Goal: Task Accomplishment & Management: Complete application form

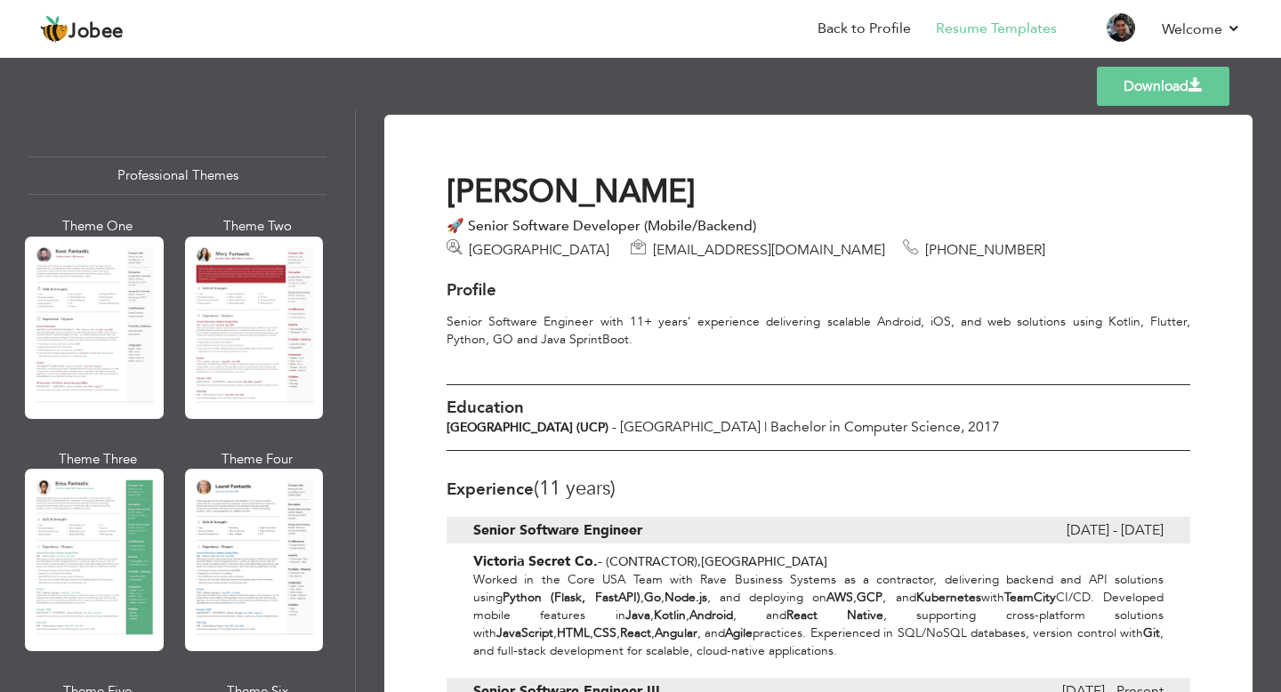
scroll to position [2931, 0]
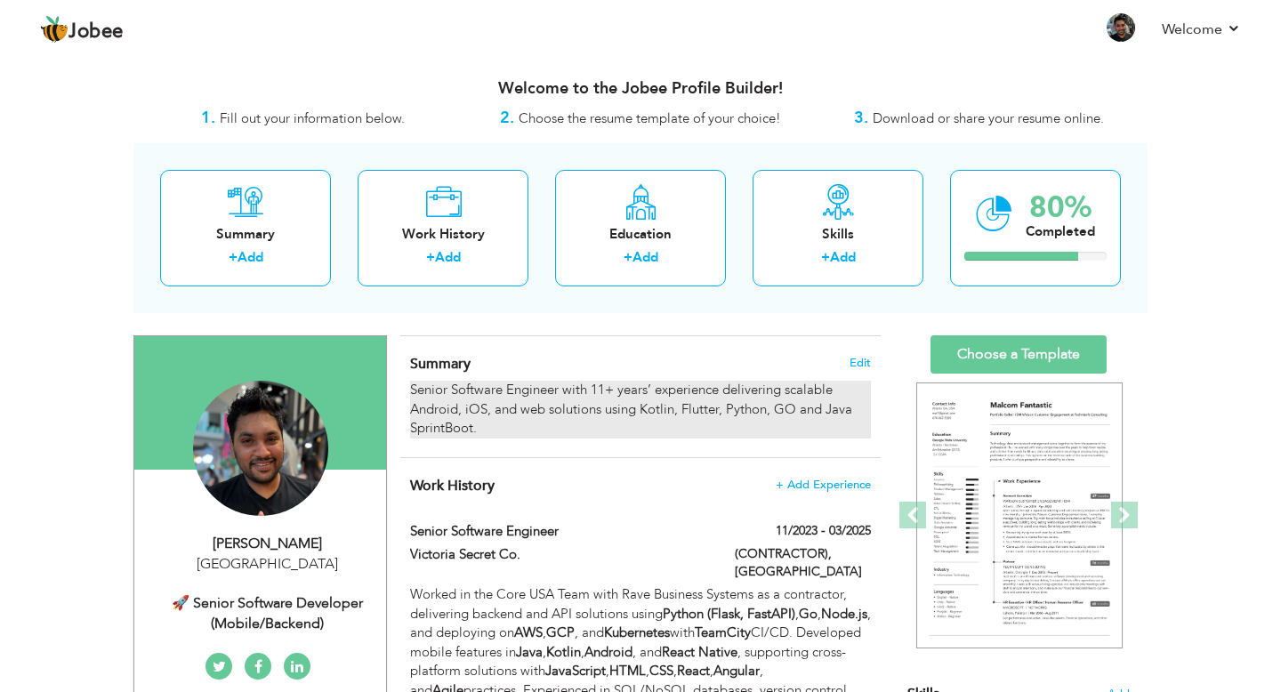
click at [634, 408] on div "Senior Software Engineer with 11+ years’ experience delivering scalable Android…" at bounding box center [640, 409] width 461 height 57
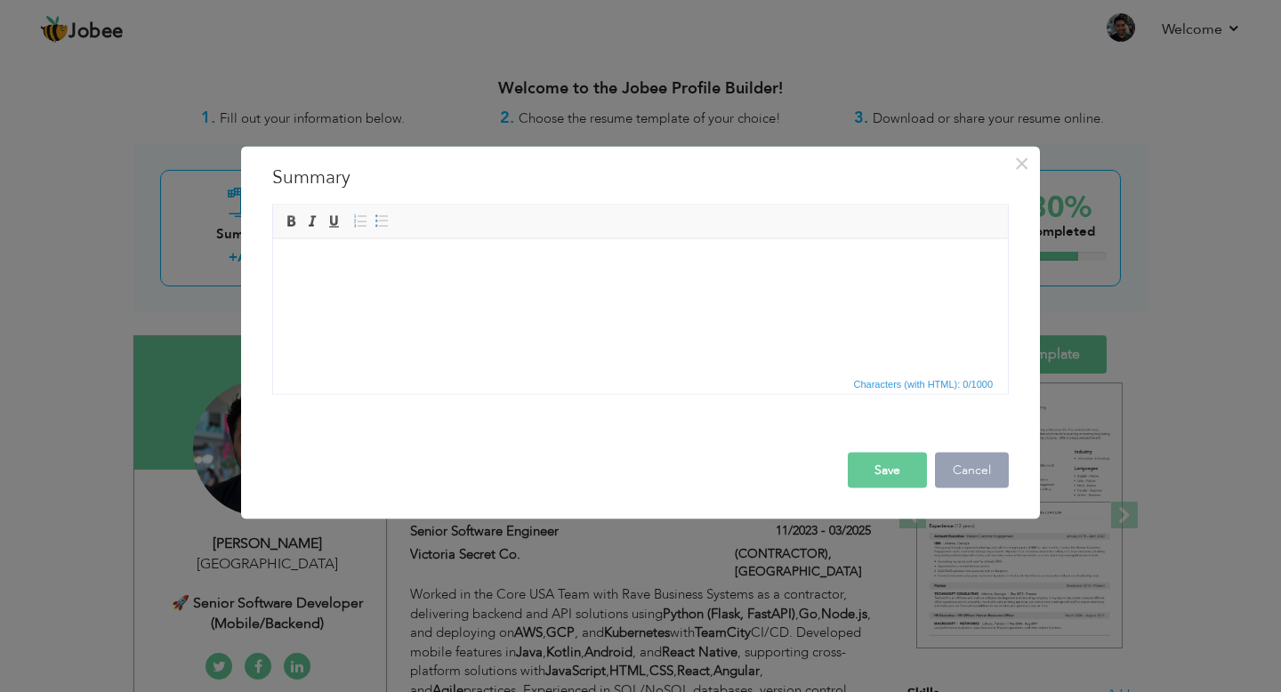
click at [966, 469] on button "Cancel" at bounding box center [972, 471] width 74 height 36
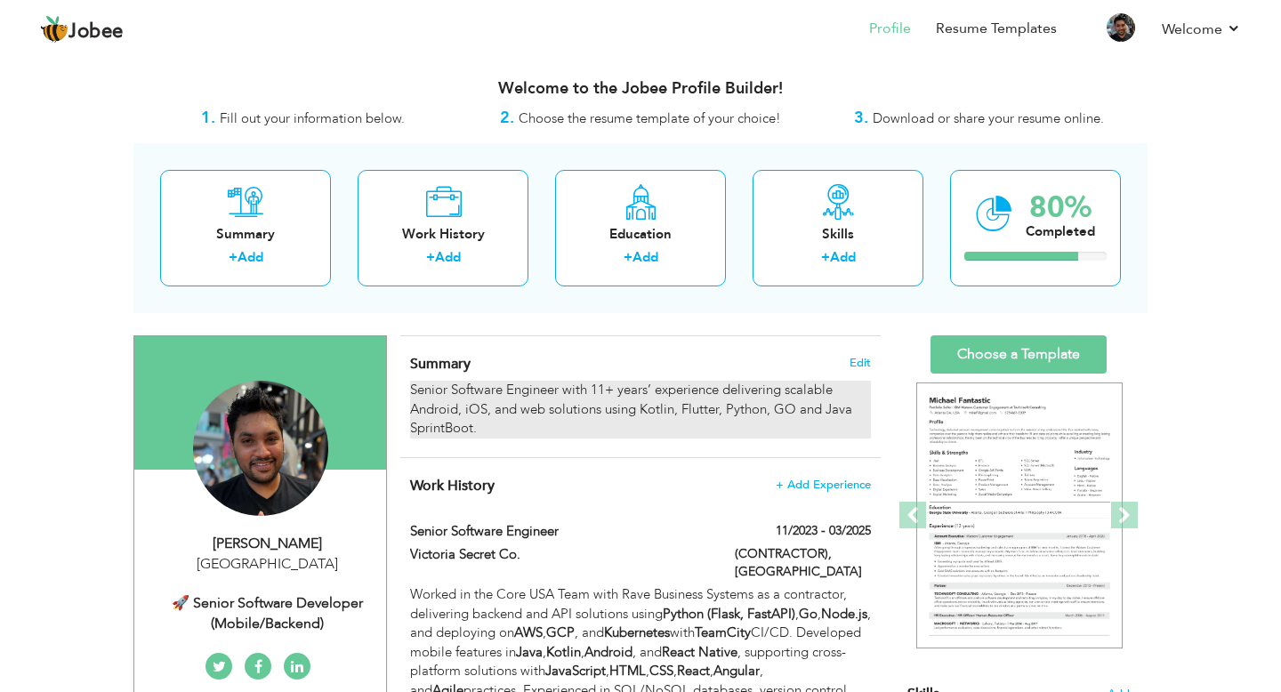
click at [609, 400] on div "Senior Software Engineer with 11+ years’ experience delivering scalable Android…" at bounding box center [640, 409] width 461 height 57
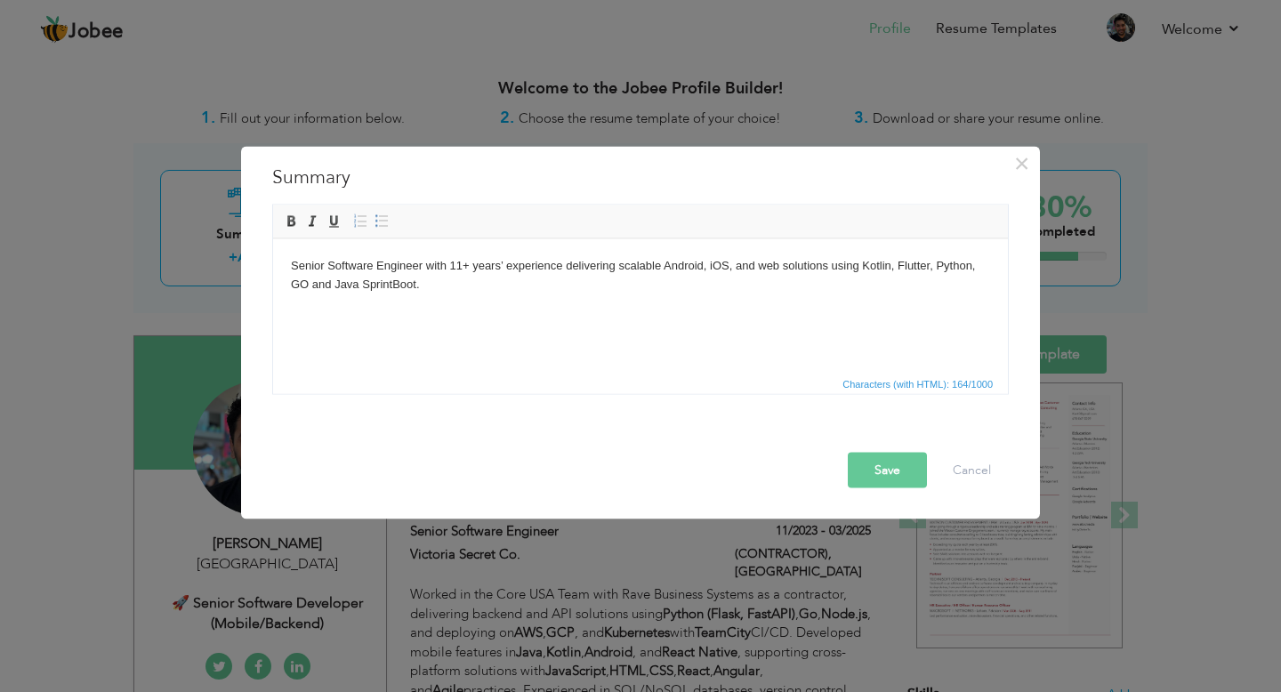
click at [418, 285] on body "Senior Software Engineer with 11+ years’ experience delivering scalable Android…" at bounding box center [640, 274] width 699 height 37
click at [874, 465] on button "Save" at bounding box center [887, 471] width 79 height 36
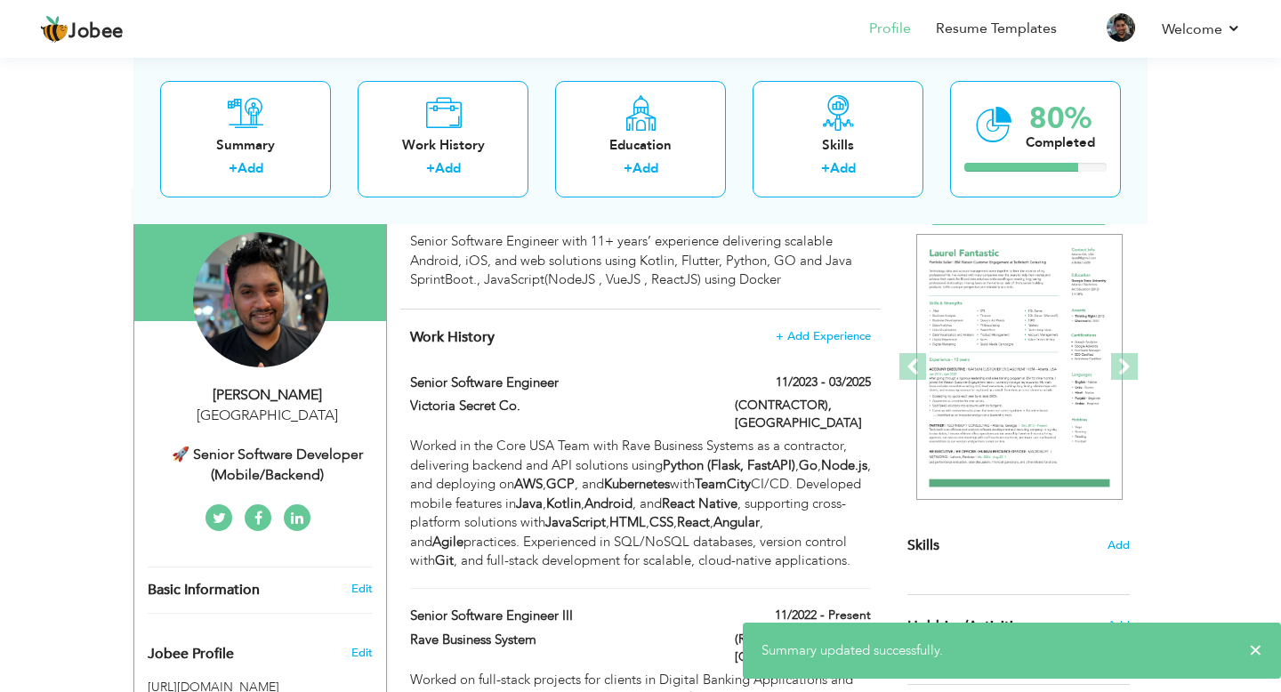
scroll to position [151, 0]
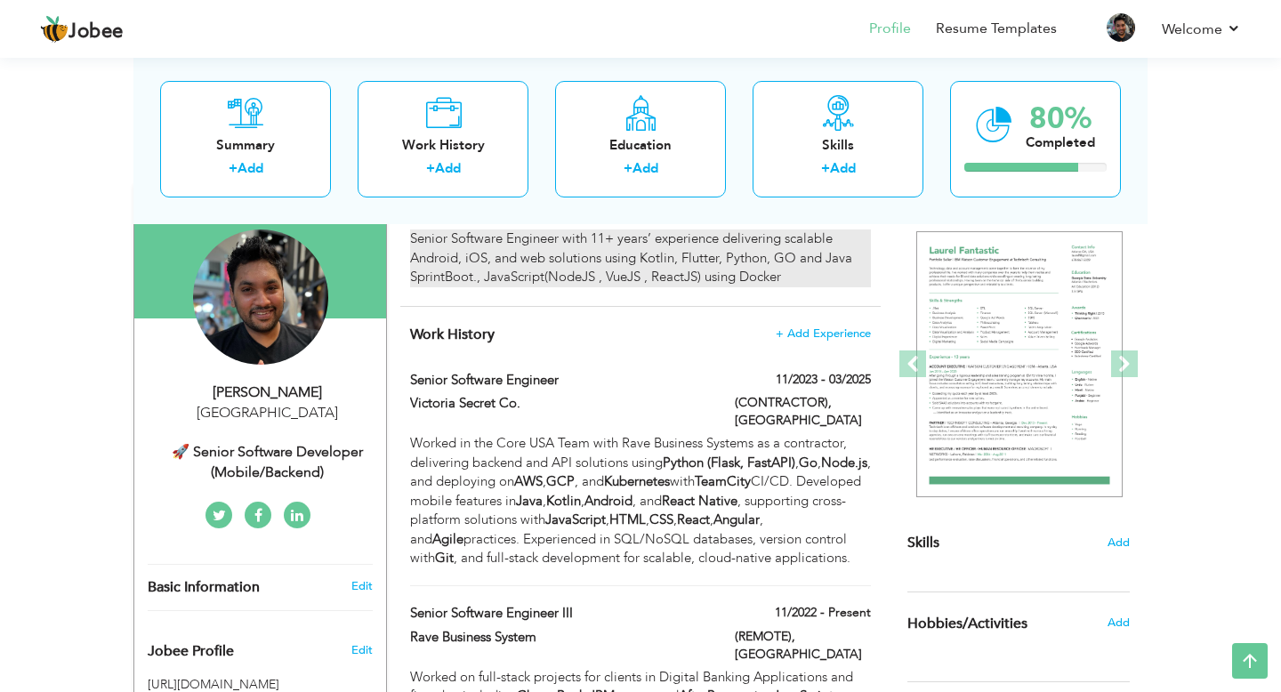
click at [602, 267] on div "Senior Software Engineer with 11+ years’ experience delivering scalable Android…" at bounding box center [640, 258] width 461 height 57
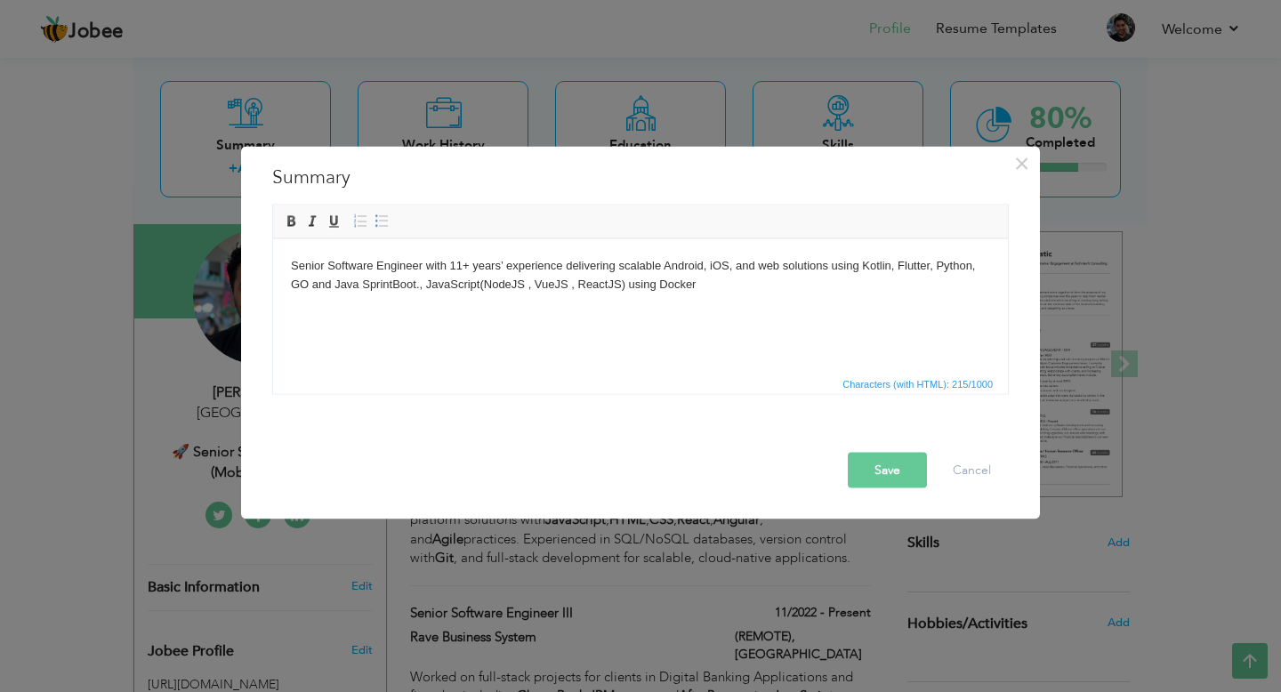
click at [419, 288] on body "Senior Software Engineer with 11+ years’ experience delivering scalable Android…" at bounding box center [640, 274] width 699 height 37
click at [886, 471] on button "Save" at bounding box center [887, 471] width 79 height 36
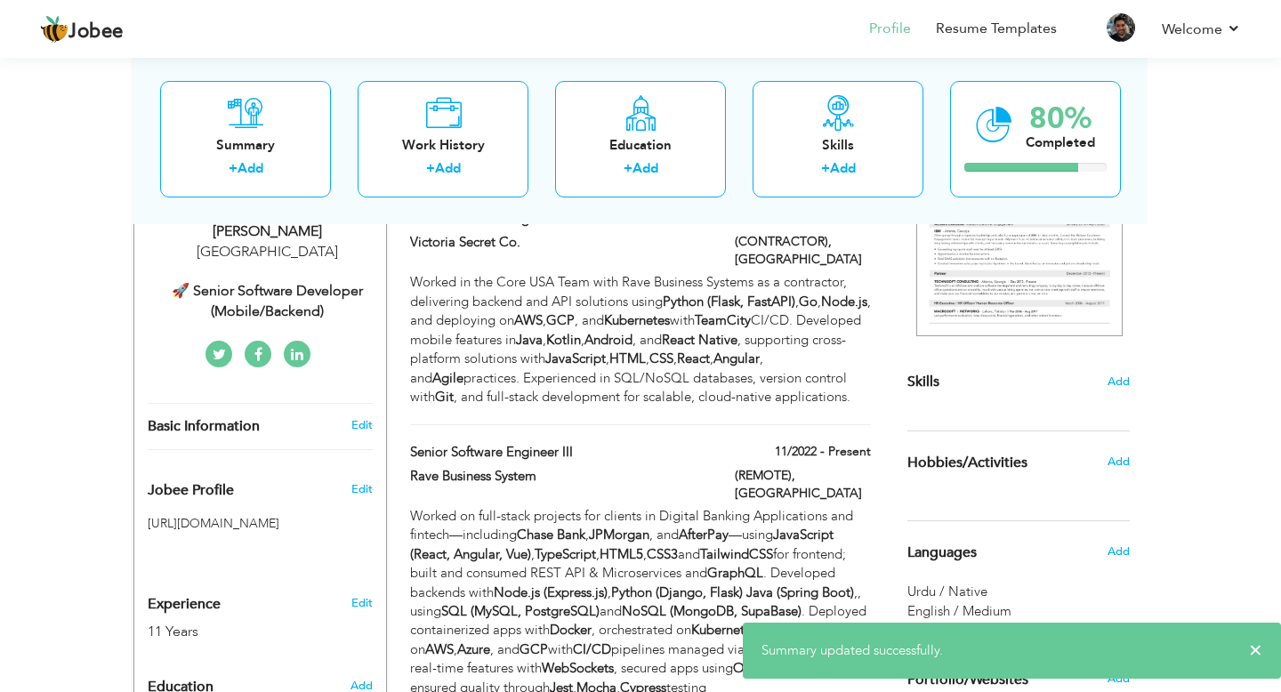
scroll to position [316, 0]
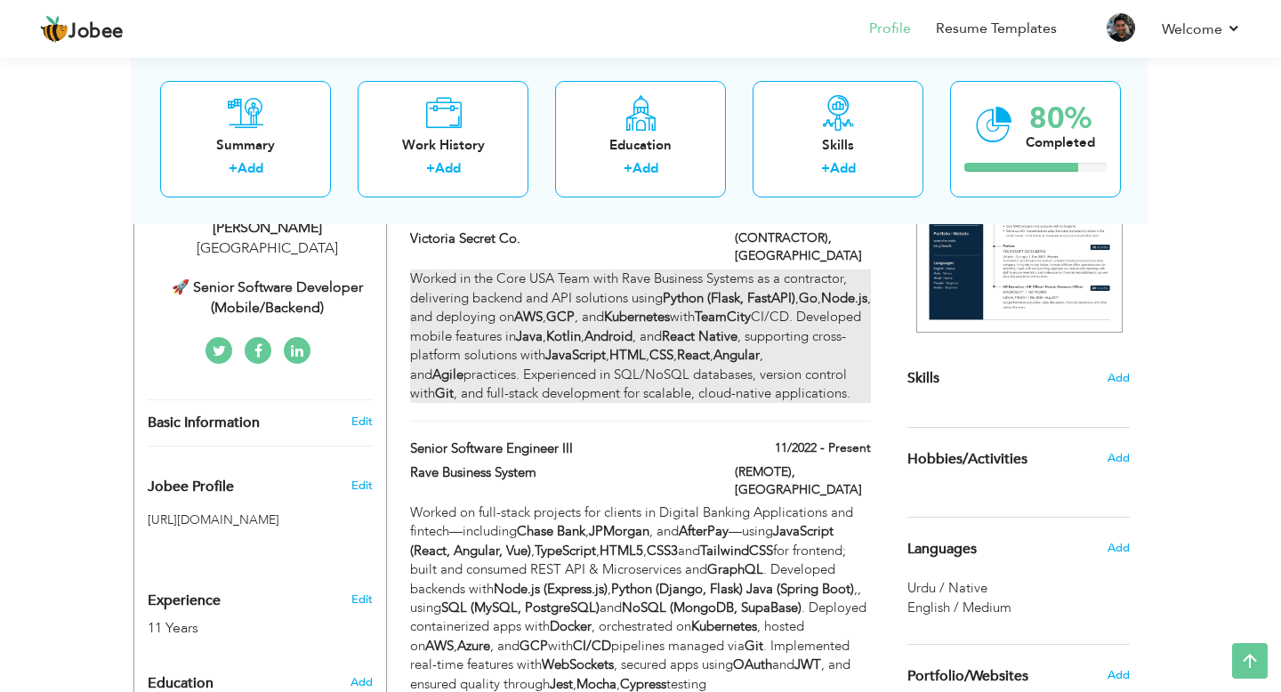
click at [740, 307] on div "Worked in the Core USA Team with Rave Business Systems as a contractor, deliver…" at bounding box center [640, 336] width 461 height 133
type input "Senior Software Engineer"
type input "Victoria Secret Co."
type input "11/2023"
type input "03/2025"
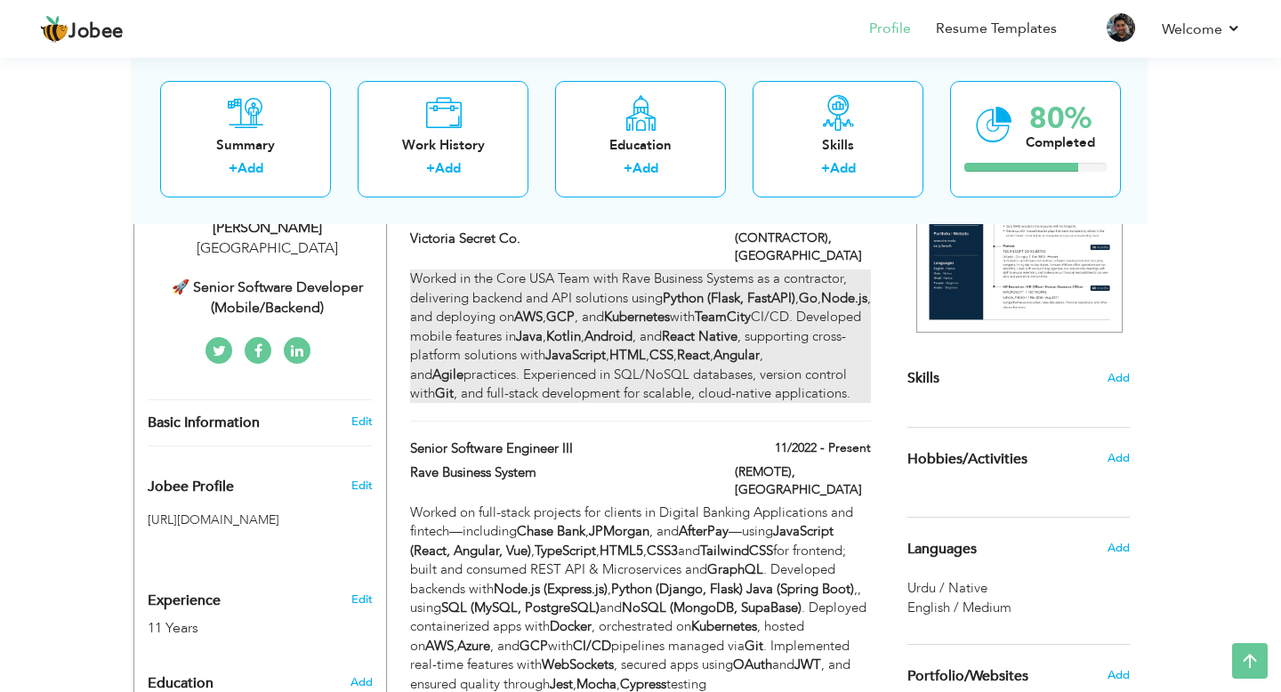
type input "[GEOGRAPHIC_DATA]"
type input "(CONTRACTOR)"
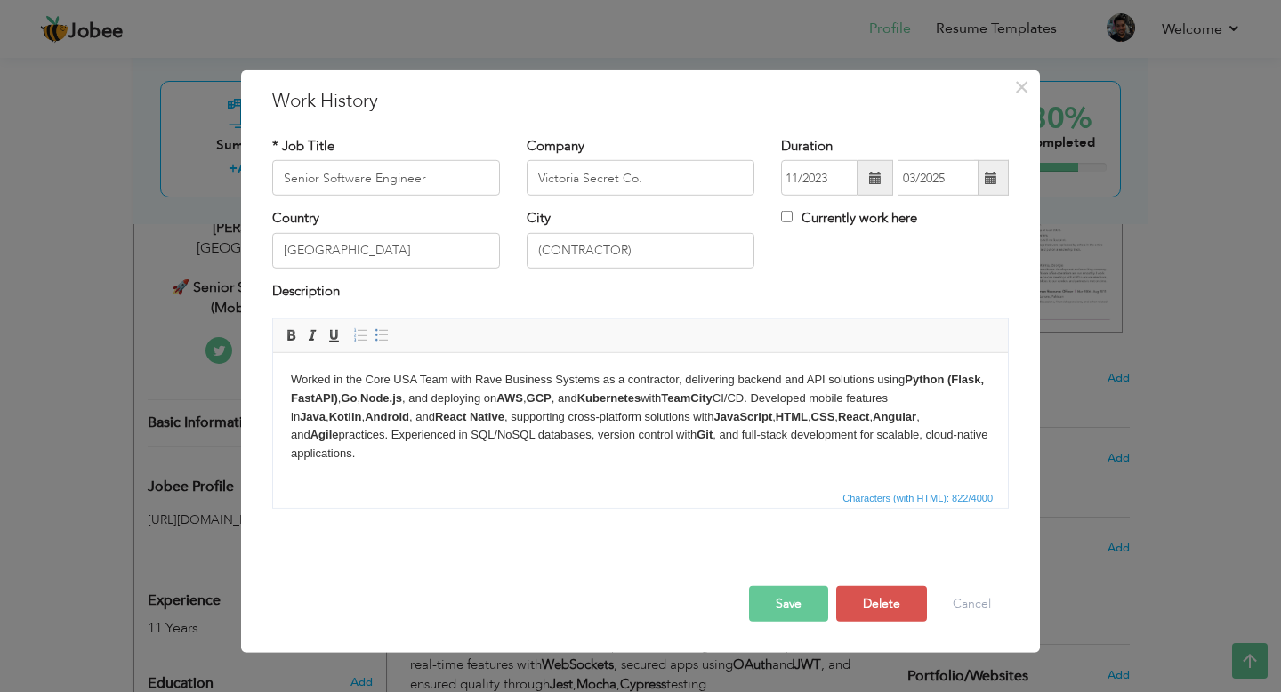
click at [466, 457] on body "Worked in the Core USA Team with Rave Business Systems as a contractor, deliver…" at bounding box center [640, 417] width 699 height 93
drag, startPoint x: 357, startPoint y: 455, endPoint x: 544, endPoint y: 455, distance: 186.9
click at [544, 455] on body "Worked in the Core USA Team with Rave Business Systems as a contractor, deliver…" at bounding box center [640, 417] width 699 height 93
copy body "Deploy using Docker"
click at [781, 609] on button "Save" at bounding box center [788, 604] width 79 height 36
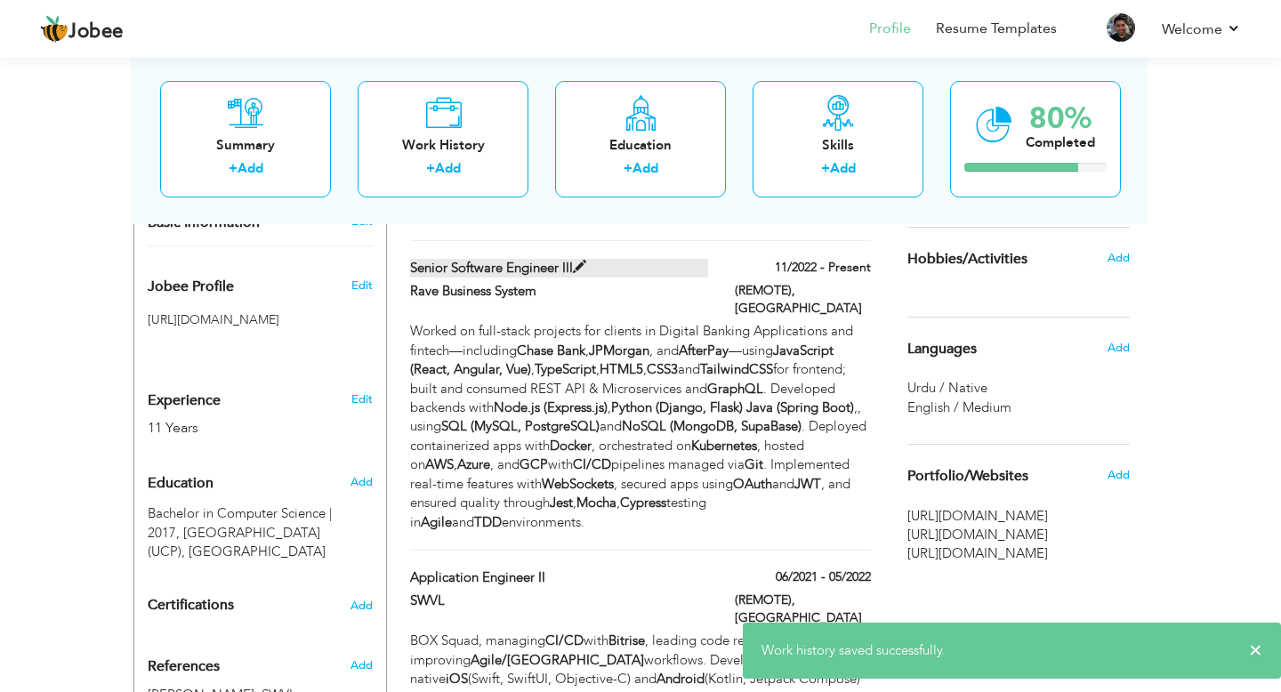
scroll to position [533, 0]
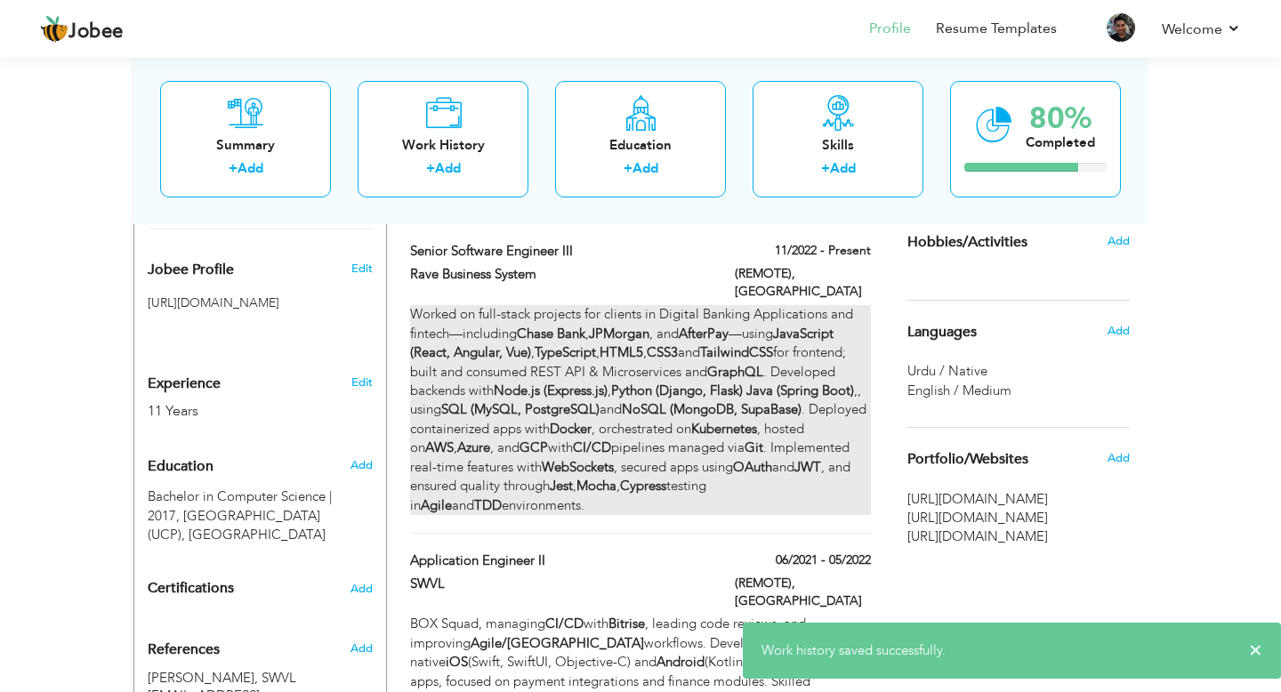
click at [592, 420] on strong "Docker" at bounding box center [571, 429] width 42 height 18
type input "Senior Software Engineer III"
type input "Rave Business System"
type input "11/2022"
type input "(REMOTE)"
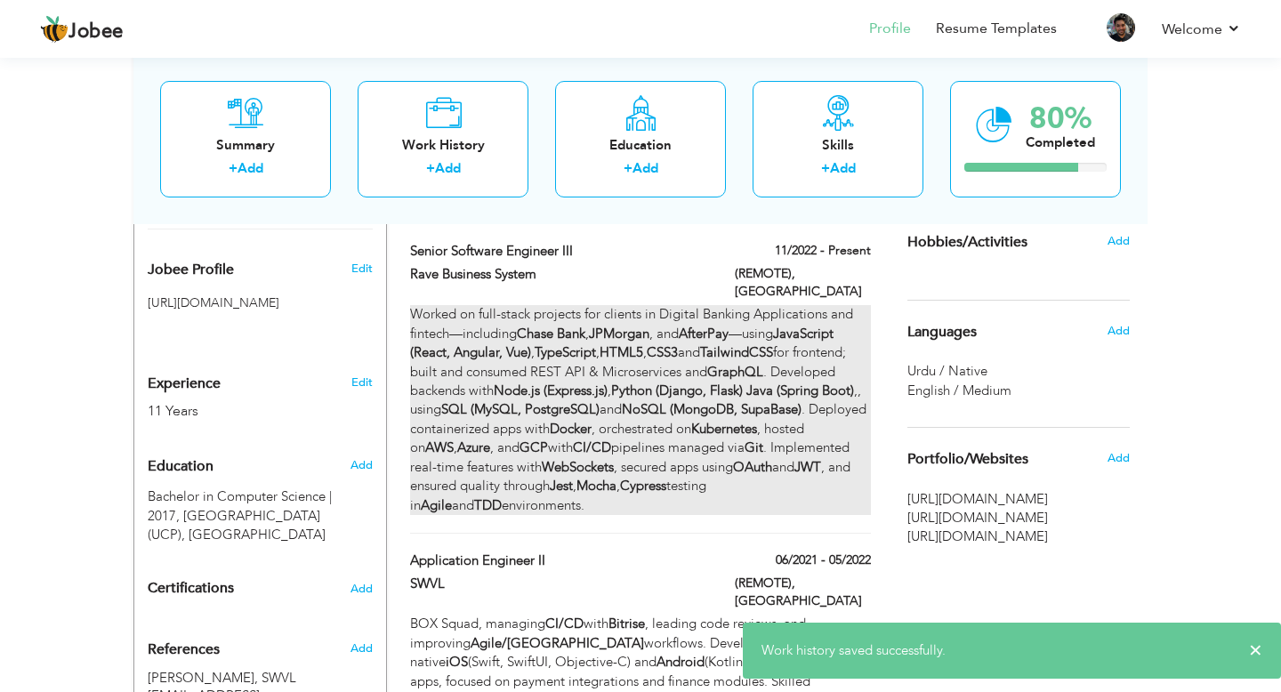
checkbox input "true"
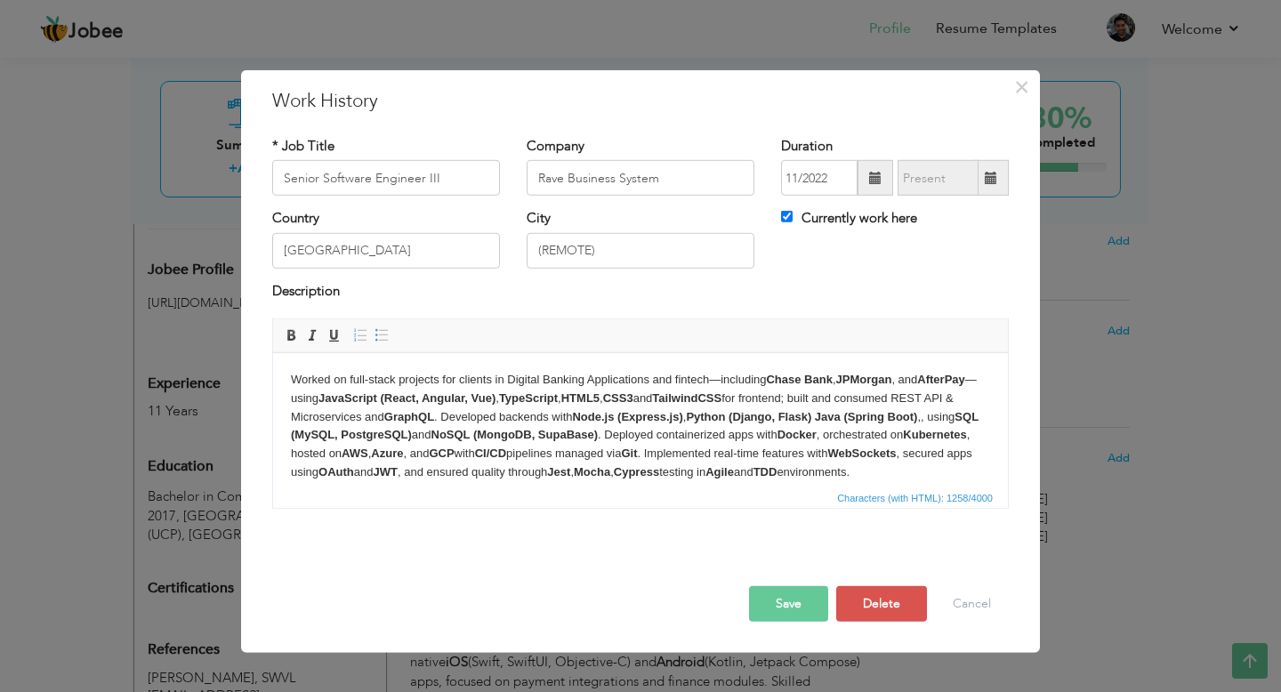
click at [931, 419] on body "Worked on full-stack projects for clients in Digital Banking Applications and f…" at bounding box center [640, 426] width 699 height 111
click at [950, 422] on body "Worked on full-stack projects for clients in Digital Banking Applications and f…" at bounding box center [640, 426] width 699 height 111
click at [789, 607] on button "Save" at bounding box center [788, 604] width 79 height 36
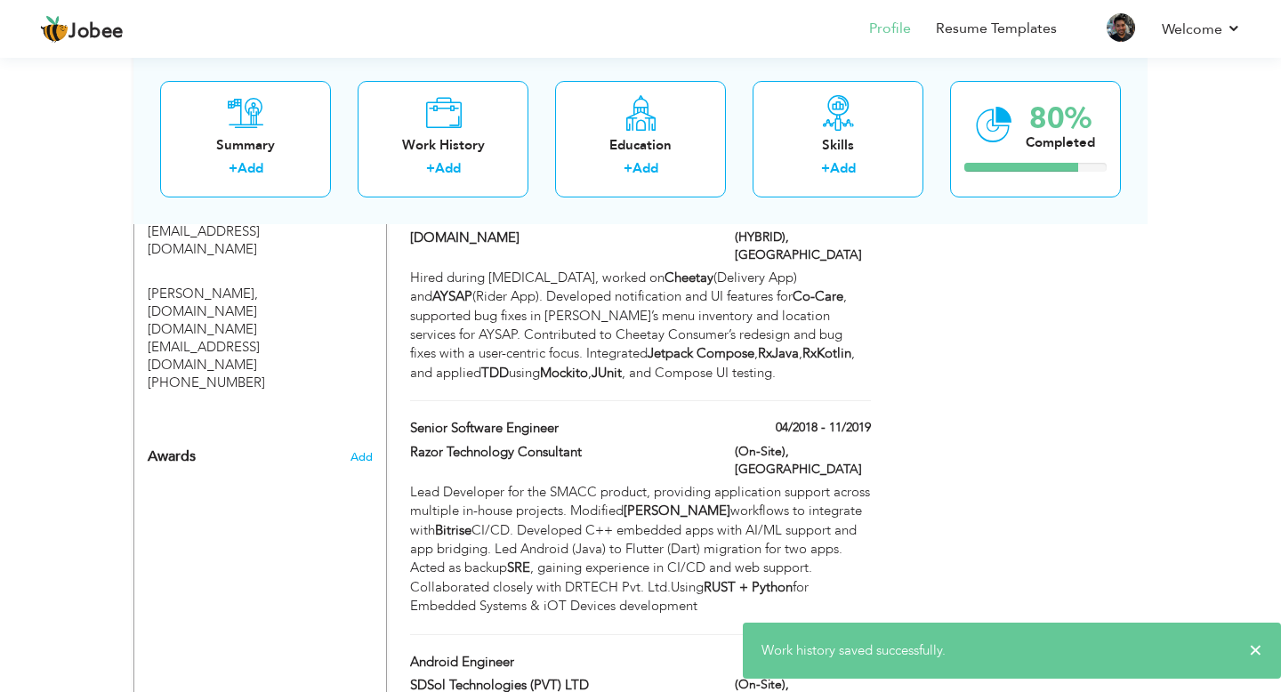
scroll to position [1147, 0]
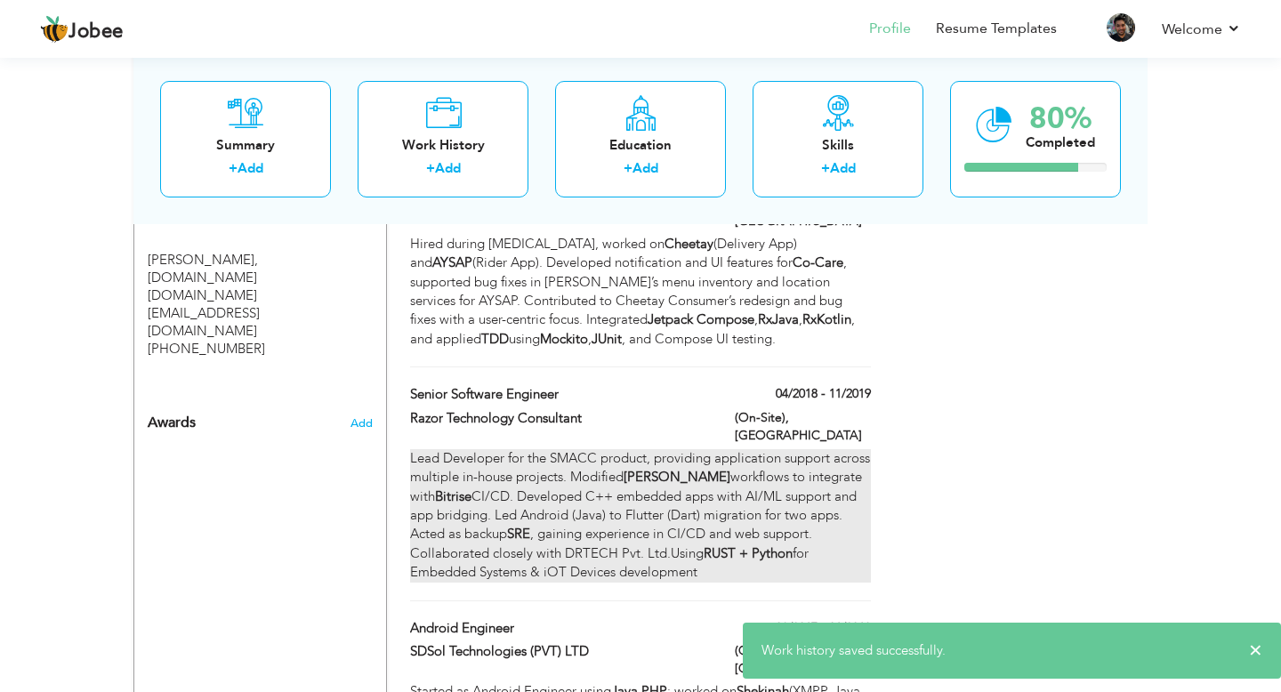
click at [638, 449] on div "Lead Developer for the SMACC product, providing application support across mult…" at bounding box center [640, 515] width 461 height 133
type input "Senior Software Engineer"
type input "Razor Technology Consultant"
type input "04/2018"
type input "11/2019"
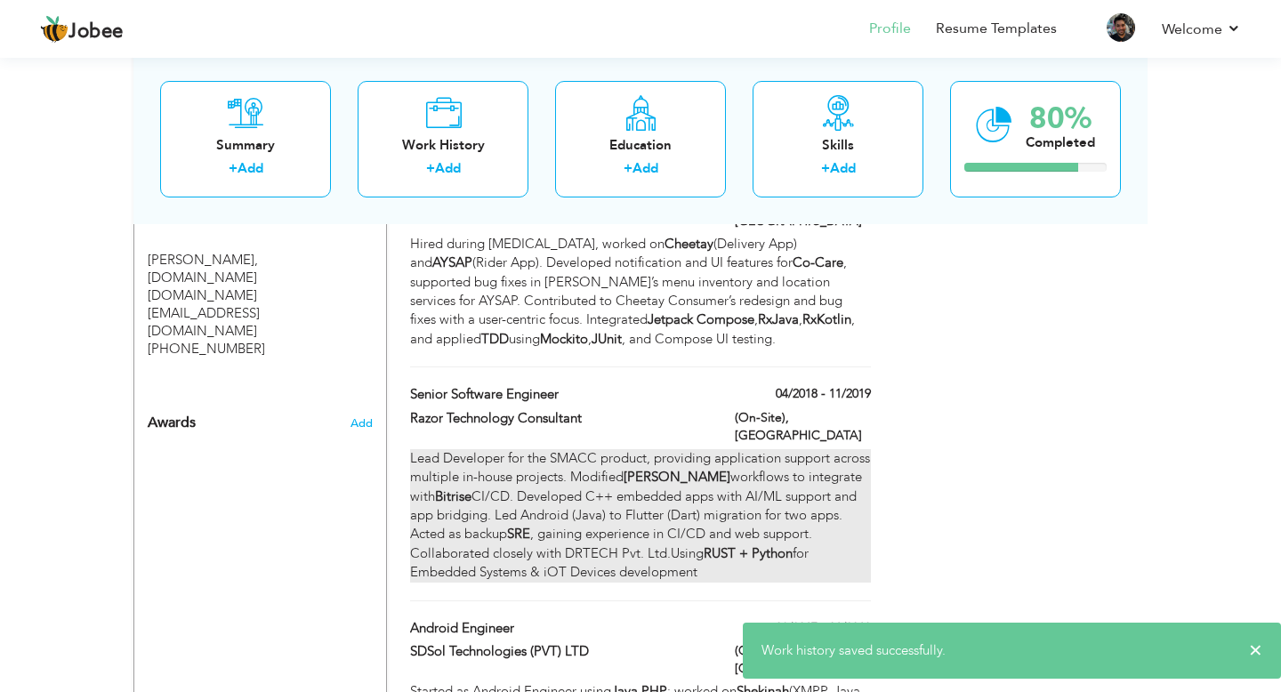
type input "[GEOGRAPHIC_DATA]"
type input "(On-Site)"
checkbox input "false"
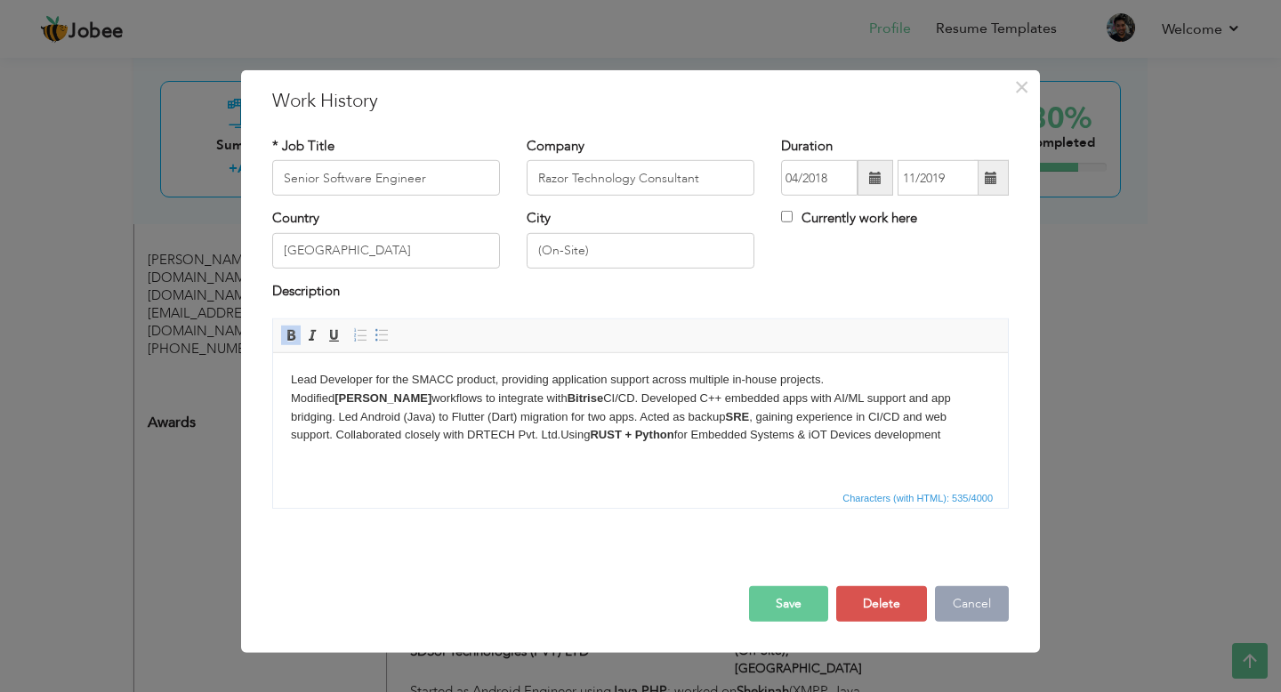
click at [974, 611] on button "Cancel" at bounding box center [972, 604] width 74 height 36
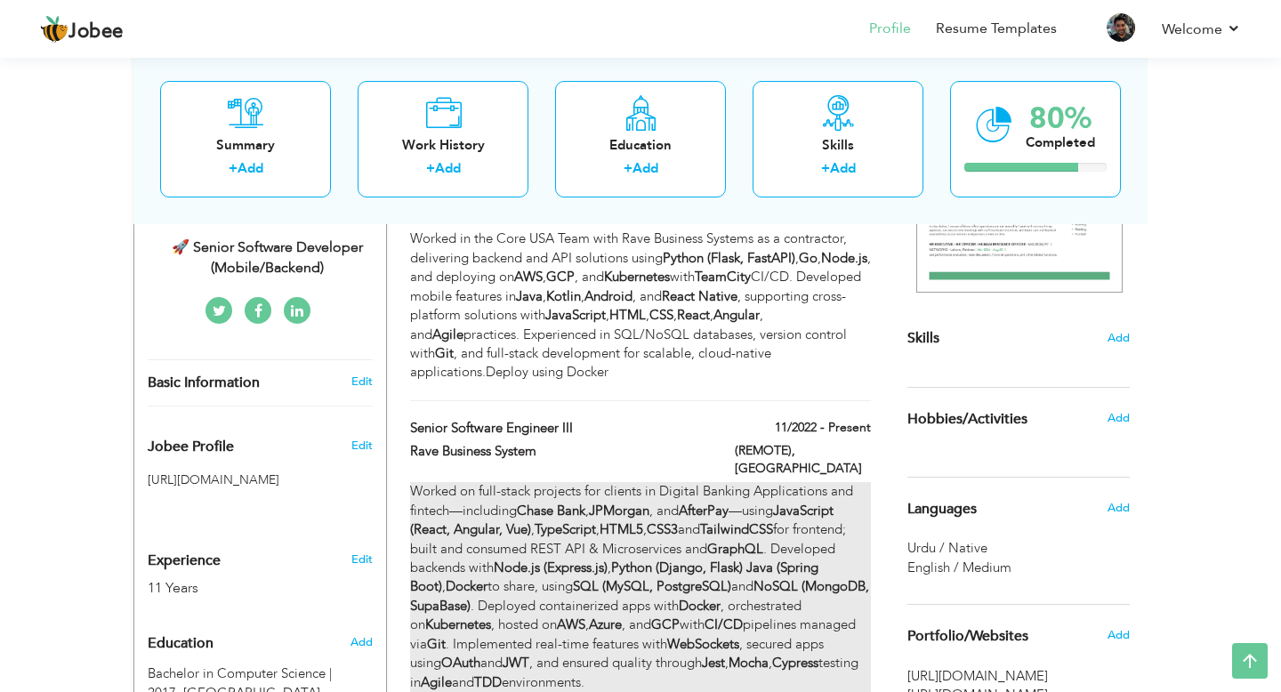
scroll to position [349, 0]
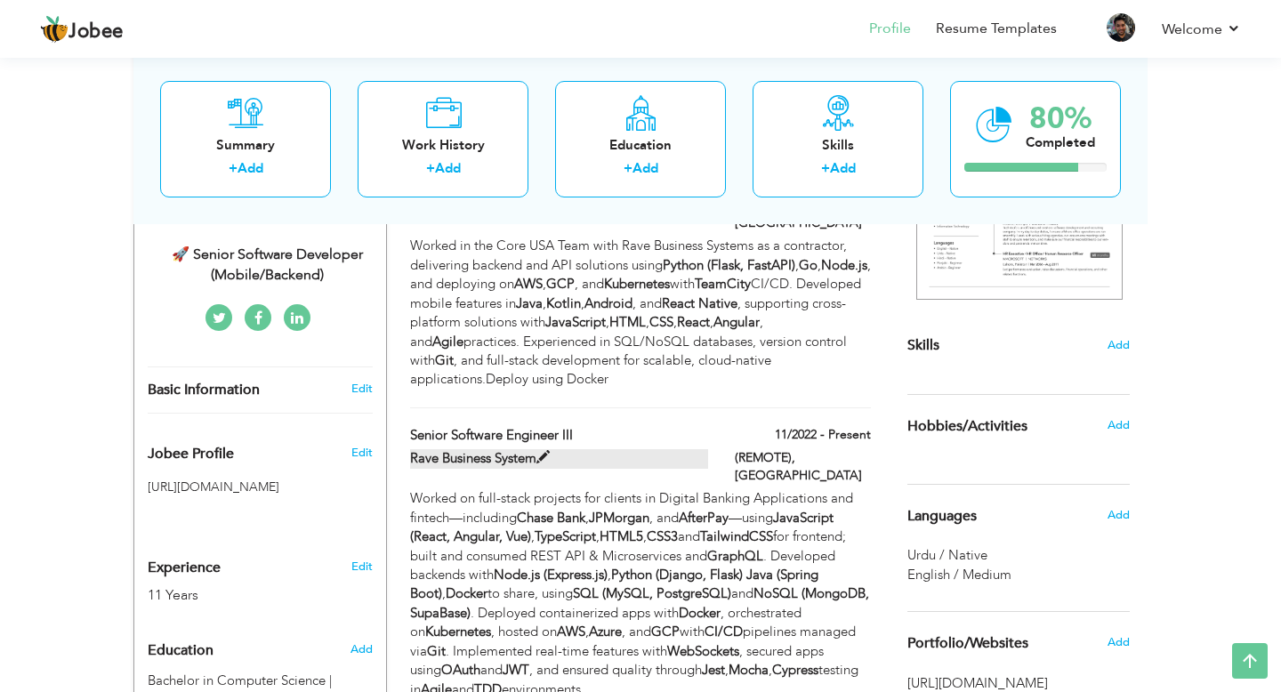
click at [537, 449] on label "Rave Business System" at bounding box center [559, 458] width 299 height 19
type input "Senior Software Engineer III"
type input "Rave Business System"
type input "11/2022"
type input "[GEOGRAPHIC_DATA]"
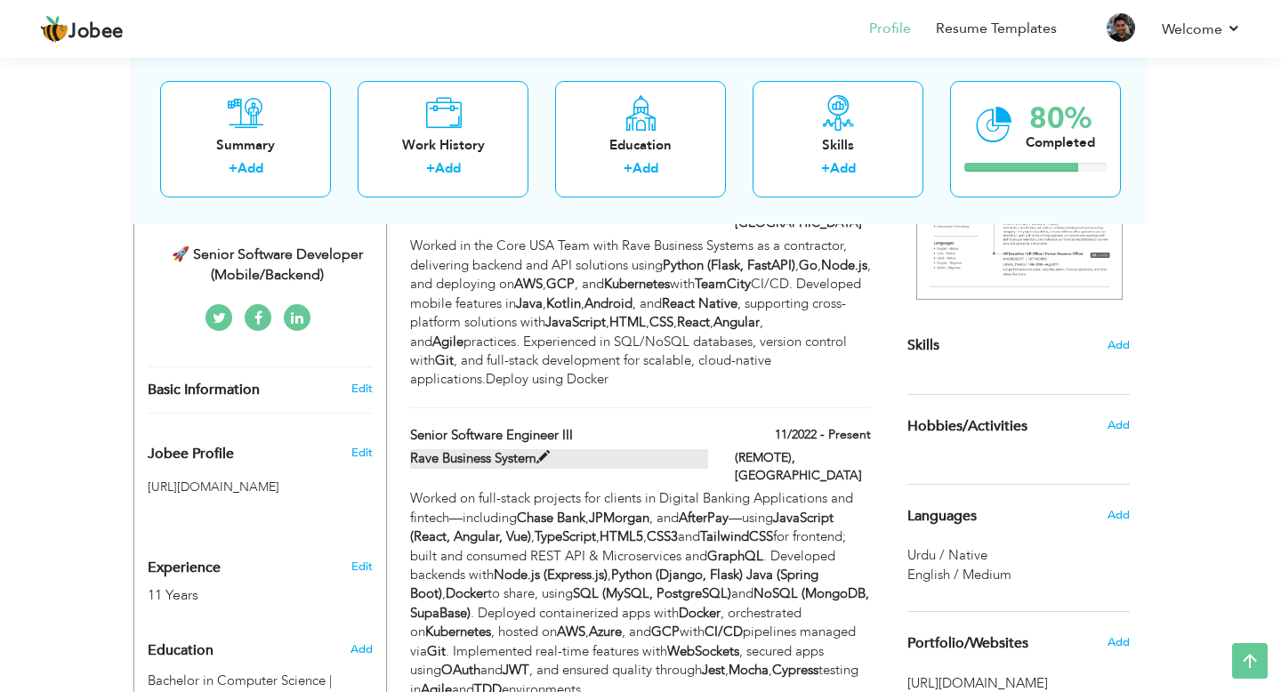
type input "(REMOTE)"
checkbox input "true"
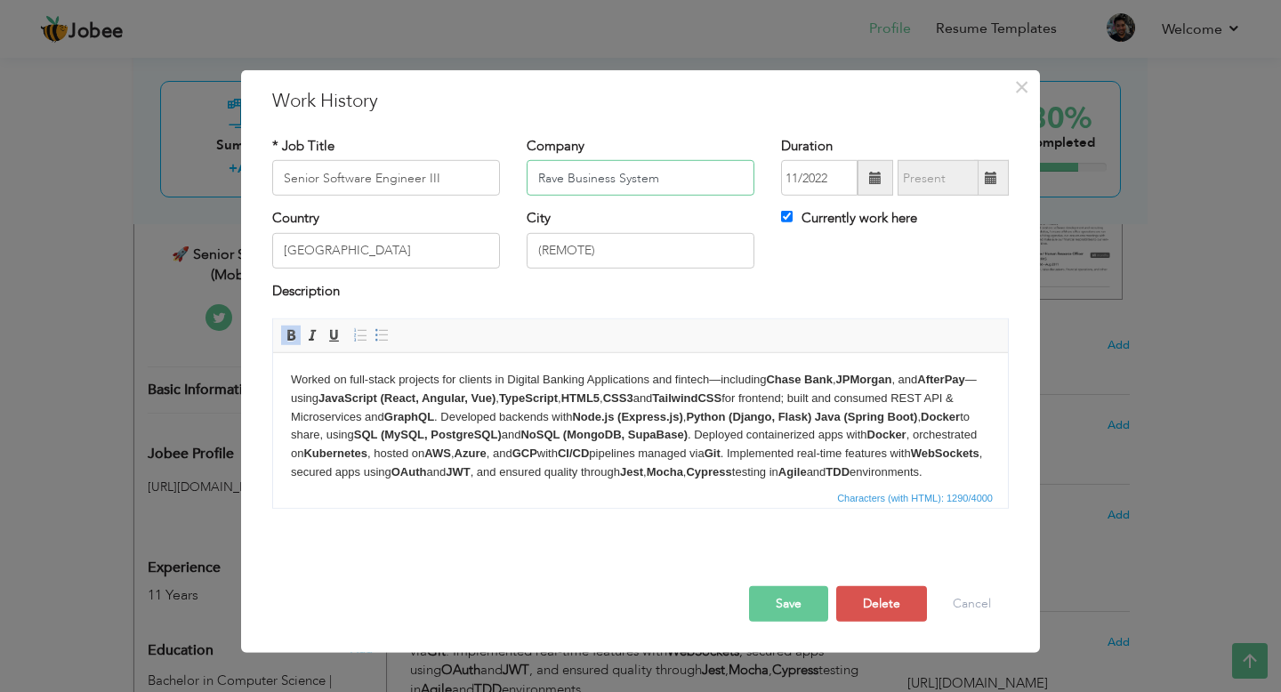
click at [674, 178] on input "Rave Business System" at bounding box center [641, 178] width 228 height 36
type input "Rave Business System LLC"
click at [781, 611] on button "Save" at bounding box center [788, 604] width 79 height 36
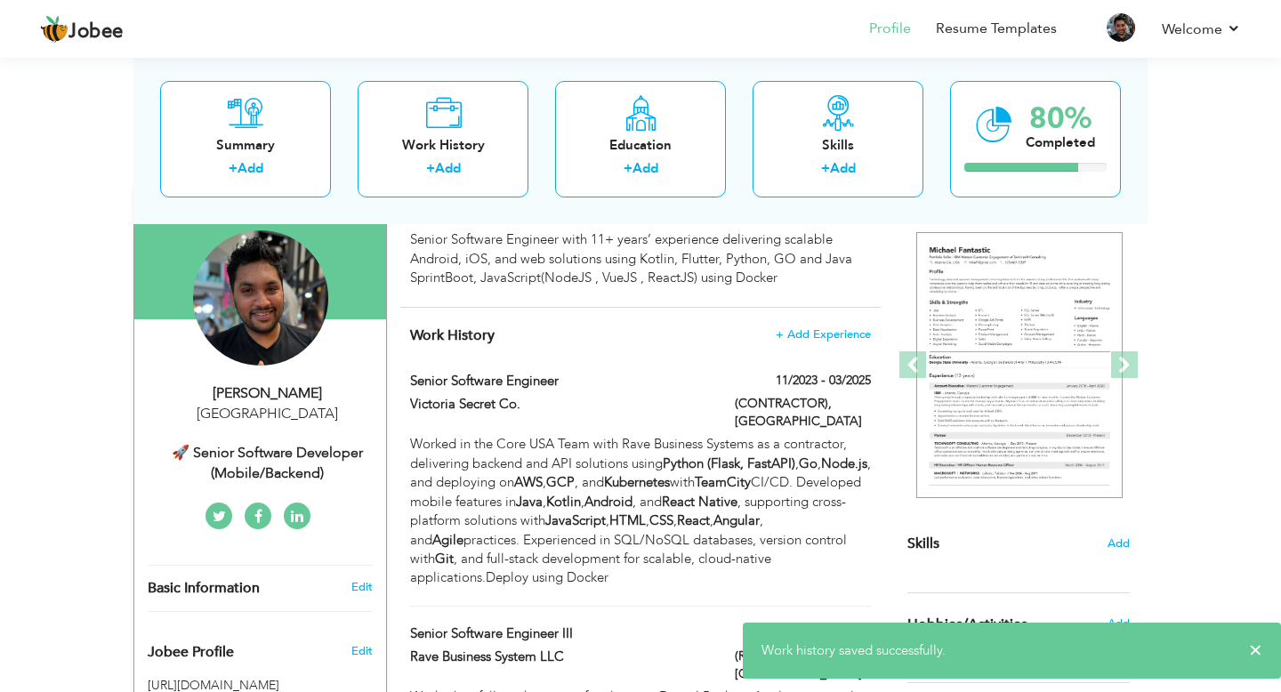
scroll to position [142, 0]
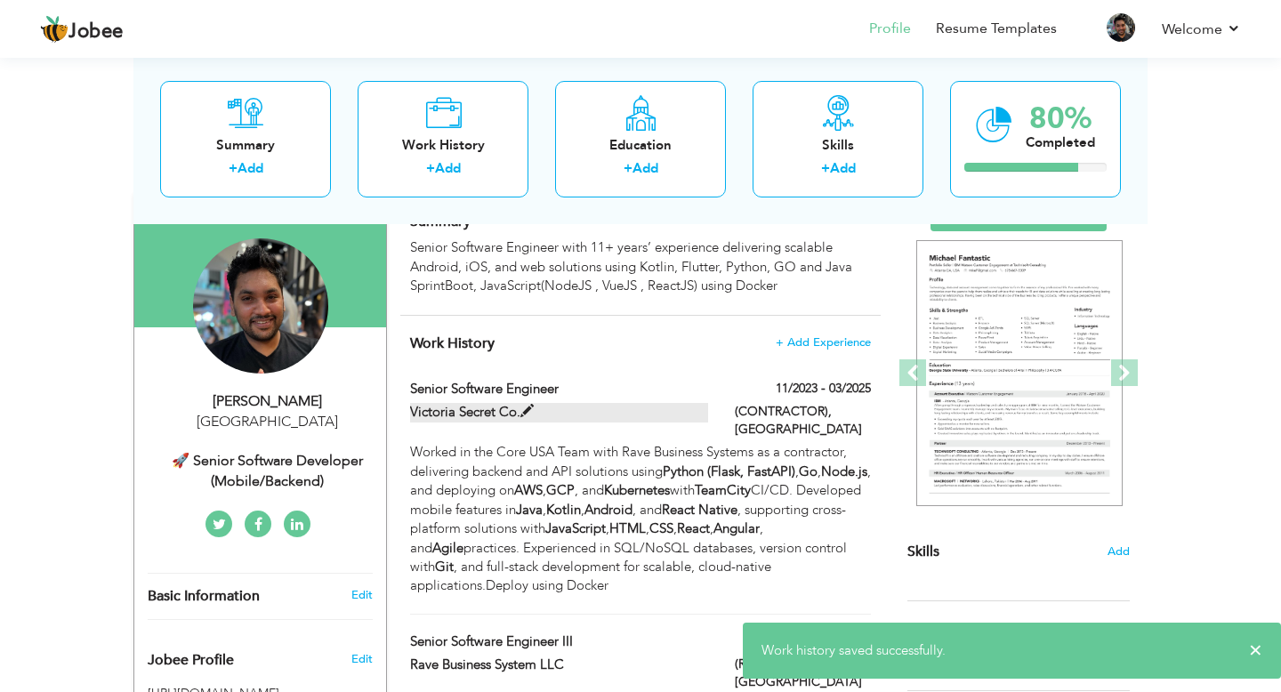
click at [486, 413] on label "Victoria Secret Co." at bounding box center [559, 412] width 299 height 19
type input "Senior Software Engineer"
type input "Victoria Secret Co."
type input "11/2023"
type input "03/2025"
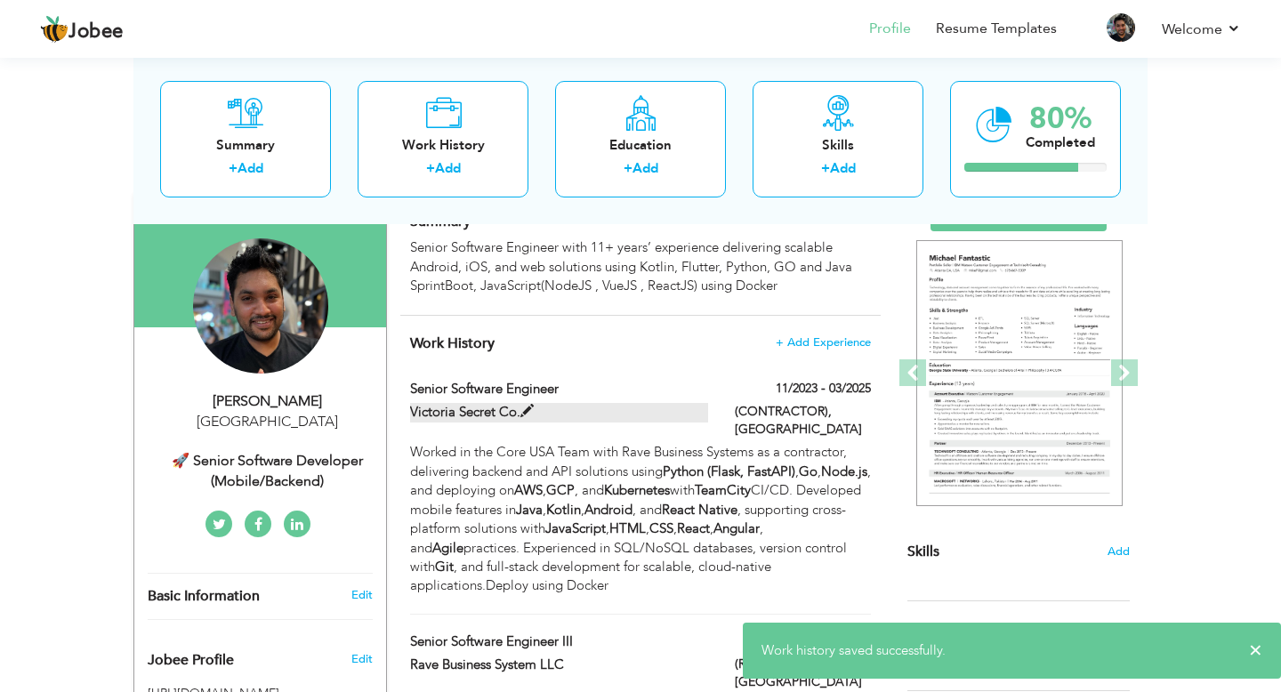
type input "(CONTRACTOR)"
checkbox input "false"
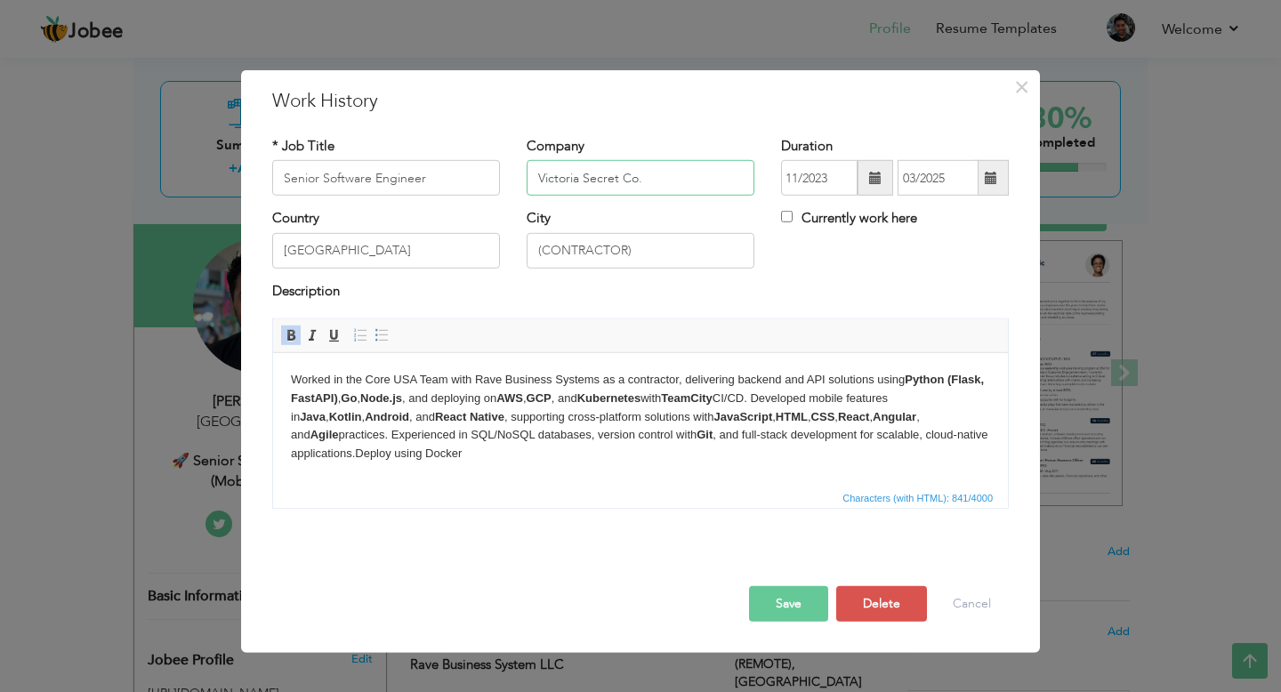
click at [668, 181] on input "Victoria Secret Co." at bounding box center [641, 178] width 228 height 36
click at [624, 165] on input "Victoria Secret Co." at bounding box center [641, 178] width 228 height 36
paste input "'s Secret & Co."
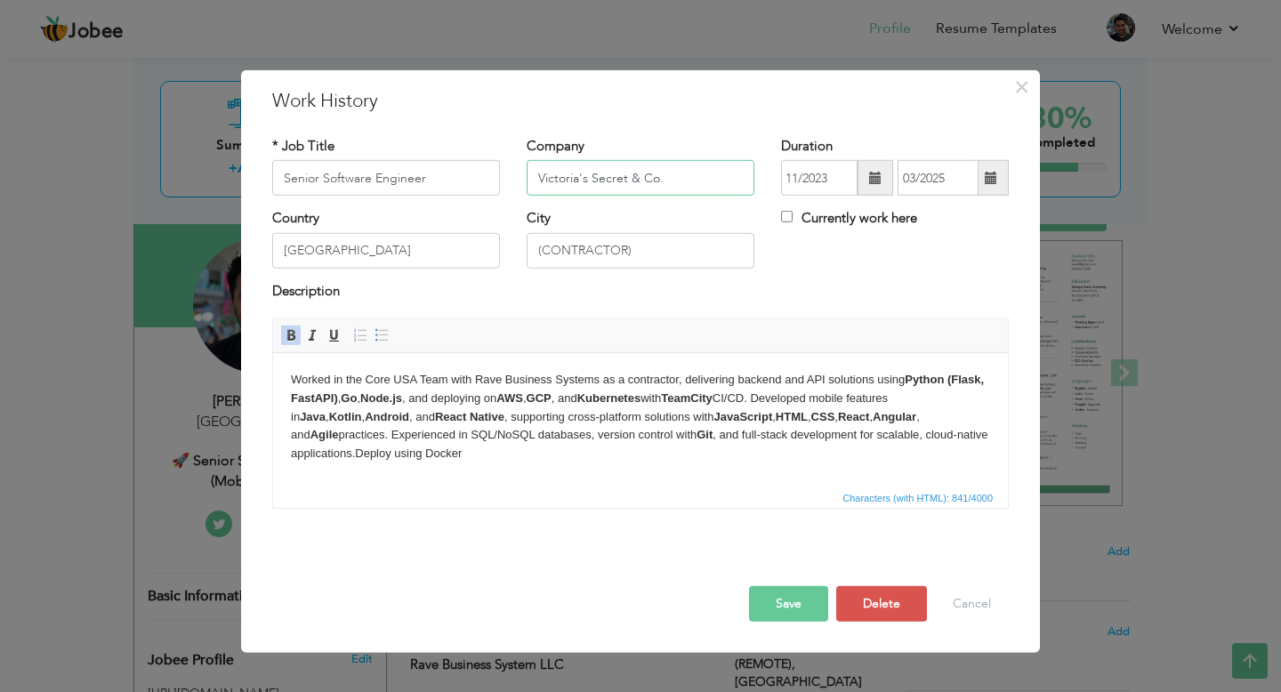
type input "Victoria's Secret & Co."
click at [443, 449] on body "Worked in the Core USA Team with Rave Business Systems as a contractor, deliver…" at bounding box center [640, 417] width 699 height 93
click at [785, 600] on button "Save" at bounding box center [788, 604] width 79 height 36
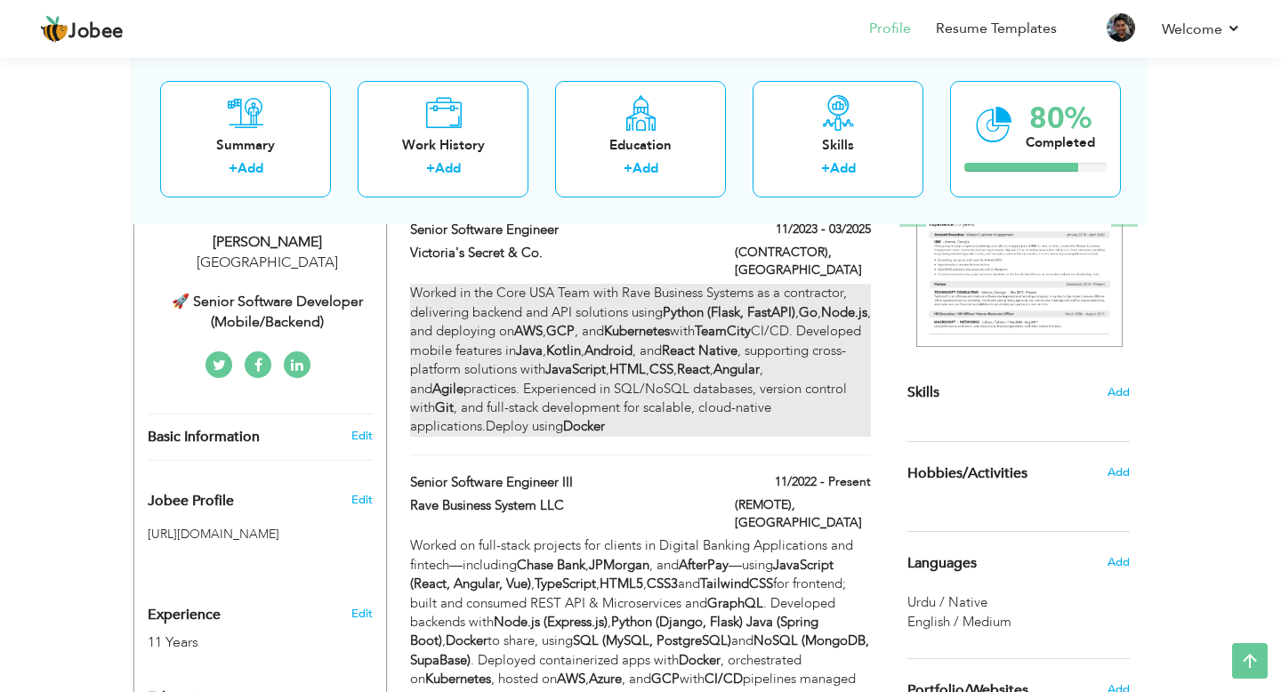
scroll to position [366, 0]
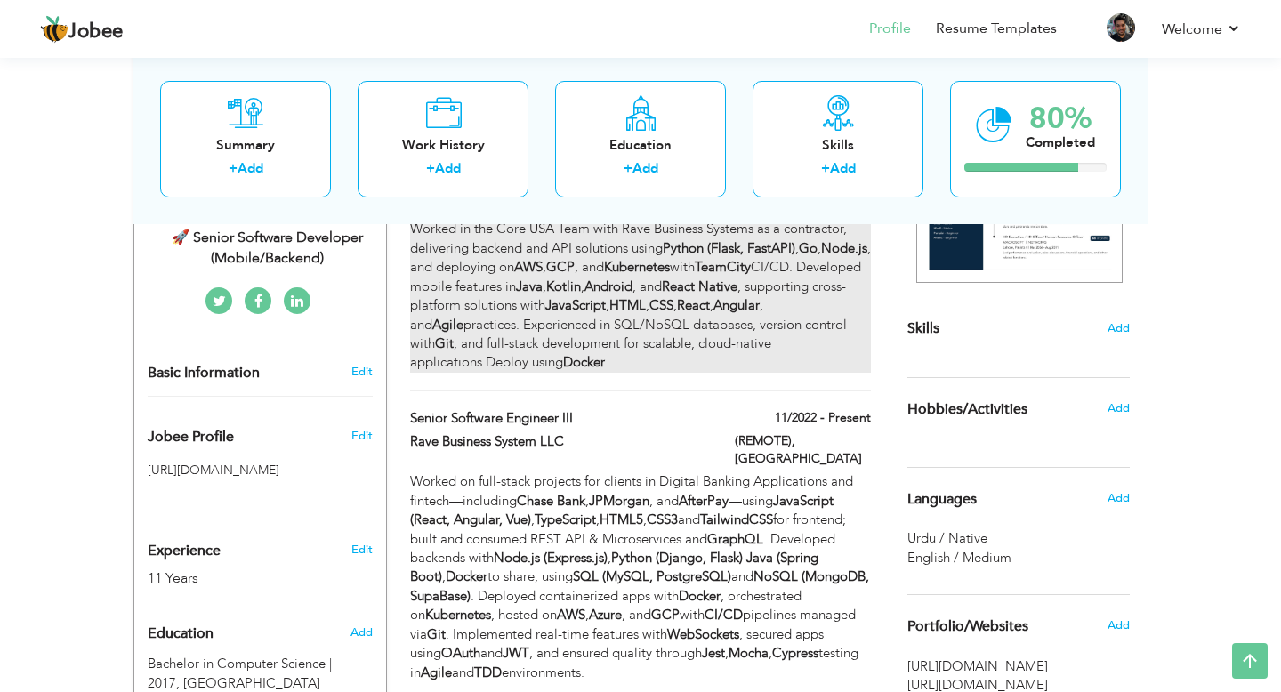
click at [697, 505] on div "Worked on full-stack projects for clients in Digital Banking Applications and f…" at bounding box center [640, 578] width 461 height 210
type input "Senior Software Engineer III"
type input "Rave Business System LLC"
type input "11/2022"
type input "(REMOTE)"
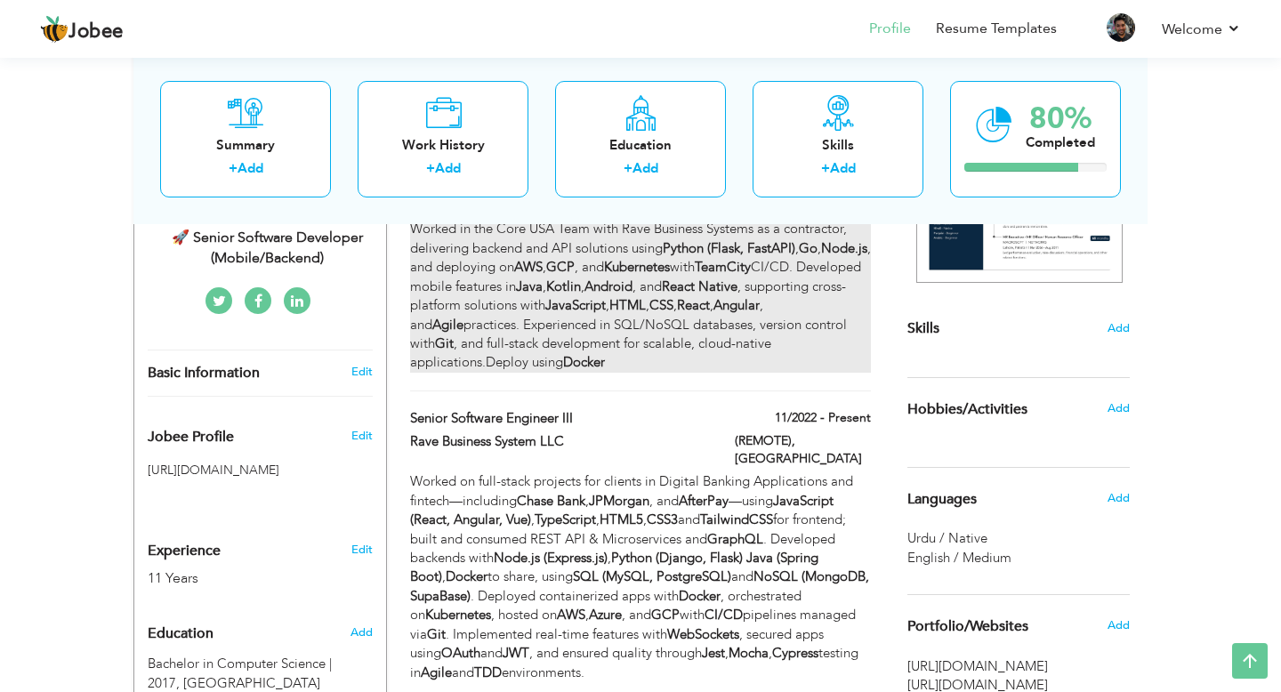
checkbox input "true"
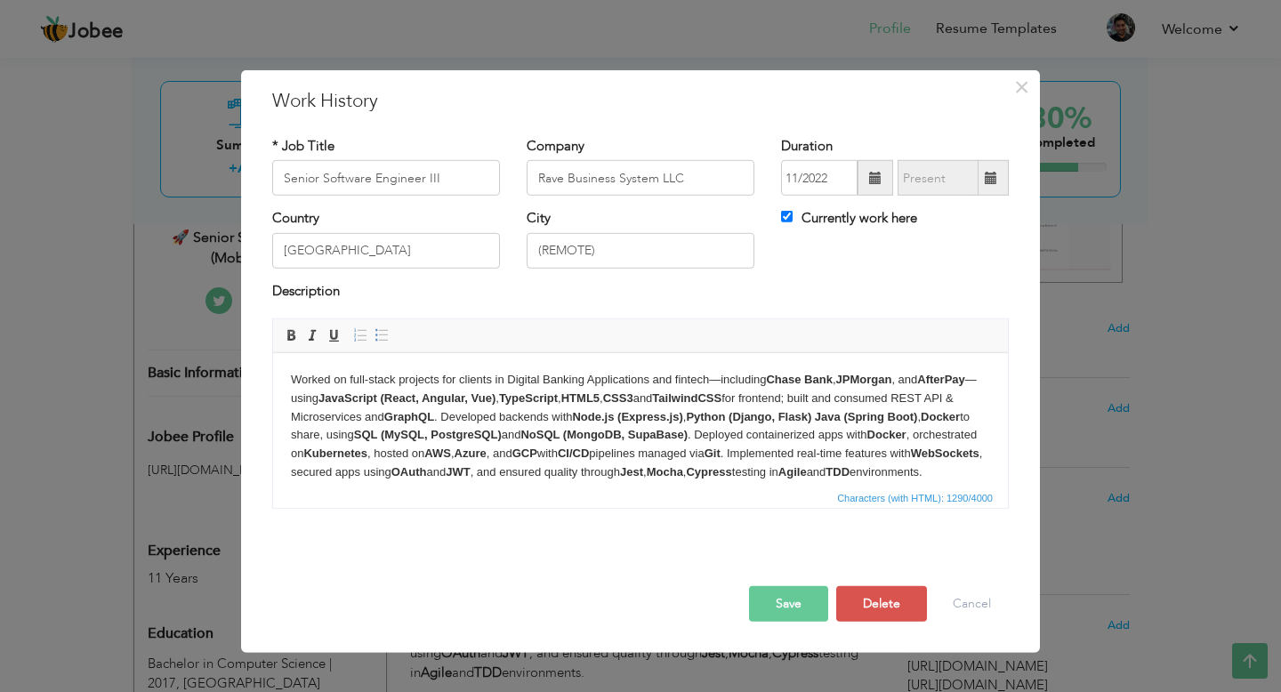
click at [765, 382] on body "Worked on full-stack projects for clients in Digital Banking Applications and f…" at bounding box center [640, 426] width 699 height 111
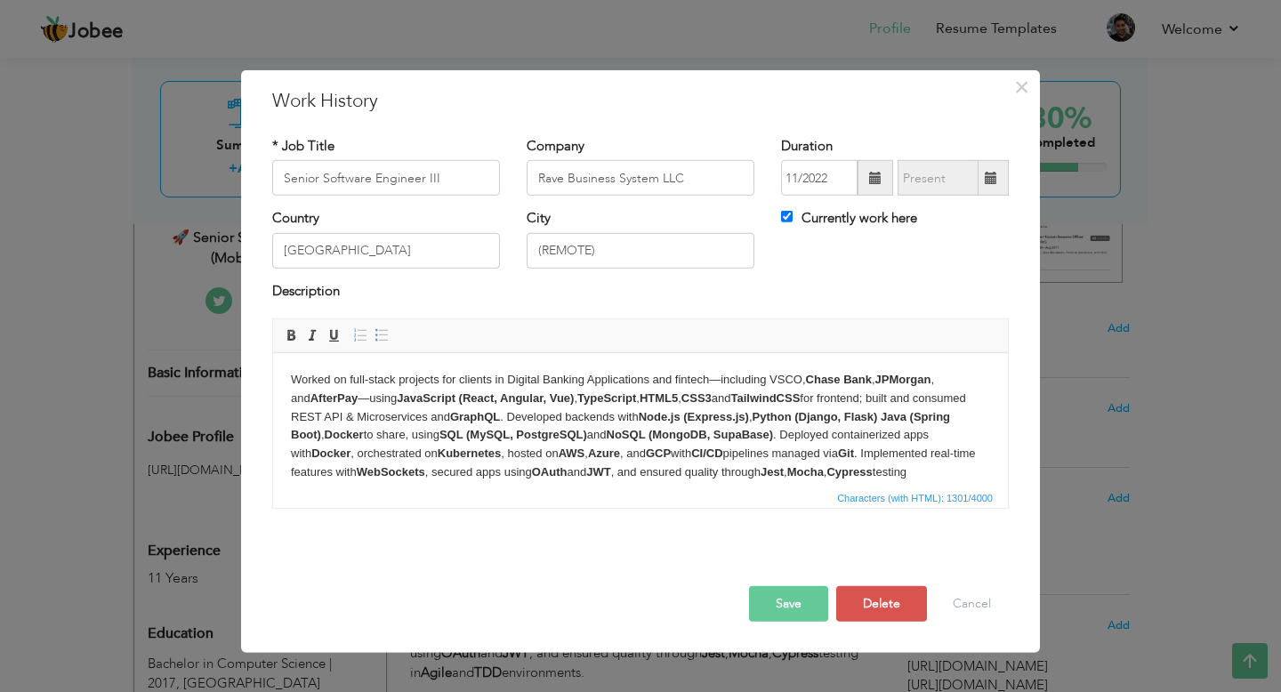
click at [327, 398] on strong "AfterPay" at bounding box center [334, 398] width 47 height 13
click at [778, 612] on button "Save" at bounding box center [788, 604] width 79 height 36
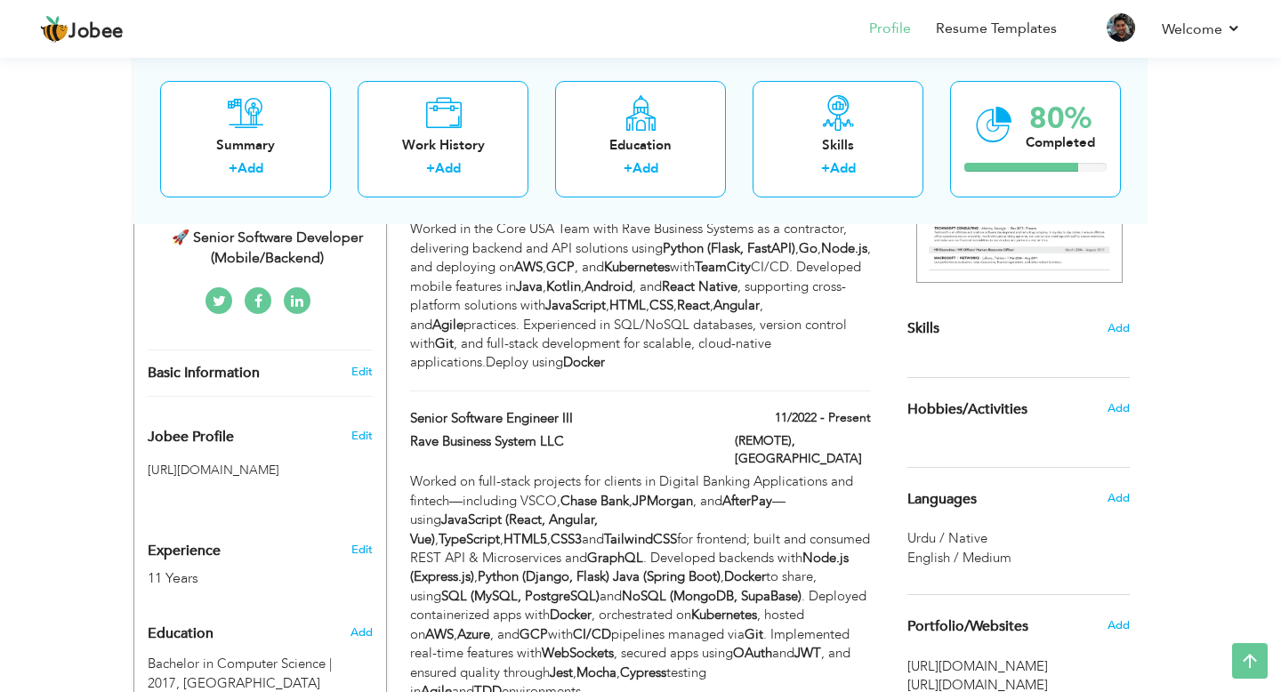
scroll to position [0, 0]
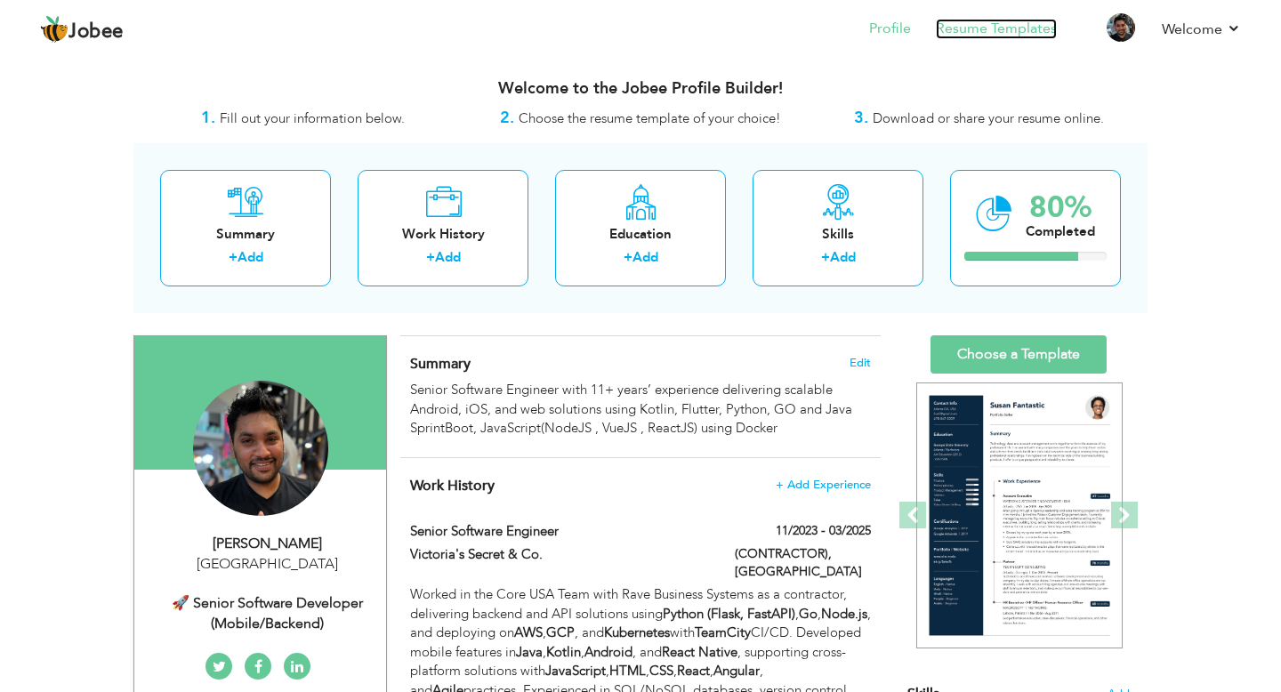
click at [1012, 34] on link "Resume Templates" at bounding box center [996, 29] width 121 height 20
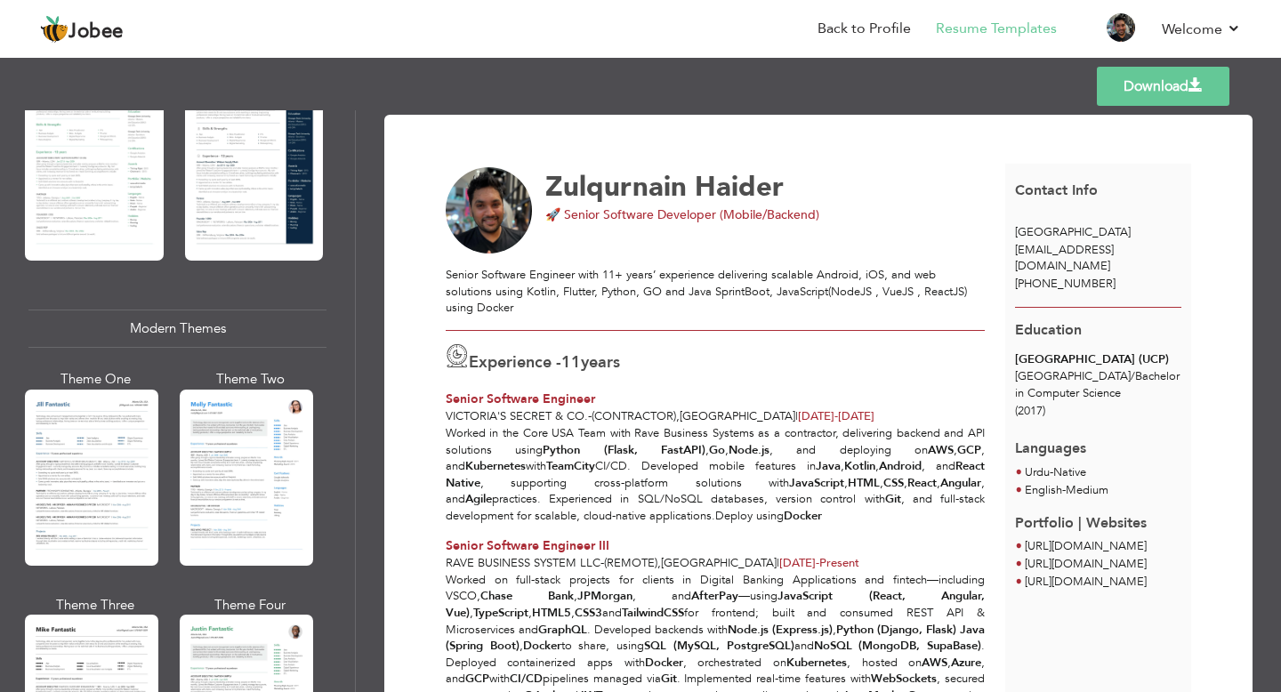
scroll to position [628, 0]
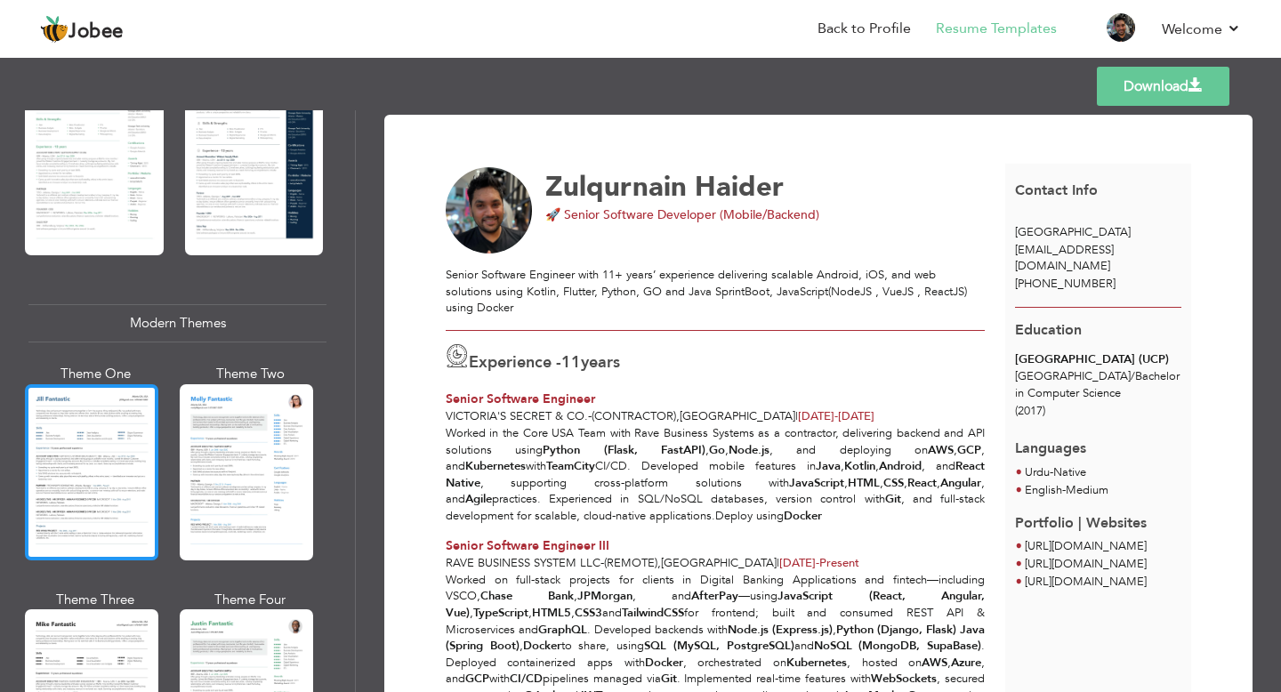
click at [127, 440] on div at bounding box center [91, 472] width 133 height 176
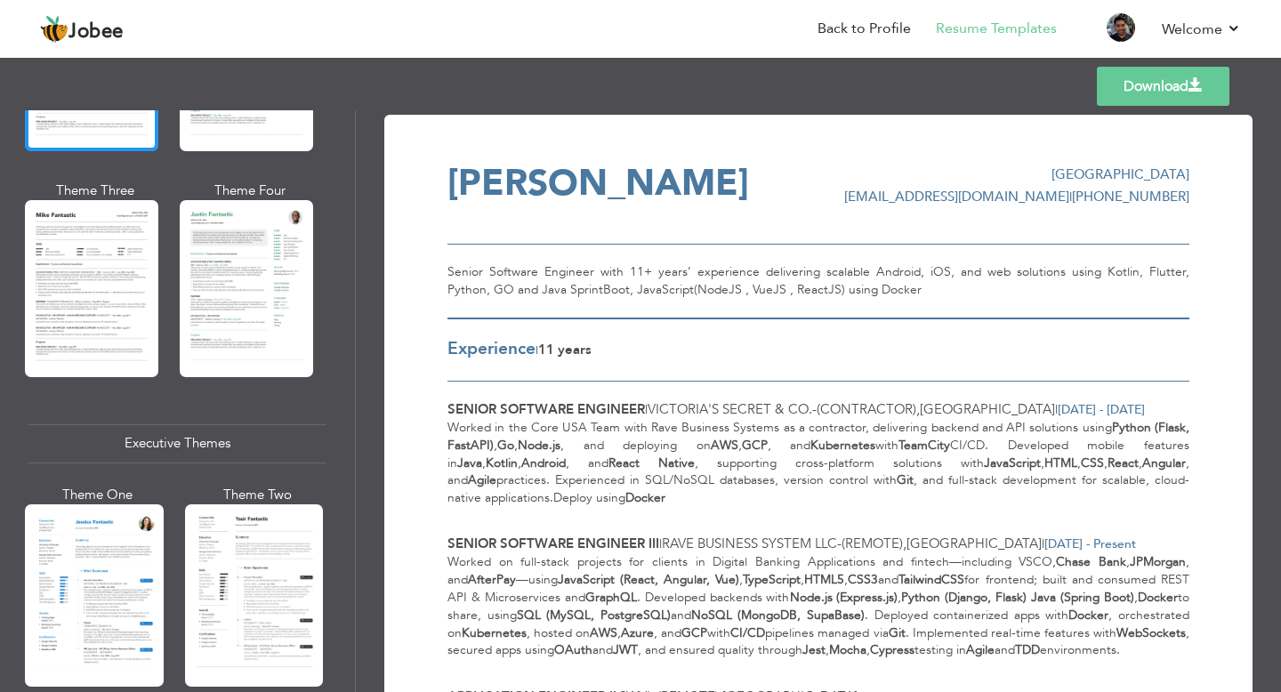
scroll to position [1033, 0]
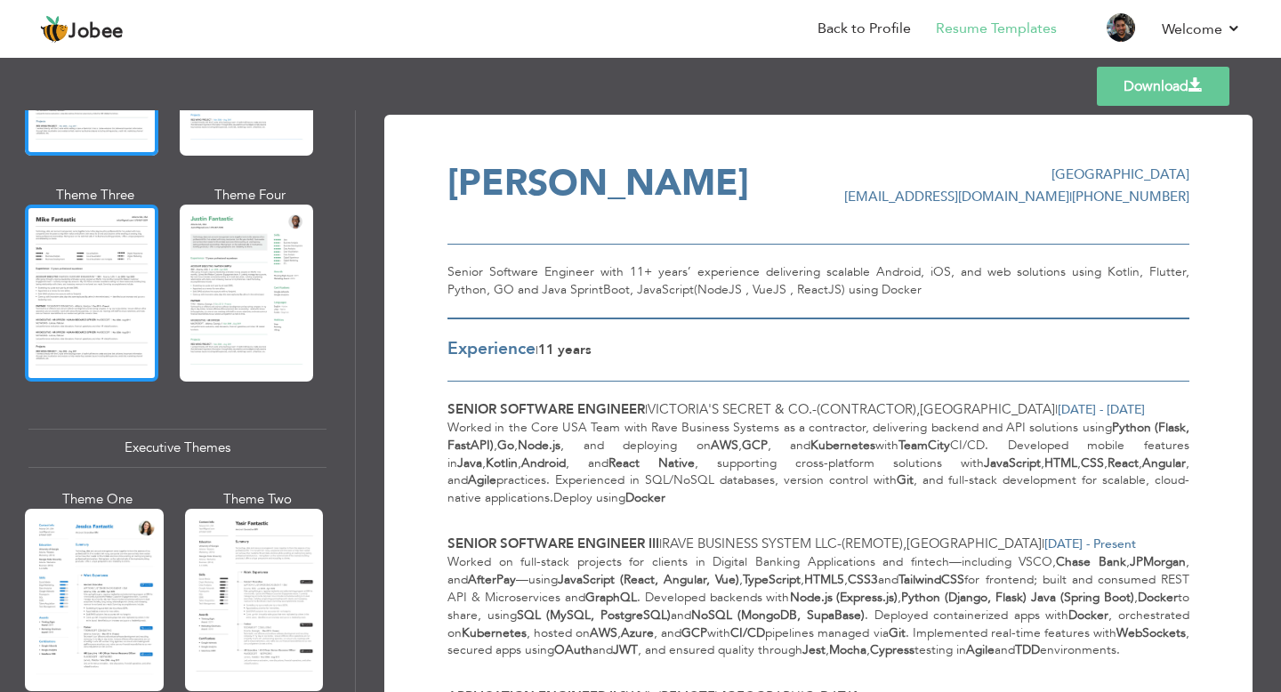
click at [105, 313] on div at bounding box center [91, 293] width 133 height 176
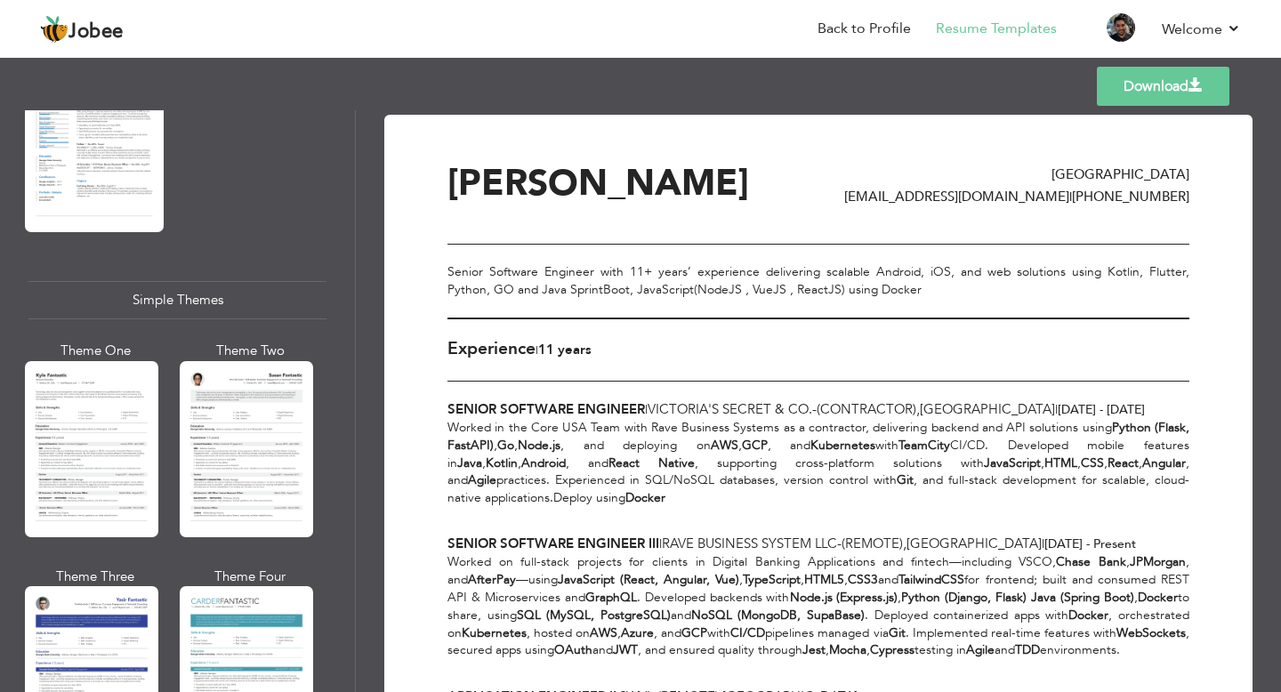
scroll to position [3004, 0]
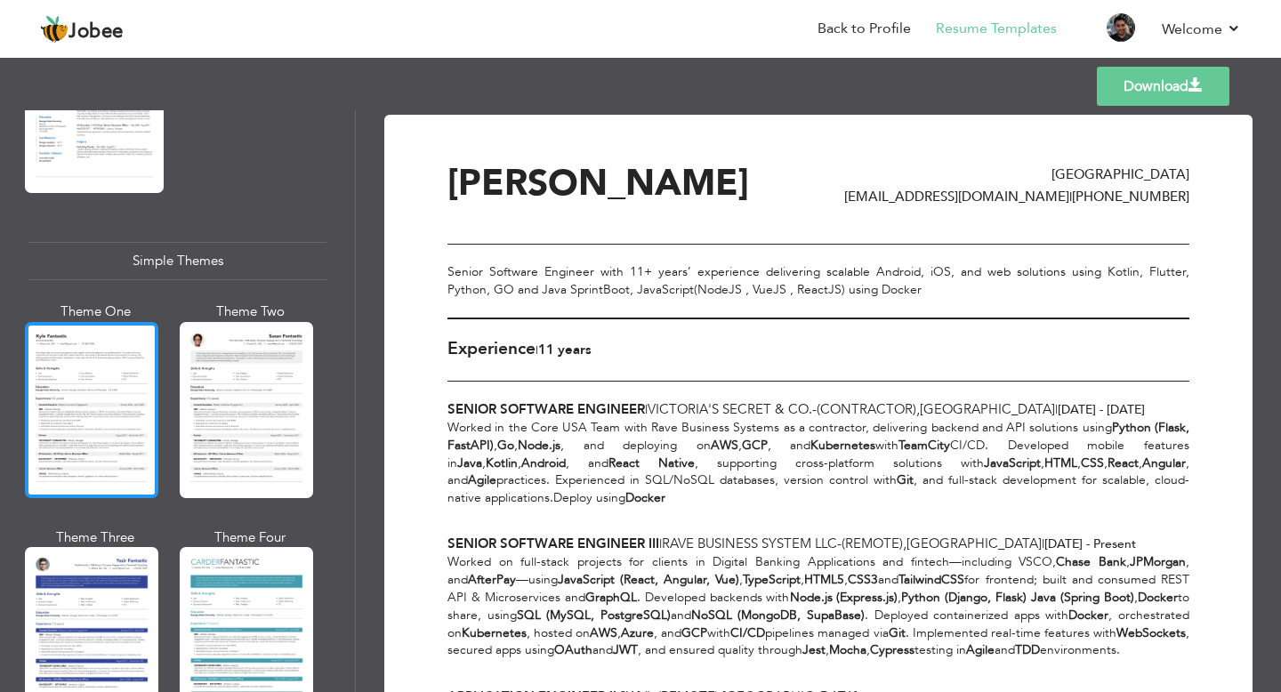
click at [105, 344] on div at bounding box center [91, 410] width 133 height 176
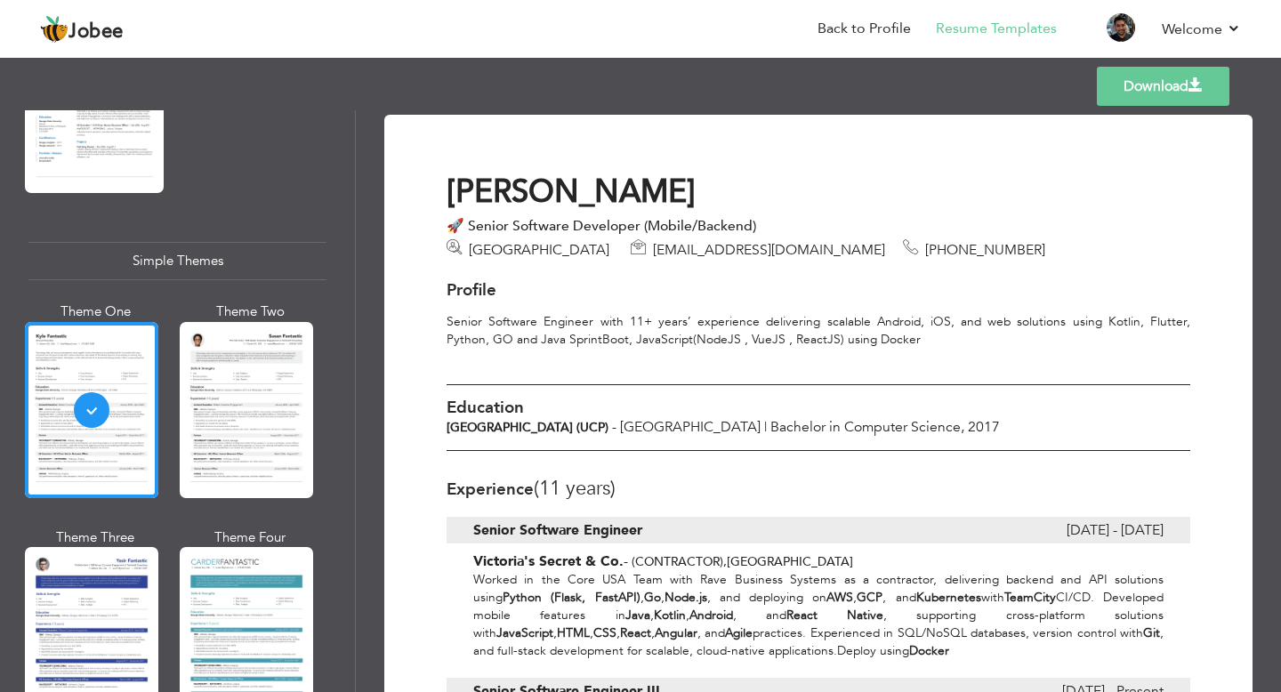
click at [223, 362] on div at bounding box center [246, 410] width 133 height 176
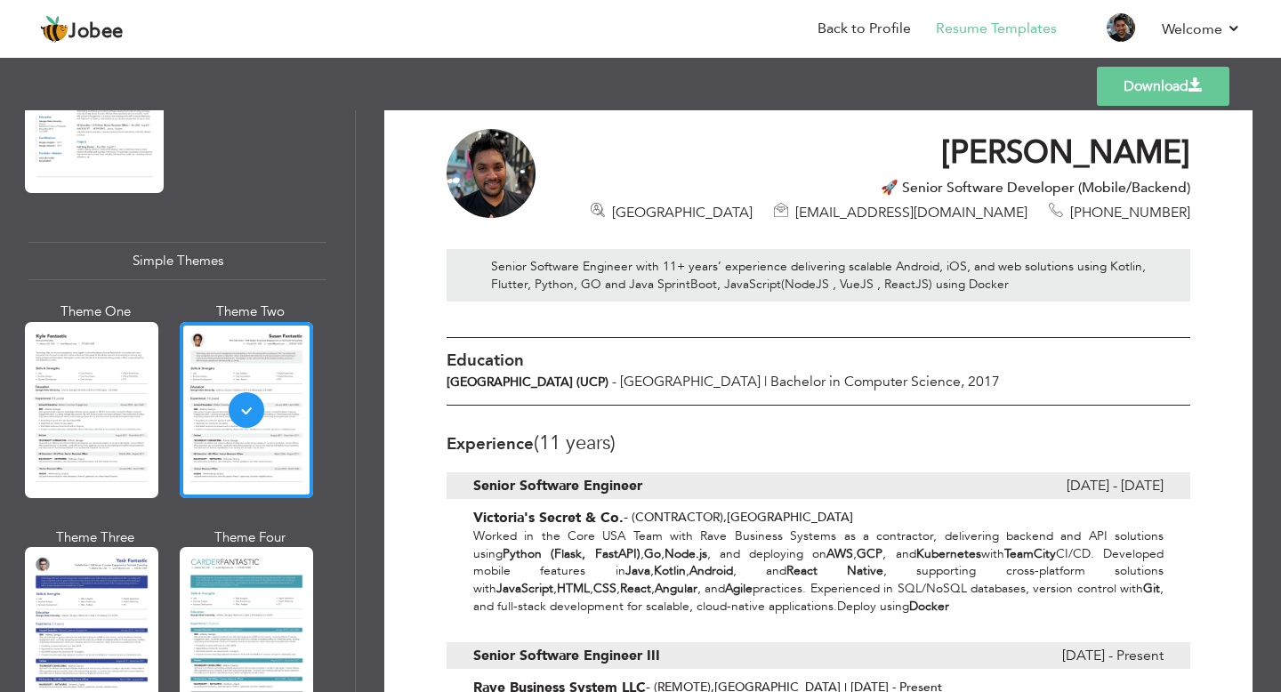
scroll to position [45, 0]
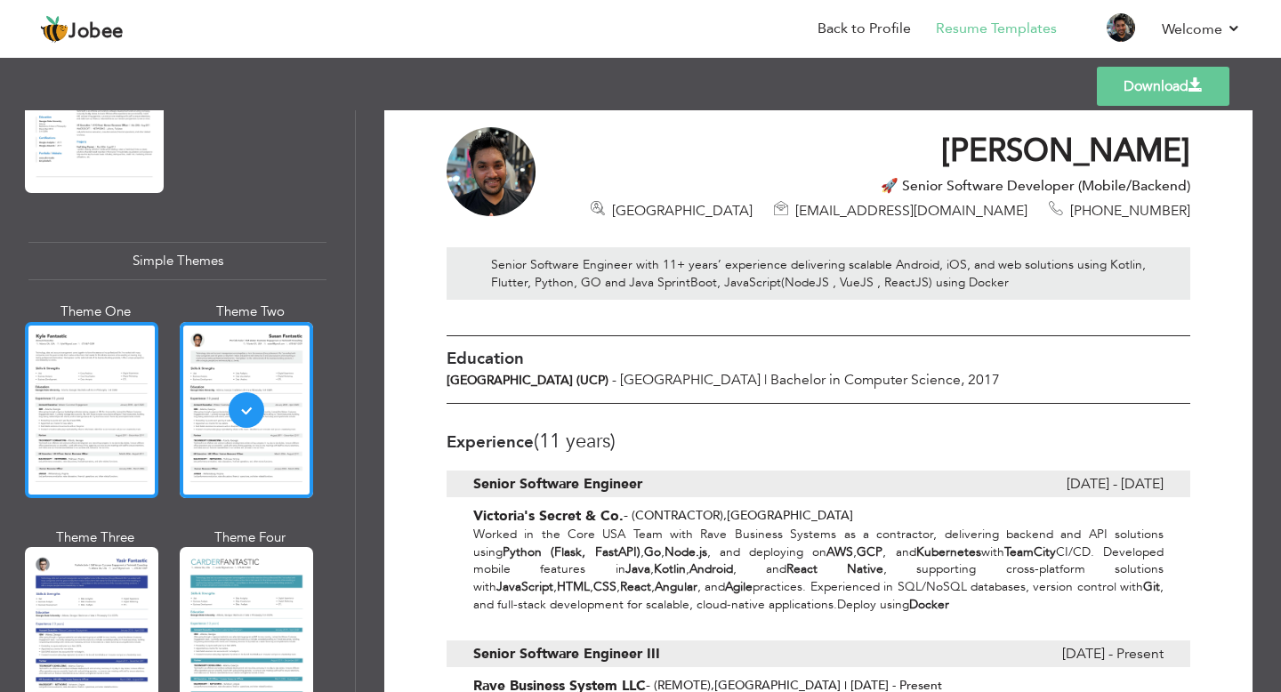
click at [89, 335] on div at bounding box center [91, 410] width 133 height 176
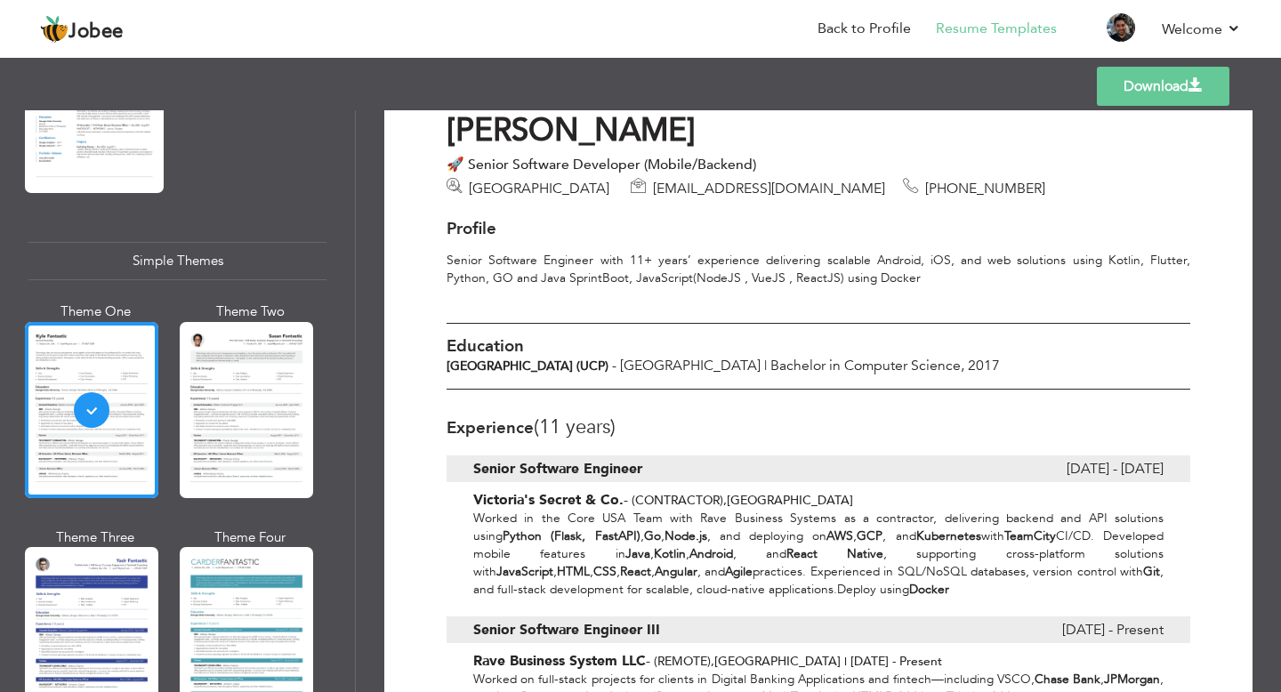
scroll to position [0, 0]
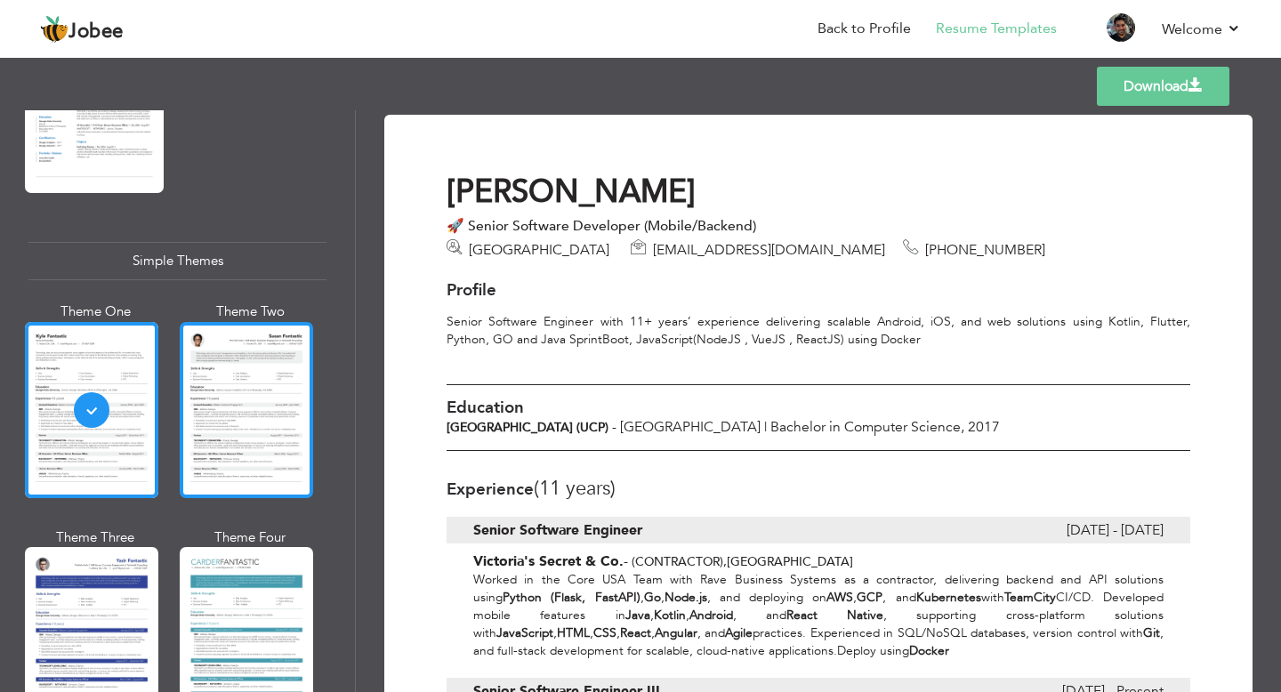
click at [225, 347] on div at bounding box center [246, 410] width 133 height 176
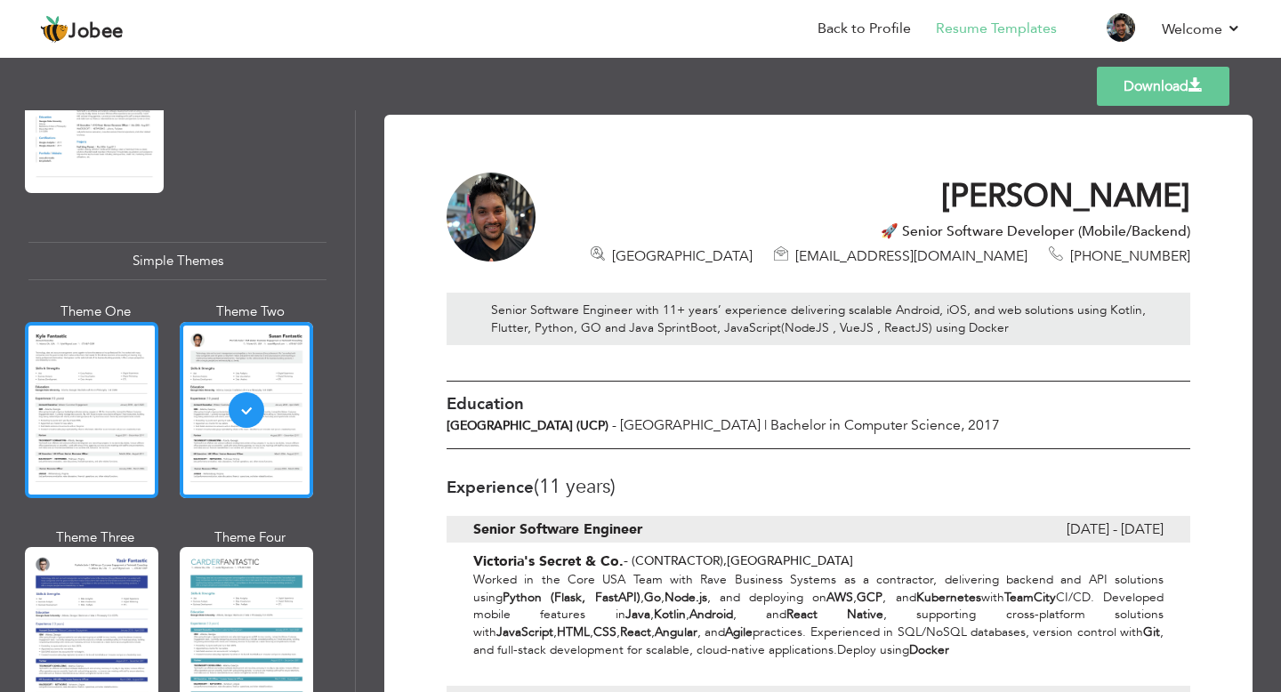
click at [85, 351] on div at bounding box center [91, 410] width 133 height 176
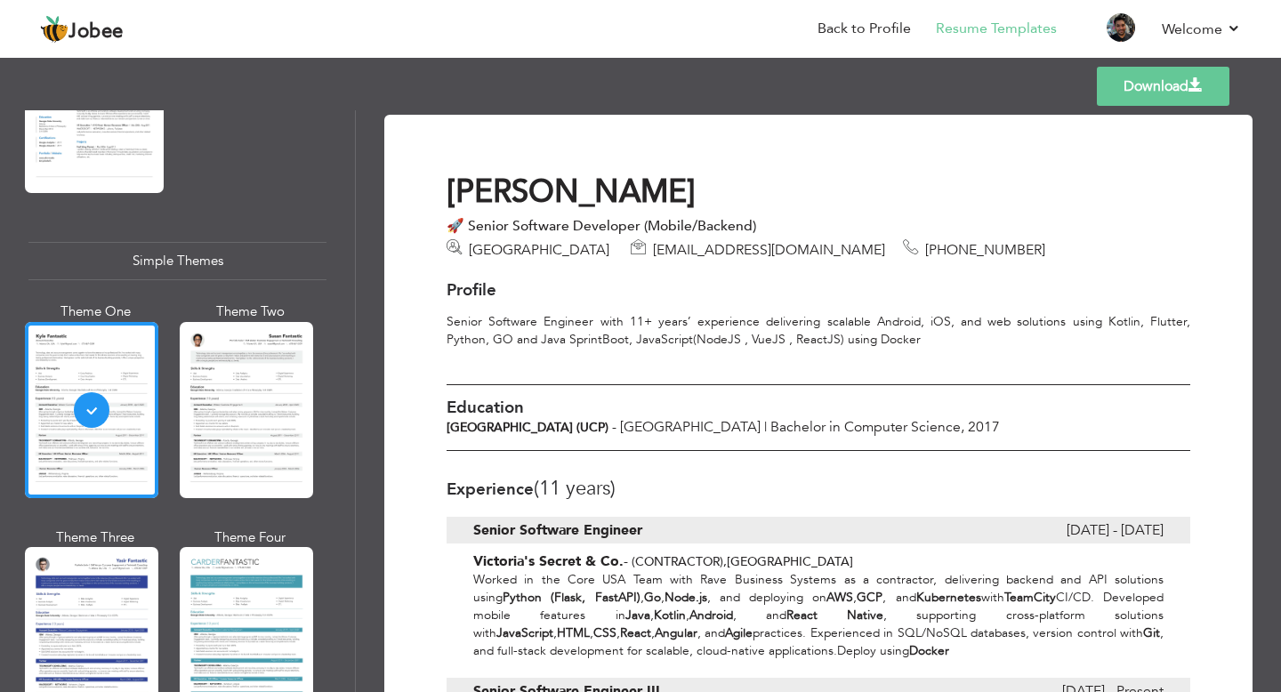
click at [1111, 82] on link "Download" at bounding box center [1163, 86] width 133 height 39
click at [870, 28] on link "Back to Profile" at bounding box center [864, 29] width 93 height 20
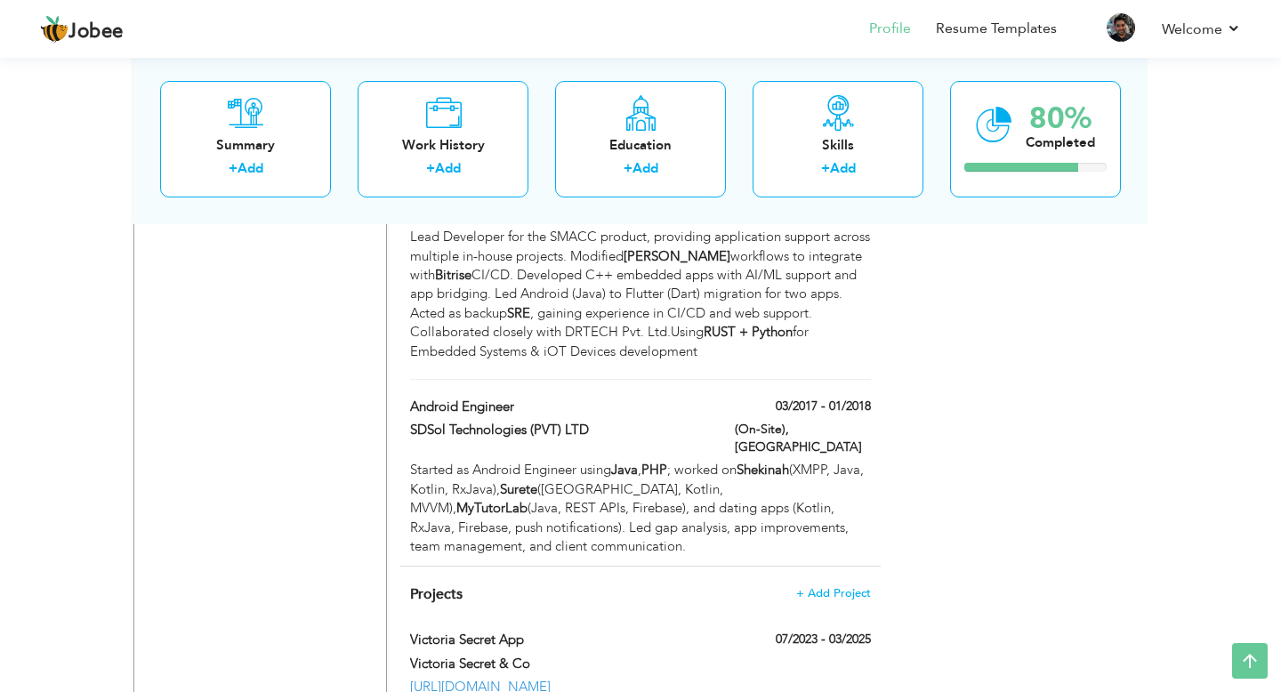
scroll to position [1383, 0]
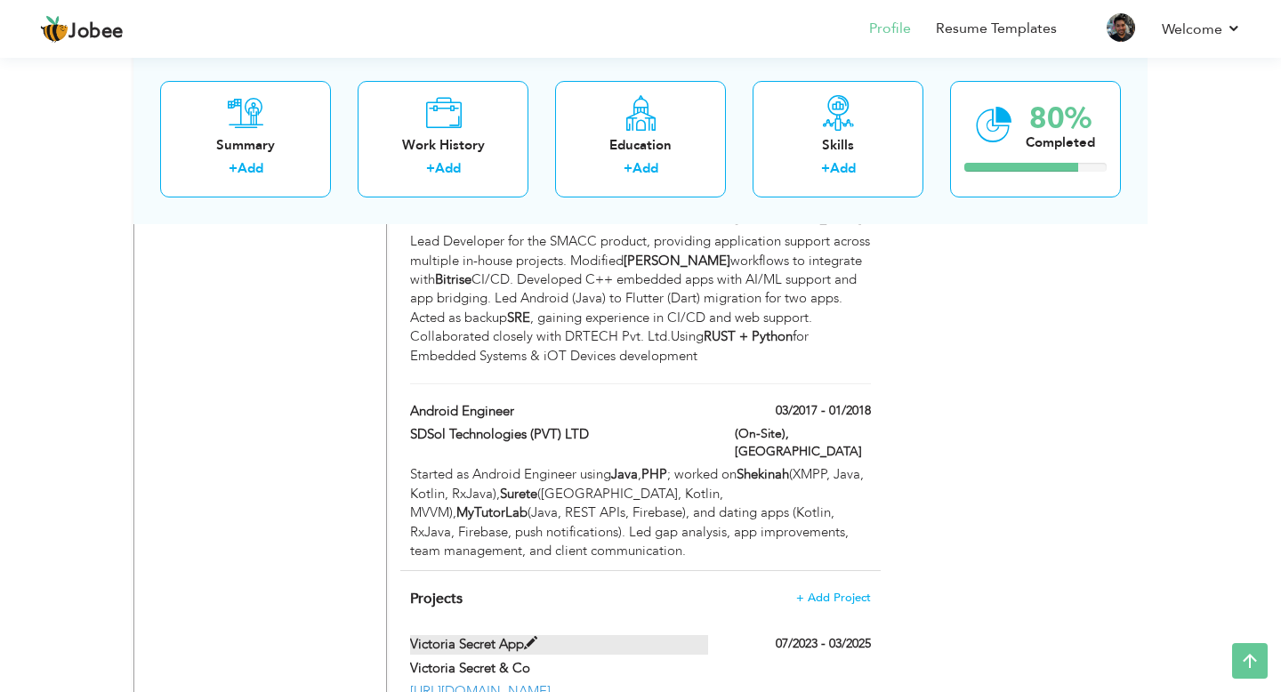
click at [533, 637] on span at bounding box center [530, 643] width 13 height 13
type input "Victoria Secret App"
type input "Victoria Secret & Co"
type input "07/2023"
type input "03/2025"
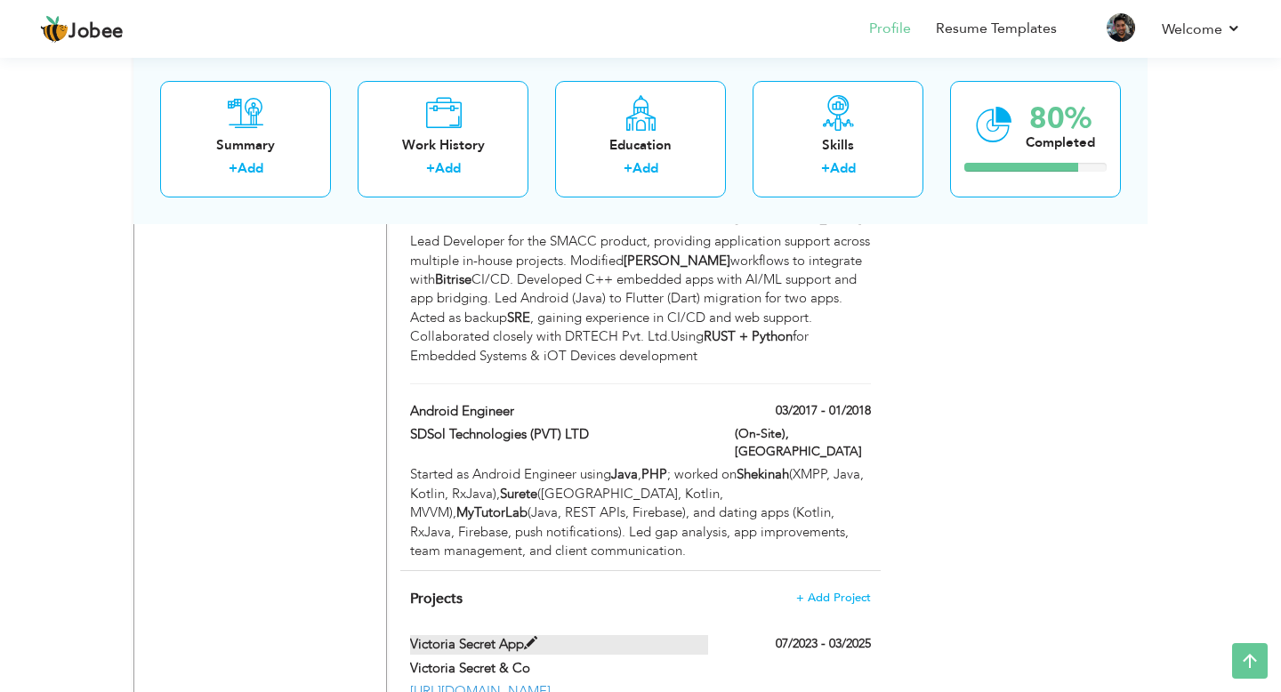
type input "[URL][DOMAIN_NAME]"
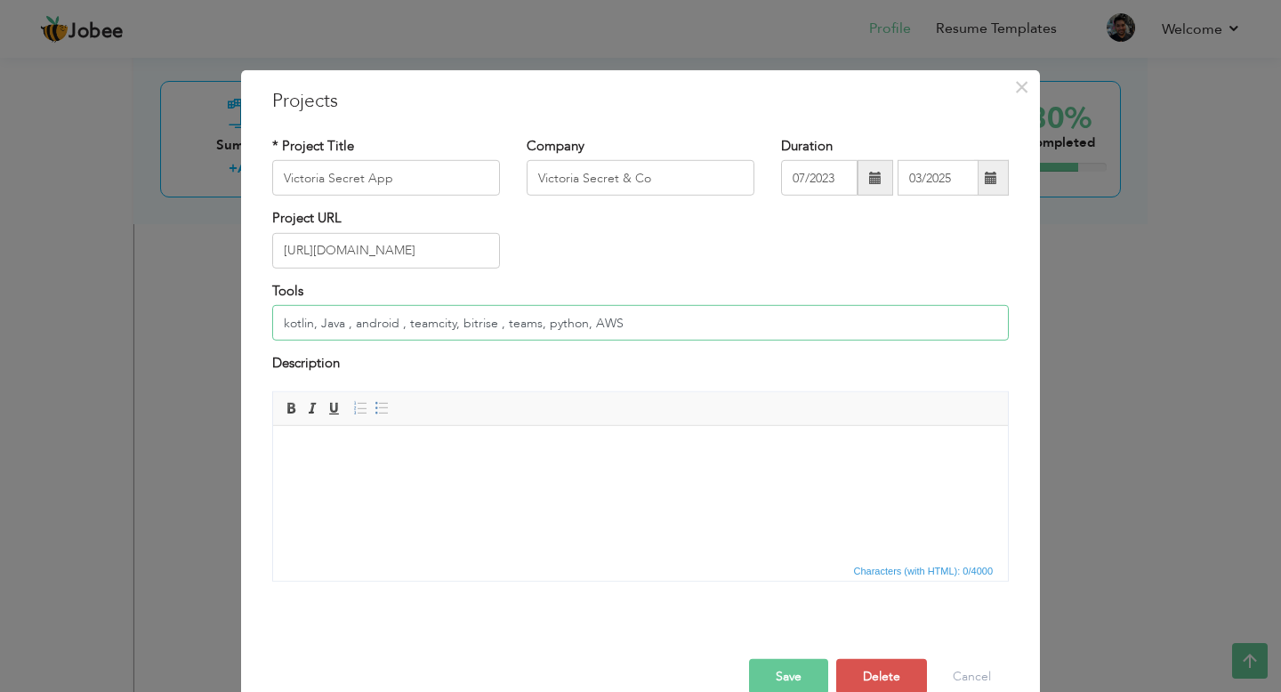
click at [517, 323] on input "kotlin, Java , android , teamcity, bitrise , teams, python, AWS" at bounding box center [640, 323] width 737 height 36
paste input ", android, teamcity, bitrise"
type input "kotlin, Java, android, teamcity, bitrise, teams, python, AWS"
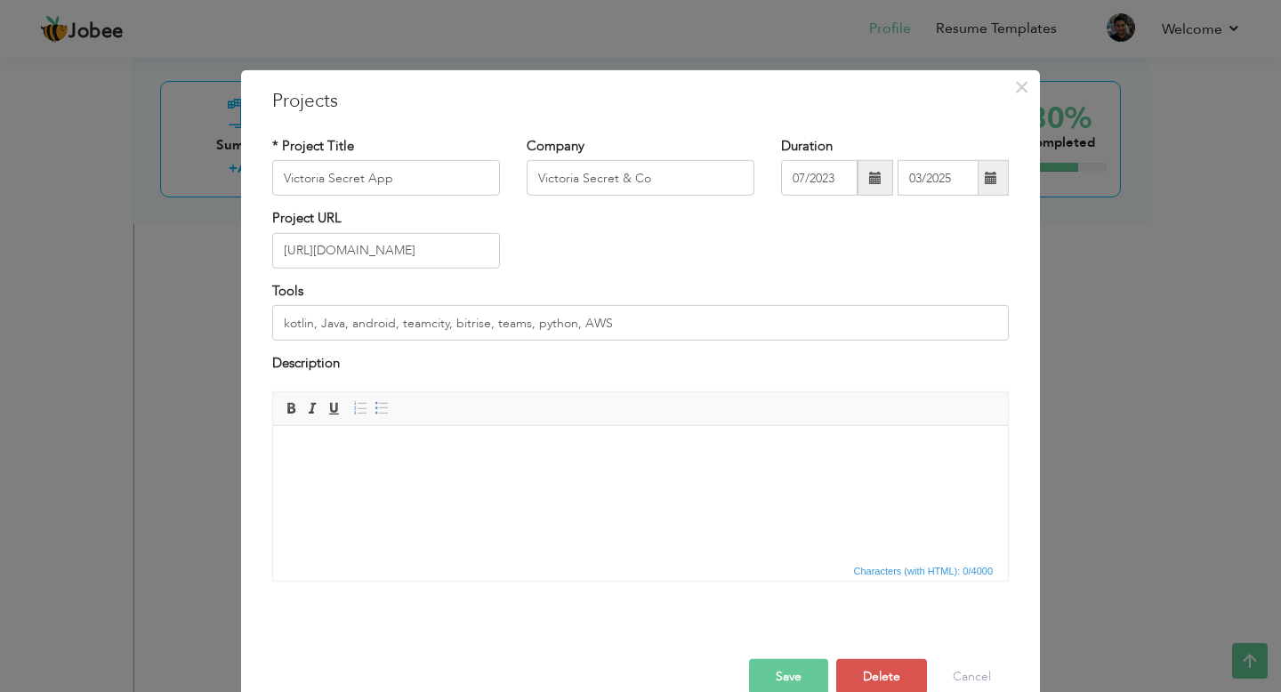
click at [780, 679] on button "Save" at bounding box center [788, 676] width 79 height 36
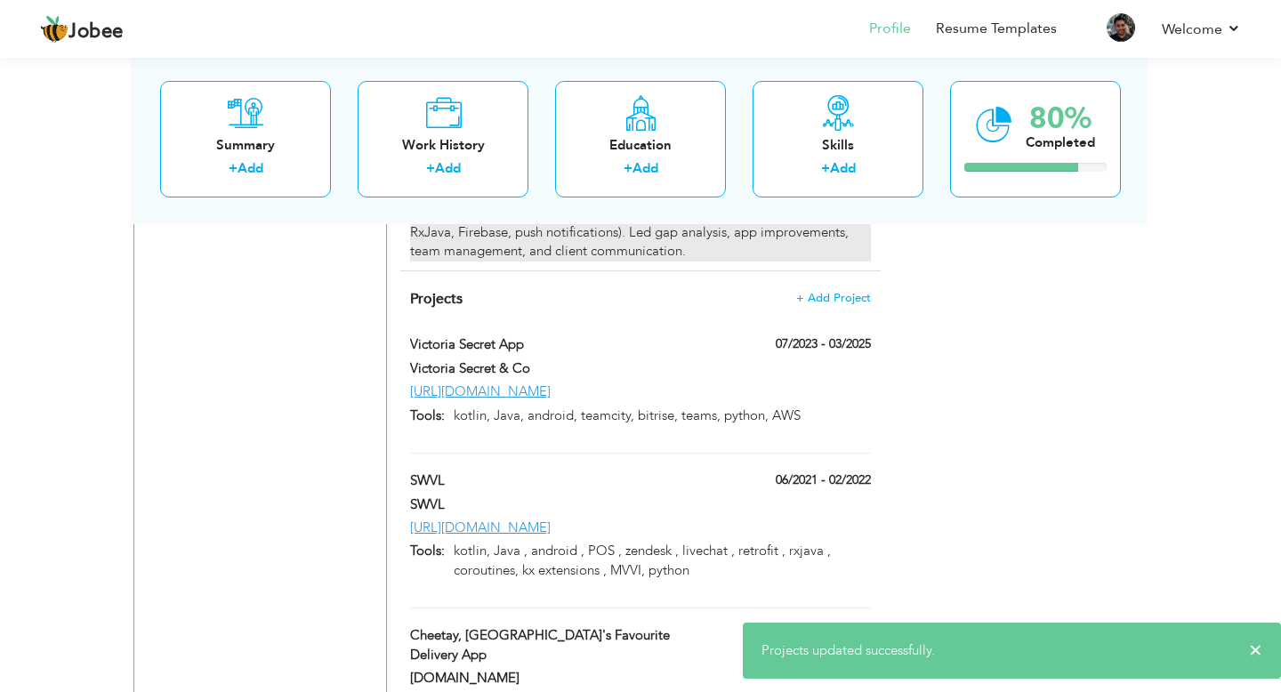
scroll to position [1685, 0]
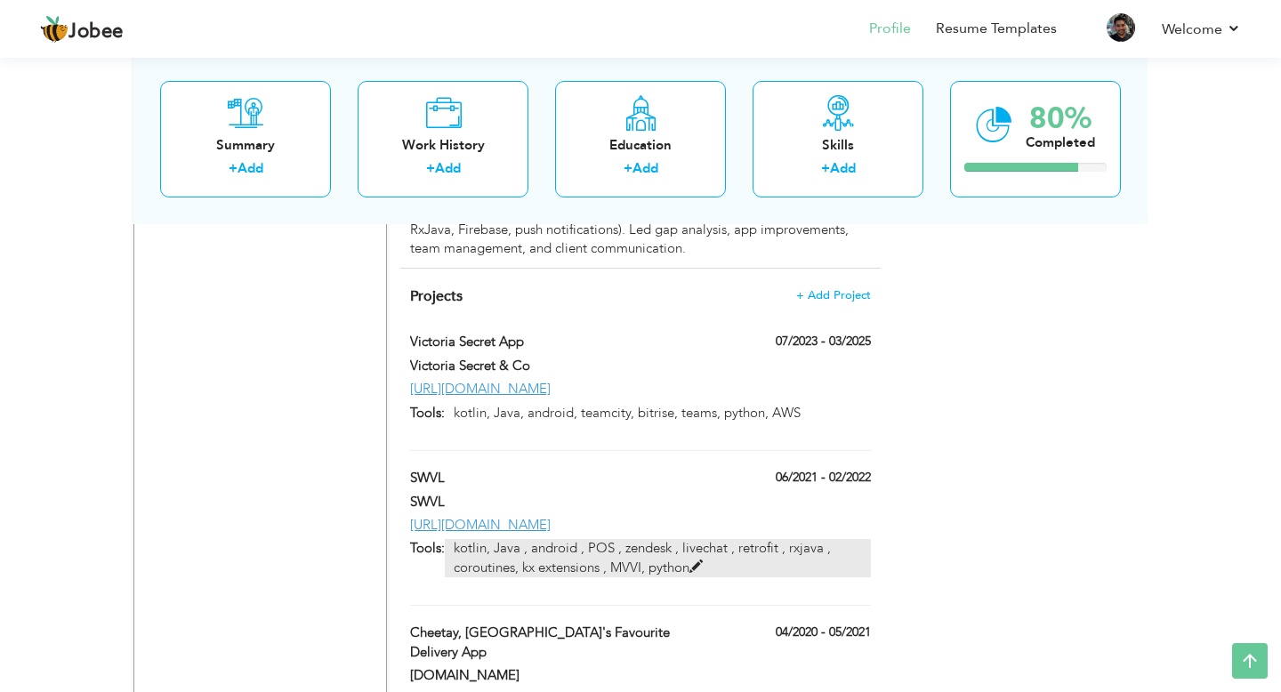
click at [537, 539] on p "kotlin, Java , android , POS , zendesk , livechat , retrofit , rxjava , corouti…" at bounding box center [658, 558] width 426 height 38
type input "SWVL"
type input "06/2021"
type input "02/2022"
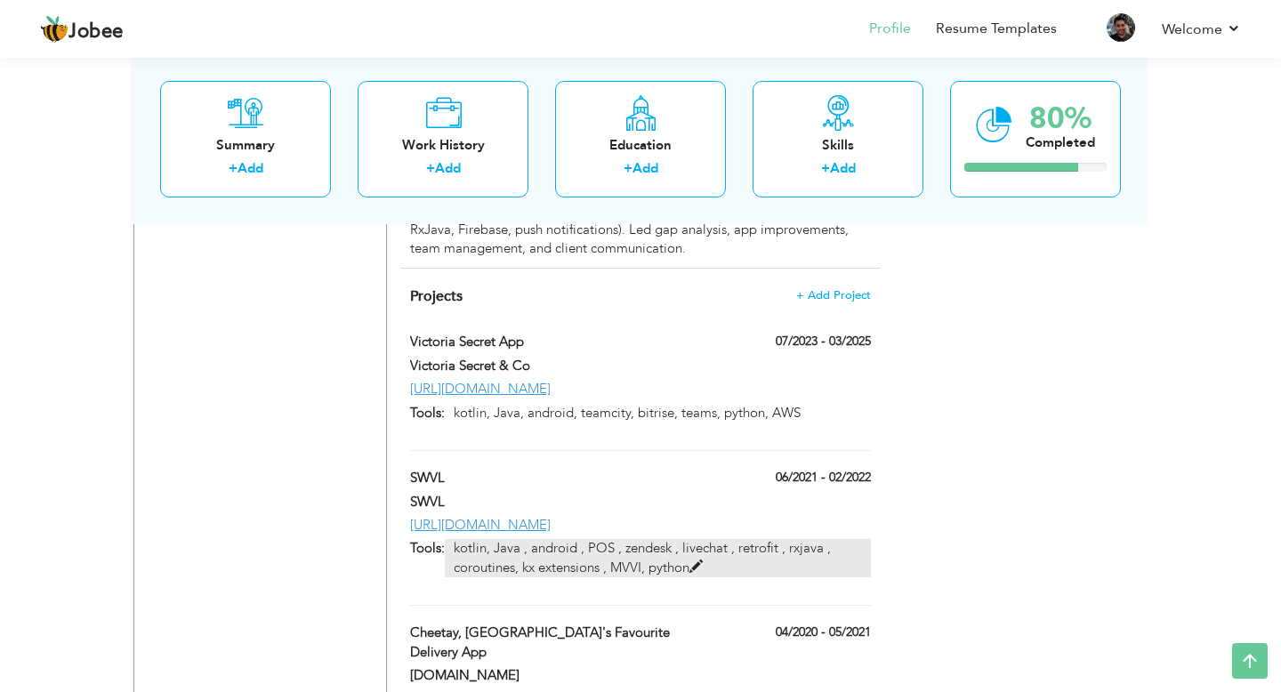
type input "[URL][DOMAIN_NAME]"
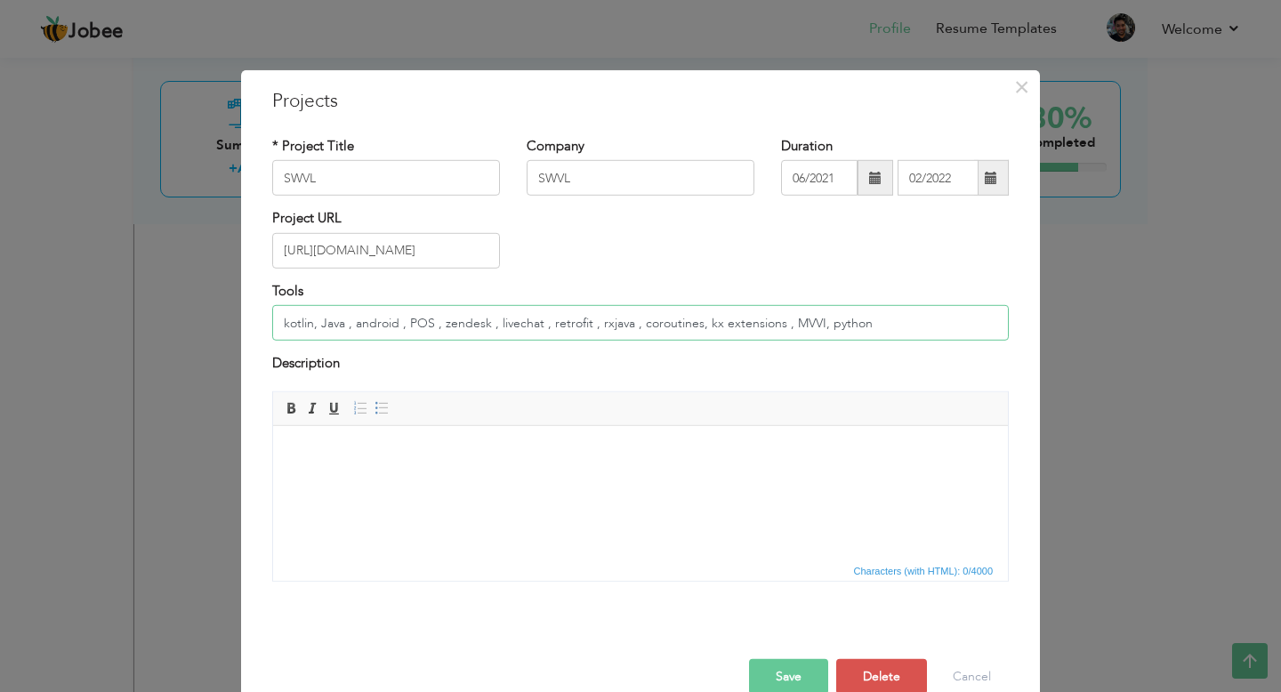
click at [531, 319] on input "kotlin, Java , android , POS , zendesk , livechat , retrofit , rxjava , corouti…" at bounding box center [640, 323] width 737 height 36
paste input ", android, POS, zendesk, livechat, retrofit, rxjava, coroutines, kx extensions,…"
type input "kotlin, Java, android, POS, zendesk, livechat, retrofit, rxjava, coroutines, kx…"
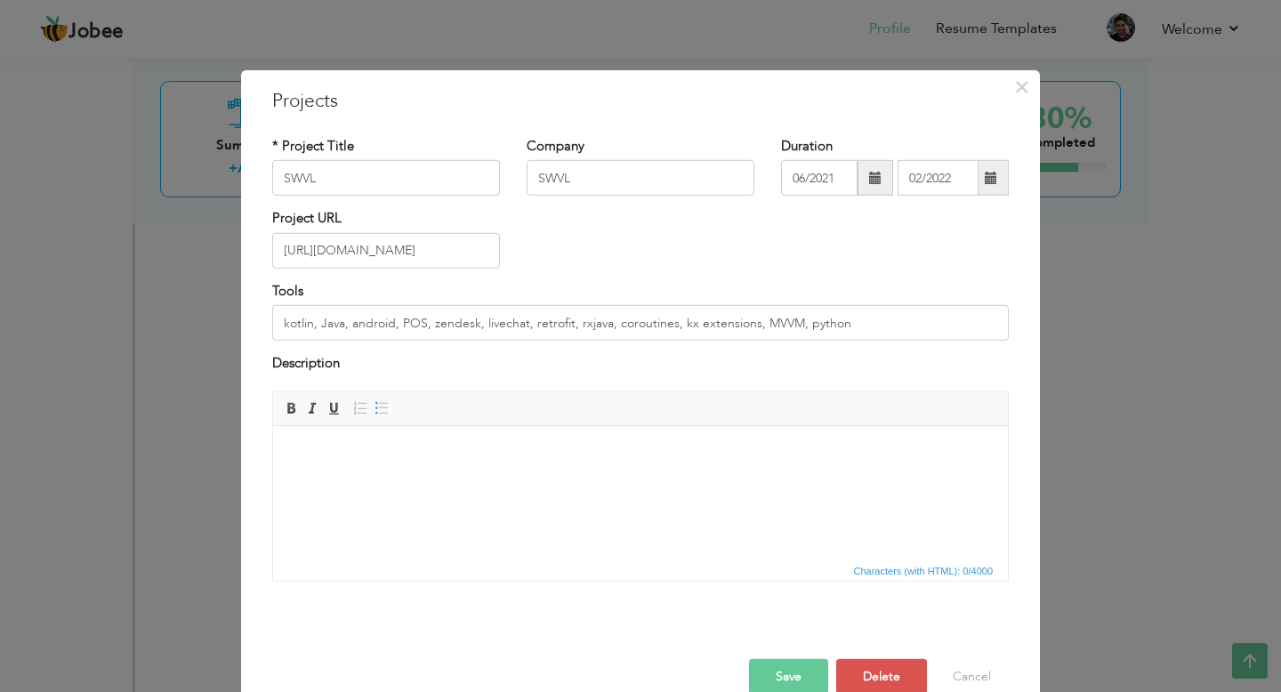
click at [796, 675] on button "Save" at bounding box center [788, 676] width 79 height 36
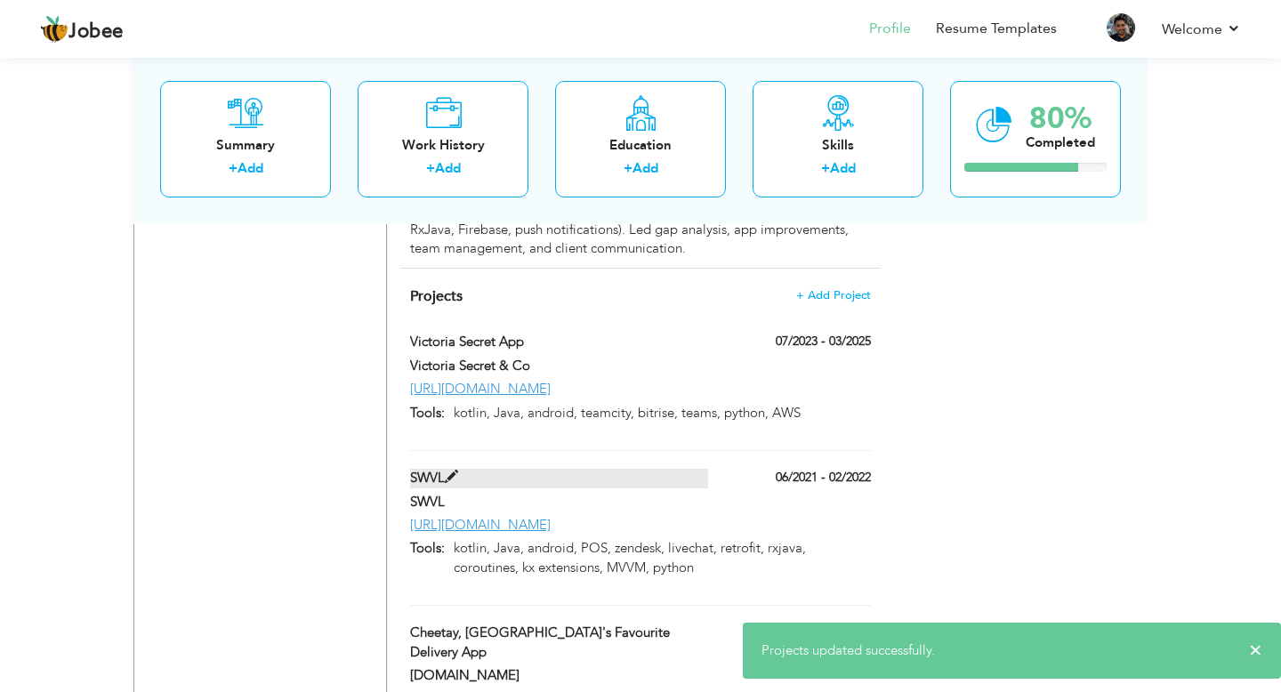
click at [452, 471] on span at bounding box center [451, 477] width 13 height 13
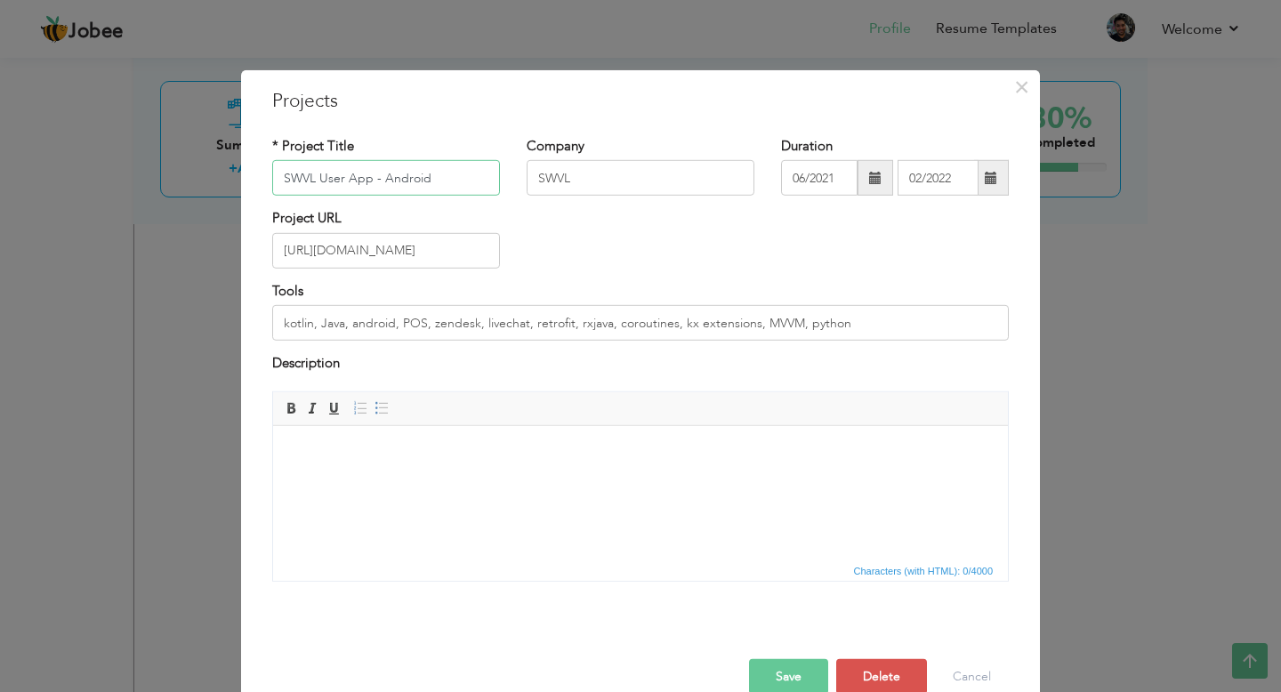
drag, startPoint x: 370, startPoint y: 181, endPoint x: 323, endPoint y: 179, distance: 47.2
click at [323, 179] on input "SWVL User App - Android" at bounding box center [386, 178] width 228 height 36
click at [406, 191] on input "SWVL - Android" at bounding box center [386, 178] width 228 height 36
click at [781, 675] on button "Save" at bounding box center [788, 676] width 79 height 36
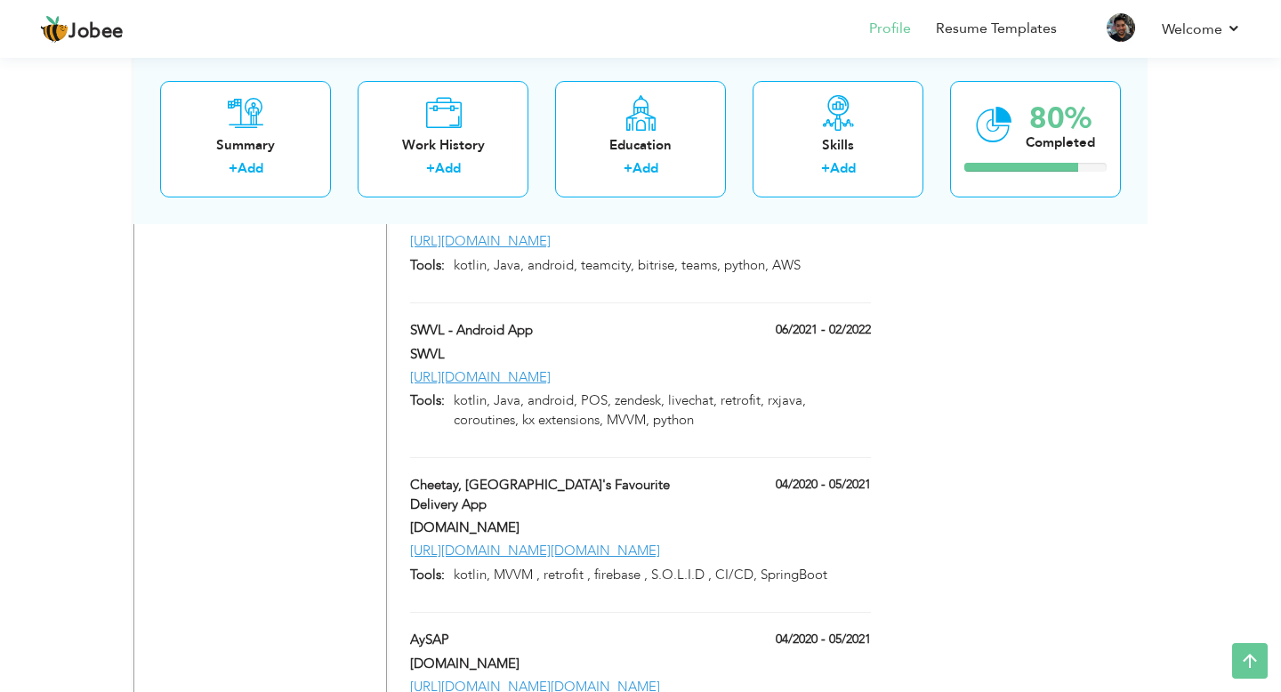
scroll to position [1842, 0]
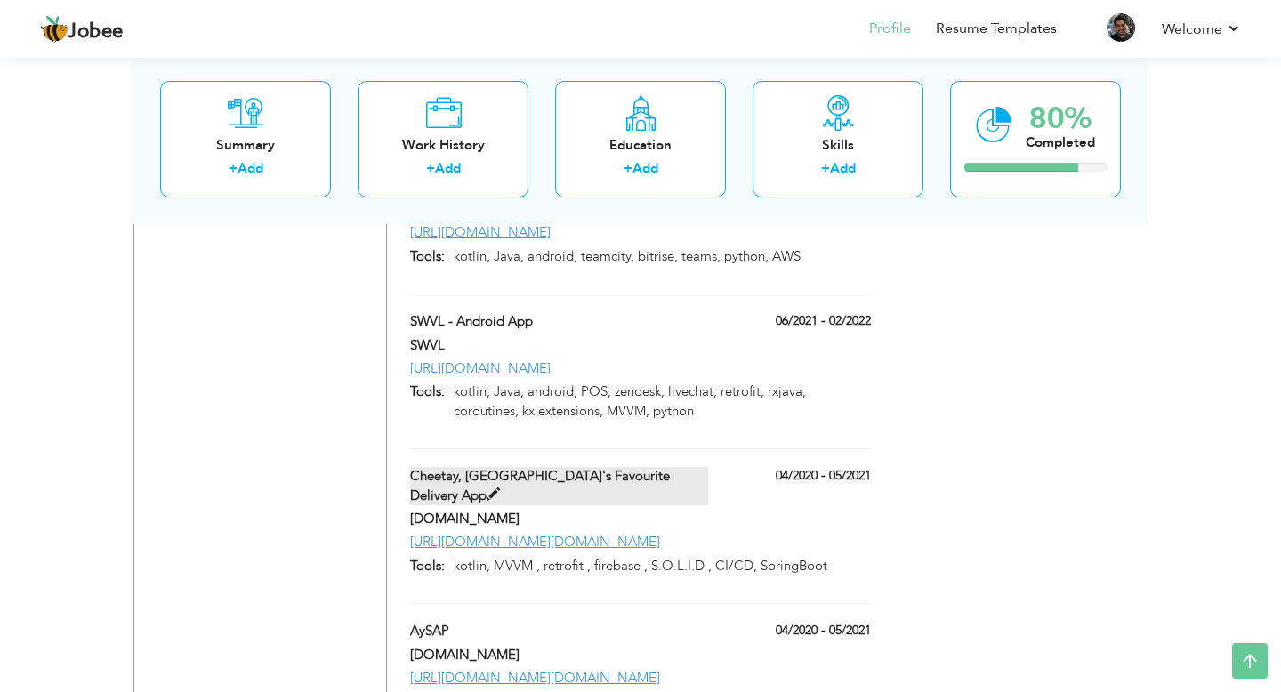
click at [563, 467] on label "Cheetay, [GEOGRAPHIC_DATA]'s Favourite Delivery App" at bounding box center [559, 486] width 299 height 38
type input "Cheetay, [GEOGRAPHIC_DATA]'s Favourite Delivery App"
type input "[DOMAIN_NAME]"
type input "04/2020"
type input "05/2021"
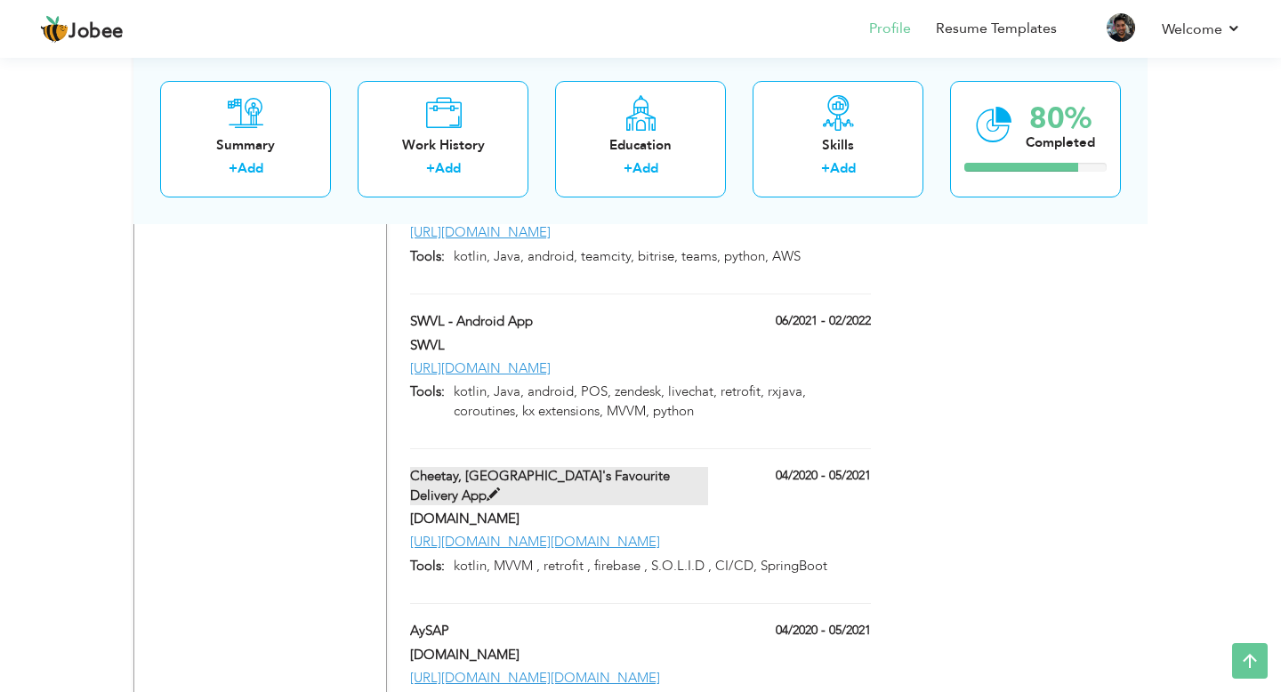
type input "[URL][DOMAIN_NAME][DOMAIN_NAME]"
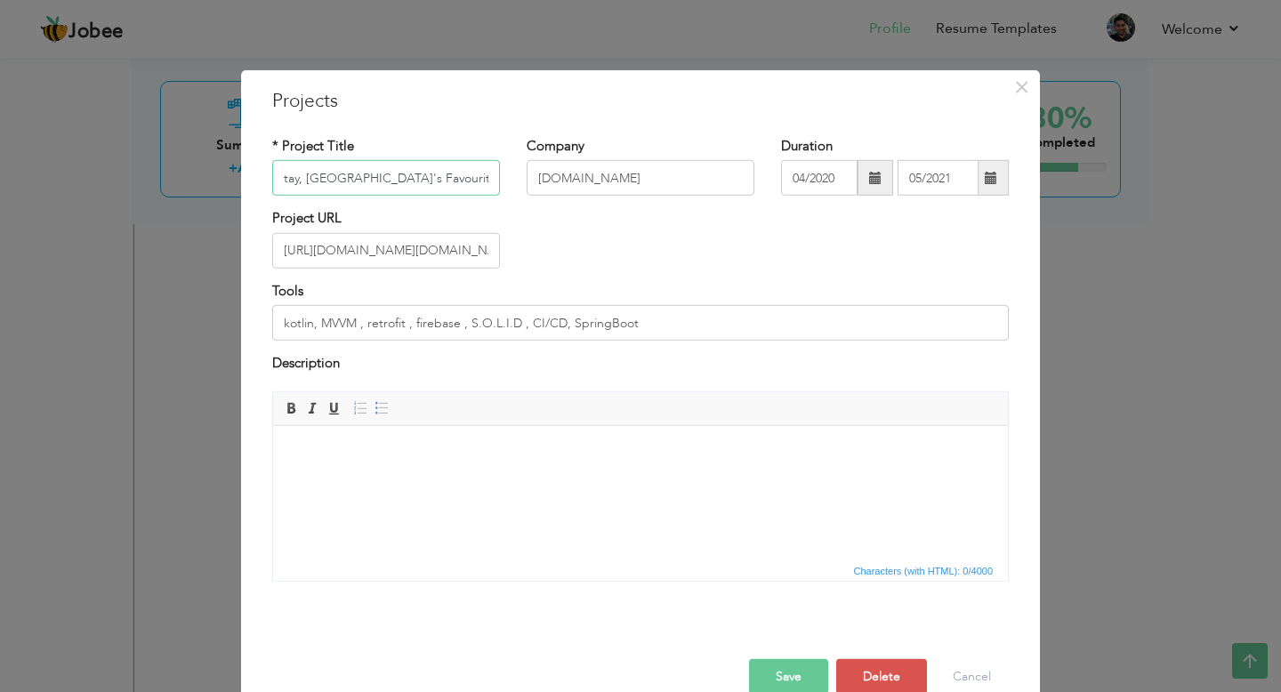
scroll to position [0, 0]
click at [537, 327] on input "kotlin, MVVM , retrofit , firebase , S.O.L.I.D , CI/CD, SpringBoot" at bounding box center [640, 323] width 737 height 36
paste input ", retrofit, firebase, S.O.L.I.D, CI/CD, GPS, RxLocation, RxJava, RxKotlin, XMPP…"
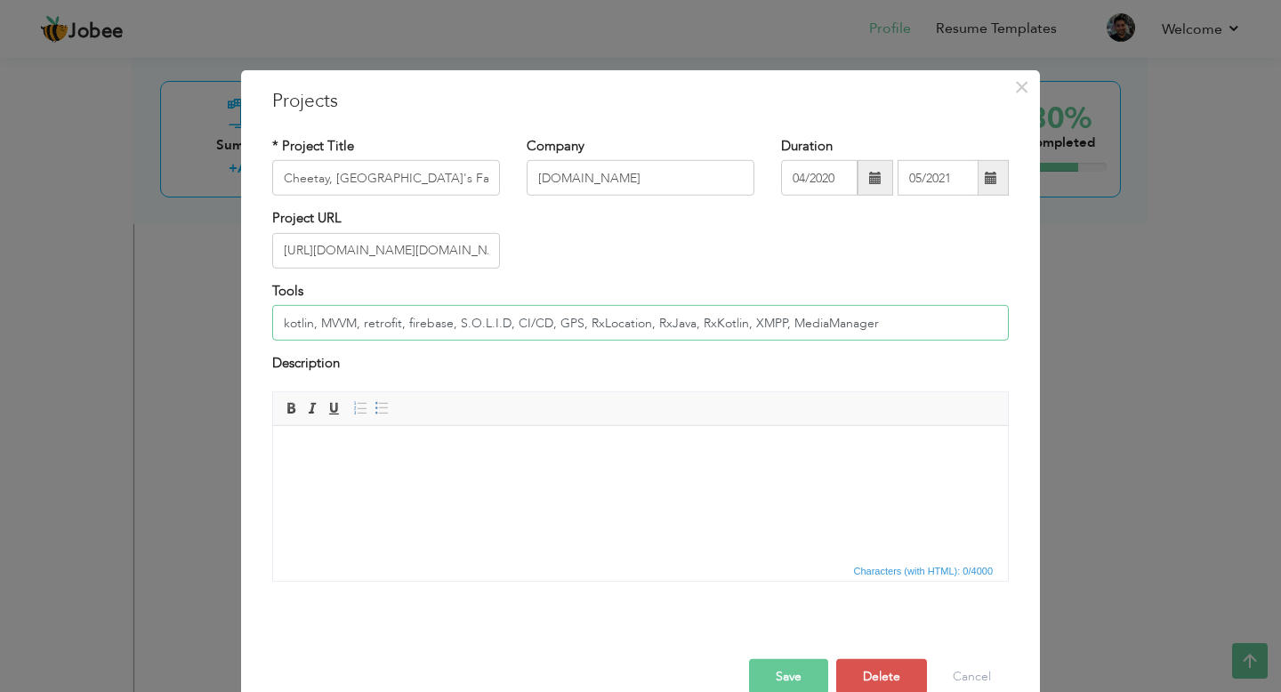
type input "kotlin, MVVM, retrofit, firebase, S.O.L.I.D, CI/CD, GPS, RxLocation, RxJava, Rx…"
click at [783, 677] on button "Save" at bounding box center [788, 676] width 79 height 36
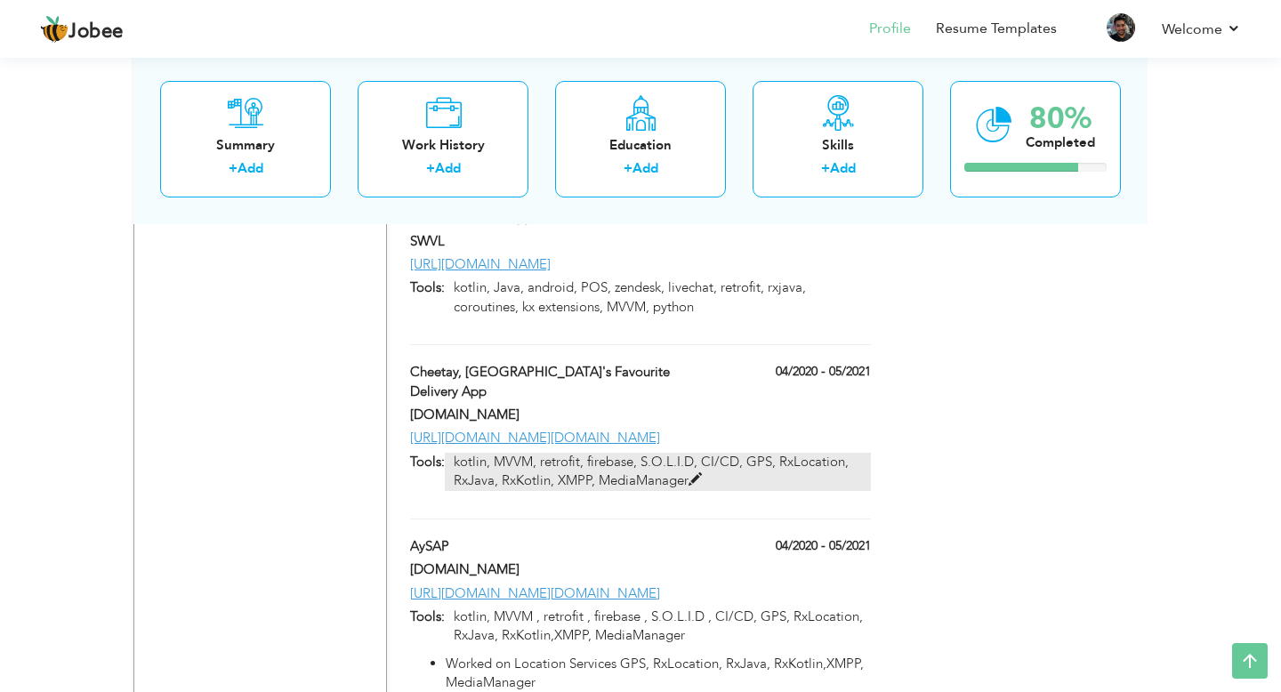
scroll to position [1924, 0]
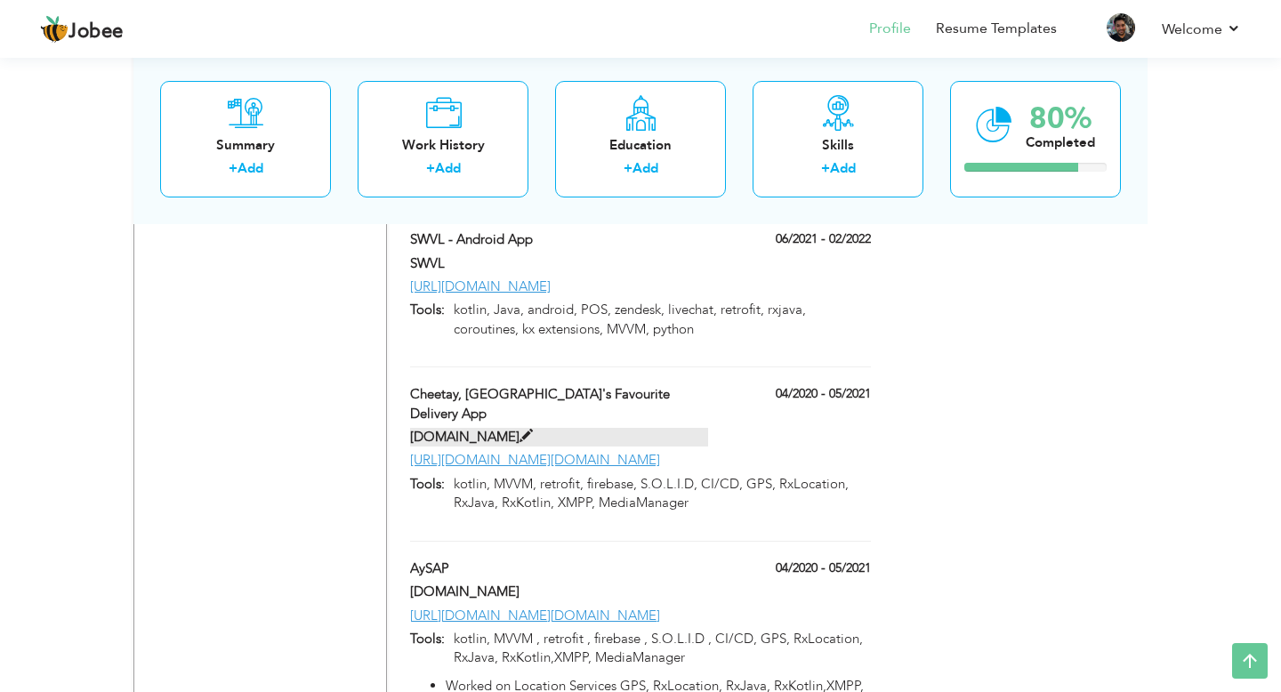
click at [465, 428] on label "Cheetay.PK" at bounding box center [559, 437] width 299 height 19
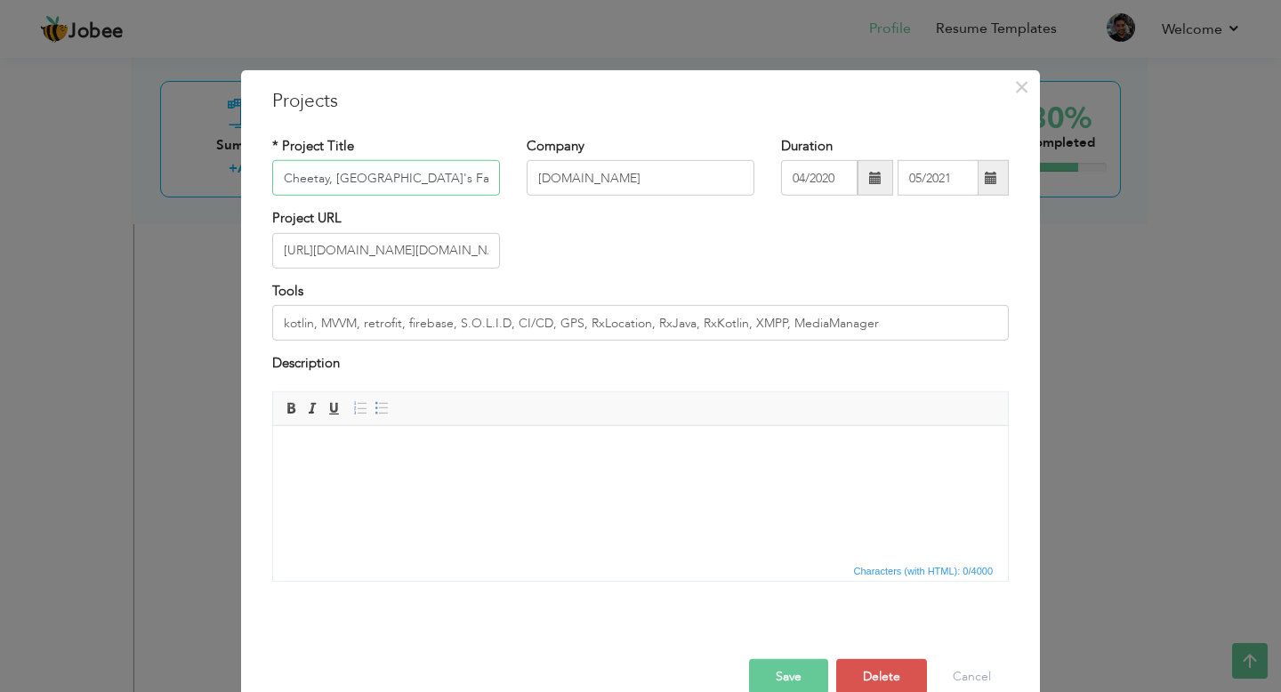
scroll to position [0, 30]
click at [559, 176] on input "Cheetay.PK" at bounding box center [641, 178] width 228 height 36
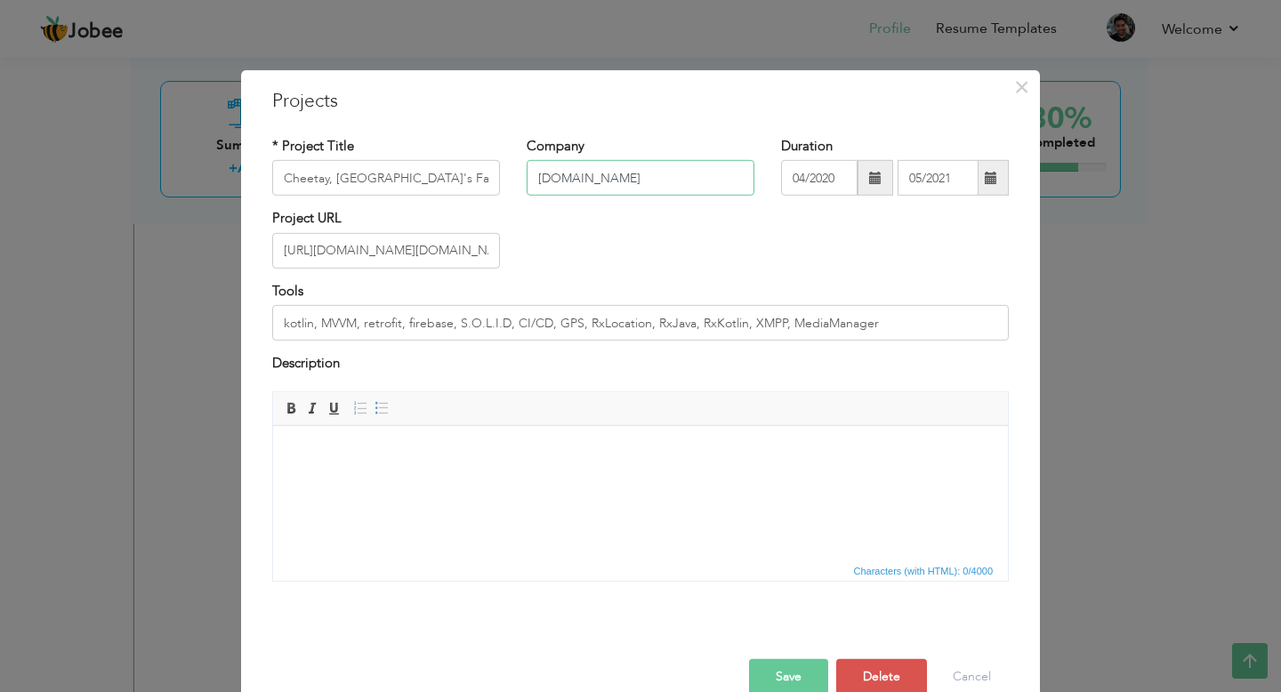
paste input "text"
type input "Cheetay"
click at [792, 684] on button "Save" at bounding box center [788, 676] width 79 height 36
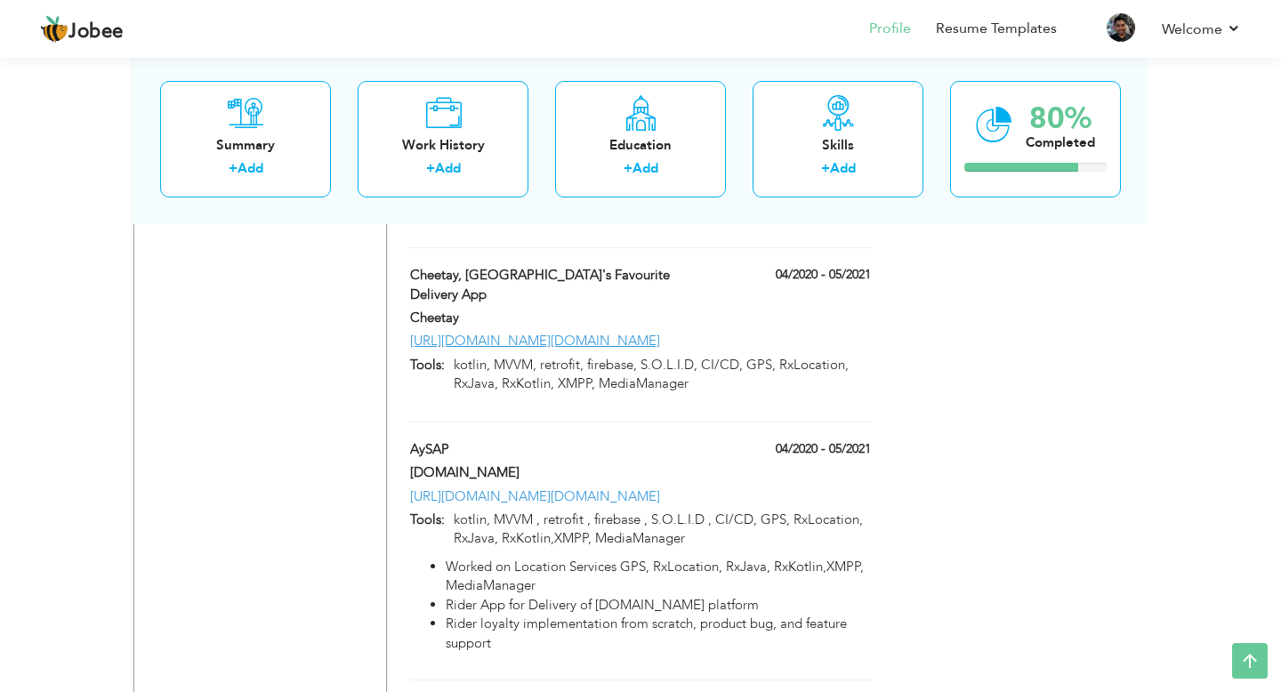
scroll to position [2044, 0]
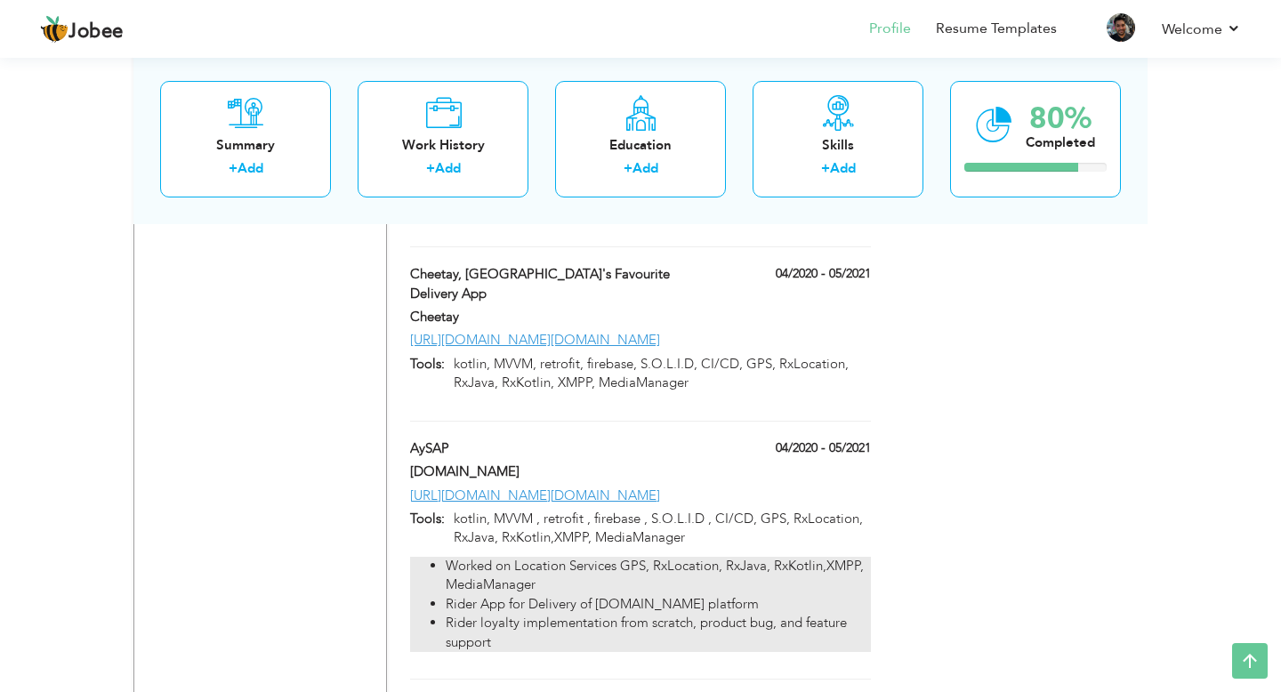
click at [639, 557] on li "Worked on Location Services GPS, RxLocation, RxJava, RxKotlin,XMPP, MediaManager" at bounding box center [658, 576] width 425 height 38
type input "AySAP"
type input "[DOMAIN_NAME]"
type input "[URL][DOMAIN_NAME][DOMAIN_NAME]"
type input "kotlin, MVVM , retrofit , firebase , S.O.L.I.D , CI/CD, GPS, RxLocation, RxJava…"
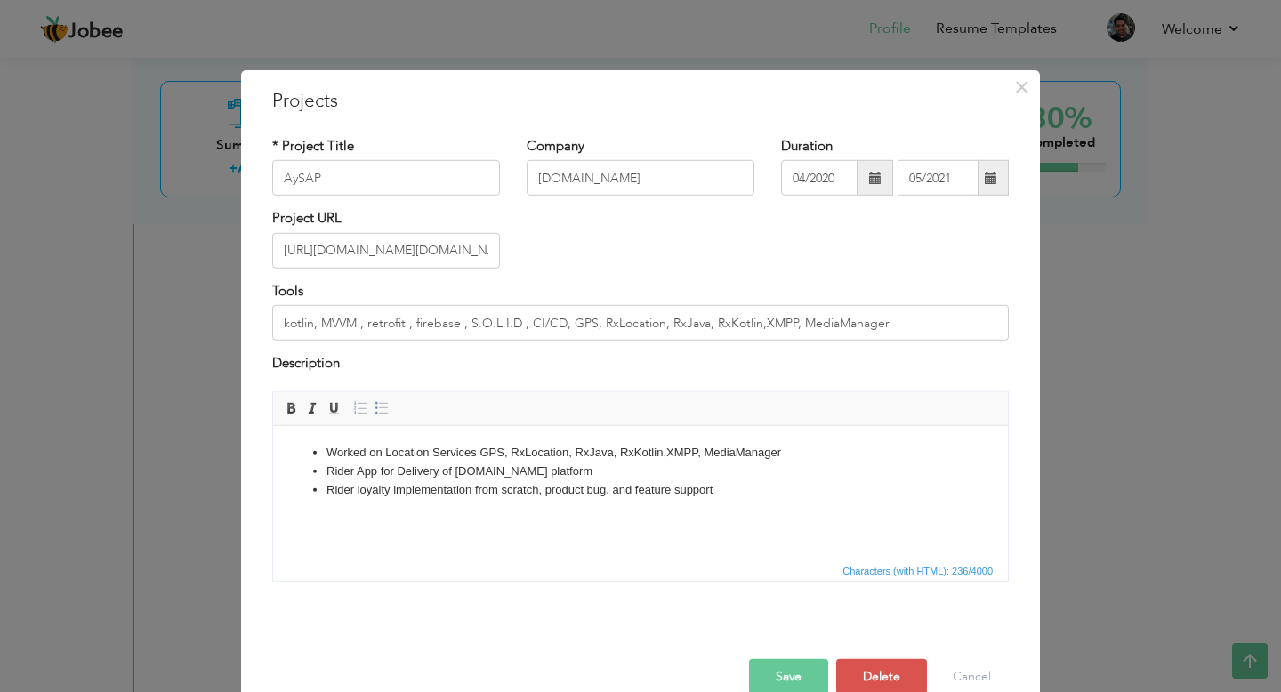
click at [465, 459] on li "Worked on Location Services GPS, RxLocation, RxJava, RxKotlin,XMPP, MediaManager" at bounding box center [641, 452] width 628 height 19
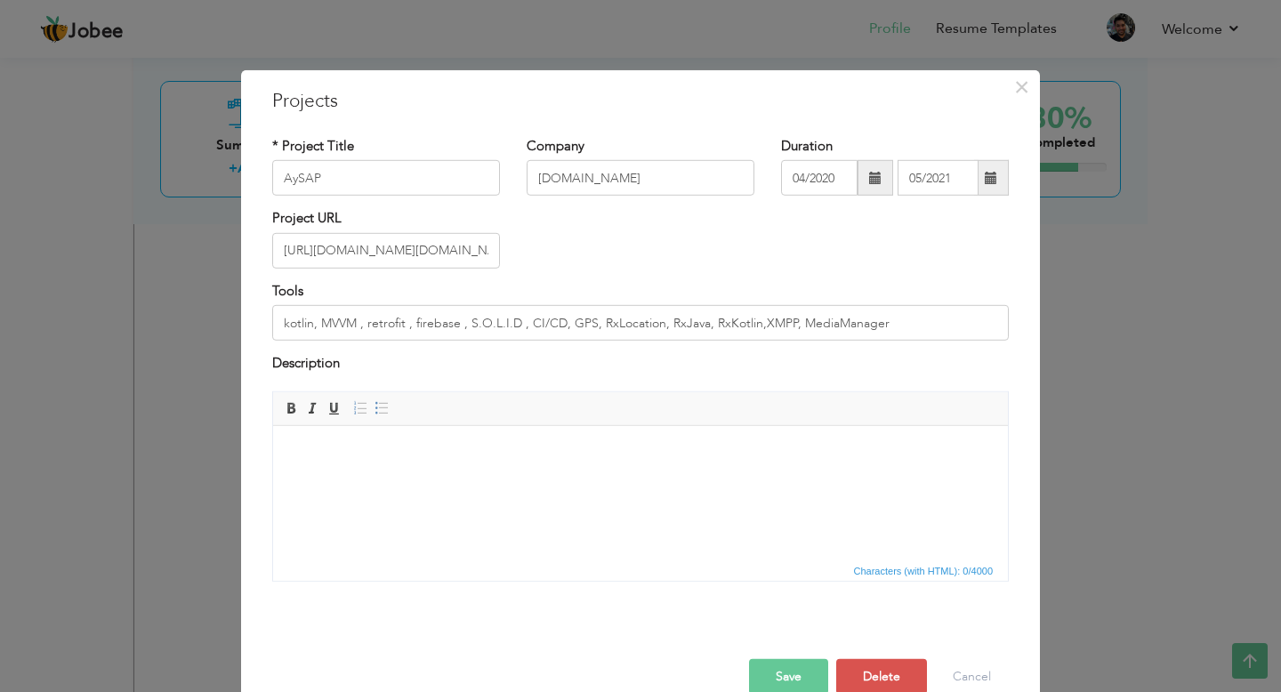
click at [775, 669] on button "Save" at bounding box center [788, 676] width 79 height 36
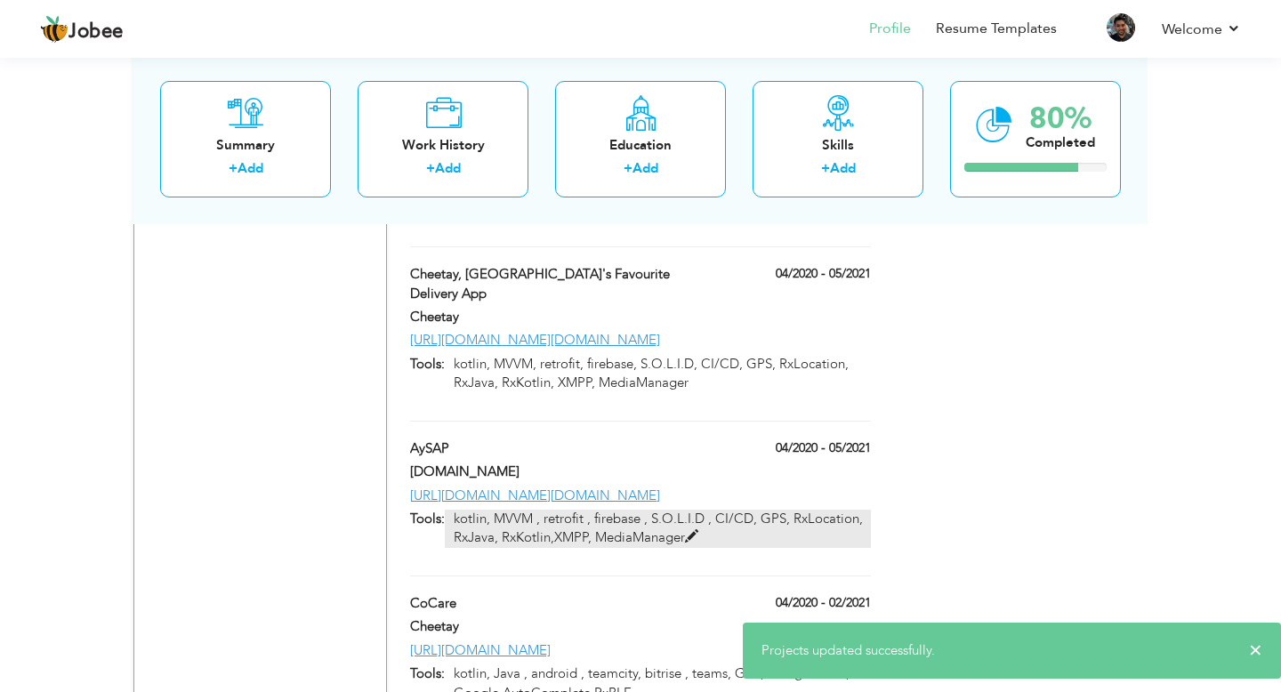
click at [681, 510] on p "kotlin, MVVM , retrofit , firebase , S.O.L.I.D , CI/CD, GPS, RxLocation, RxJava…" at bounding box center [658, 529] width 426 height 38
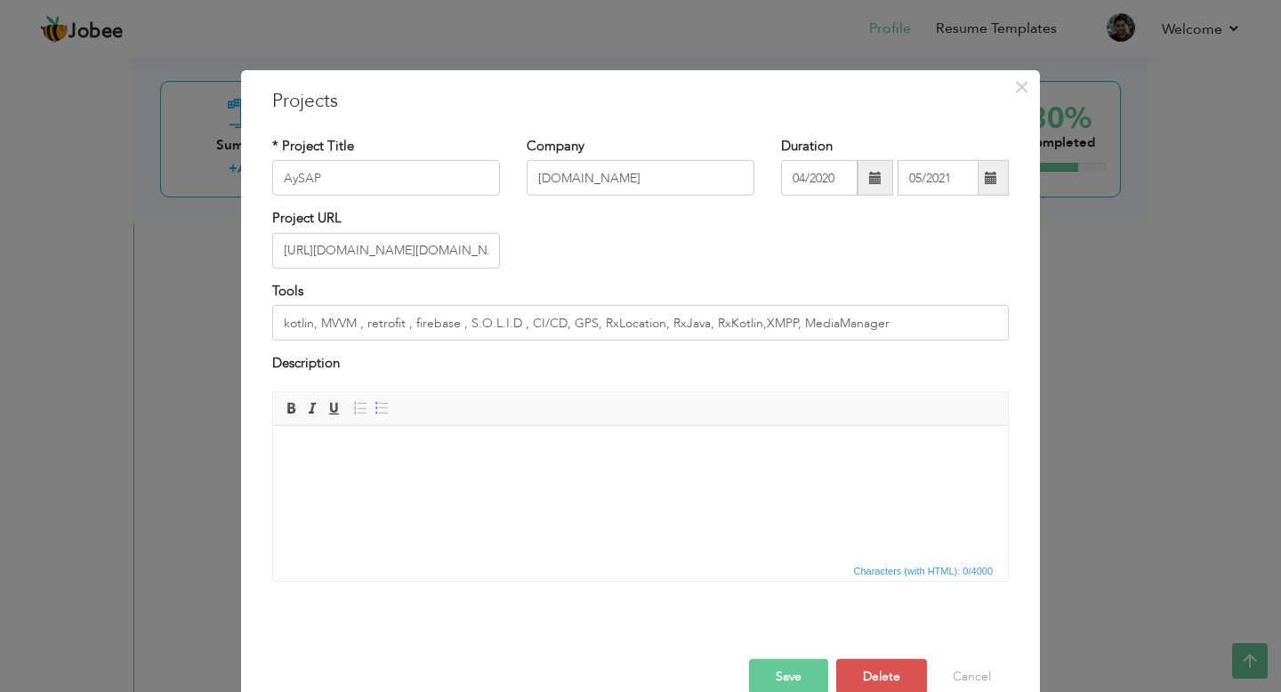
click at [788, 681] on button "Save" at bounding box center [788, 676] width 79 height 36
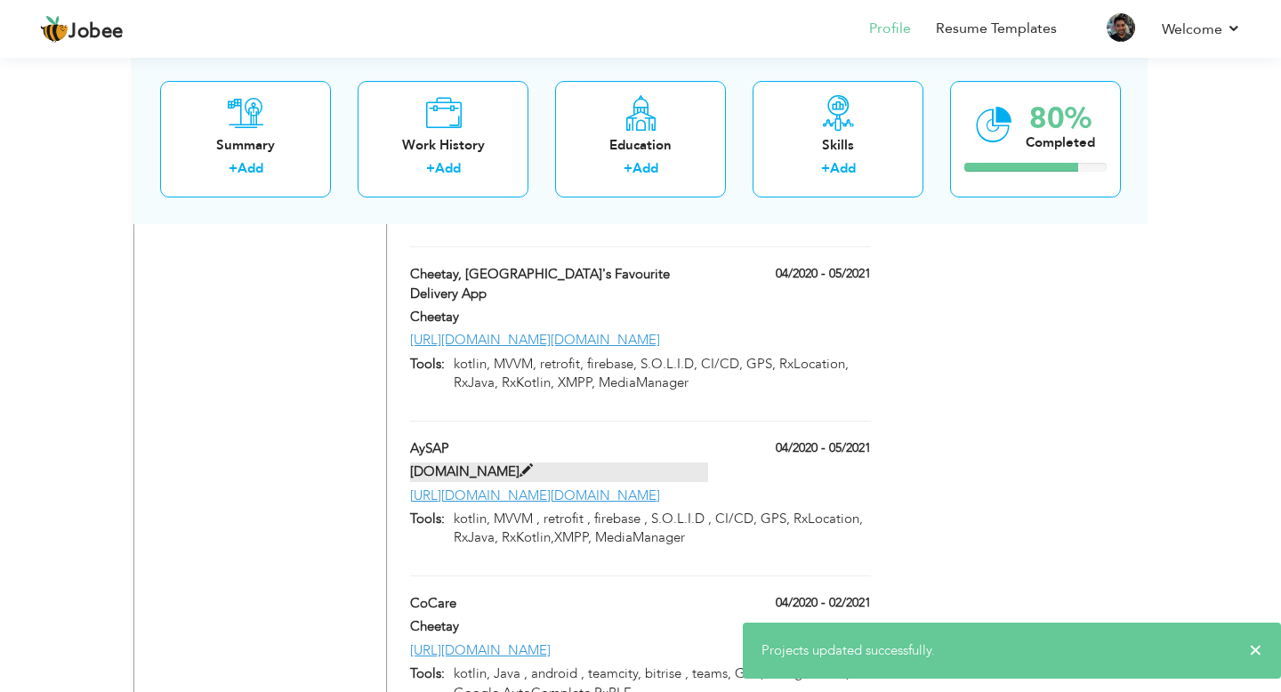
click at [471, 463] on label "Cheetay.PK" at bounding box center [559, 472] width 299 height 19
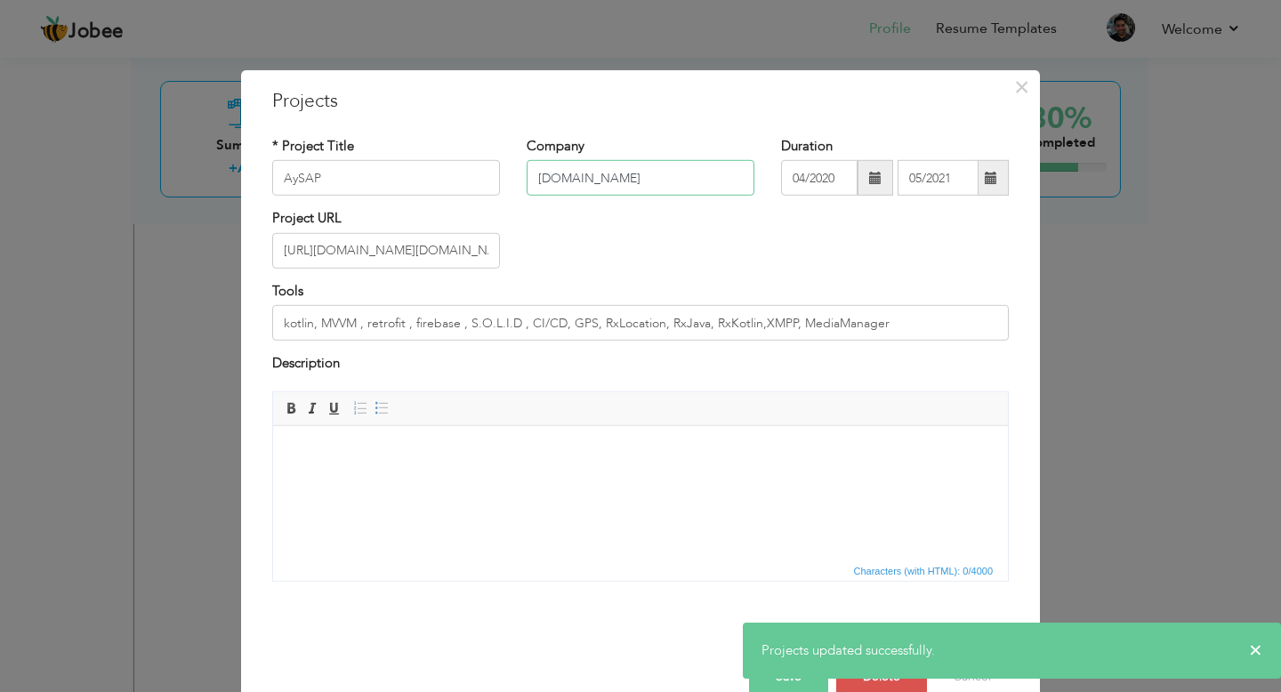
click at [618, 188] on input "Cheetay.PK" at bounding box center [641, 178] width 228 height 36
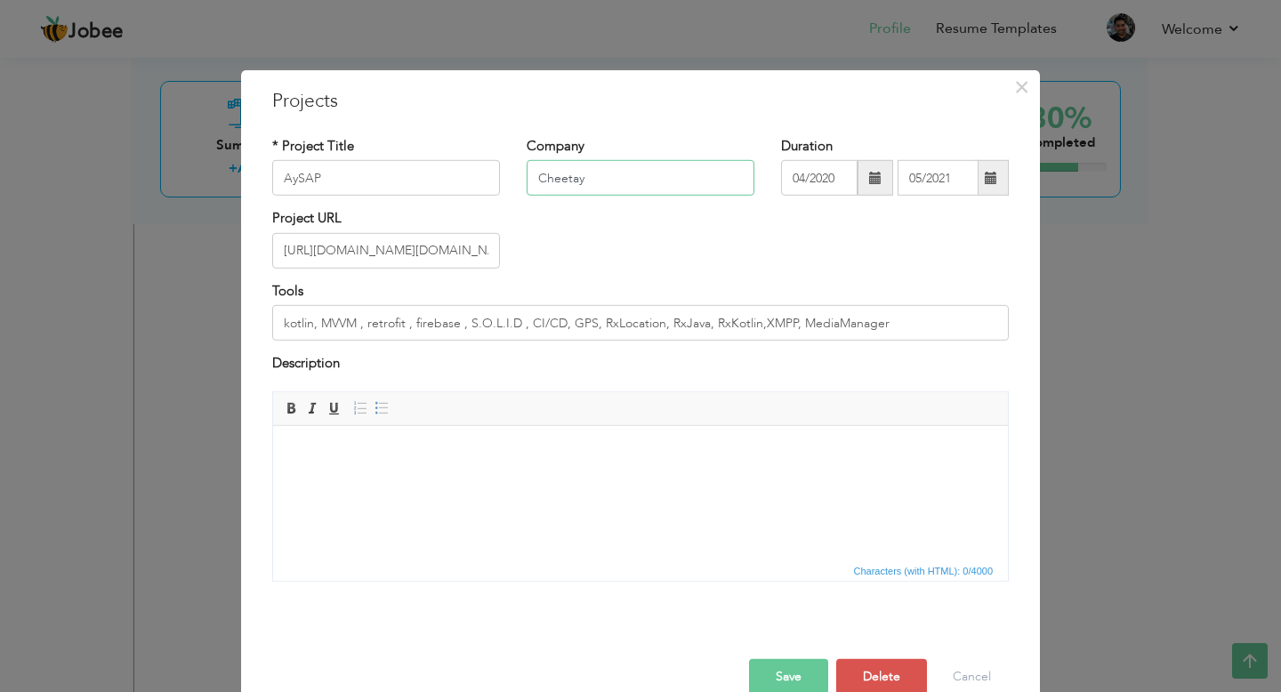
type input "Cheetay"
click at [793, 683] on button "Save" at bounding box center [788, 676] width 79 height 36
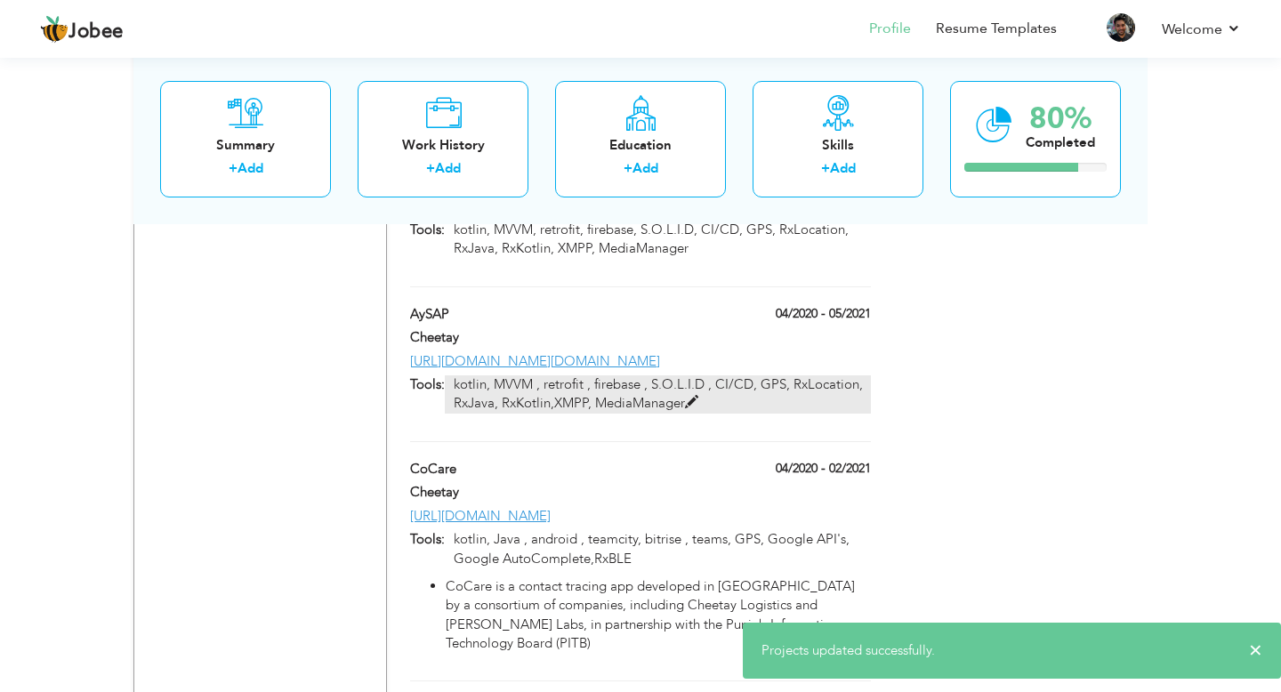
scroll to position [2190, 0]
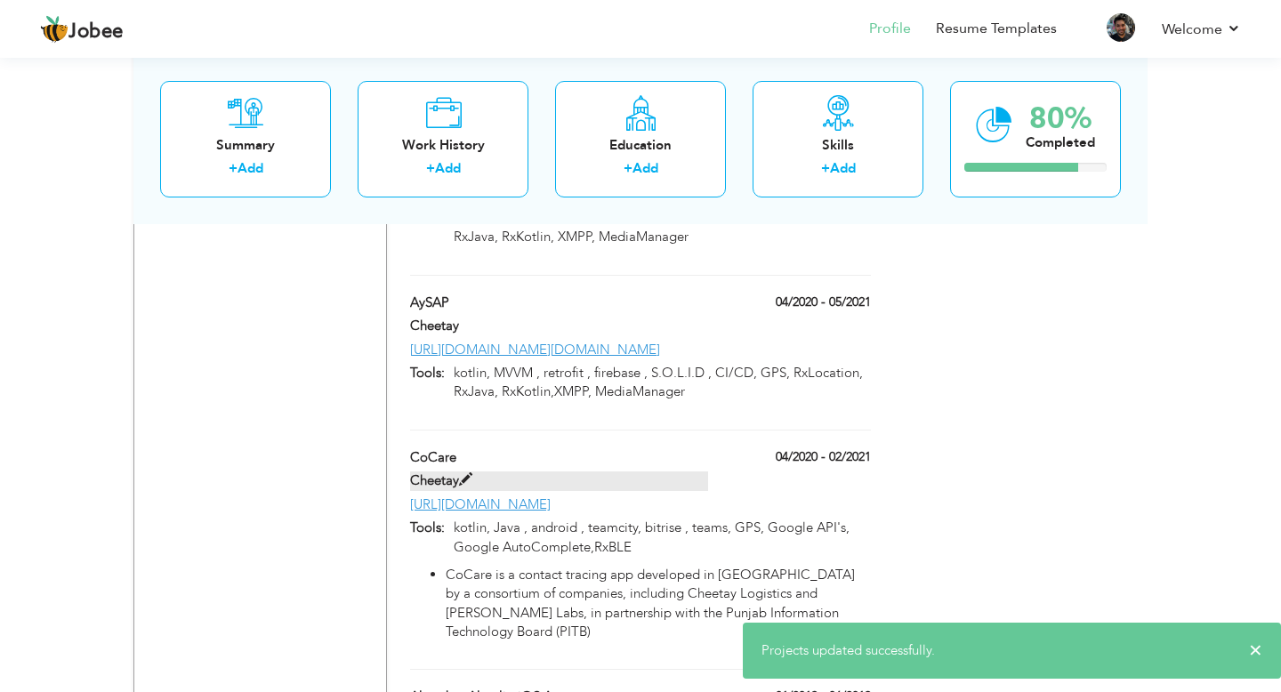
click at [458, 472] on label "Cheetay" at bounding box center [559, 481] width 299 height 19
type input "CoCare"
type input "02/2021"
type input "[URL][DOMAIN_NAME]"
type input "kotlin, Java , android , teamcity, bitrise , teams, GPS, Google API's, Google A…"
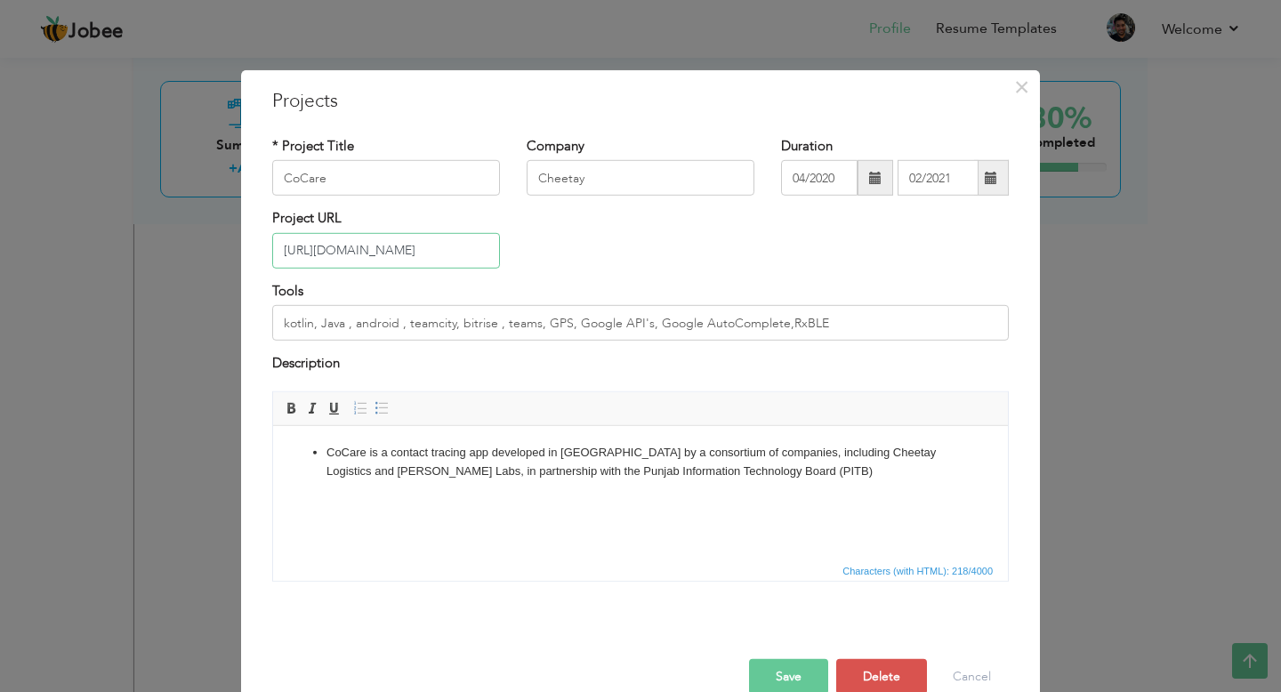
click at [428, 248] on input "[URL][DOMAIN_NAME]" at bounding box center [386, 251] width 228 height 36
paste input "Cheetay / Codology (PITB consortium)"
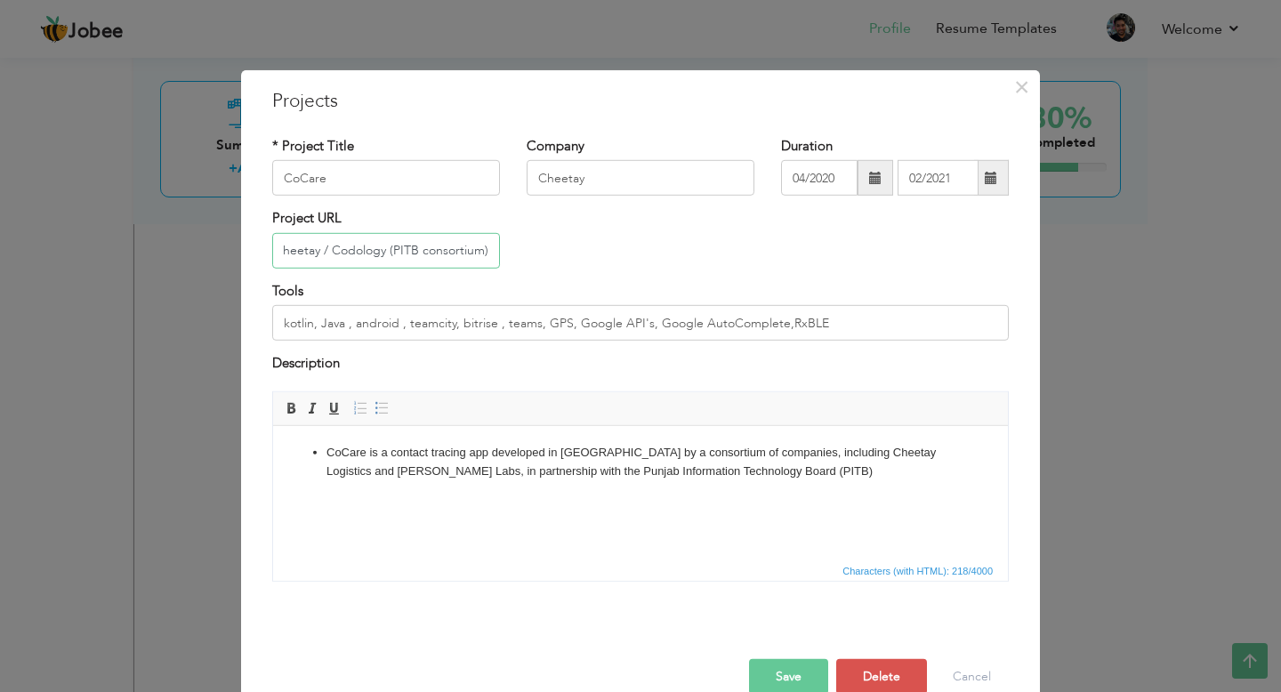
drag, startPoint x: 348, startPoint y: 250, endPoint x: 585, endPoint y: 255, distance: 236.8
click at [585, 255] on div "Project URL https://play.google.com/store/apps/details?id=nursery.codology.coca…" at bounding box center [640, 245] width 763 height 72
type input "[URL][DOMAIN_NAME]"
click at [576, 178] on input "Cheetay" at bounding box center [641, 178] width 228 height 36
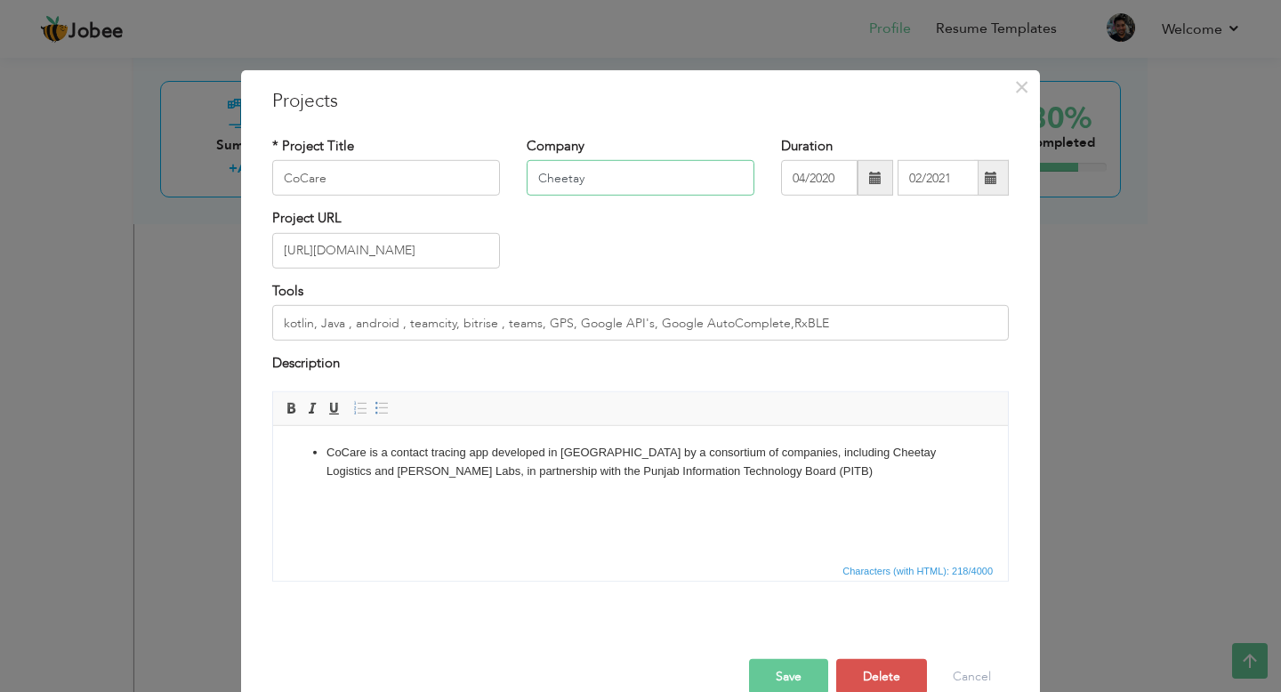
scroll to position [0, 0]
click at [576, 178] on input "Cheetay" at bounding box center [641, 178] width 228 height 36
paste input "Cheetay / Codology (PITB consortium)"
drag, startPoint x: 563, startPoint y: 179, endPoint x: 486, endPoint y: 179, distance: 77.4
click at [486, 179] on div "* Project Title CoCare Company Cheetay / Codology (PITB consortium) Duration 04…" at bounding box center [640, 173] width 763 height 72
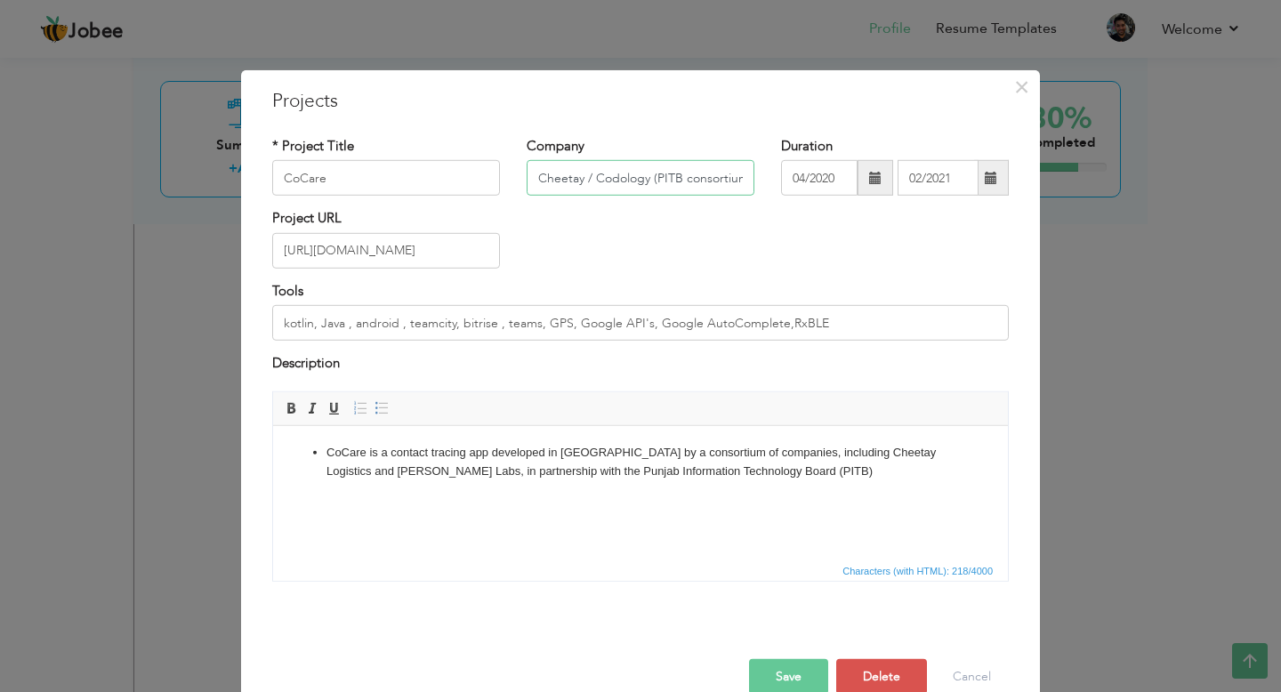
type input "Cheetay / Codology (PITB consortium)"
click at [576, 451] on li "CoCare is a contact tracing app developed in Pakistan by a consortium of compan…" at bounding box center [641, 461] width 628 height 37
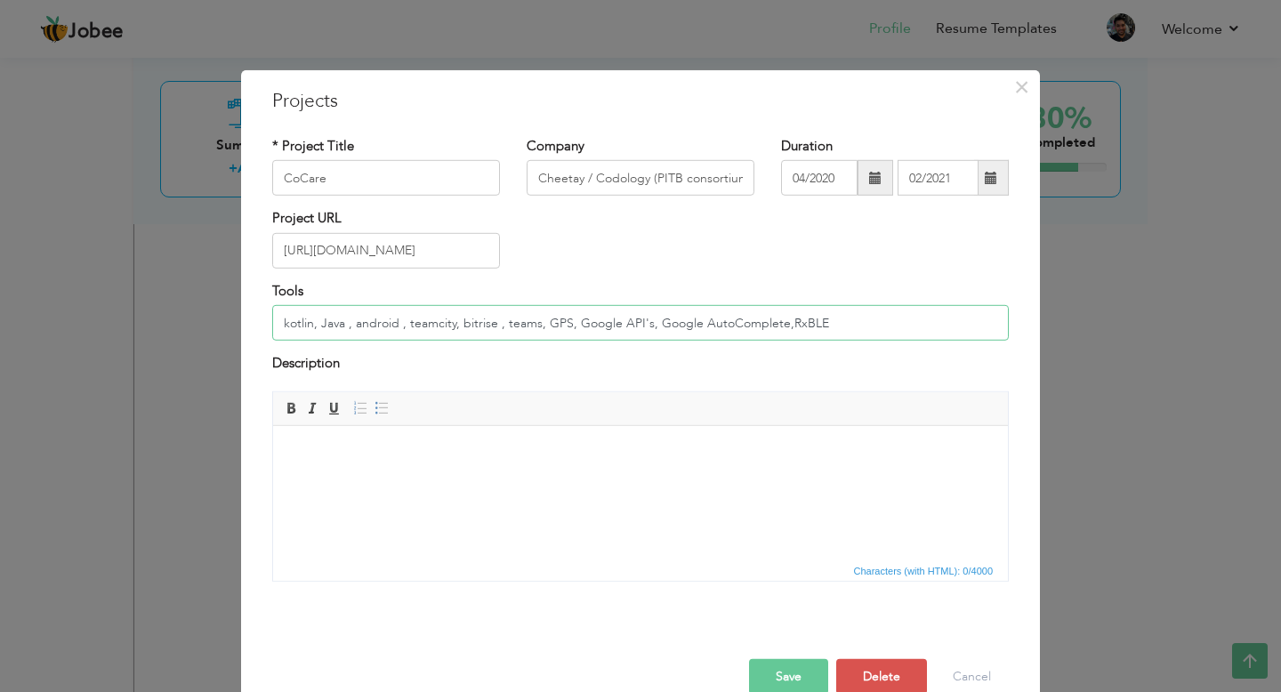
click at [445, 319] on input "kotlin, Java , android , teamcity, bitrise , teams, GPS, Google API's, Google A…" at bounding box center [640, 323] width 737 height 36
type input "kotlin, Java, android, teamcity, bitrise, teams, GPS, Google API's, Google Auto…"
click at [780, 677] on button "Save" at bounding box center [788, 676] width 79 height 36
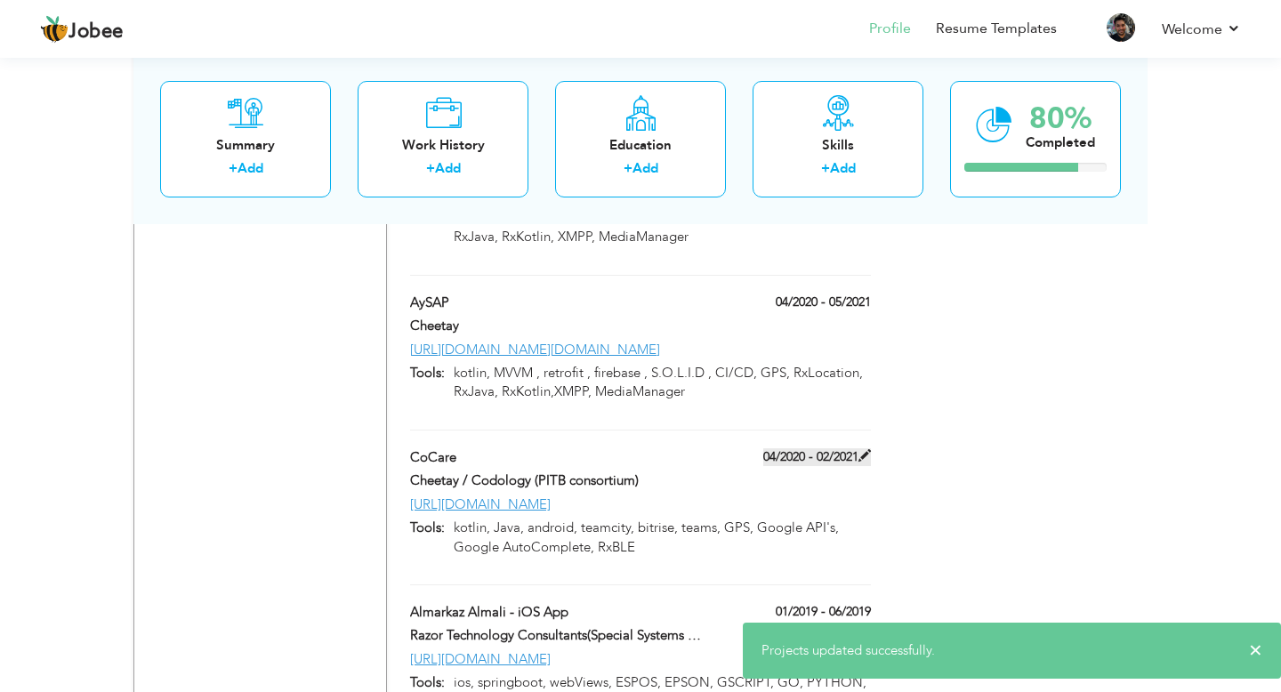
click at [812, 448] on label "04/2020 - 02/2021" at bounding box center [817, 457] width 108 height 18
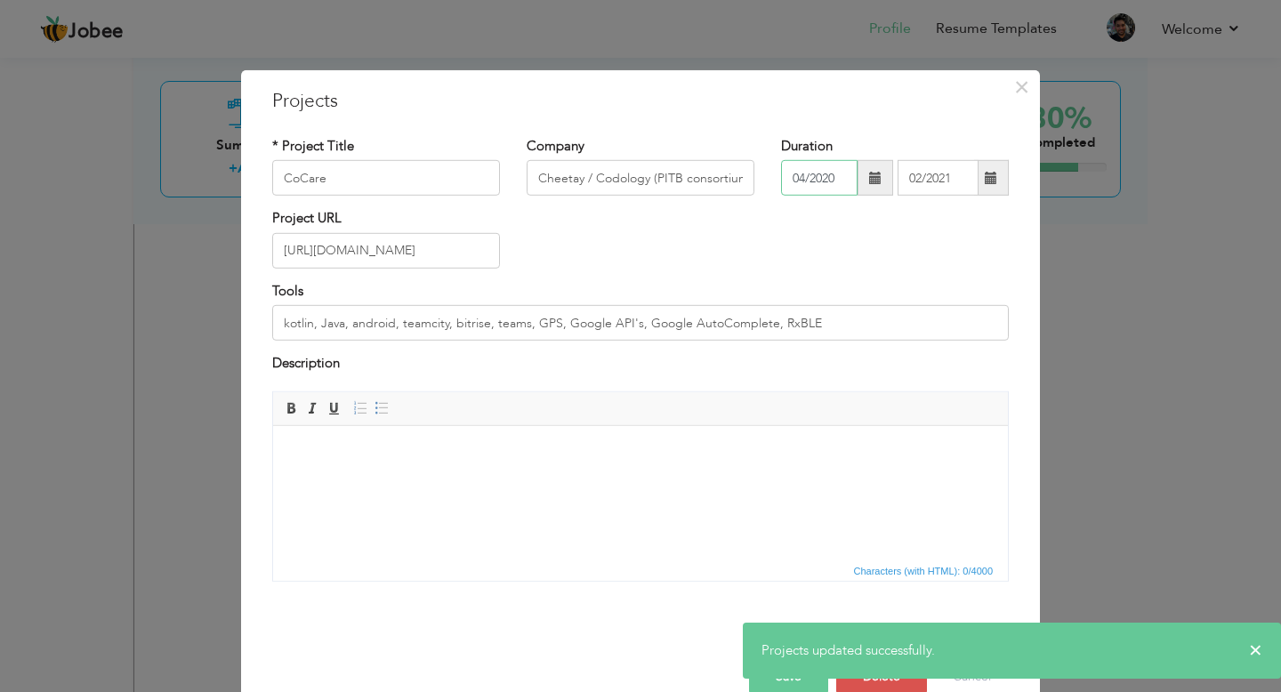
click at [837, 175] on input "04/2020" at bounding box center [819, 178] width 77 height 36
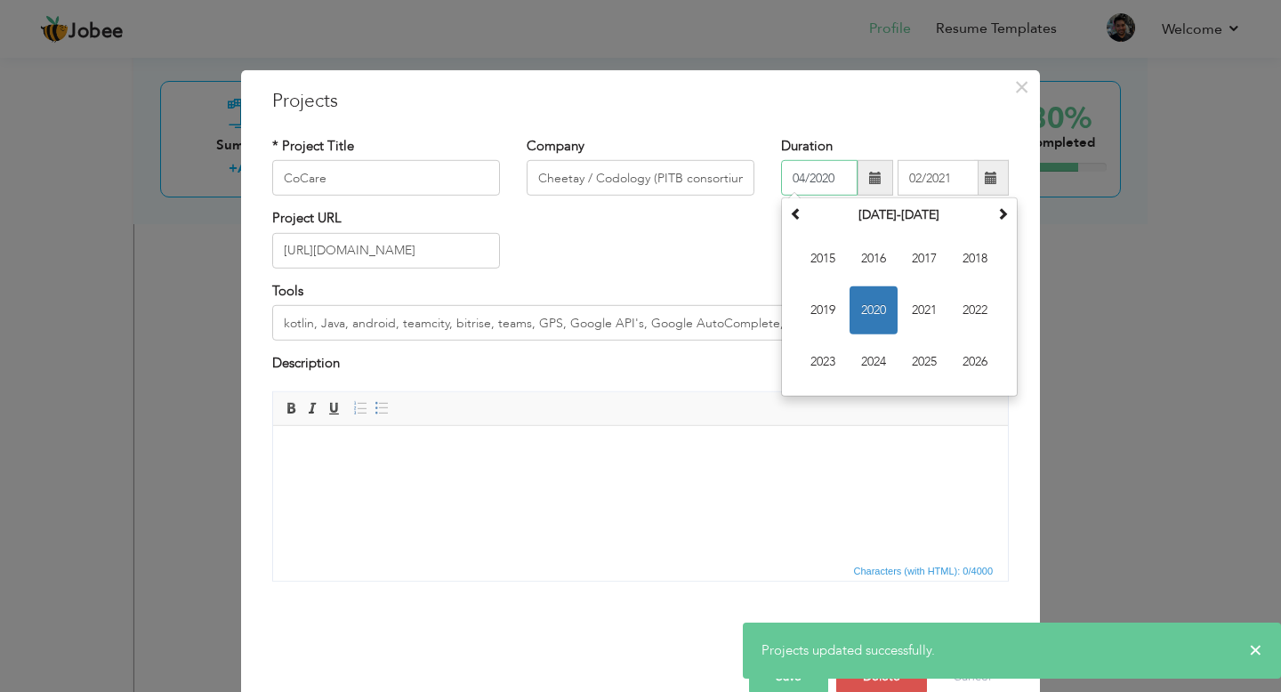
click at [837, 175] on input "04/2020" at bounding box center [819, 178] width 77 height 36
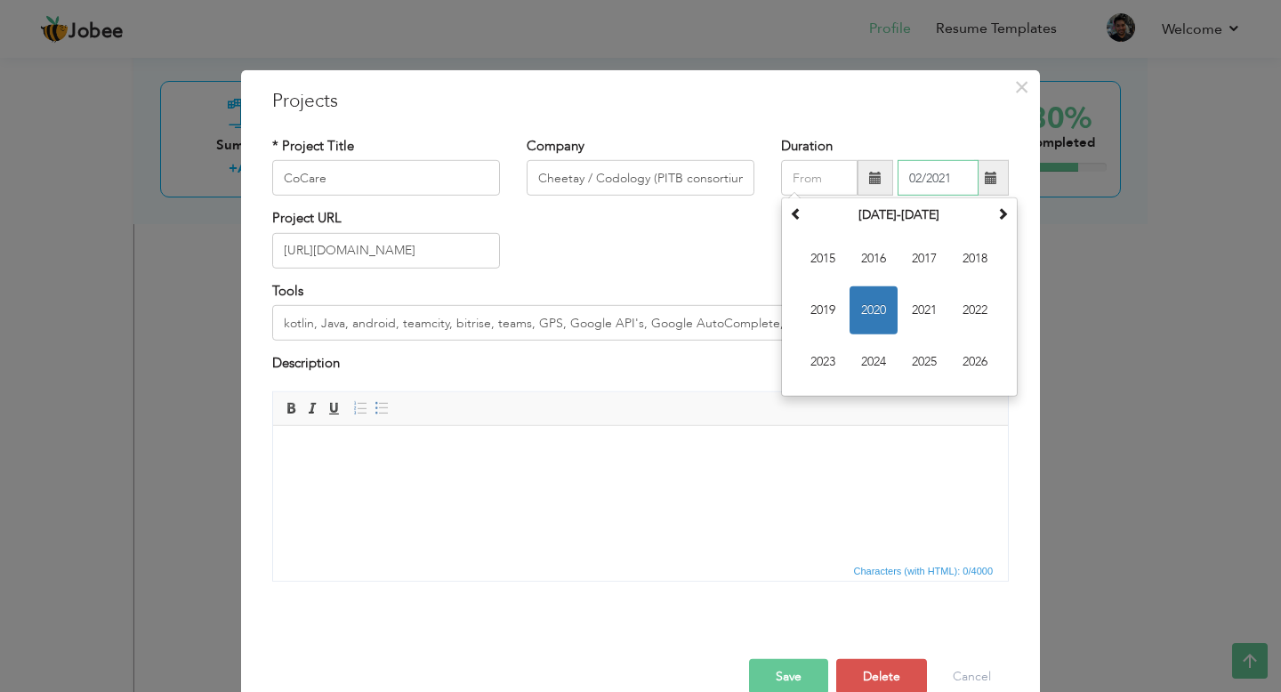
click at [919, 181] on input "02/2021" at bounding box center [938, 178] width 81 height 36
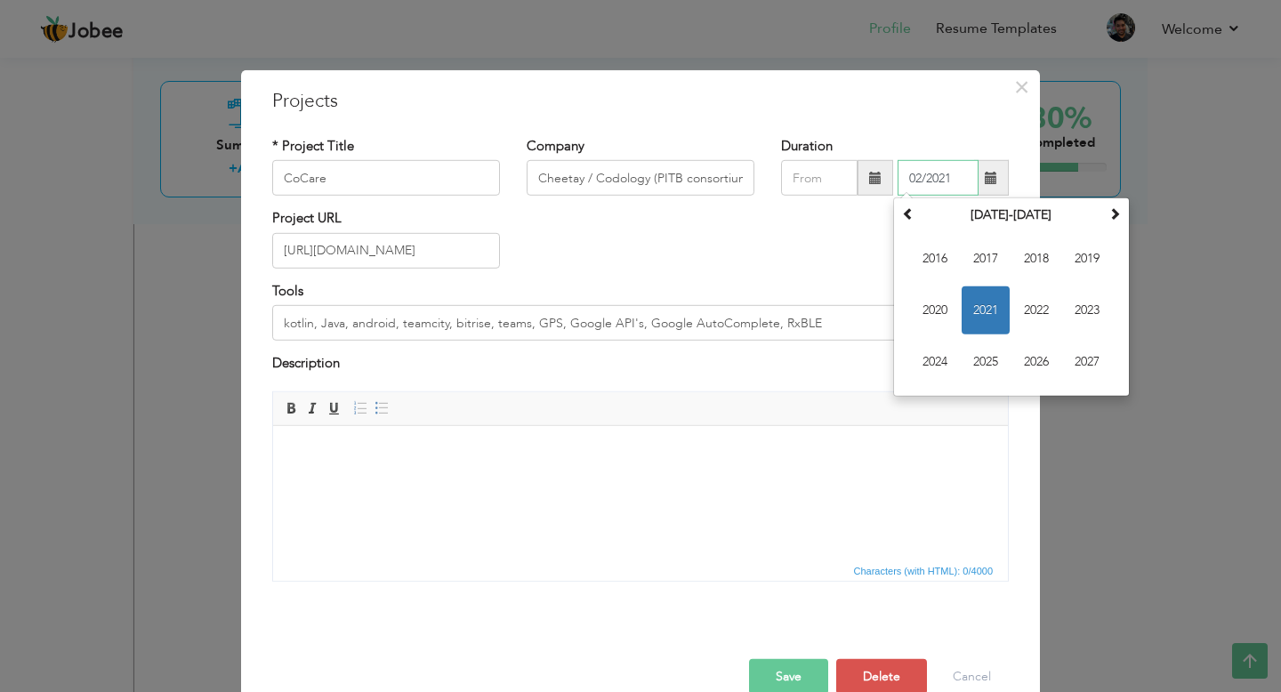
click at [919, 181] on input "02/2021" at bounding box center [938, 178] width 81 height 36
click at [776, 671] on button "Save" at bounding box center [788, 676] width 79 height 36
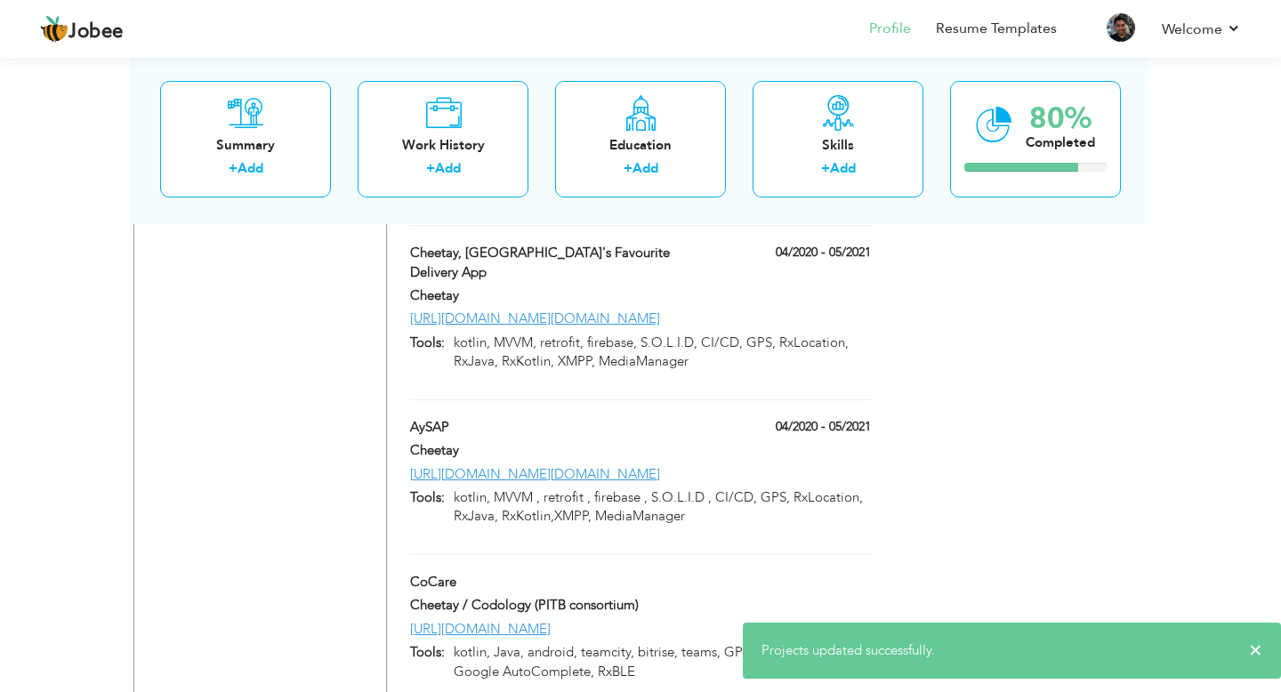
scroll to position [2052, 0]
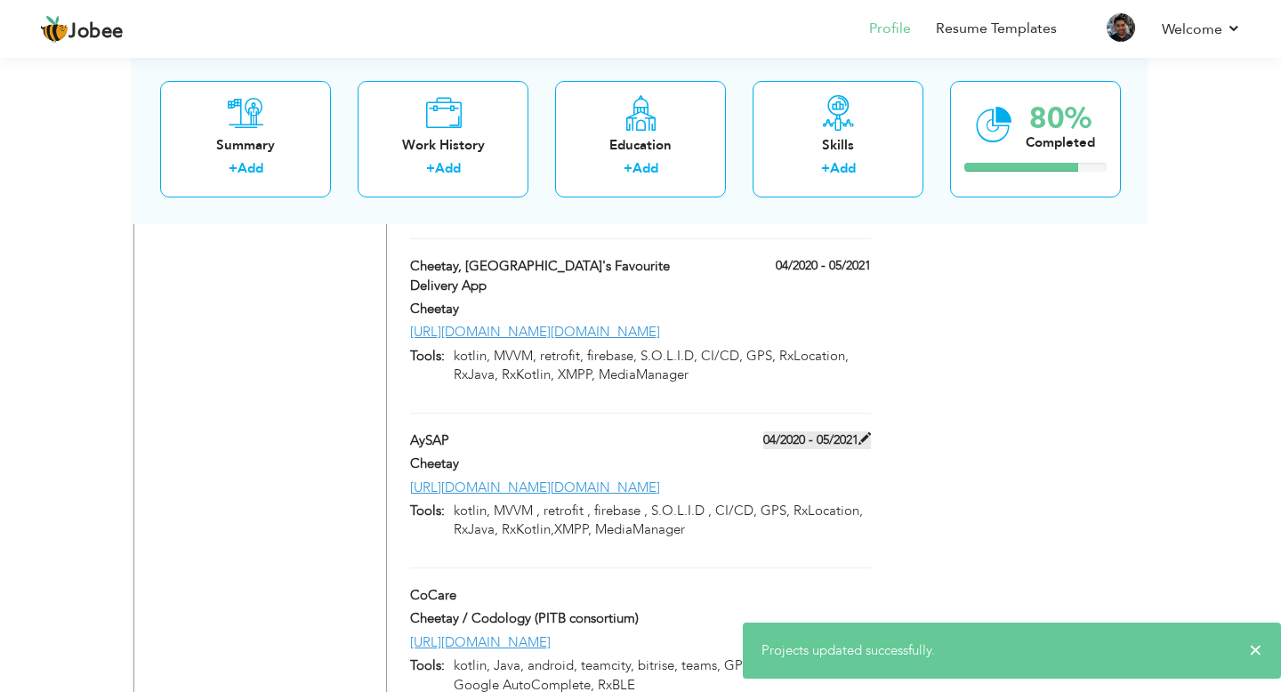
click at [810, 432] on label "04/2020 - 05/2021" at bounding box center [817, 441] width 108 height 18
type input "AySAP"
type input "Cheetay"
type input "04/2020"
type input "05/2021"
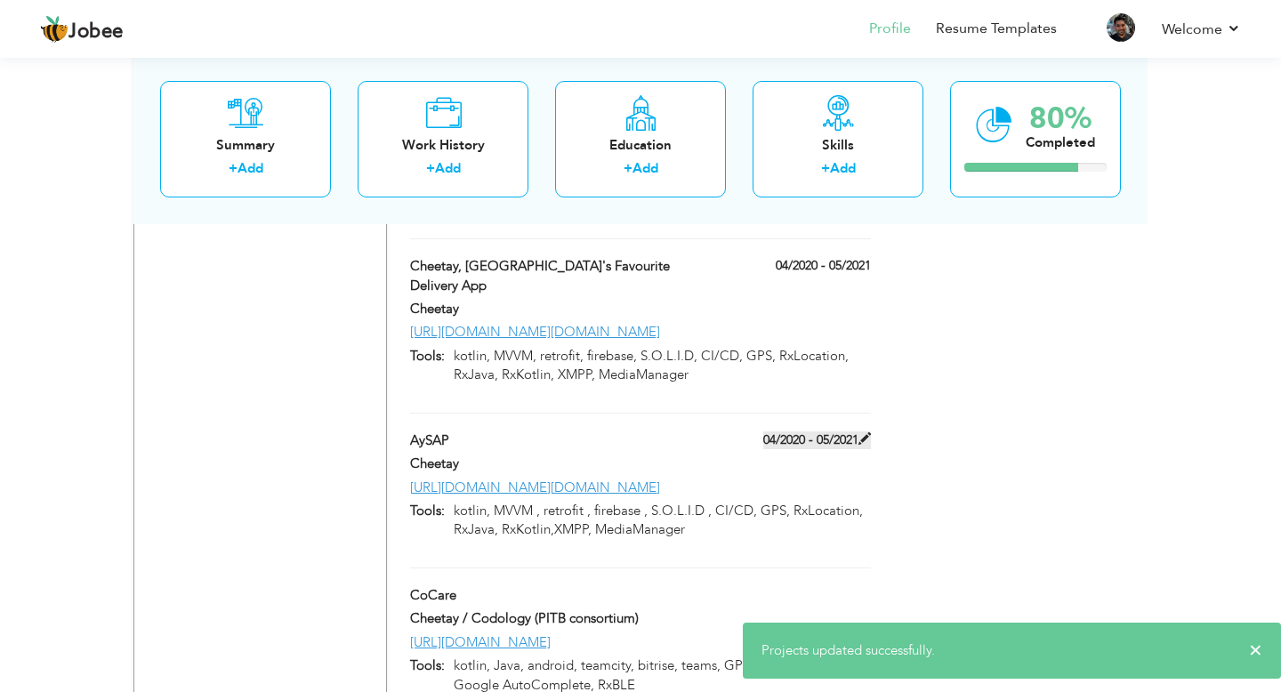
type input "[URL][DOMAIN_NAME][DOMAIN_NAME]"
type input "kotlin, MVVM , retrofit , firebase , S.O.L.I.D , CI/CD, GPS, RxLocation, RxJava…"
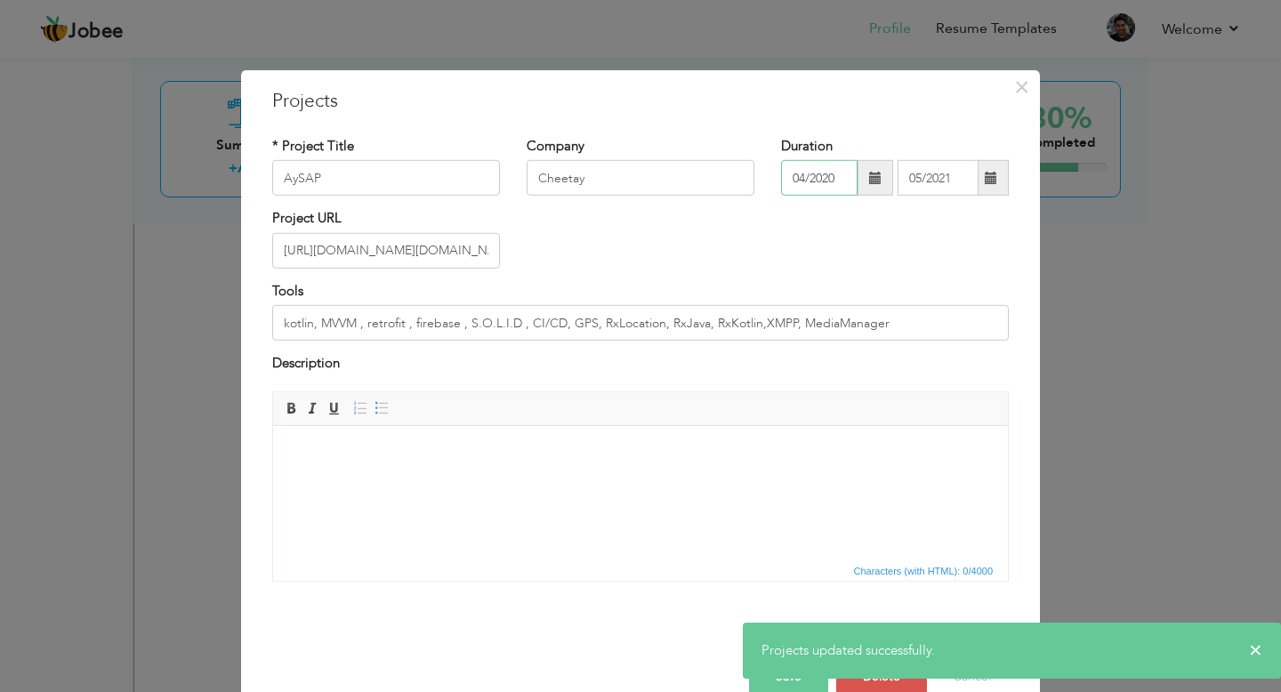
click at [812, 176] on input "04/2020" at bounding box center [819, 178] width 77 height 36
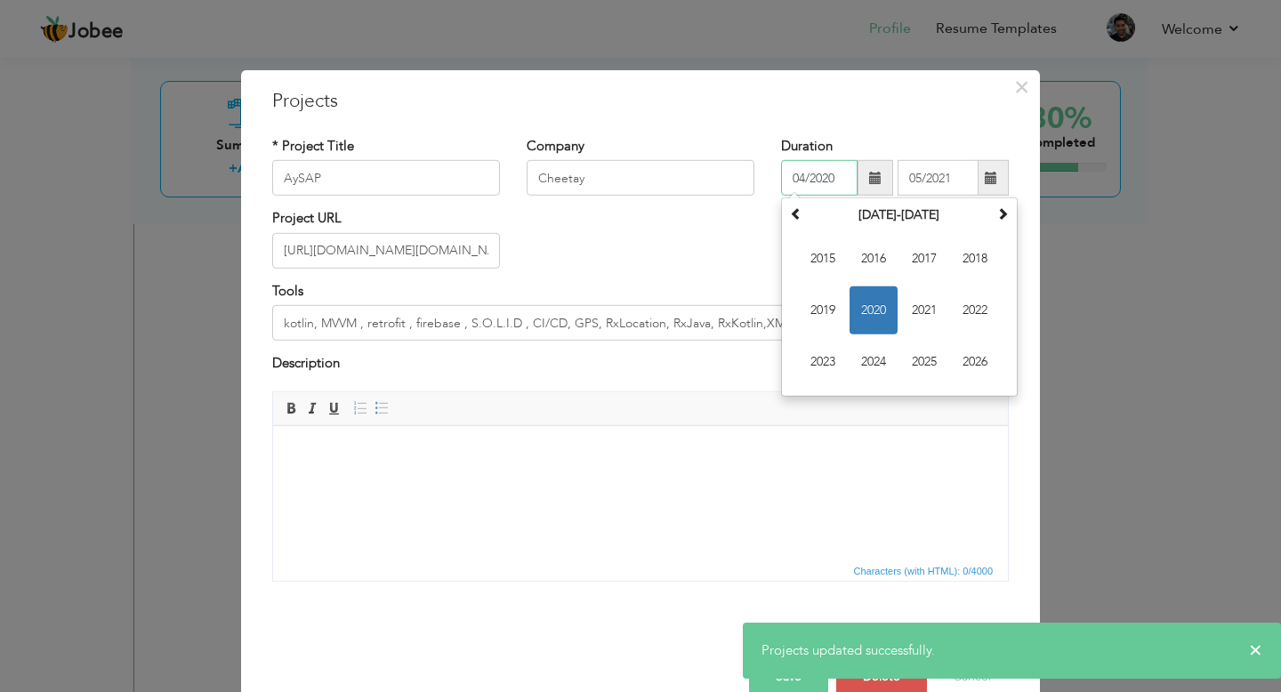
click at [812, 176] on input "04/2020" at bounding box center [819, 178] width 77 height 36
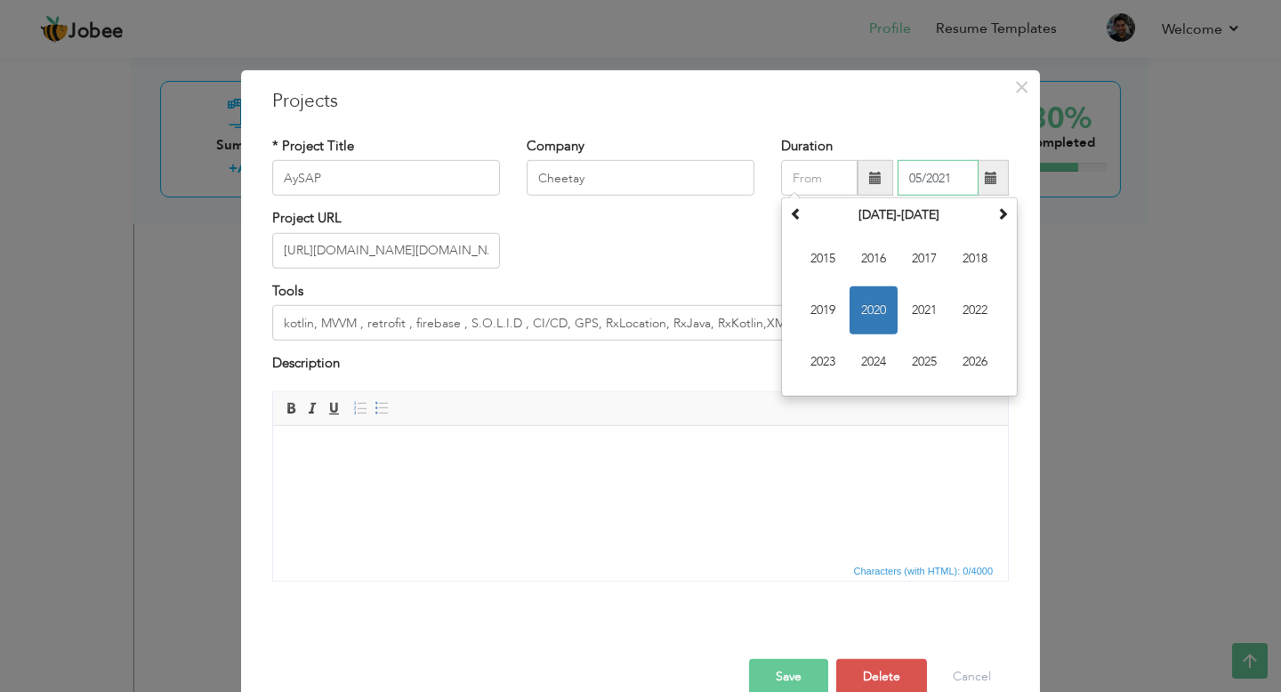
click at [929, 172] on input "05/2021" at bounding box center [938, 178] width 81 height 36
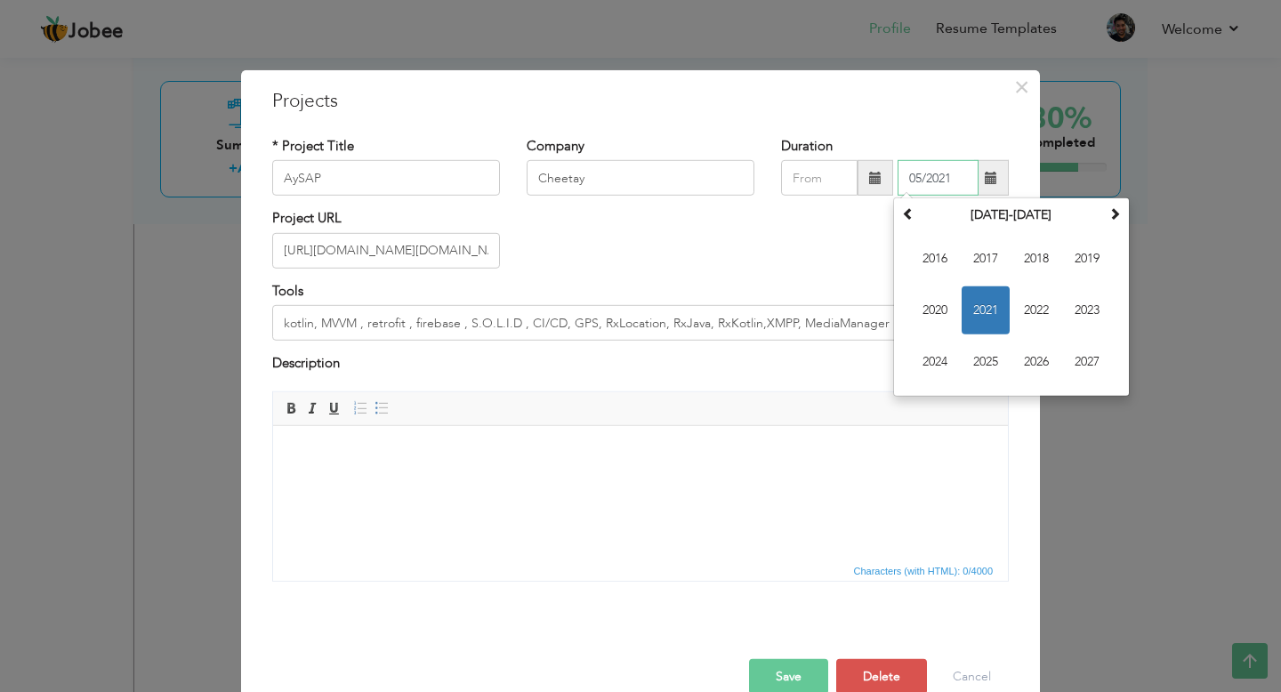
click at [929, 172] on input "05/2021" at bounding box center [938, 178] width 81 height 36
click at [794, 671] on button "Save" at bounding box center [788, 676] width 79 height 36
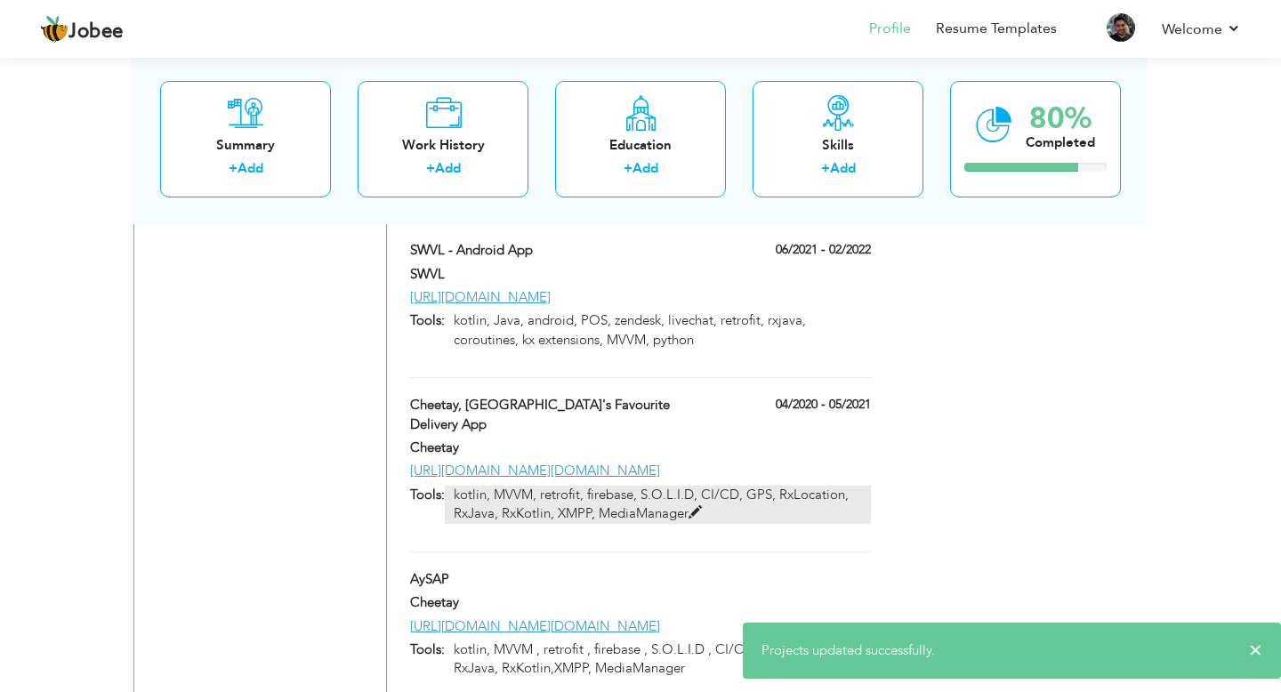
scroll to position [1901, 0]
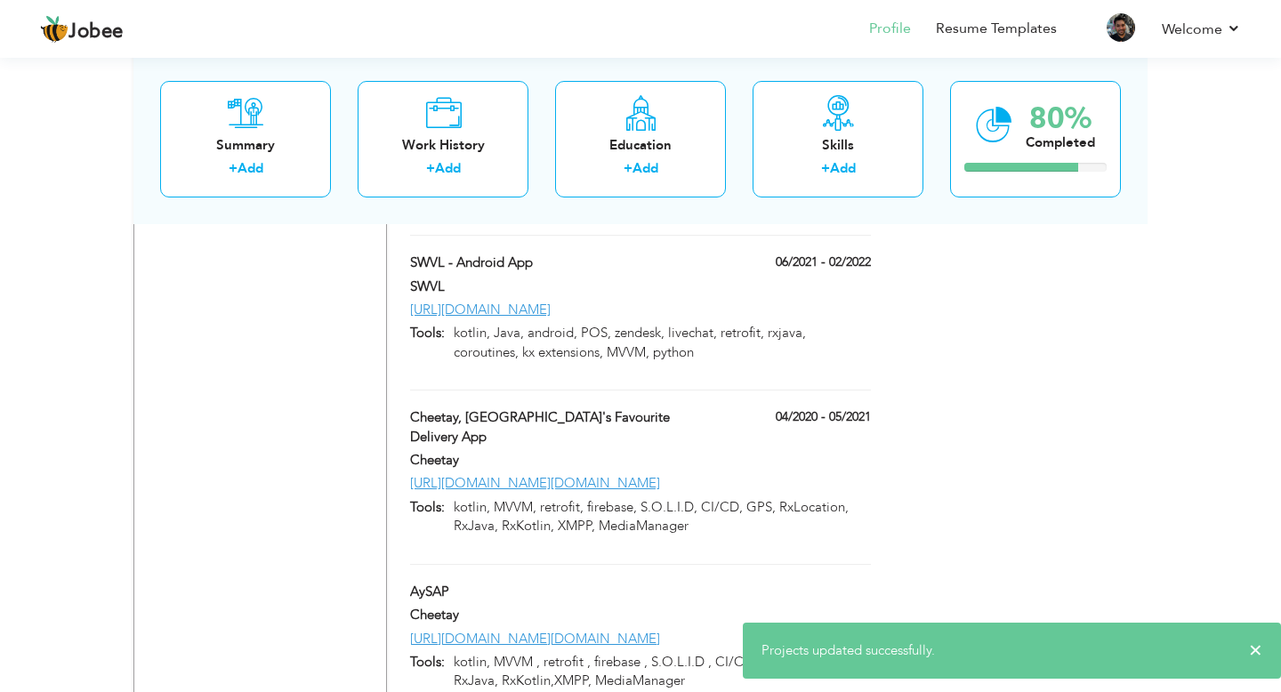
click at [798, 408] on div "04/2020 - 05/2021" at bounding box center [803, 419] width 163 height 22
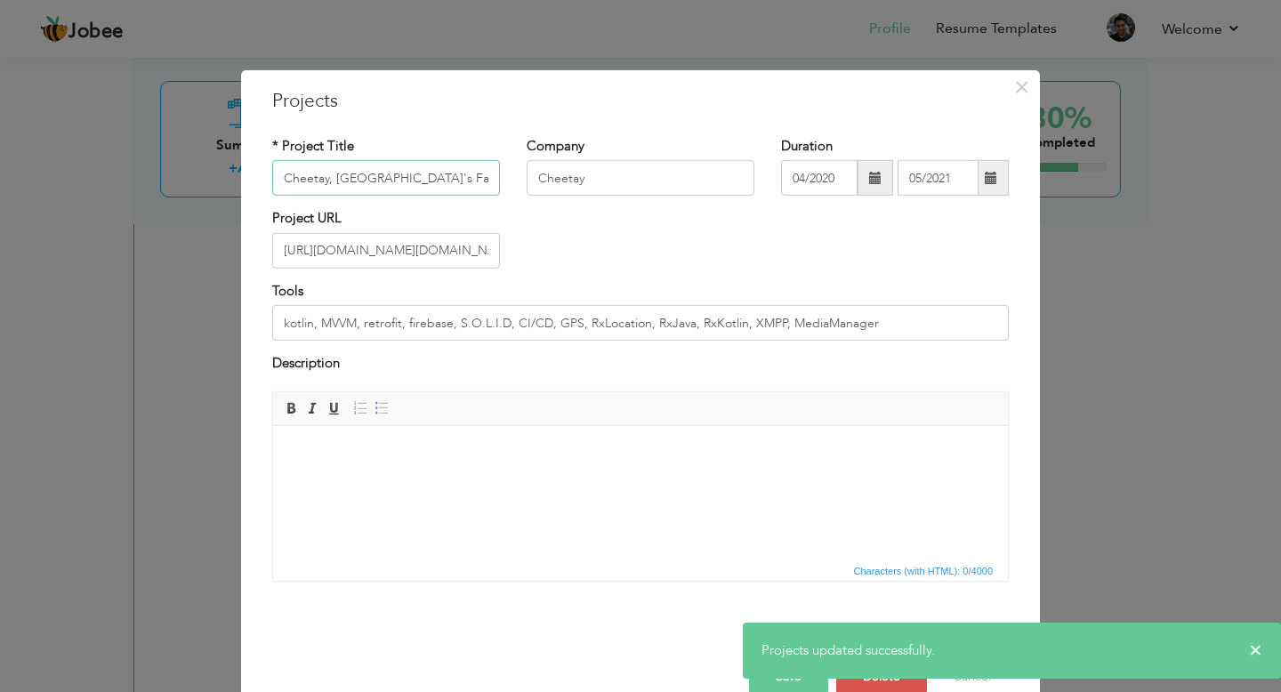
scroll to position [0, 30]
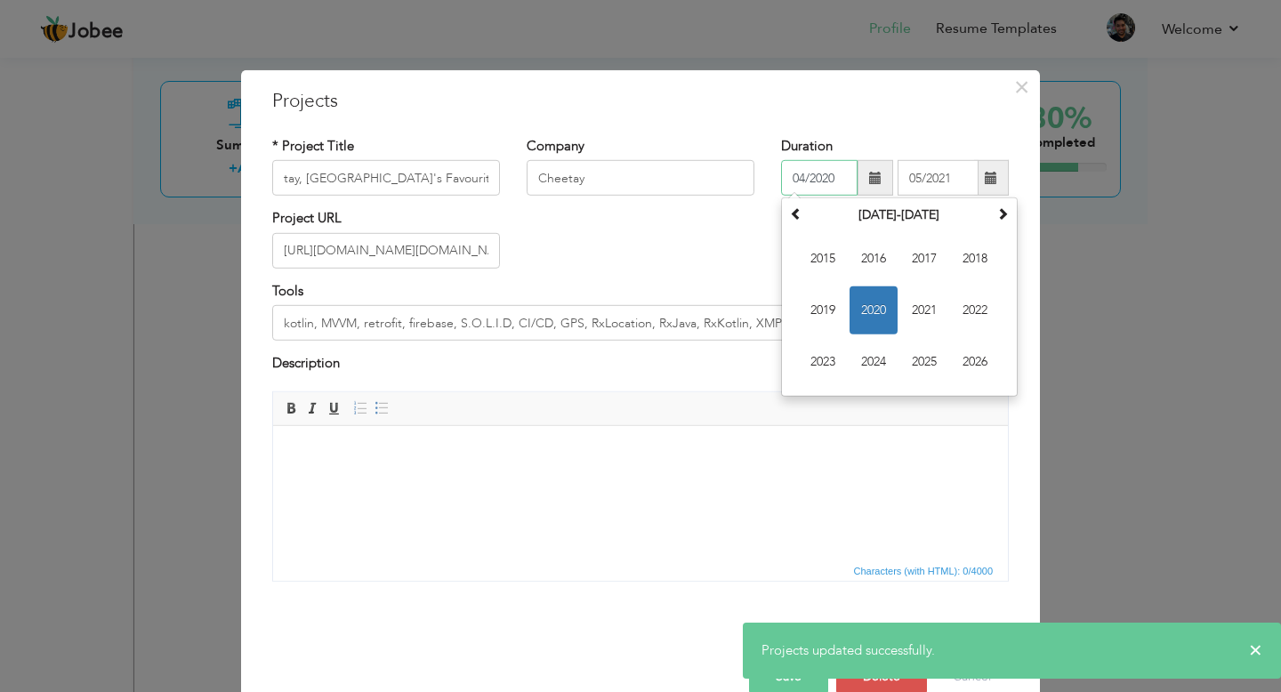
click at [823, 175] on input "04/2020" at bounding box center [819, 178] width 77 height 36
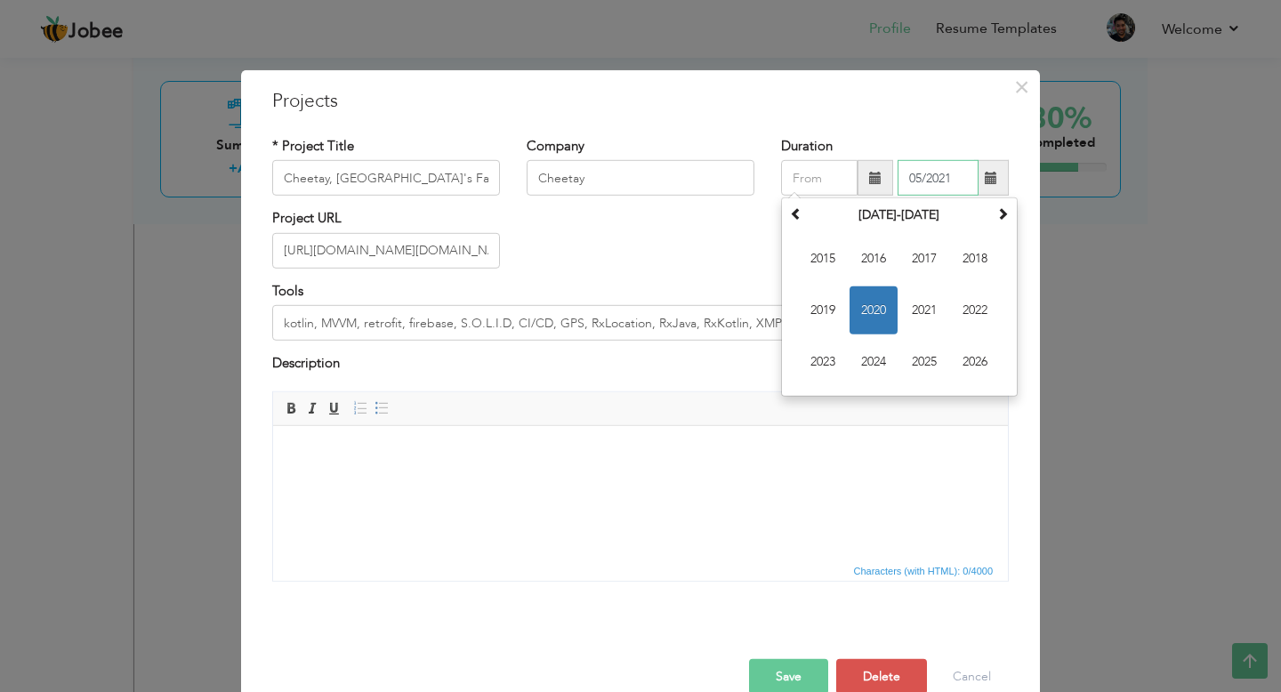
click at [933, 175] on input "05/2021" at bounding box center [938, 178] width 81 height 36
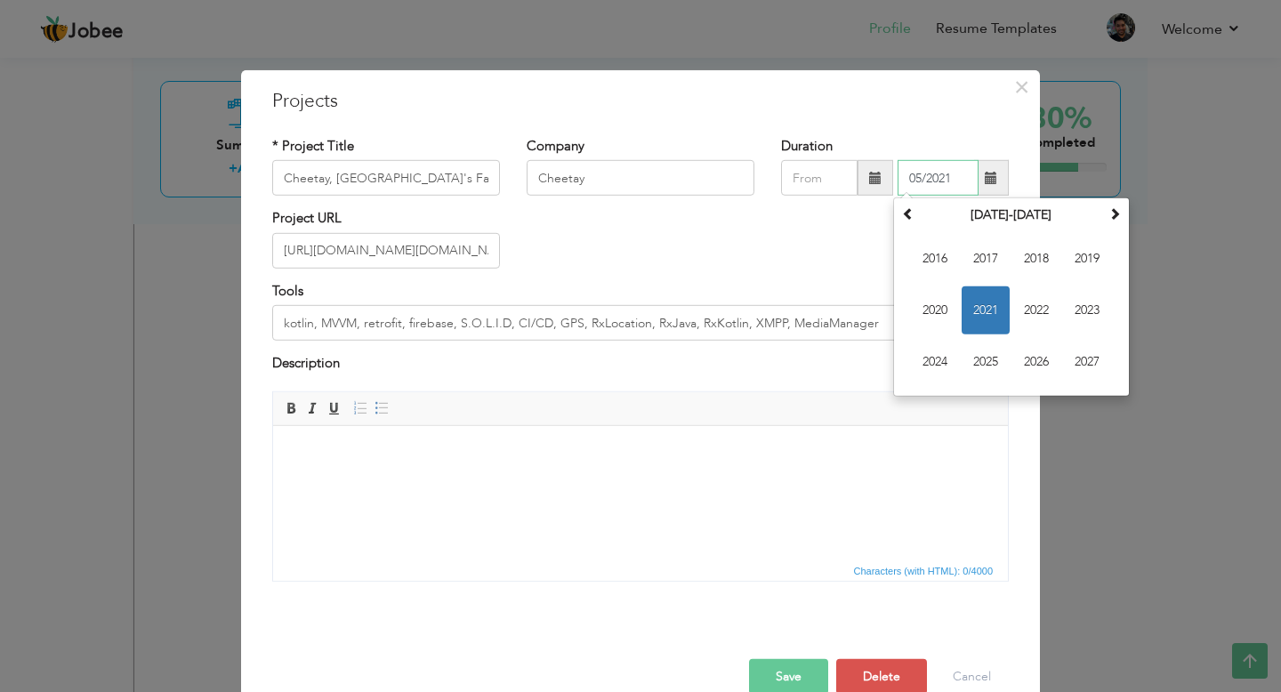
click at [933, 175] on input "05/2021" at bounding box center [938, 178] width 81 height 36
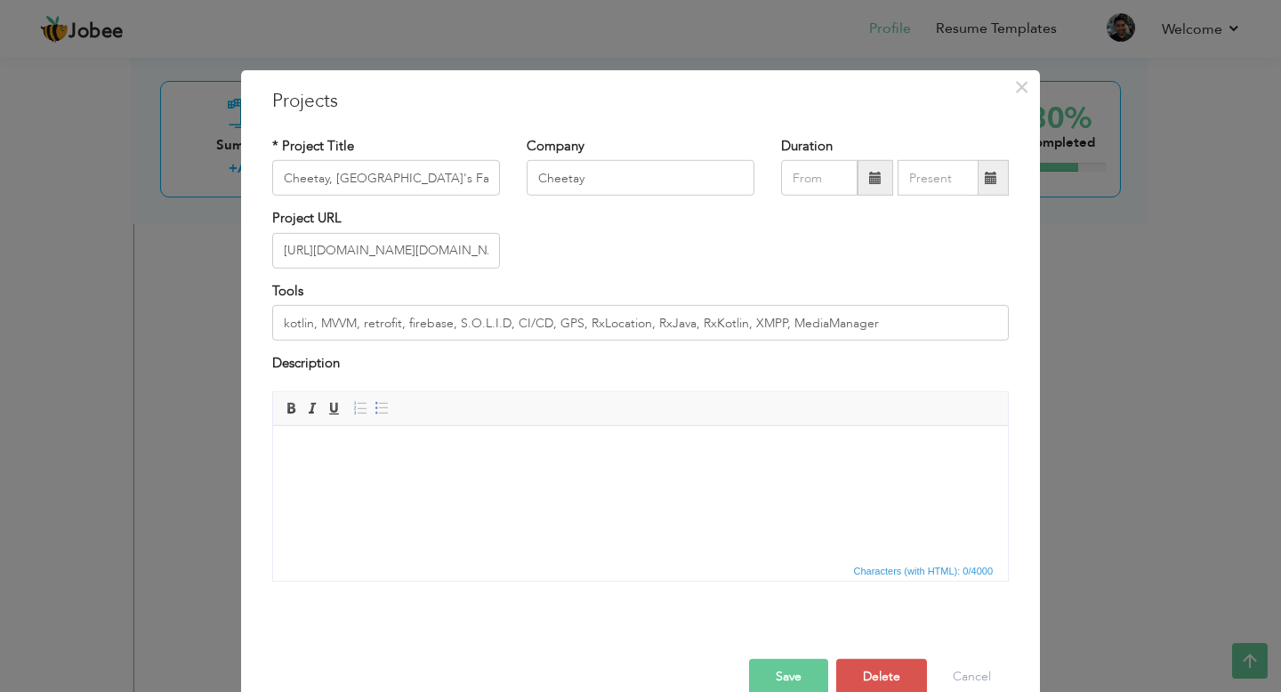
click at [763, 662] on button "Save" at bounding box center [788, 676] width 79 height 36
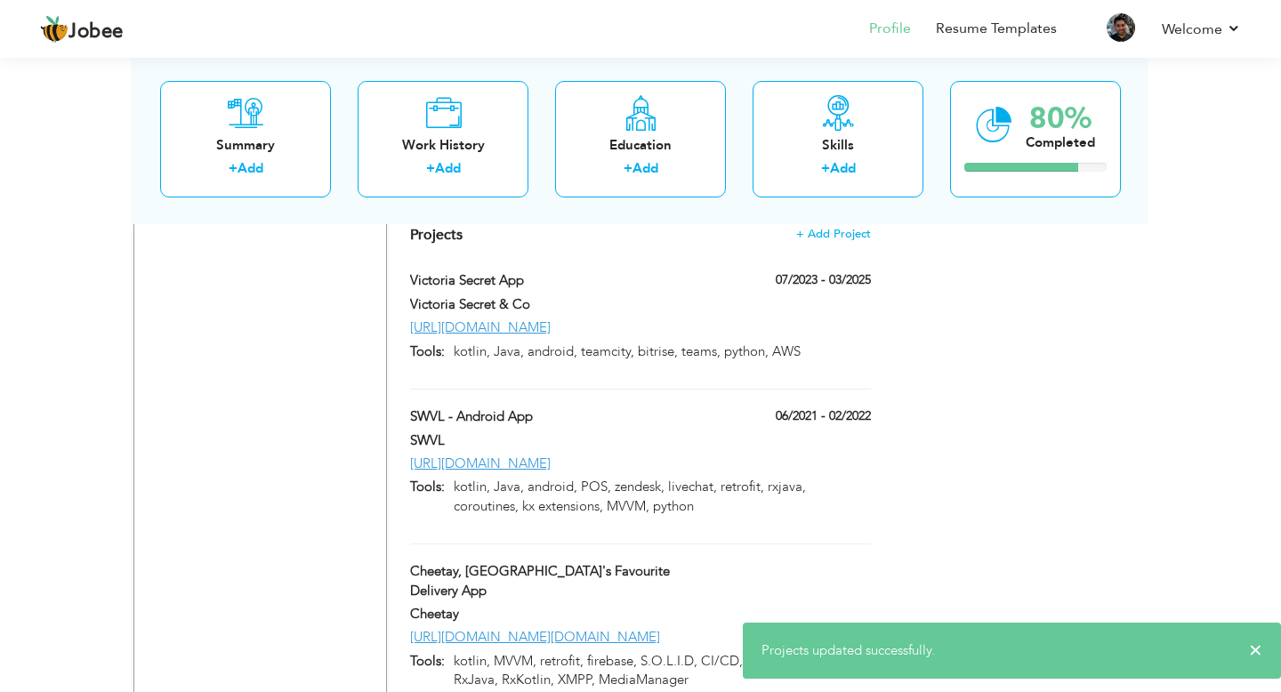
scroll to position [1733, 0]
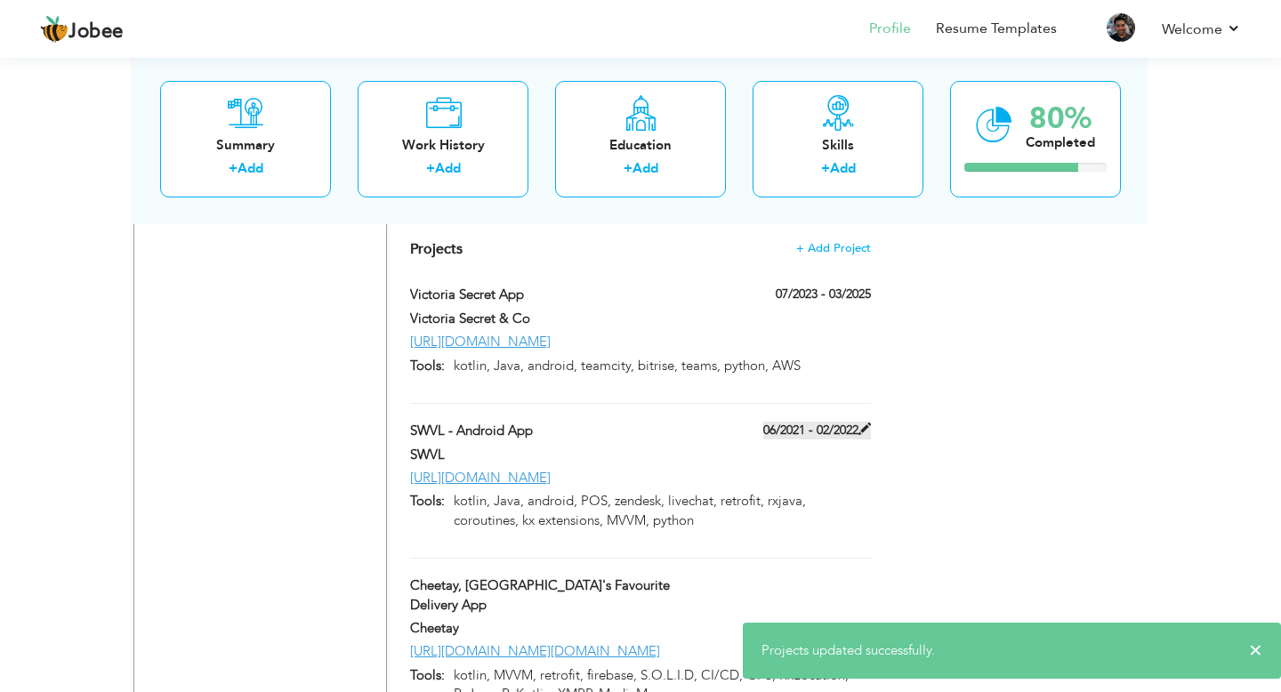
click at [798, 422] on label "06/2021 - 02/2022" at bounding box center [817, 431] width 108 height 18
type input "SWVL - Android App"
type input "SWVL"
type input "06/2021"
type input "02/2022"
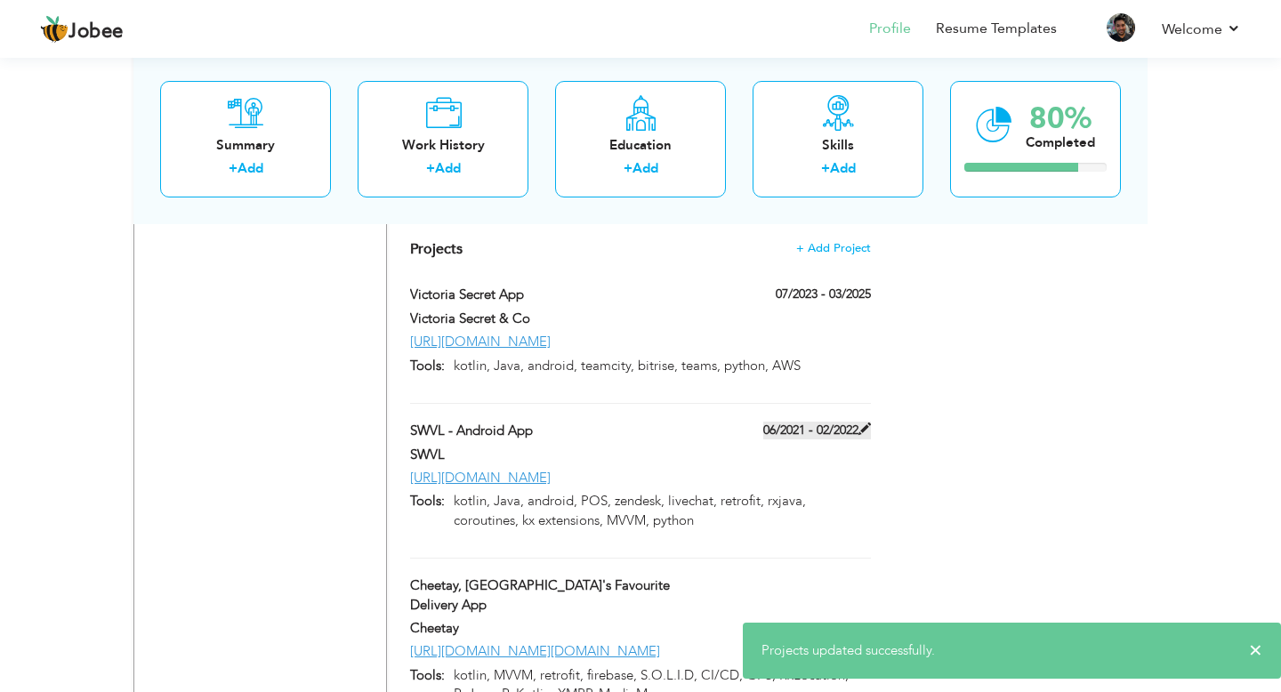
type input "[URL][DOMAIN_NAME]"
type input "kotlin, Java, android, POS, zendesk, livechat, retrofit, rxjava, coroutines, kx…"
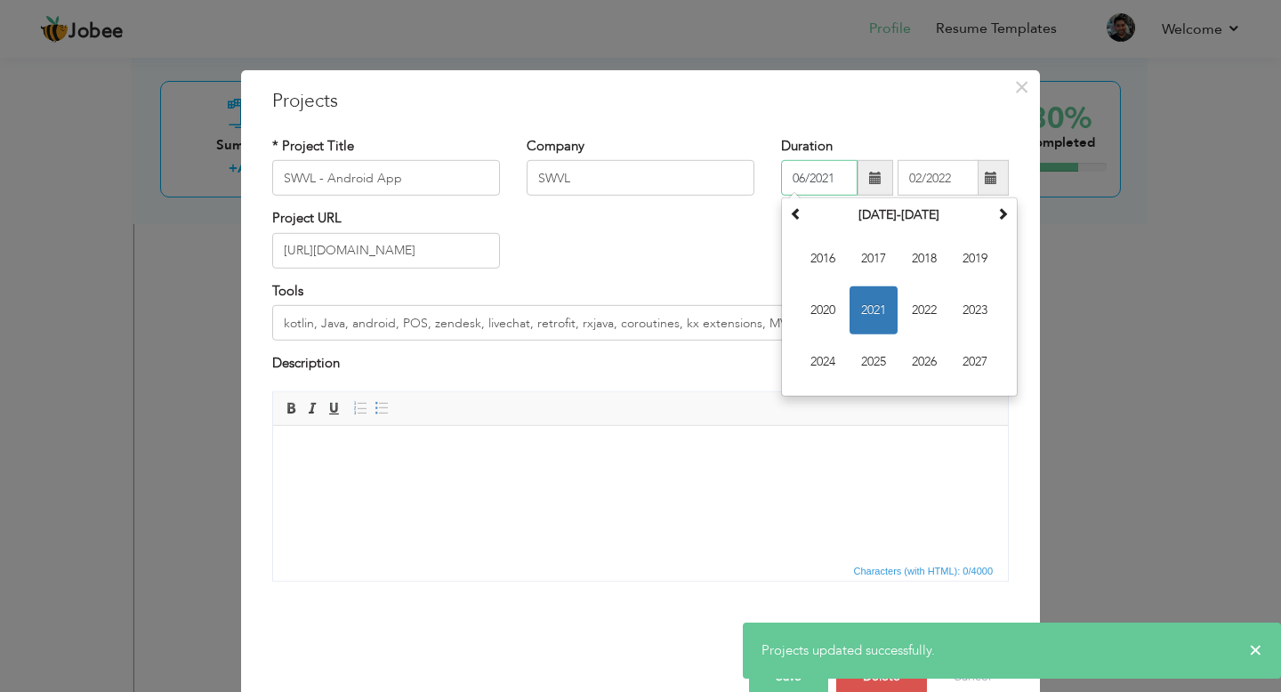
click at [830, 176] on input "06/2021" at bounding box center [819, 178] width 77 height 36
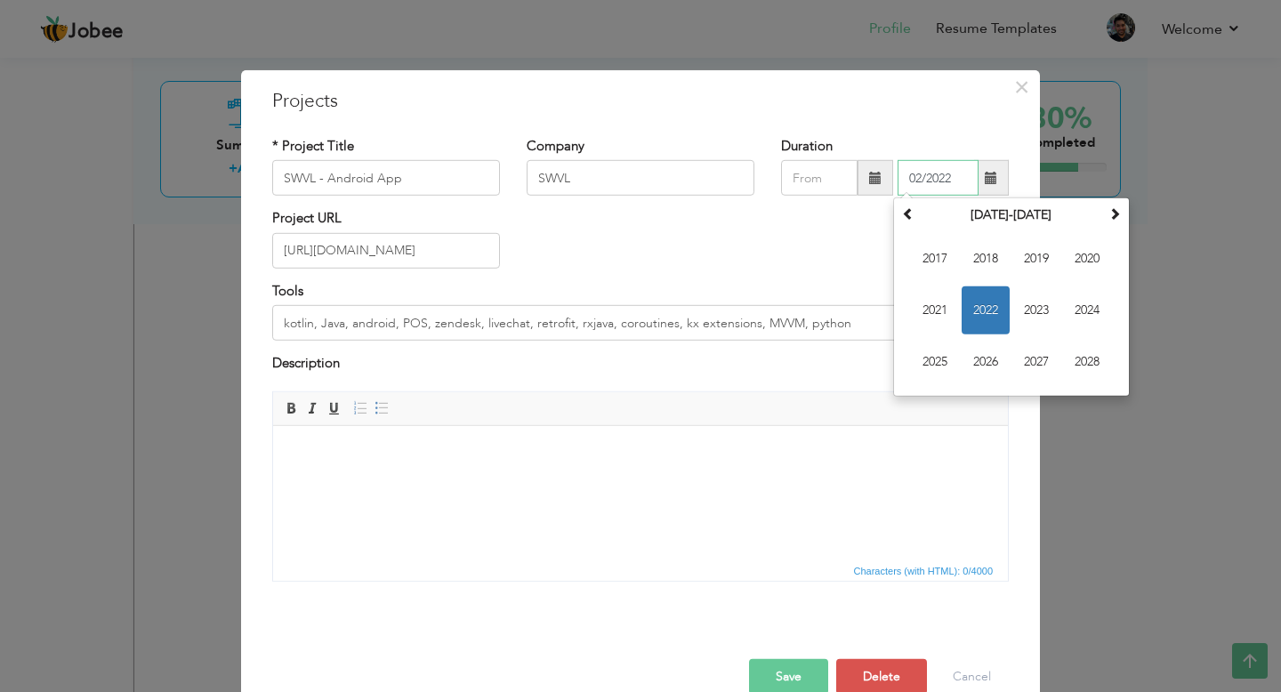
click at [925, 188] on input "02/2022" at bounding box center [938, 178] width 81 height 36
click at [795, 670] on button "Save" at bounding box center [788, 676] width 79 height 36
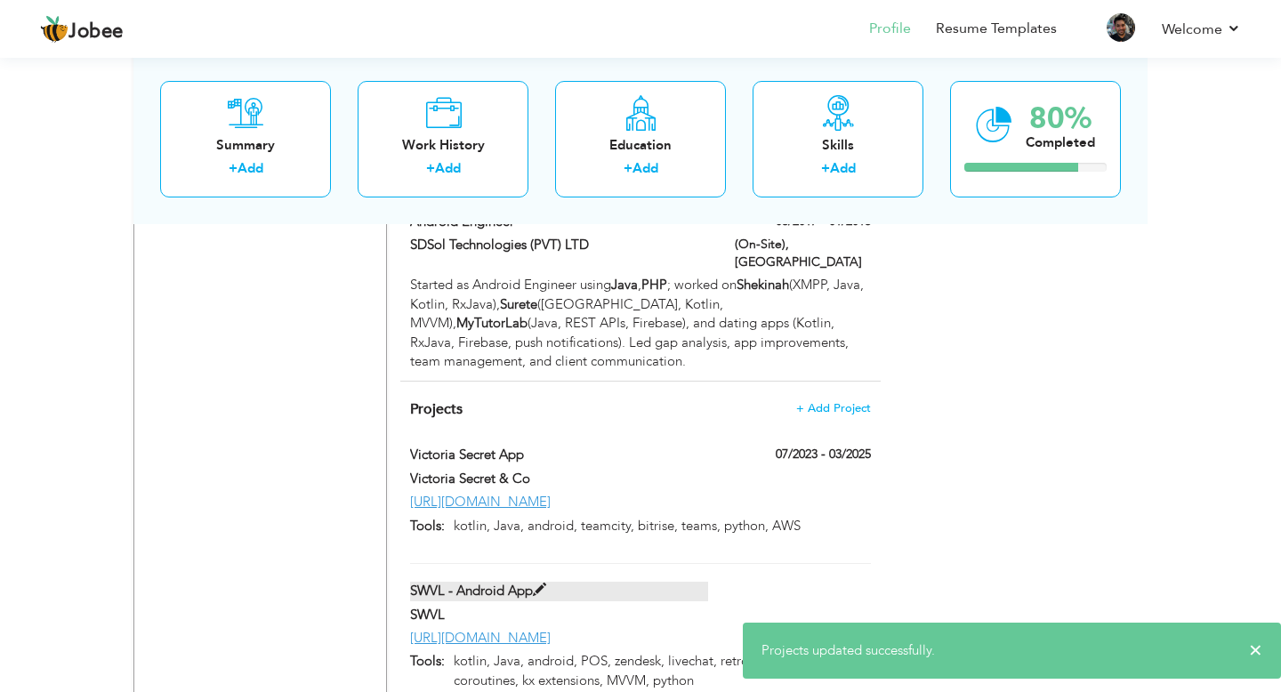
scroll to position [1567, 0]
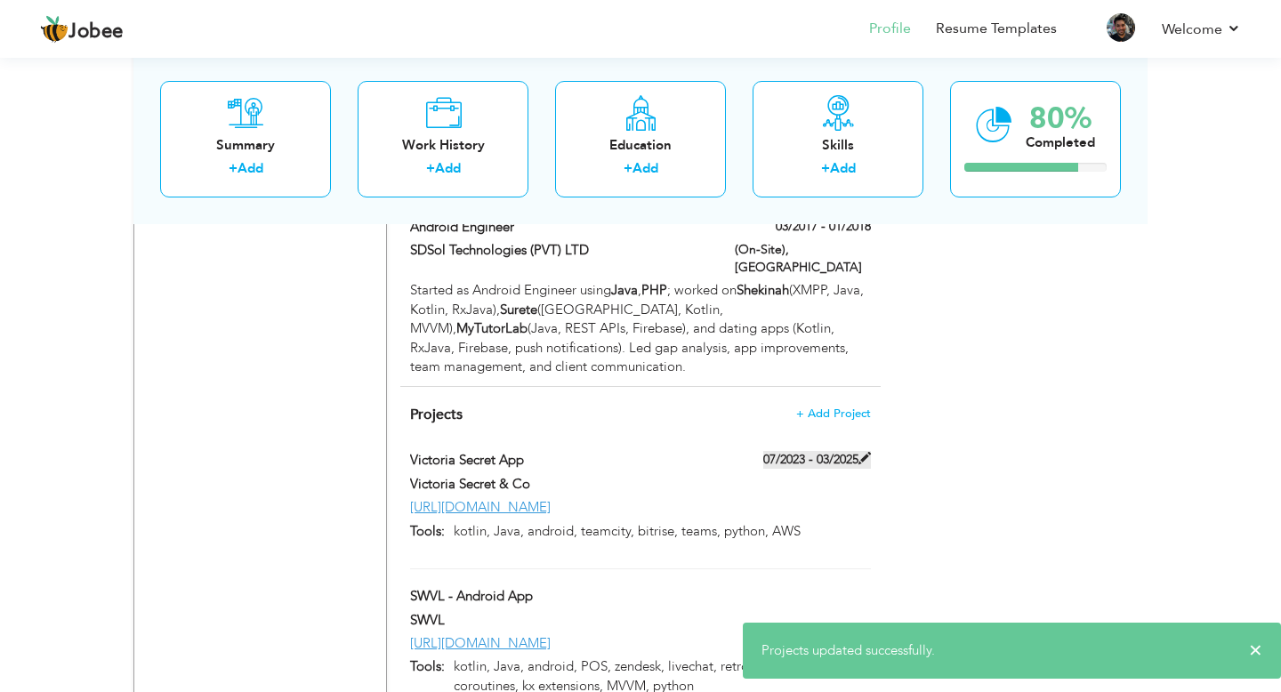
click at [821, 451] on label "07/2023 - 03/2025" at bounding box center [817, 460] width 108 height 18
type input "Victoria Secret App"
type input "Victoria Secret & Co"
type input "07/2023"
type input "03/2025"
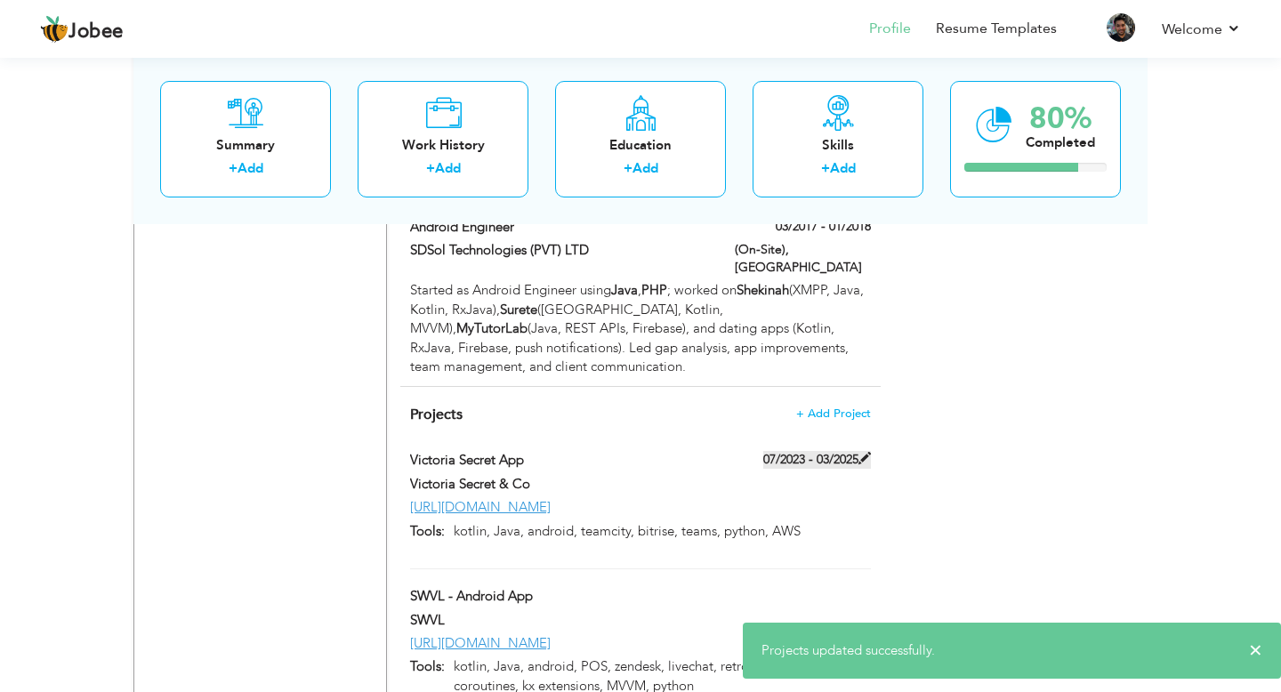
type input "[URL][DOMAIN_NAME]"
type input "kotlin, Java, android, teamcity, bitrise, teams, python, AWS"
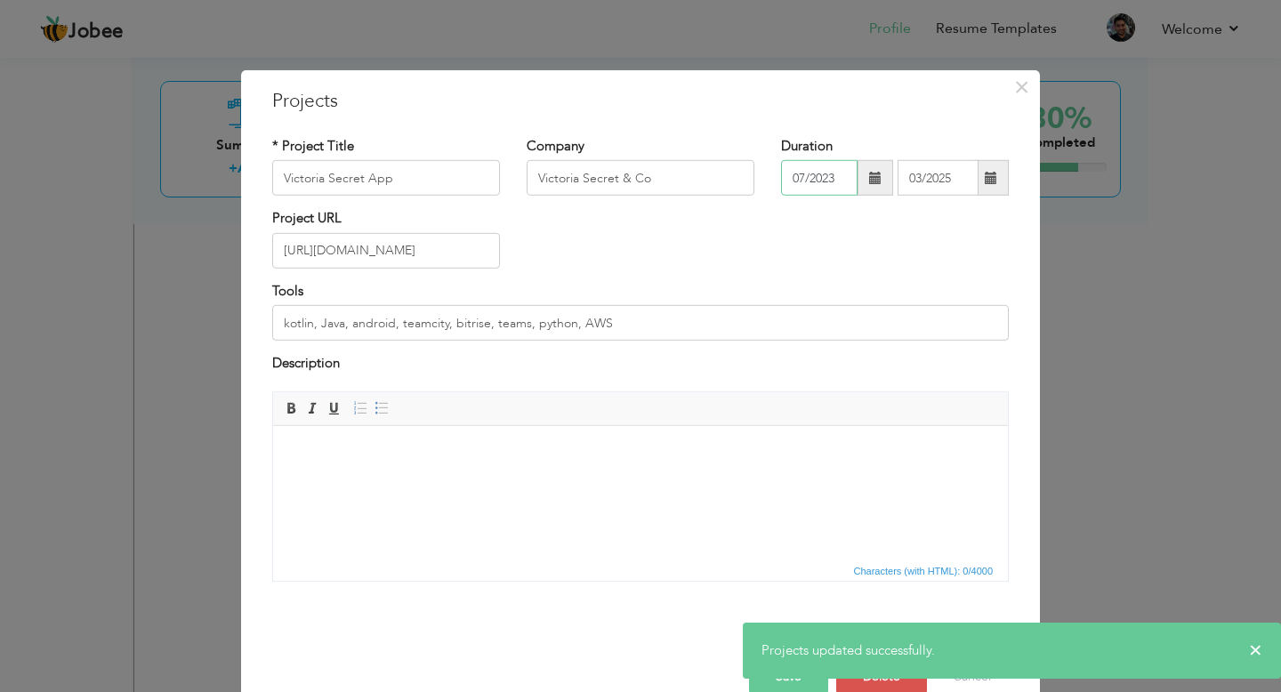
click at [812, 181] on input "07/2023" at bounding box center [819, 178] width 77 height 36
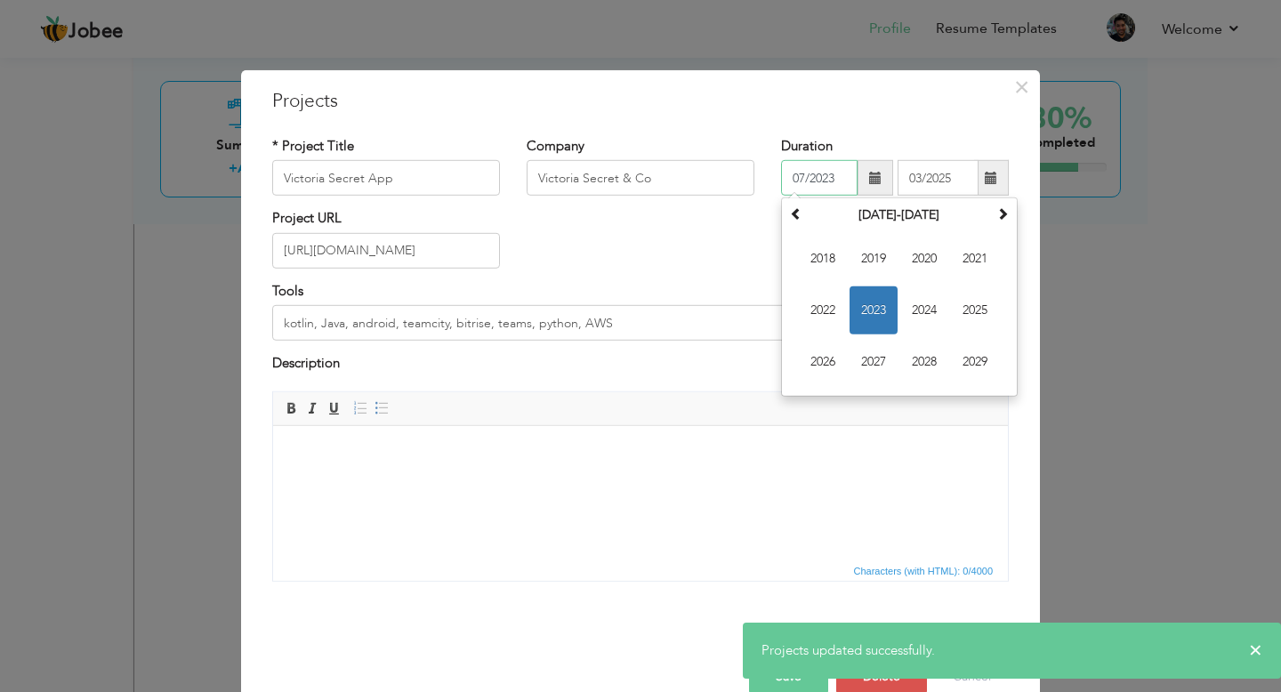
click at [812, 181] on input "07/2023" at bounding box center [819, 178] width 77 height 36
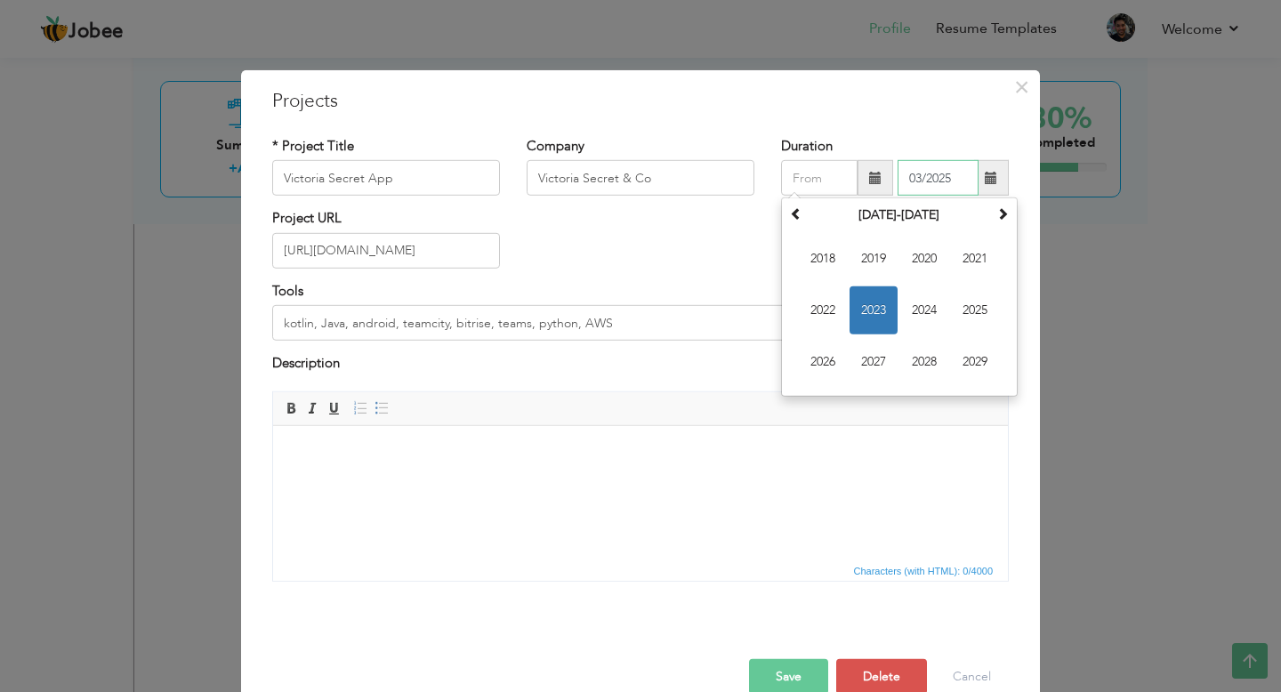
click at [925, 177] on input "03/2025" at bounding box center [938, 178] width 81 height 36
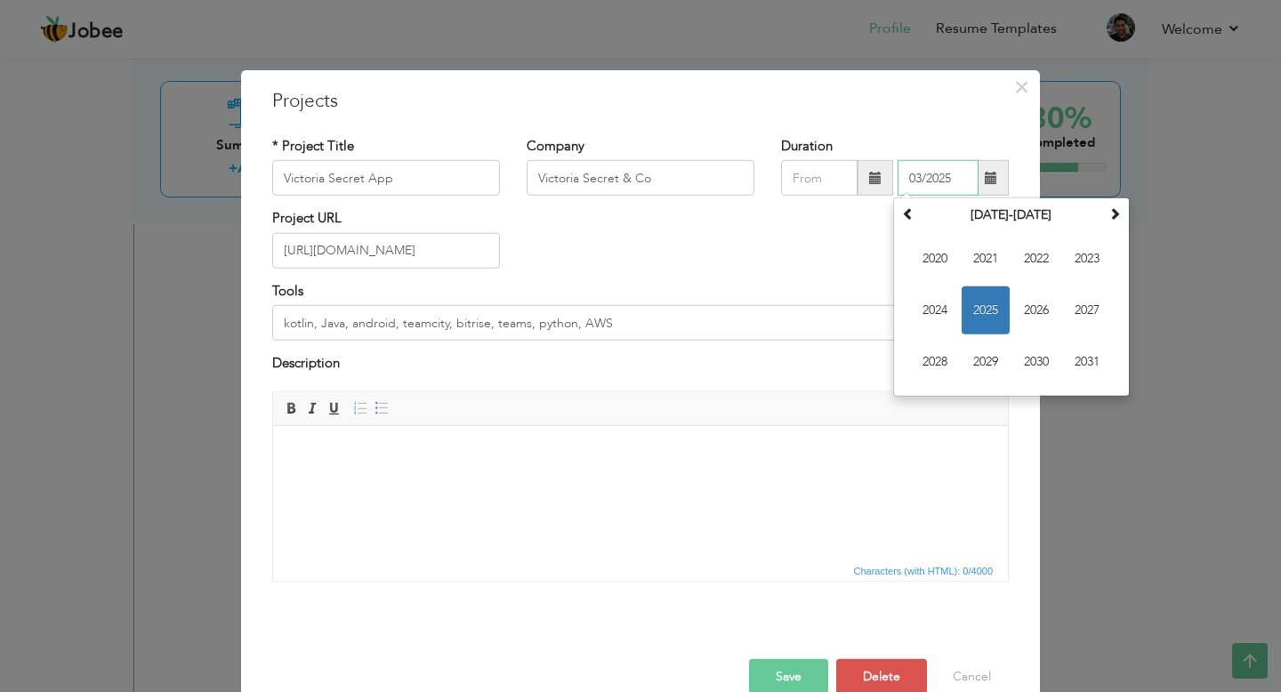
click at [925, 177] on input "03/2025" at bounding box center [938, 178] width 81 height 36
click at [791, 684] on button "Save" at bounding box center [788, 676] width 79 height 36
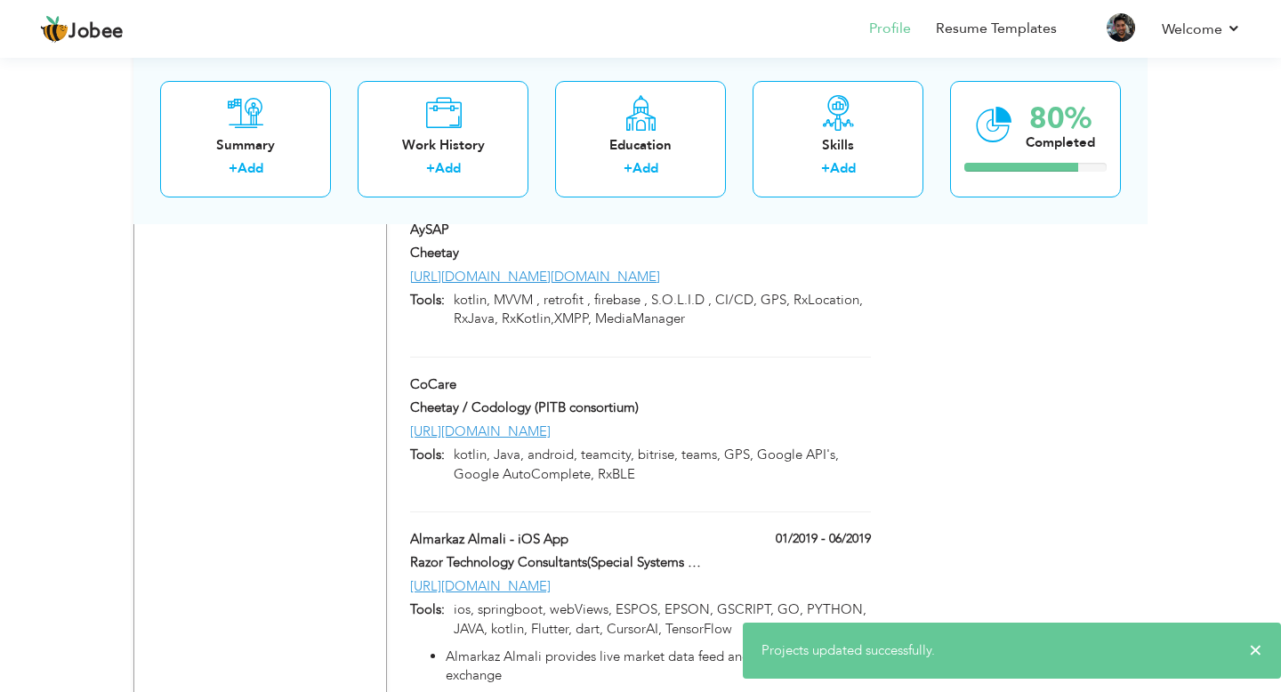
scroll to position [2258, 0]
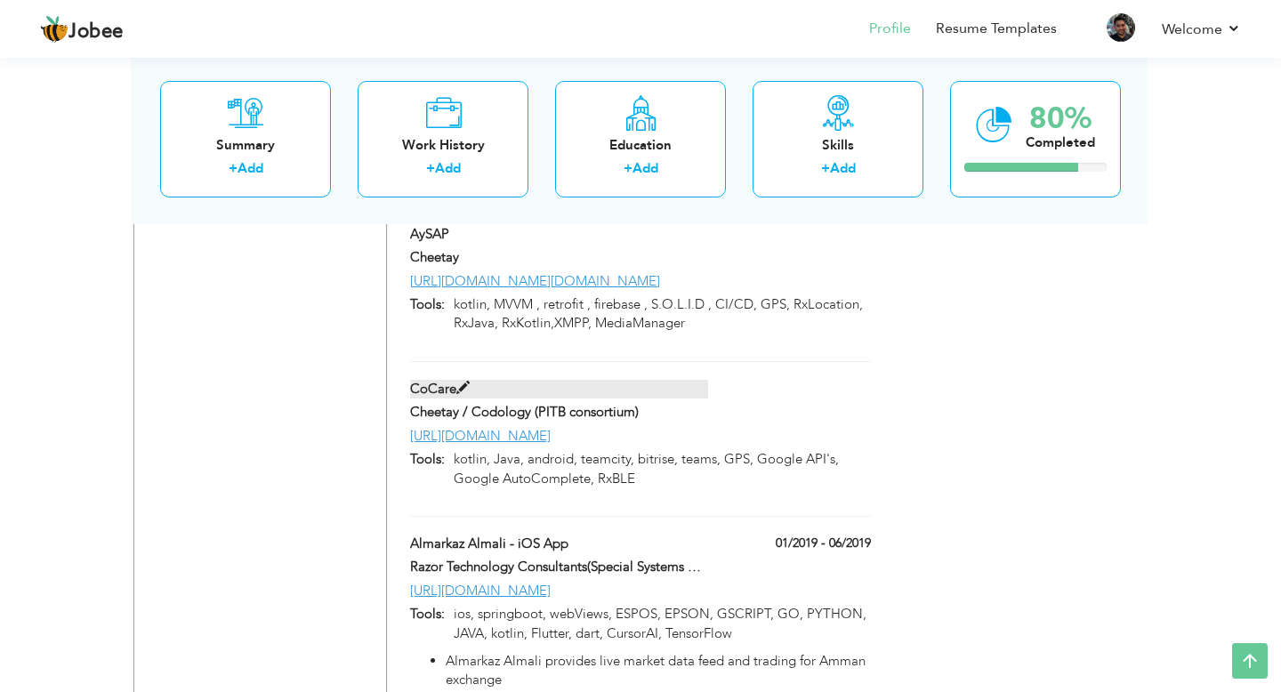
click at [442, 380] on label "CoCare" at bounding box center [559, 389] width 299 height 19
type input "CoCare"
type input "Cheetay / Codology (PITB consortium)"
type input "[URL][DOMAIN_NAME]"
type input "kotlin, Java, android, teamcity, bitrise, teams, GPS, Google API's, Google Auto…"
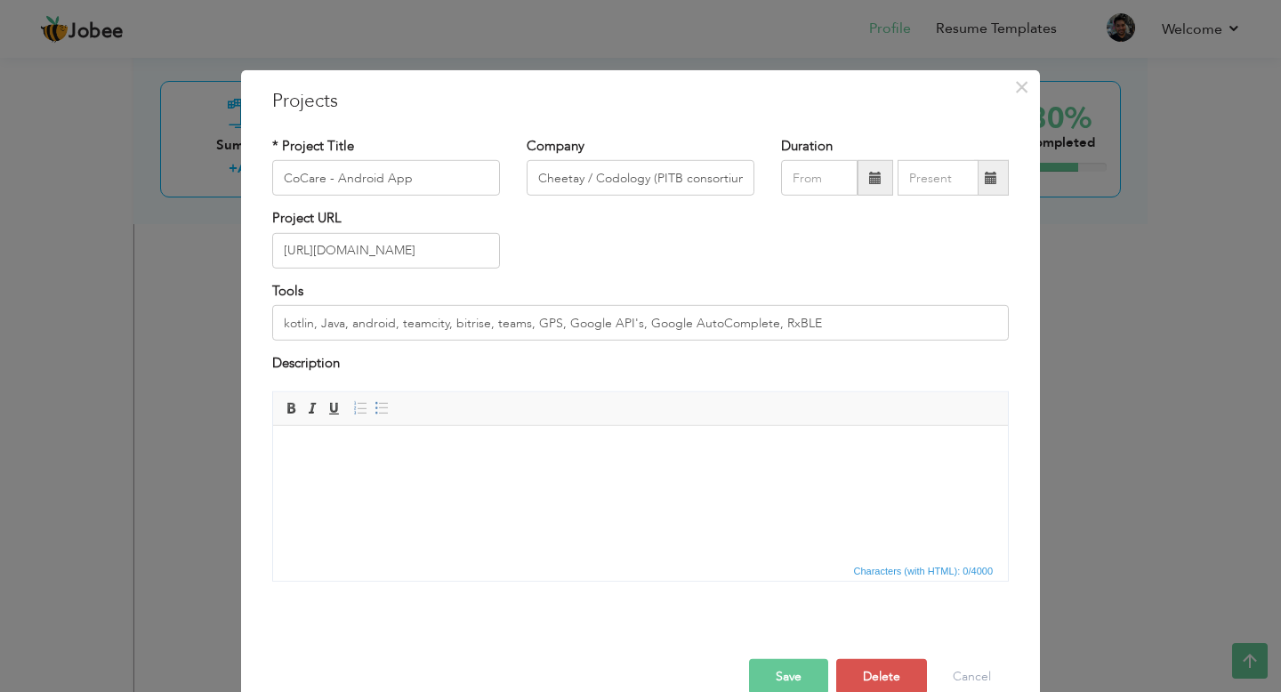
click at [798, 666] on button "Save" at bounding box center [788, 676] width 79 height 36
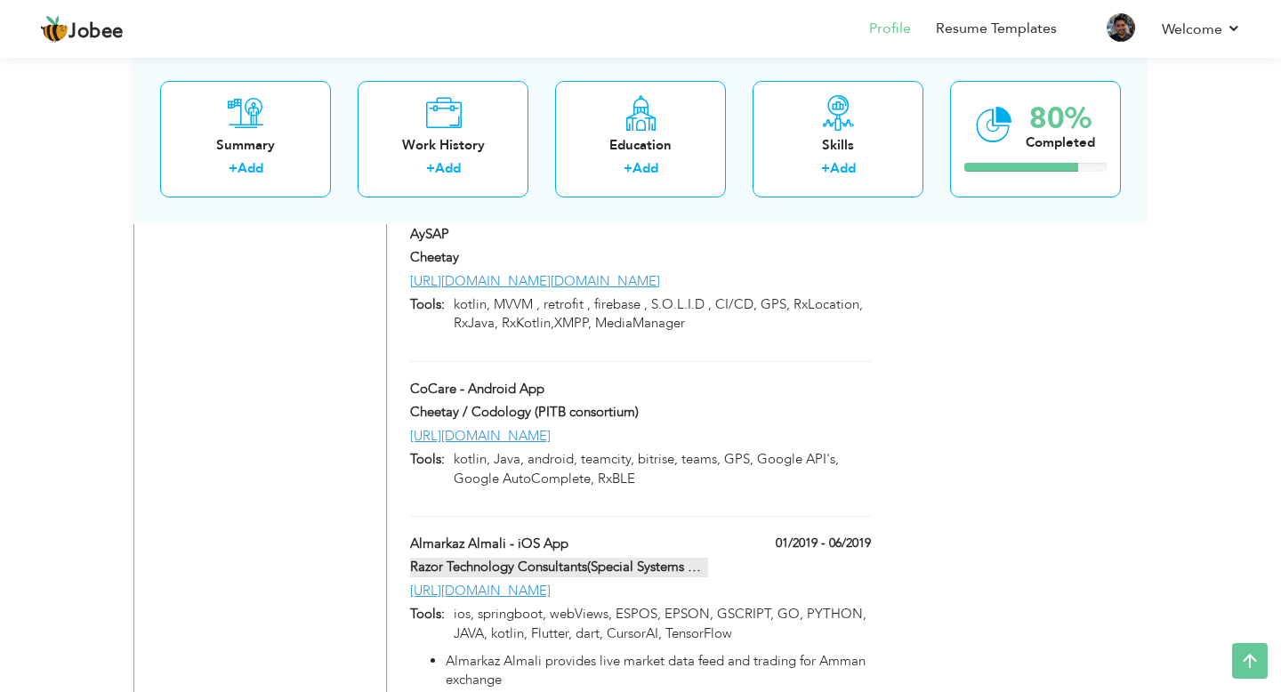
click at [589, 558] on label "Razor Technology Consultants(Special Systems Co.)" at bounding box center [559, 567] width 299 height 19
type input "Almarkaz Almali - iOS App"
type input "Razor Technology Consultants(Special Systems Co.)"
type input "01/2019"
type input "06/2019"
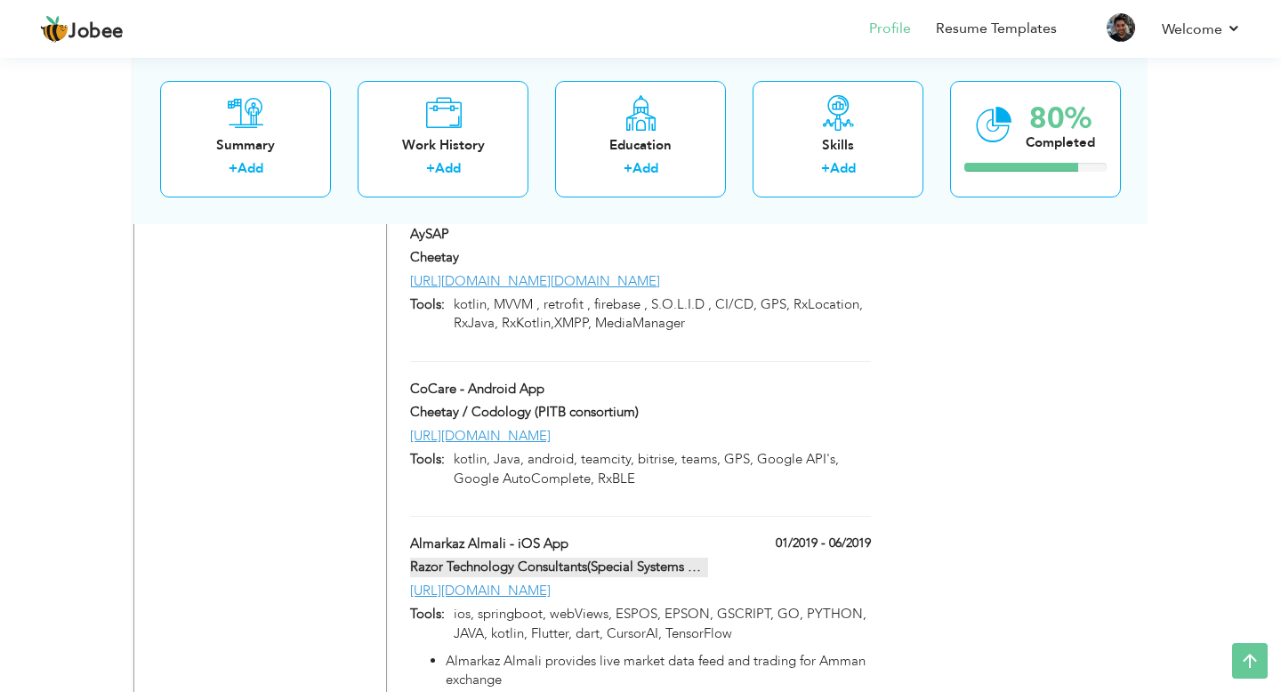
type input "[URL][DOMAIN_NAME]"
type input "ios, springboot, webViews, ESPOS, EPSON, GSCRIPT, GO, PYTHON, JAVA, kotlin, Flu…"
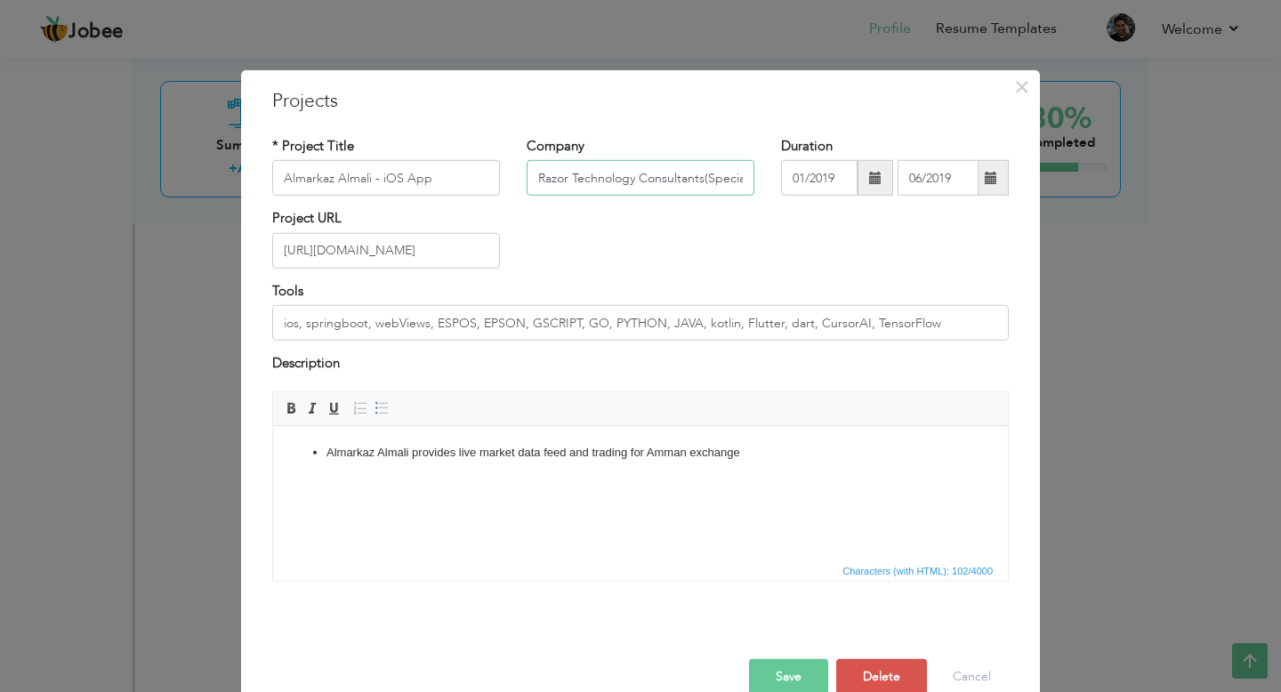
scroll to position [0, 78]
drag, startPoint x: 705, startPoint y: 178, endPoint x: 780, endPoint y: 183, distance: 74.9
click at [780, 183] on div "* Project Title Almarkaz Almali - iOS App Company Razor Technology Consultants(…" at bounding box center [640, 173] width 763 height 72
type input "Razor Technology Consultants"
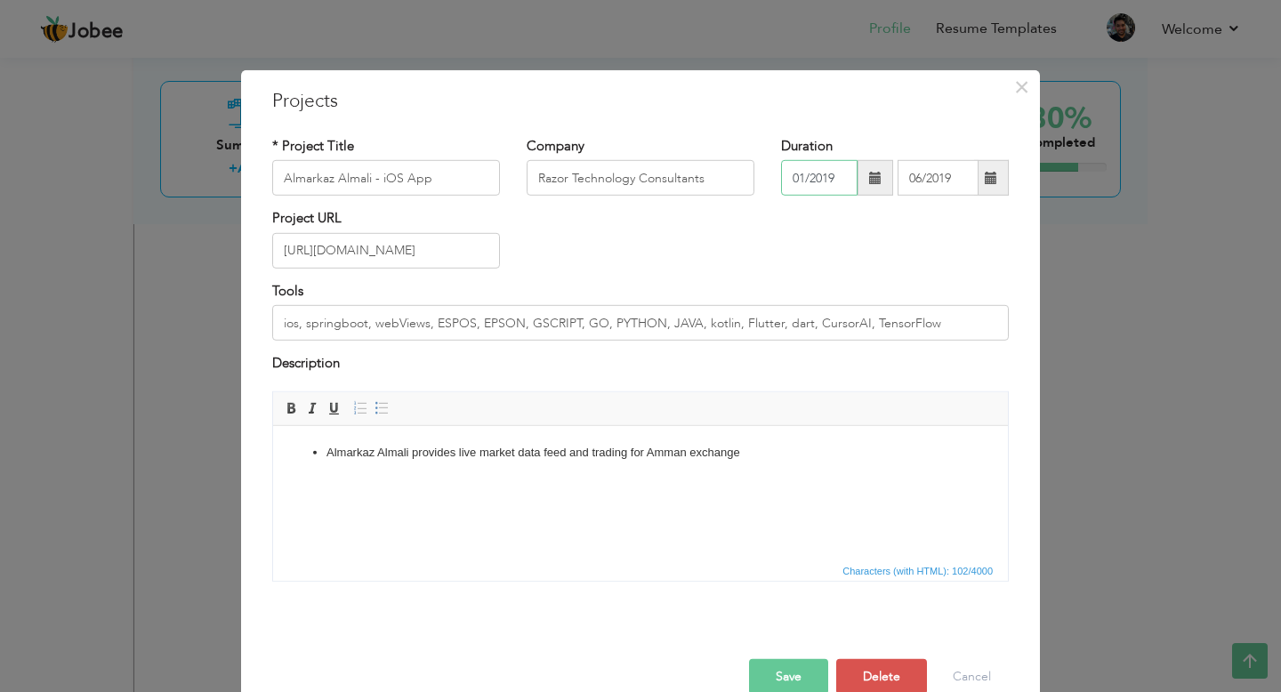
click at [809, 182] on input "01/2019" at bounding box center [819, 178] width 77 height 36
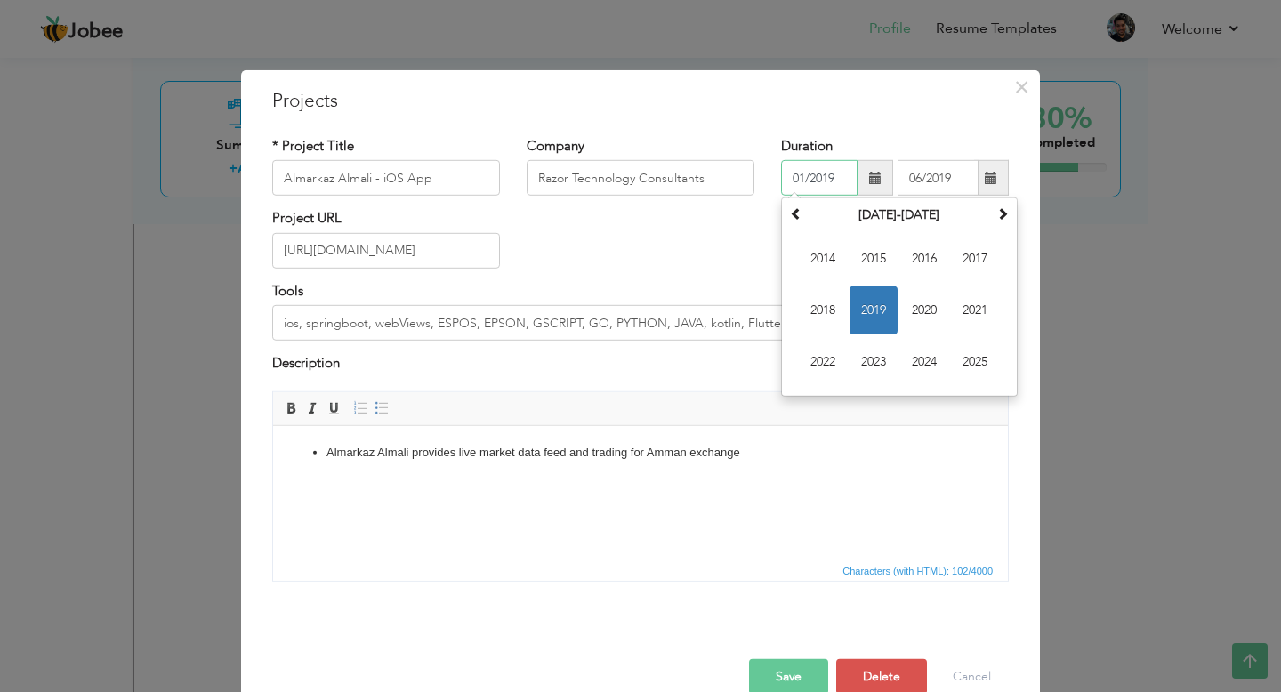
click at [809, 182] on input "01/2019" at bounding box center [819, 178] width 77 height 36
click at [941, 184] on input "06/2019" at bounding box center [938, 178] width 81 height 36
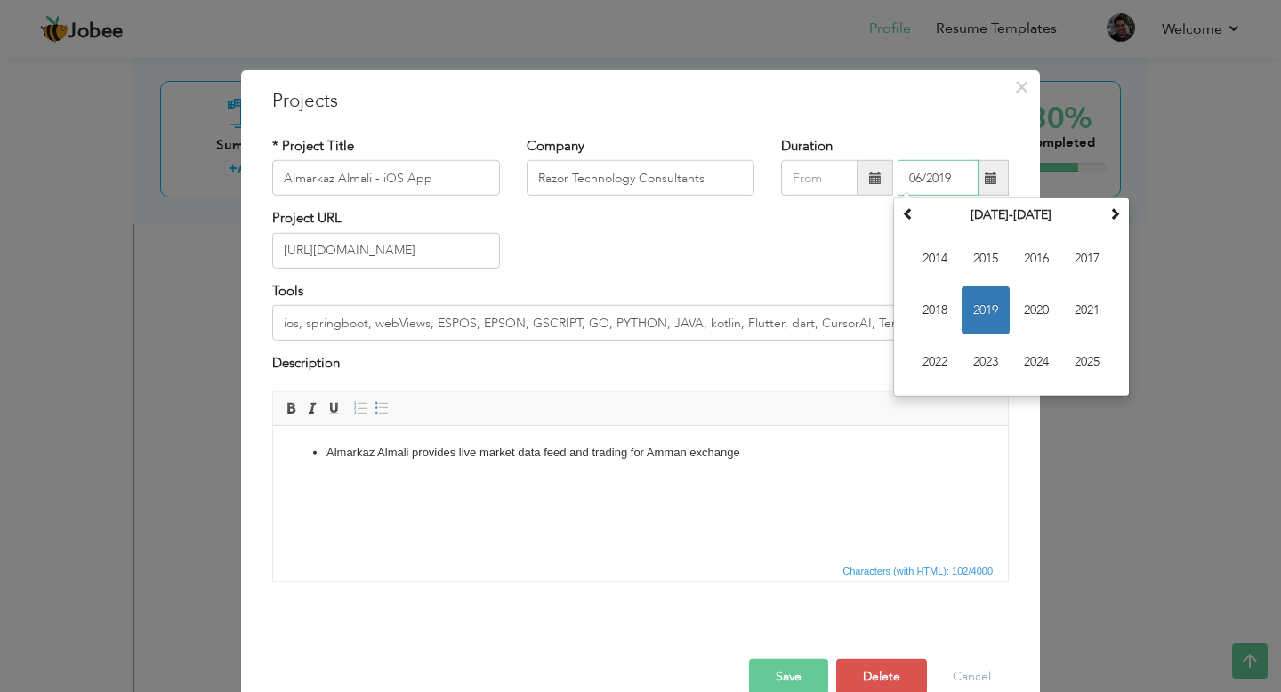
click at [941, 184] on input "06/2019" at bounding box center [938, 178] width 81 height 36
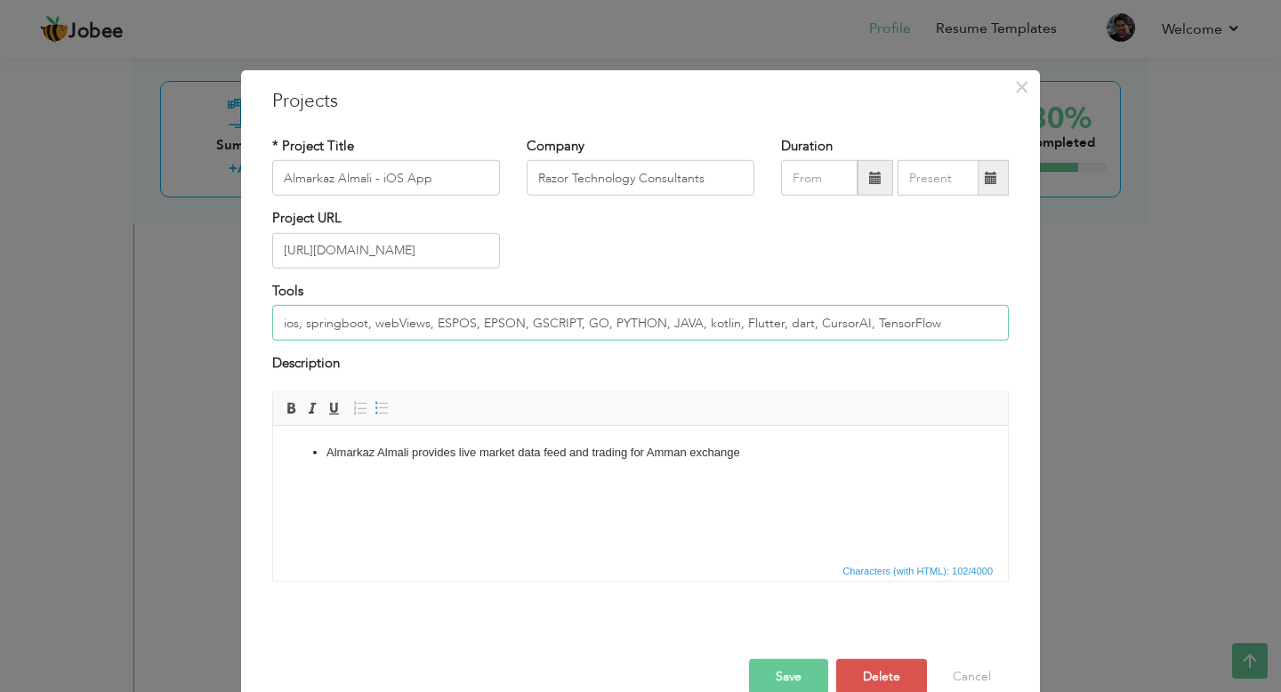
click at [440, 329] on input "ios, springboot, webViews, ESPOS, EPSON, GSCRIPT, GO, PYTHON, JAVA, kotlin, Flu…" at bounding box center [640, 323] width 737 height 36
click at [475, 447] on p "Almarkaz Almali provides live market data feed and trading for Amman exchange" at bounding box center [641, 452] width 628 height 19
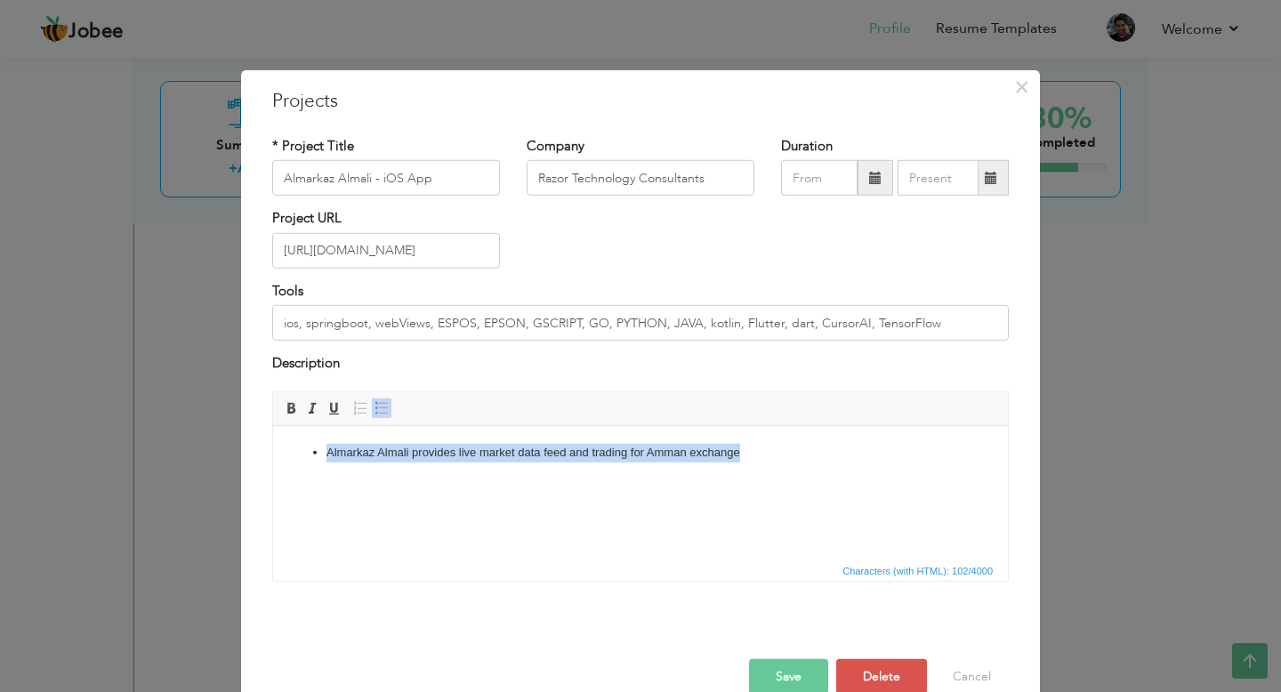
click at [475, 447] on p "Almarkaz Almali provides live market data feed and trading for Amman exchange" at bounding box center [641, 452] width 628 height 19
click at [763, 672] on button "Save" at bounding box center [788, 676] width 79 height 36
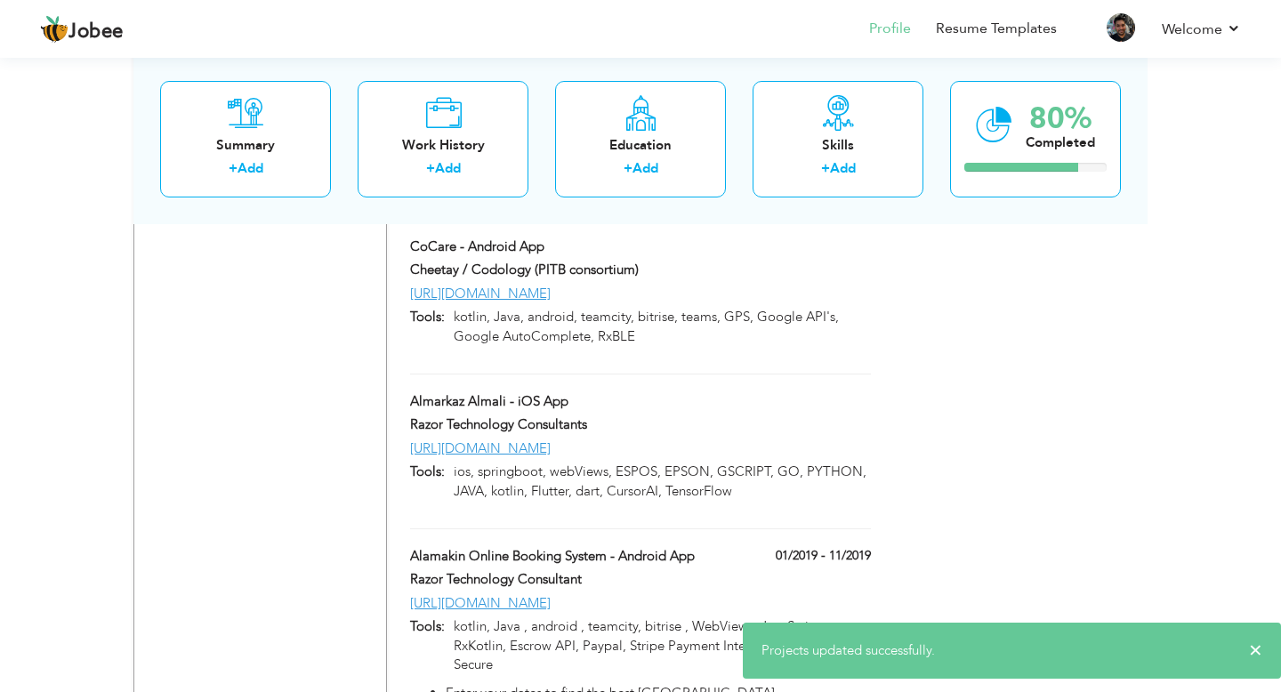
scroll to position [2419, 0]
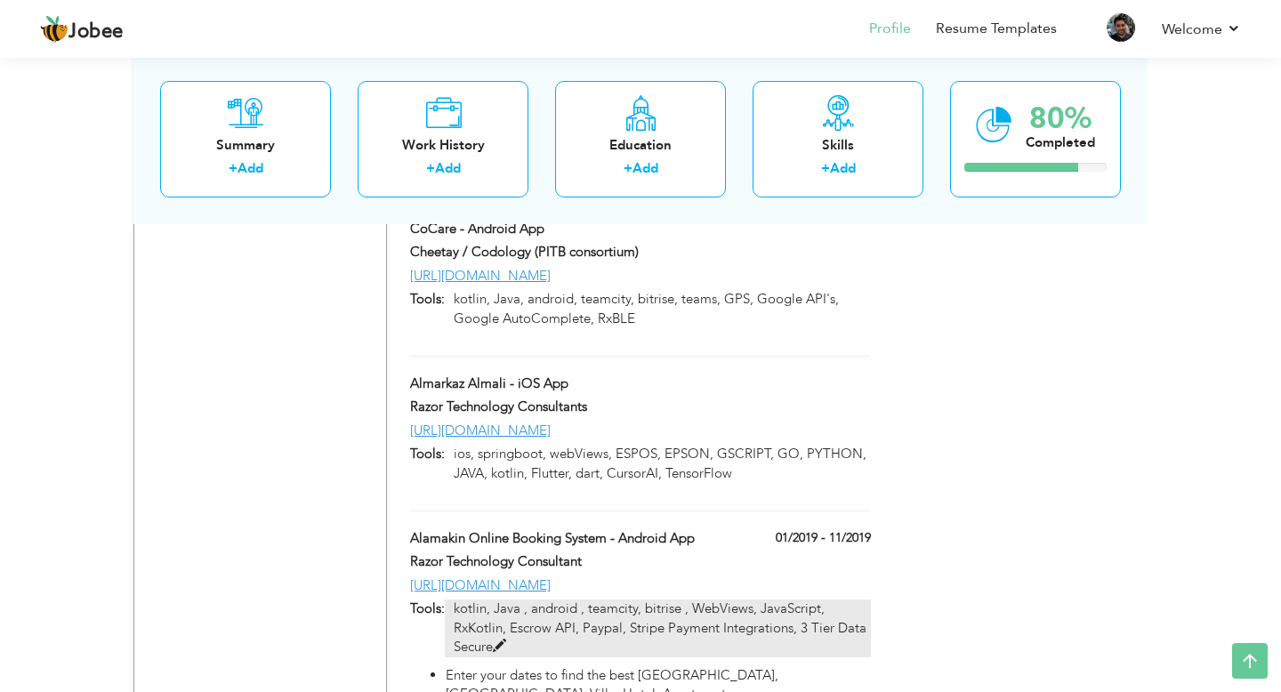
click at [622, 600] on p "kotlin, Java , android , teamcity, bitrise , WebViews, JavaScript, RxKotlin, Es…" at bounding box center [658, 628] width 426 height 57
type input "Alamakin Online Booking System - Android App"
type input "Razor Technology Consultant"
type input "01/2019"
type input "11/2019"
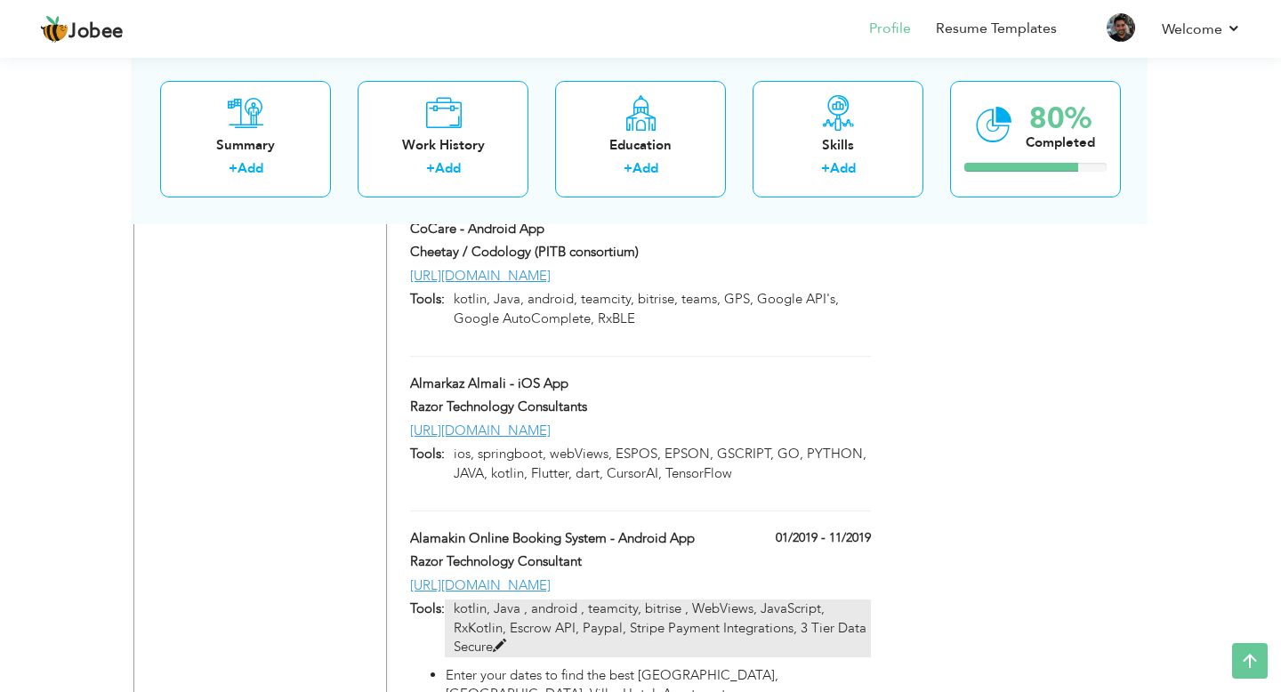
type input "[URL][DOMAIN_NAME]"
type input "kotlin, Java , android , teamcity, bitrise , WebViews, JavaScript, RxKotlin, Es…"
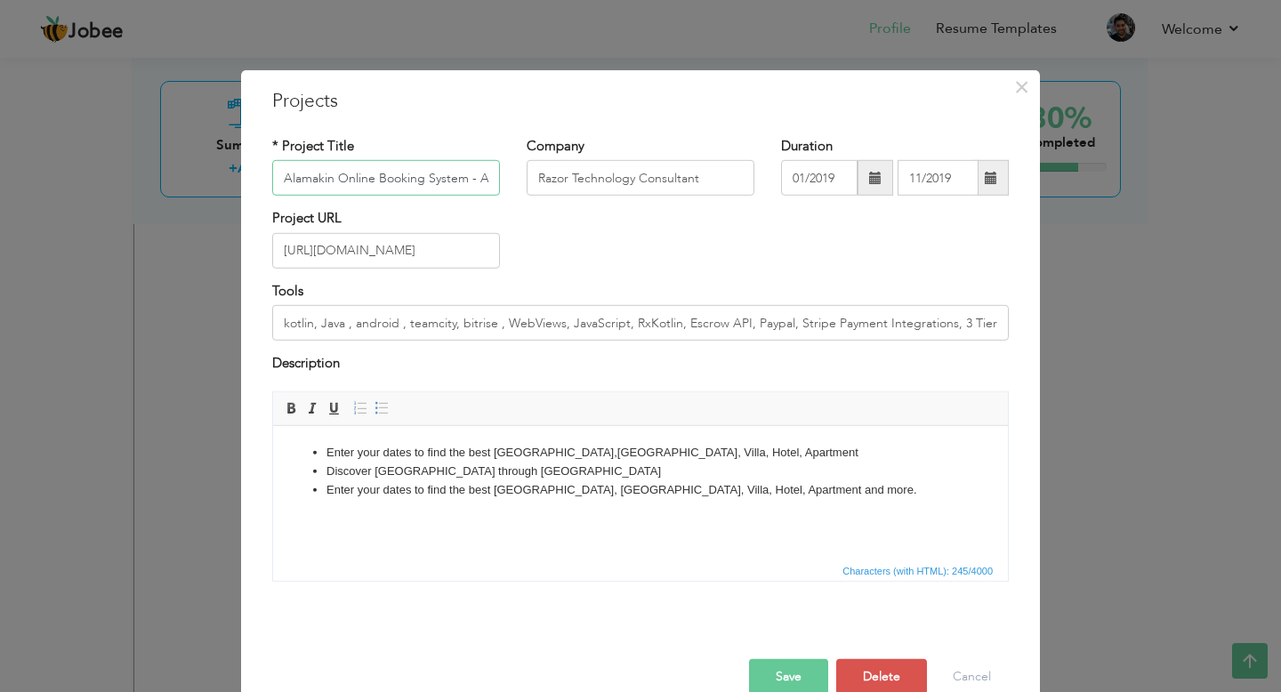
scroll to position [0, 61]
click at [558, 319] on input "kotlin, Java , android , teamcity, bitrise , WebViews, JavaScript, RxKotlin, Es…" at bounding box center [640, 323] width 737 height 36
paste input "kotlin, Java, android, teamcity, bitrise, WebViews, JavaScript, RxKotlin, Escro…"
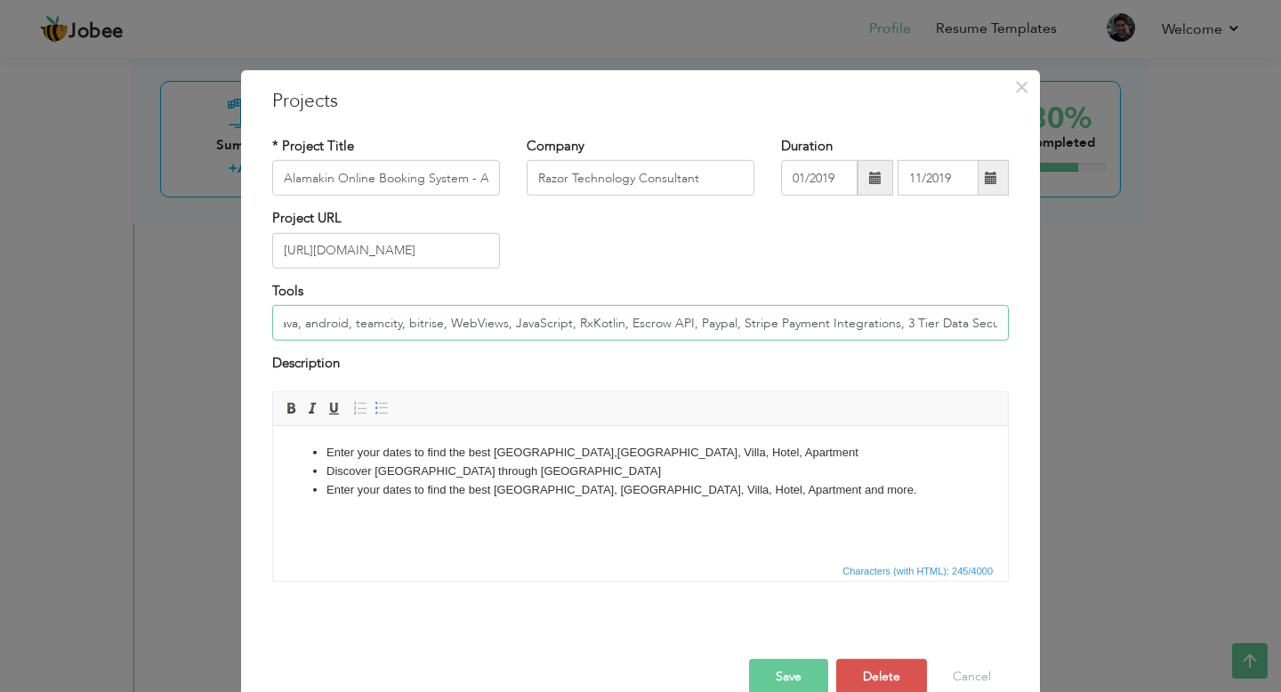
type input "kotlin, Java, android, teamcity, bitrise, WebViews, JavaScript, RxKotlin, Escro…"
click at [532, 474] on li "Discover Saudi Arabia through Alamakin" at bounding box center [641, 471] width 628 height 19
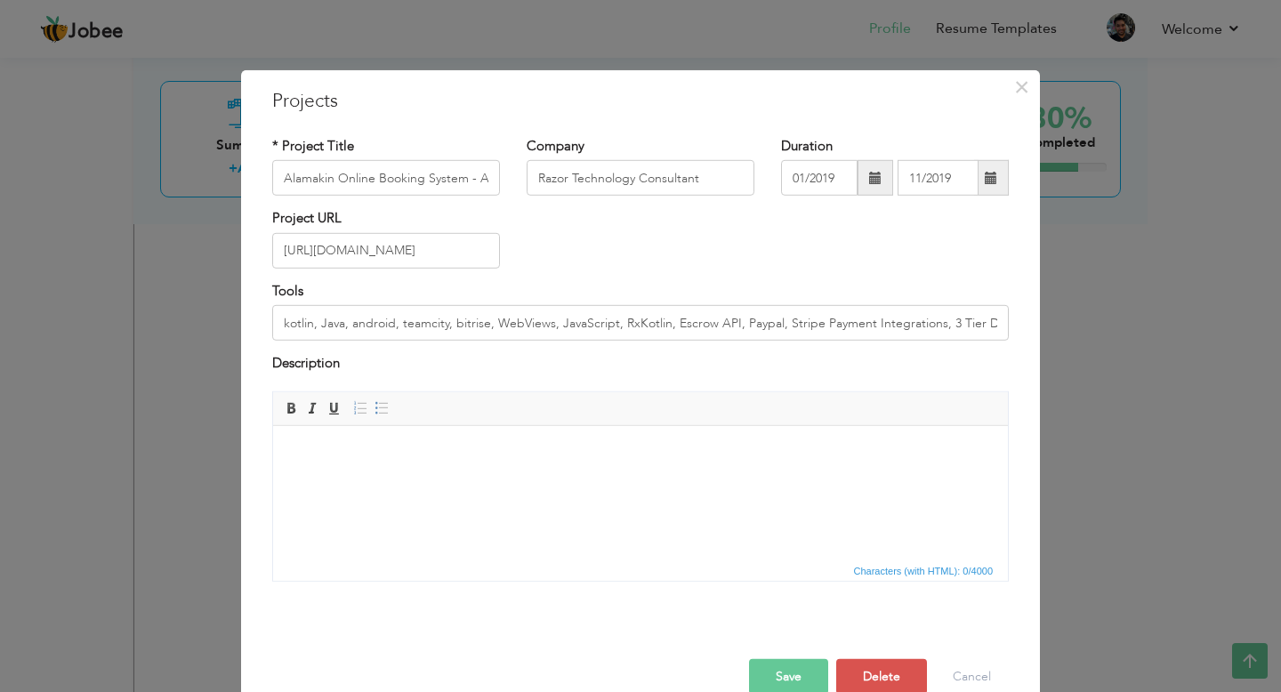
click at [777, 675] on button "Save" at bounding box center [788, 676] width 79 height 36
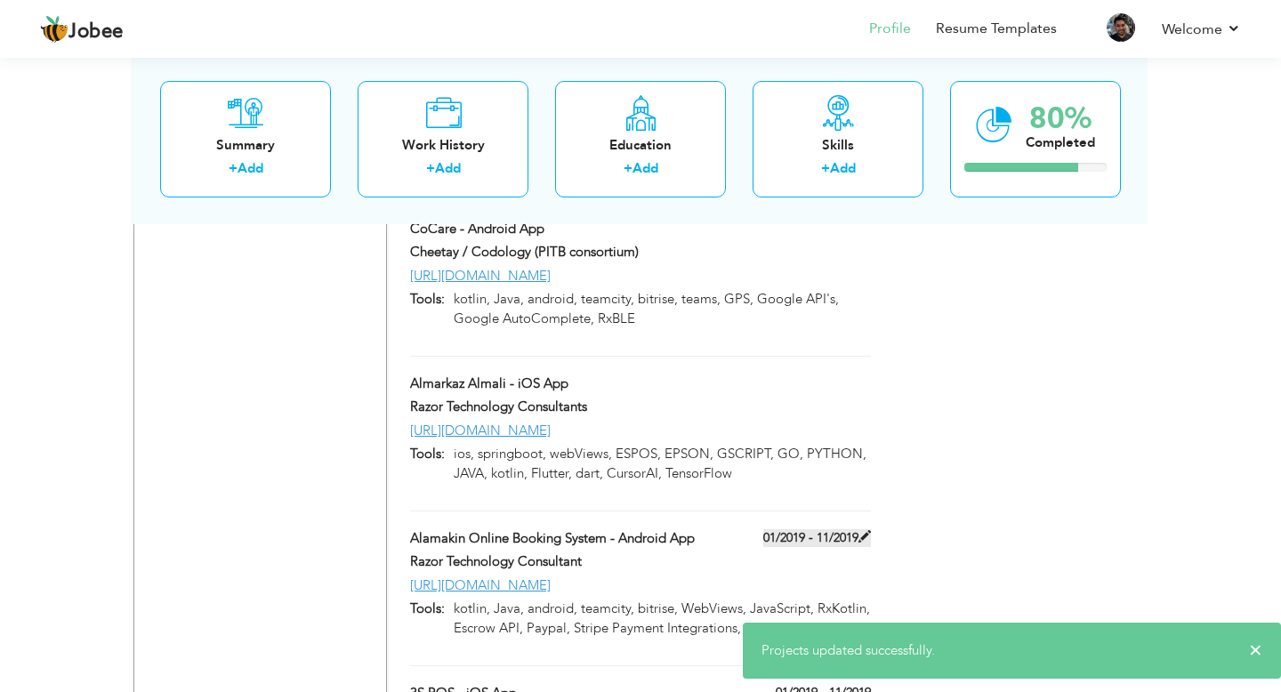
click at [825, 529] on label "01/2019 - 11/2019" at bounding box center [817, 538] width 108 height 18
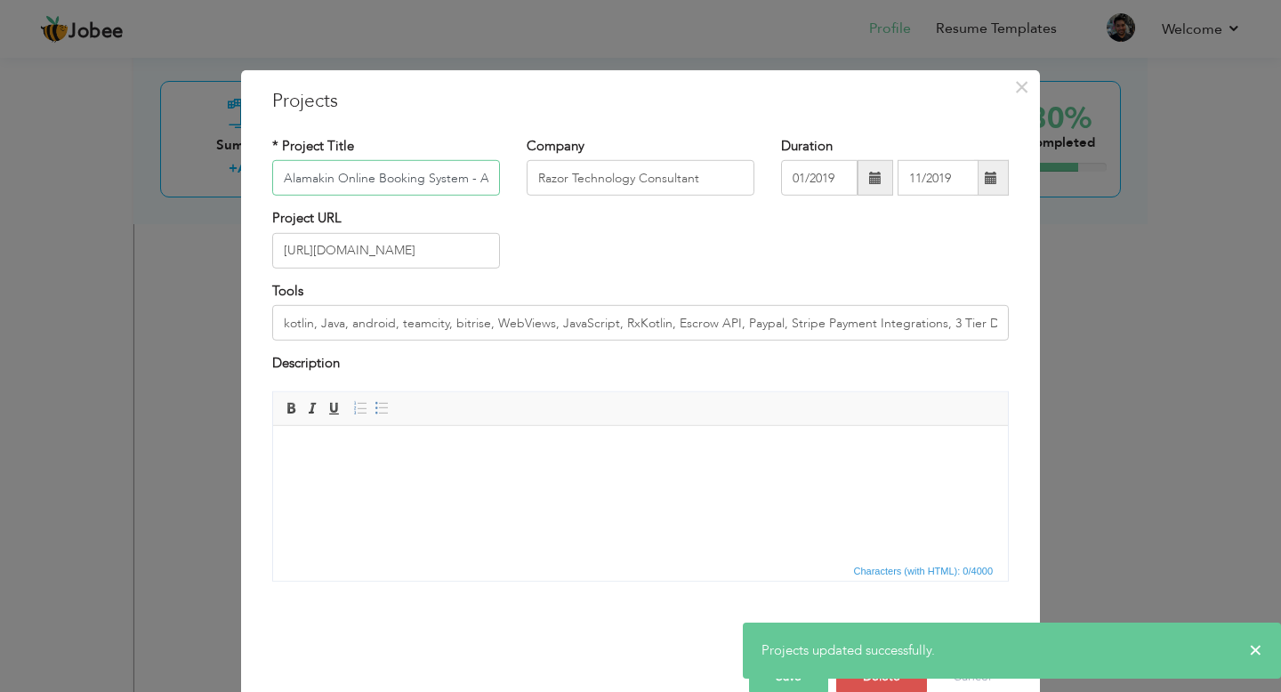
scroll to position [0, 61]
click at [822, 179] on input "01/2019" at bounding box center [819, 178] width 77 height 36
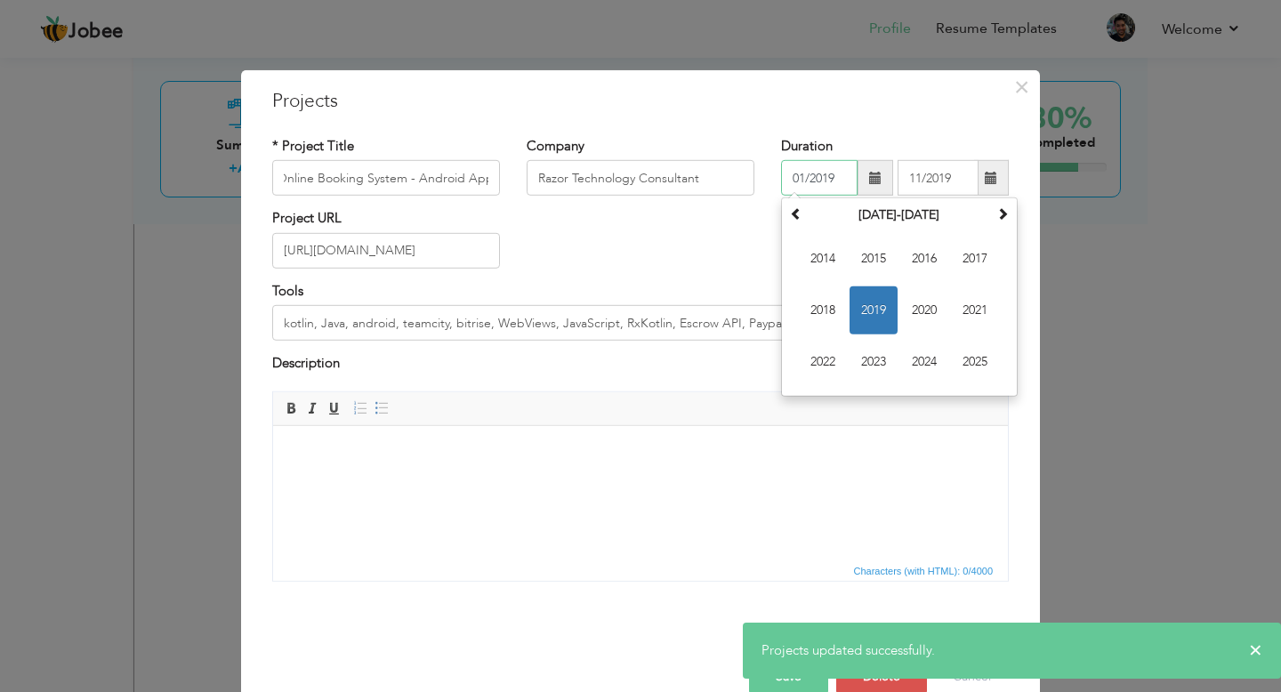
scroll to position [0, 0]
click at [822, 179] on input "01/2019" at bounding box center [819, 178] width 77 height 36
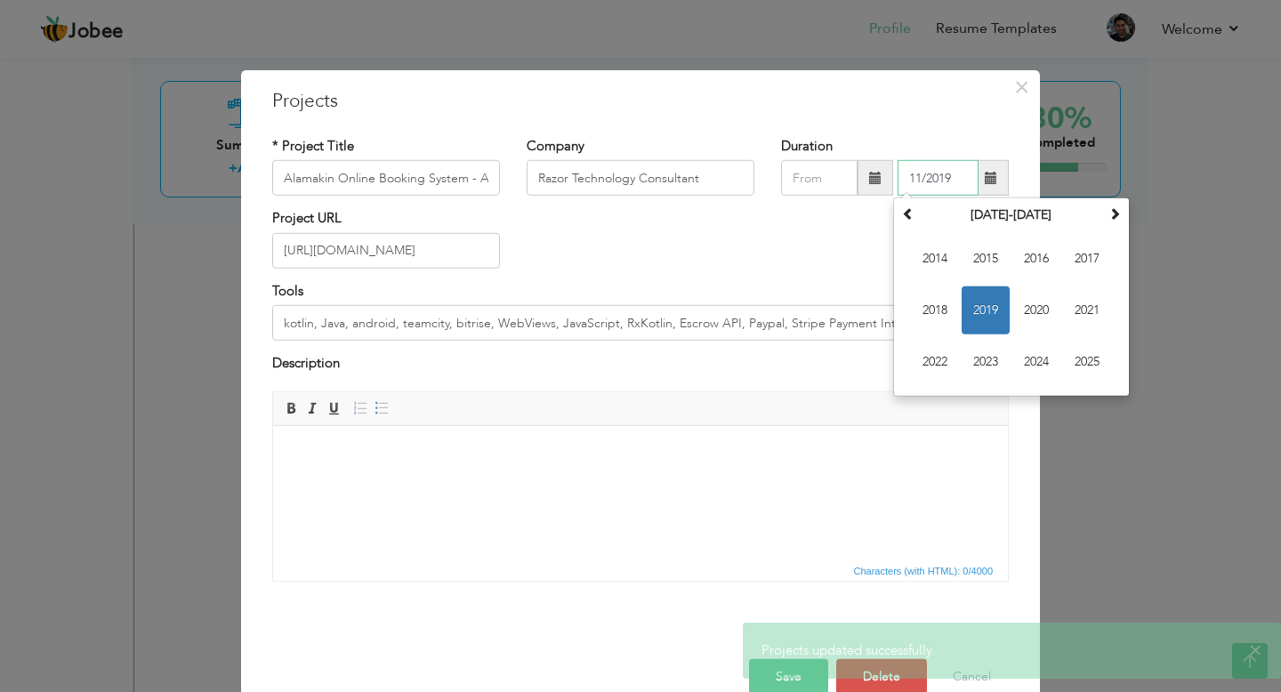
click at [951, 176] on input "11/2019" at bounding box center [938, 178] width 81 height 36
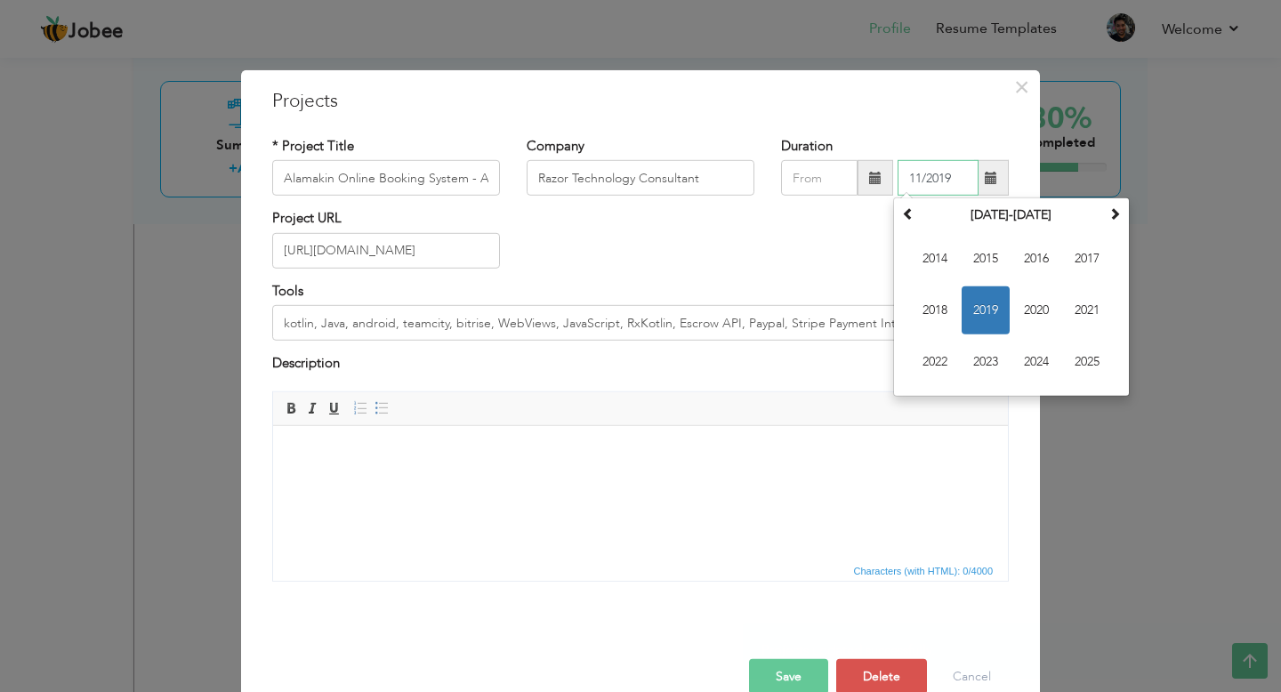
click at [951, 176] on input "11/2019" at bounding box center [938, 178] width 81 height 36
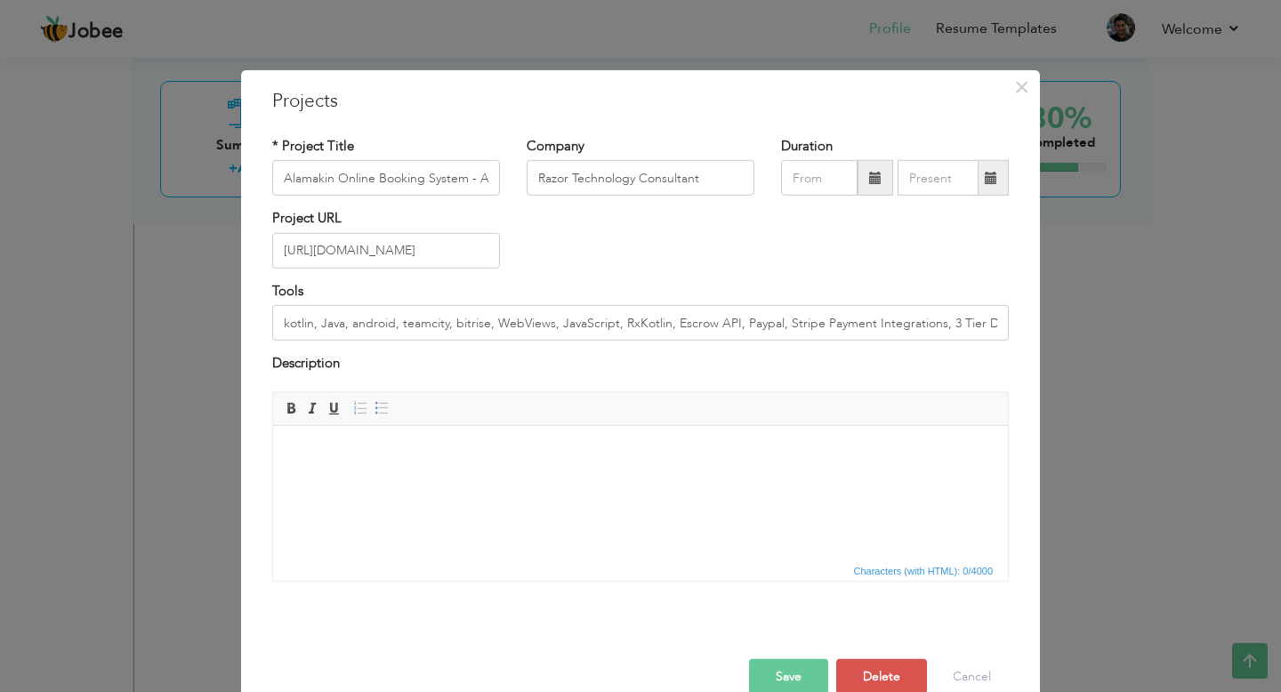
click at [790, 673] on button "Save" at bounding box center [788, 676] width 79 height 36
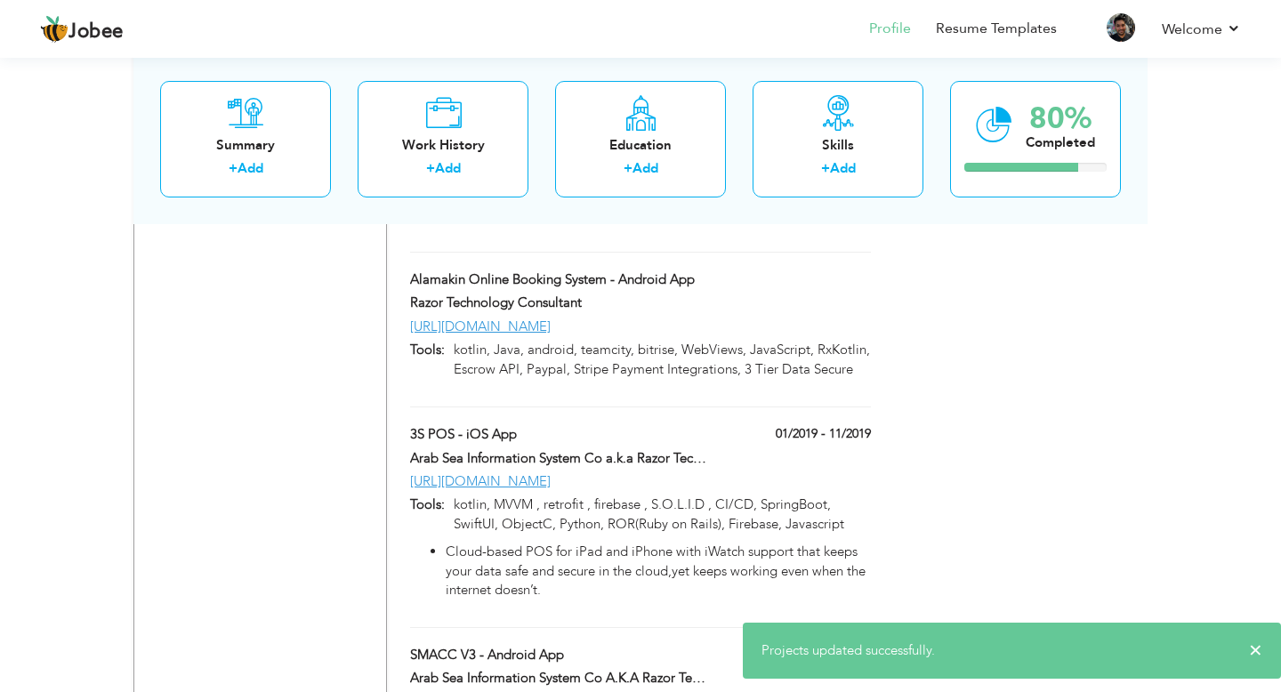
scroll to position [2684, 0]
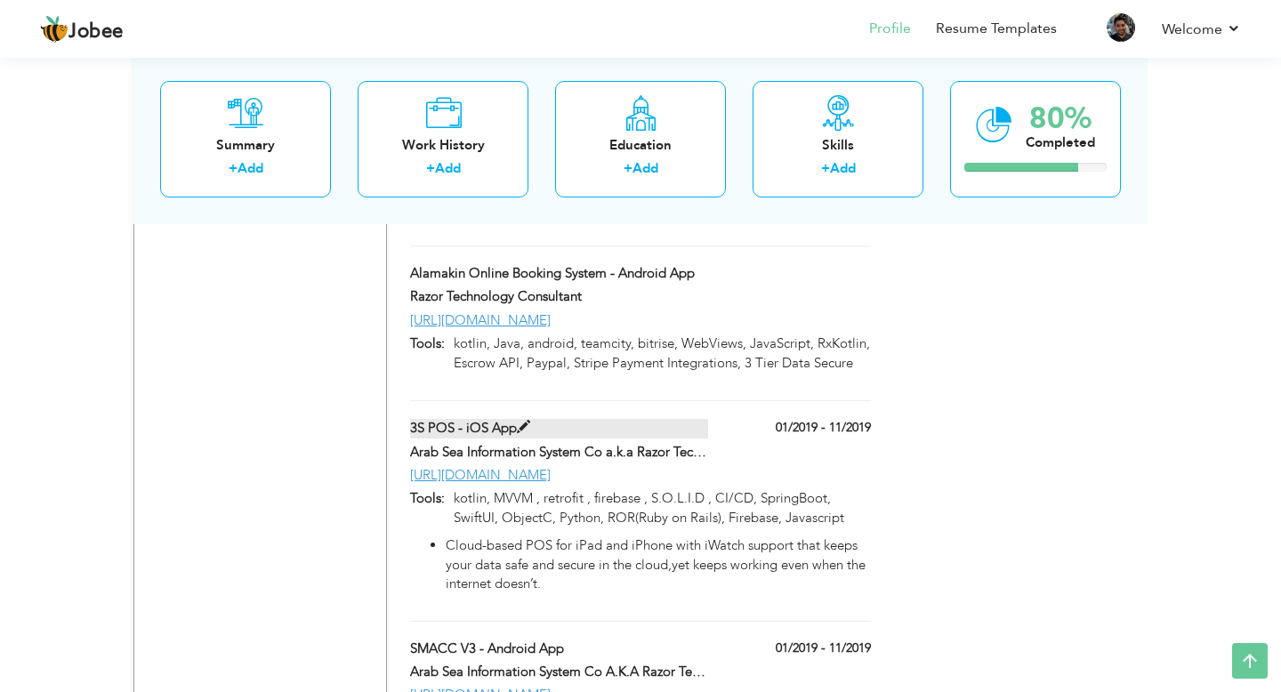
click at [490, 419] on label "‎3S POS - iOS App" at bounding box center [559, 428] width 299 height 19
type input "‎3S POS - iOS App"
type input "Arab Sea Information System Co a.k.a Razor Technology Consultant"
type input "01/2019"
type input "11/2019"
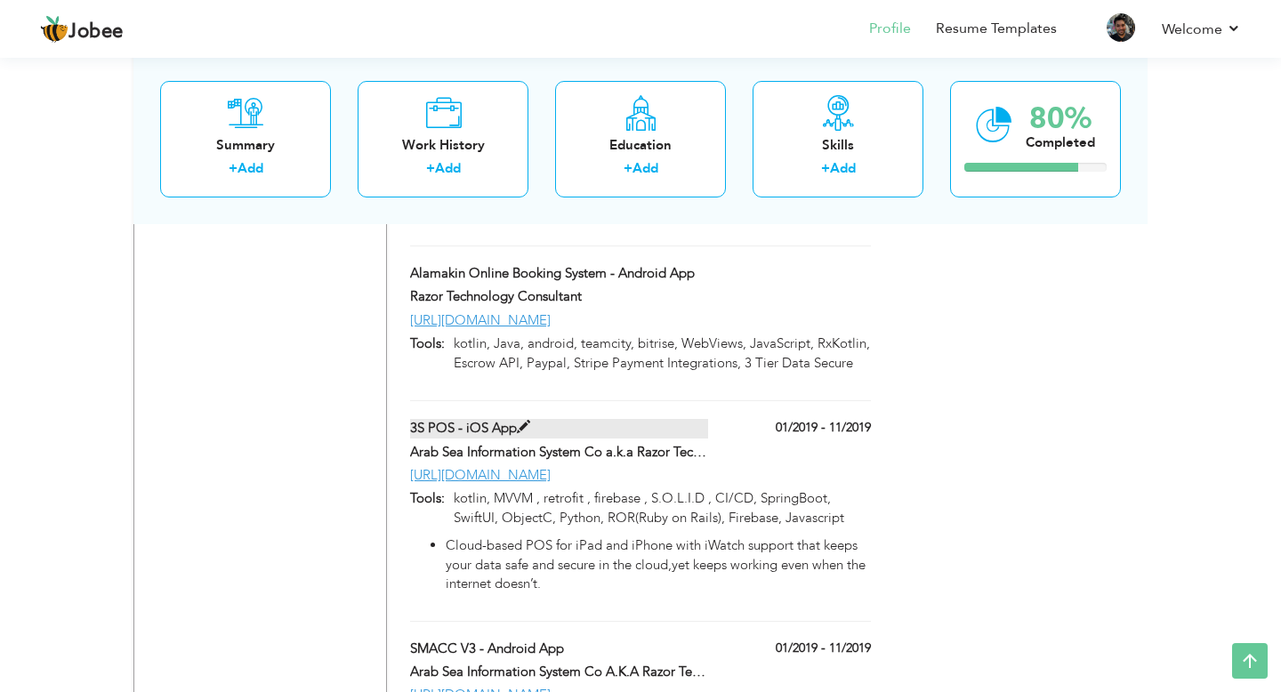
type input "[URL][DOMAIN_NAME]"
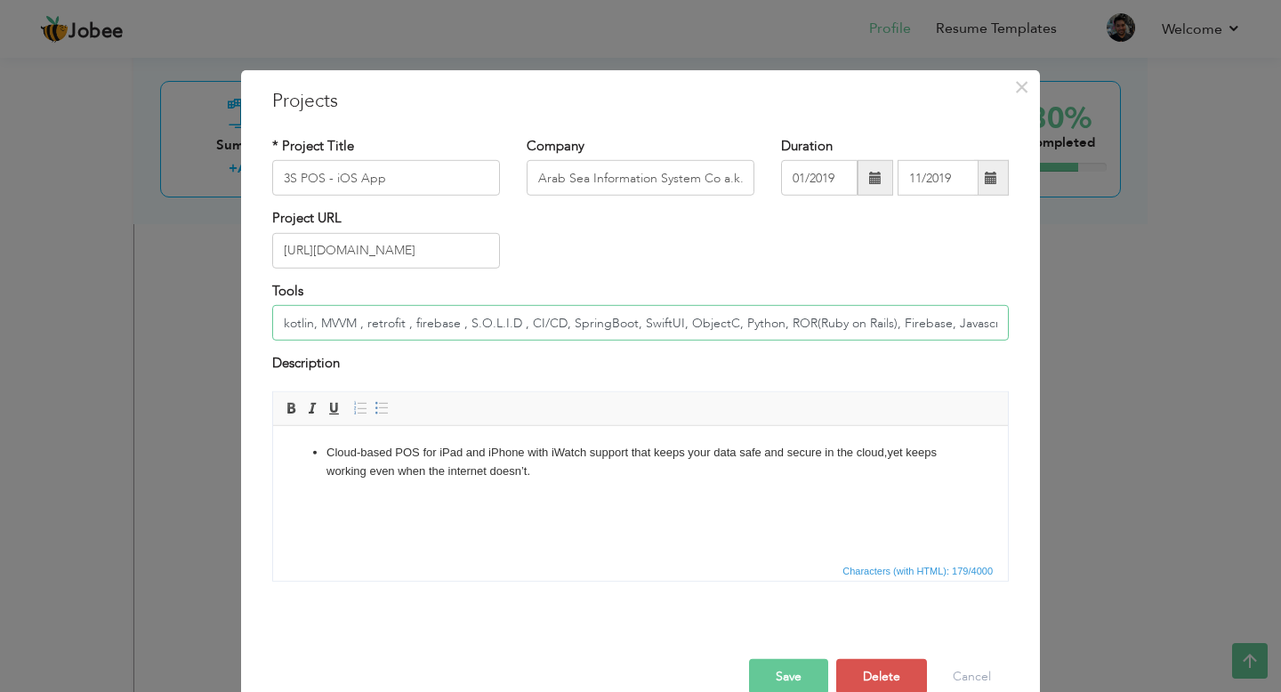
click at [448, 334] on input "kotlin, MVVM , retrofit , firebase , S.O.L.I.D , CI/CD, SpringBoot, SwiftUI, Ob…" at bounding box center [640, 323] width 737 height 36
paste input "Tools: kotlin, MVVM, retrofit, firebase, S.O.L.I.D, CI/CD, SpringBoot, SwiftUI,…"
drag, startPoint x: 320, startPoint y: 326, endPoint x: 271, endPoint y: 324, distance: 49.0
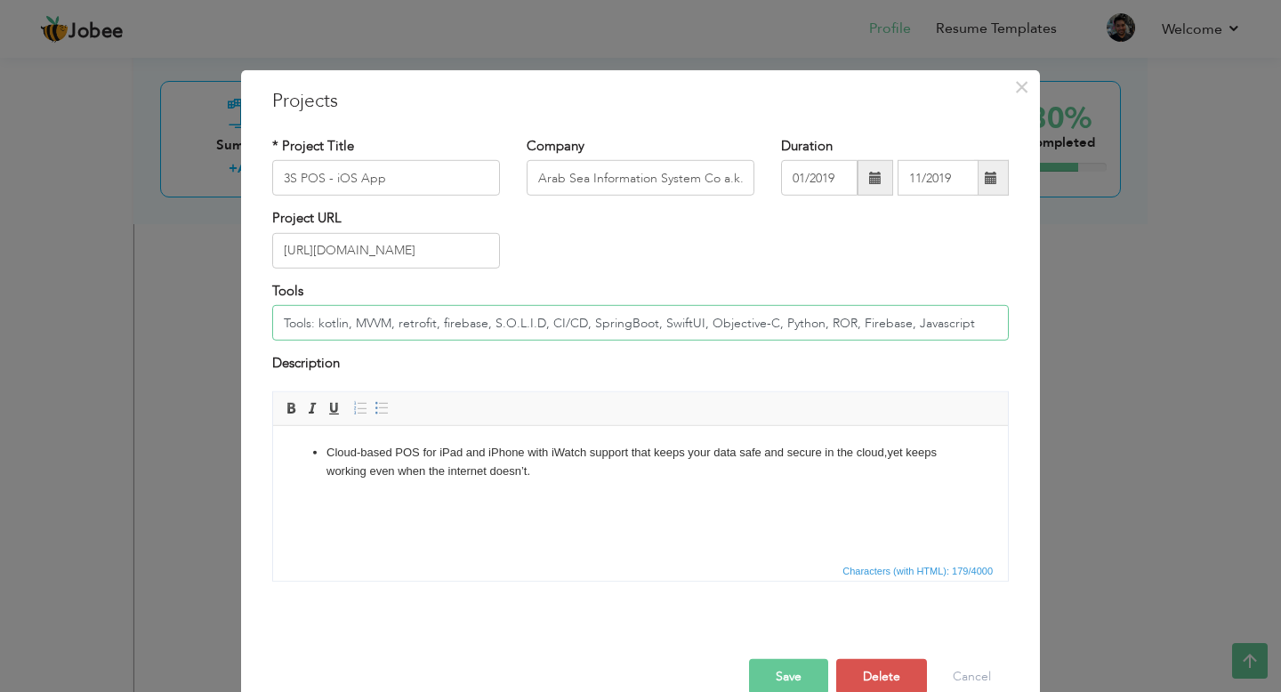
click at [272, 324] on input "Tools: kotlin, MVVM, retrofit, firebase, S.O.L.I.D, CI/CD, SpringBoot, SwiftUI,…" at bounding box center [640, 323] width 737 height 36
type input "kotlin, MVVM, retrofit, firebase, S.O.L.I.D, CI/CD, SpringBoot, SwiftUI, Object…"
click at [575, 470] on li "Cloud-based POS for iPad and iPhone with iWatch support that keeps your data sa…" at bounding box center [641, 461] width 628 height 37
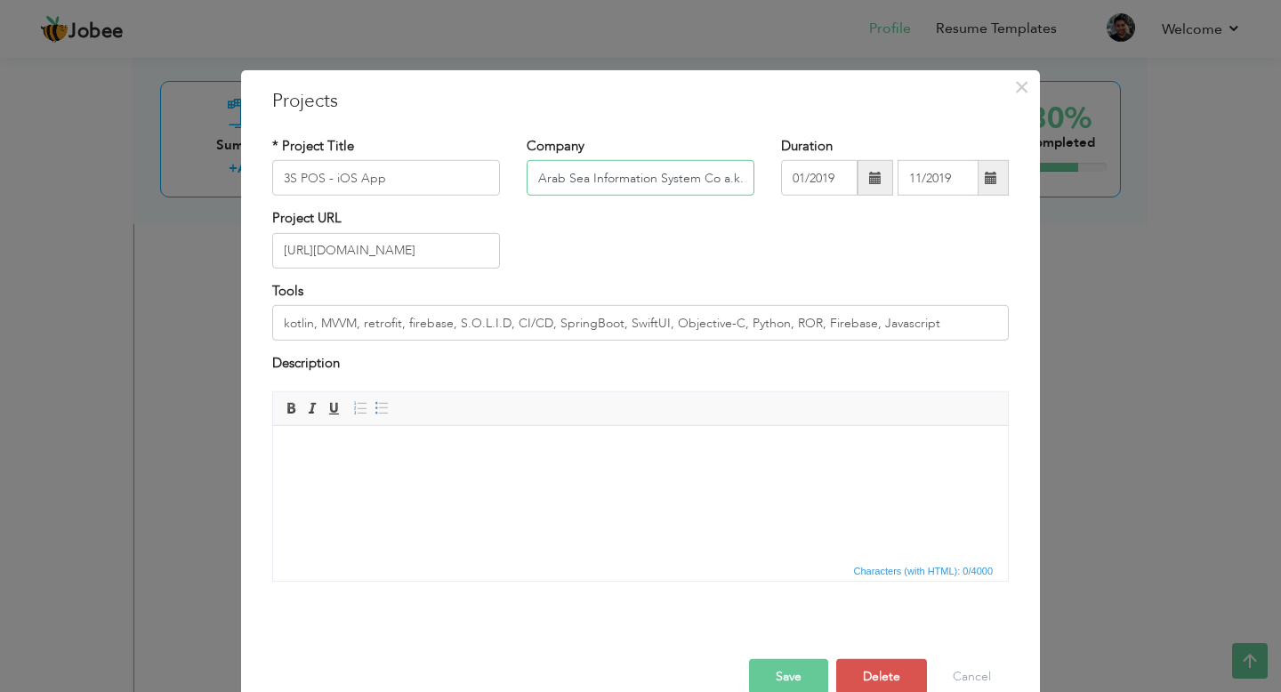
click at [677, 180] on input "Arab Sea Information System Co a.k.a Razor Technology Consultant" at bounding box center [641, 178] width 228 height 36
click at [819, 185] on input "01/2019" at bounding box center [819, 178] width 77 height 36
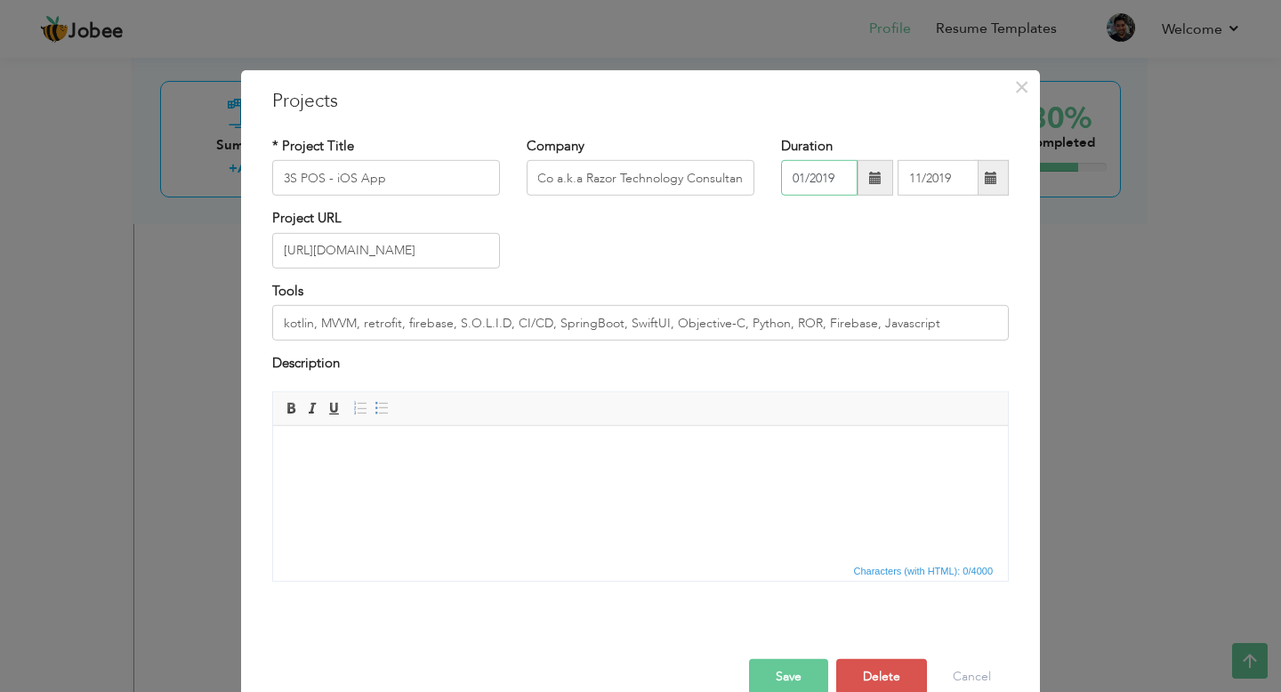
scroll to position [0, 0]
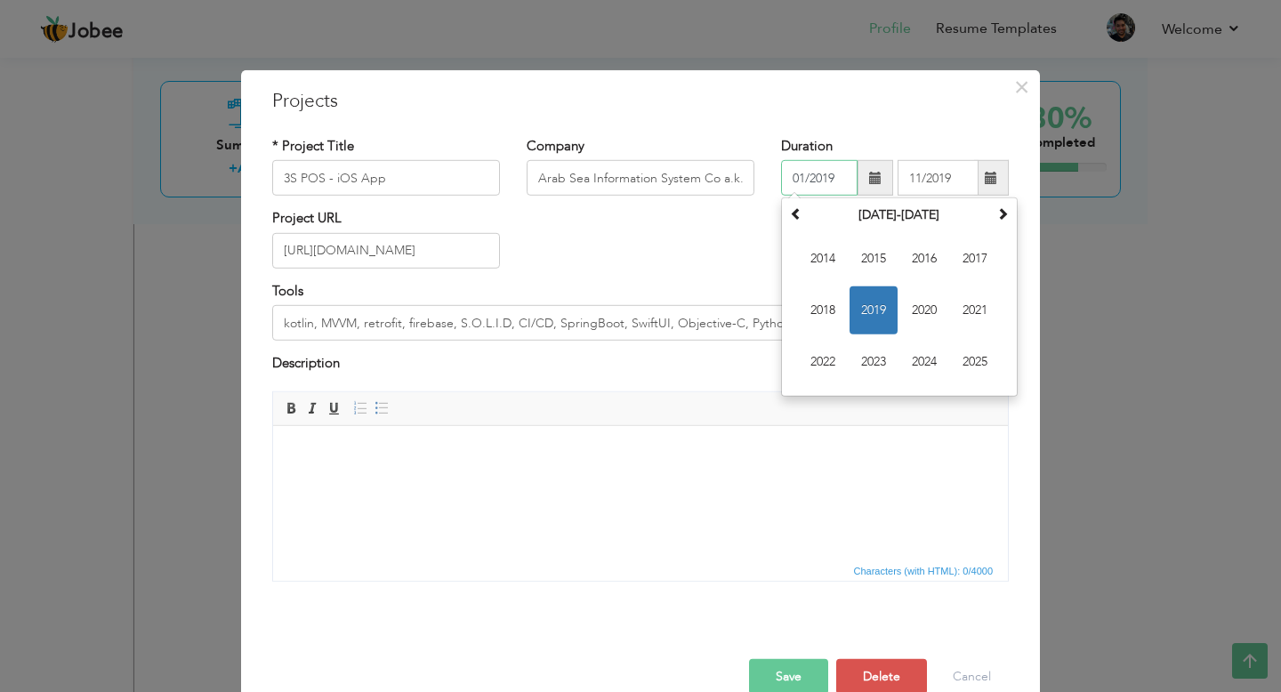
click at [819, 185] on input "01/2019" at bounding box center [819, 178] width 77 height 36
click at [931, 187] on input "11/2019" at bounding box center [938, 178] width 81 height 36
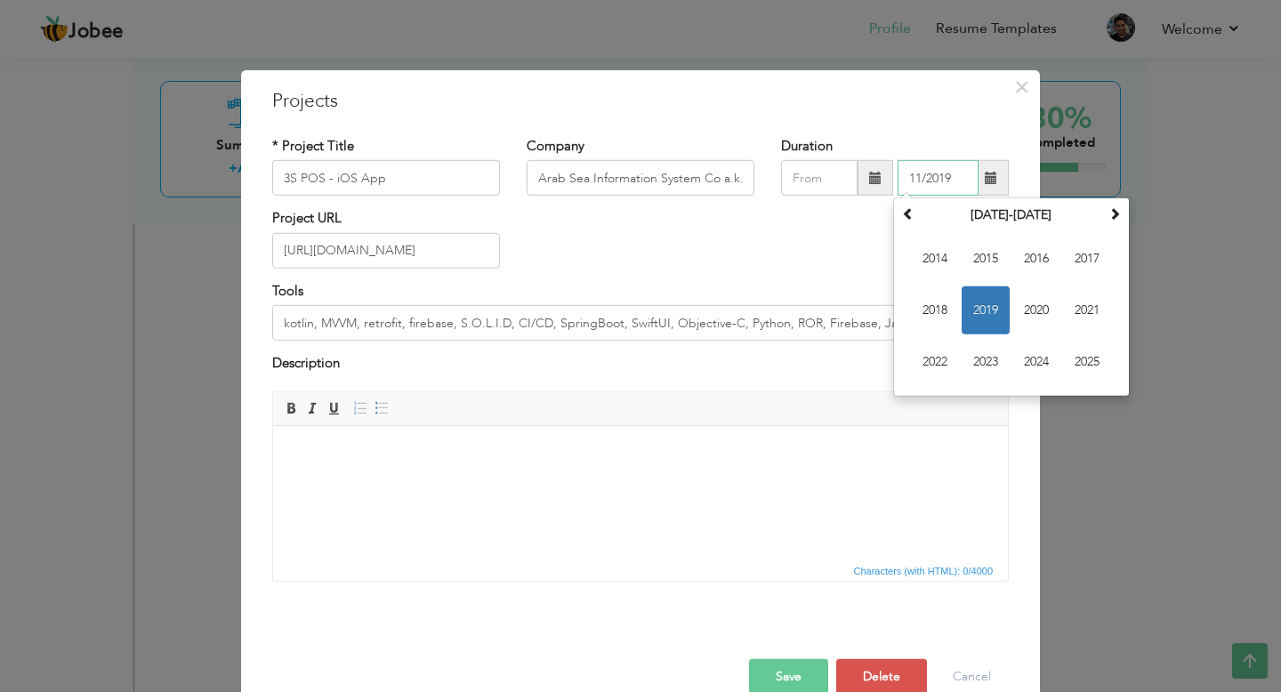
click at [931, 187] on input "11/2019" at bounding box center [938, 178] width 81 height 36
click at [791, 675] on button "Save" at bounding box center [788, 676] width 79 height 36
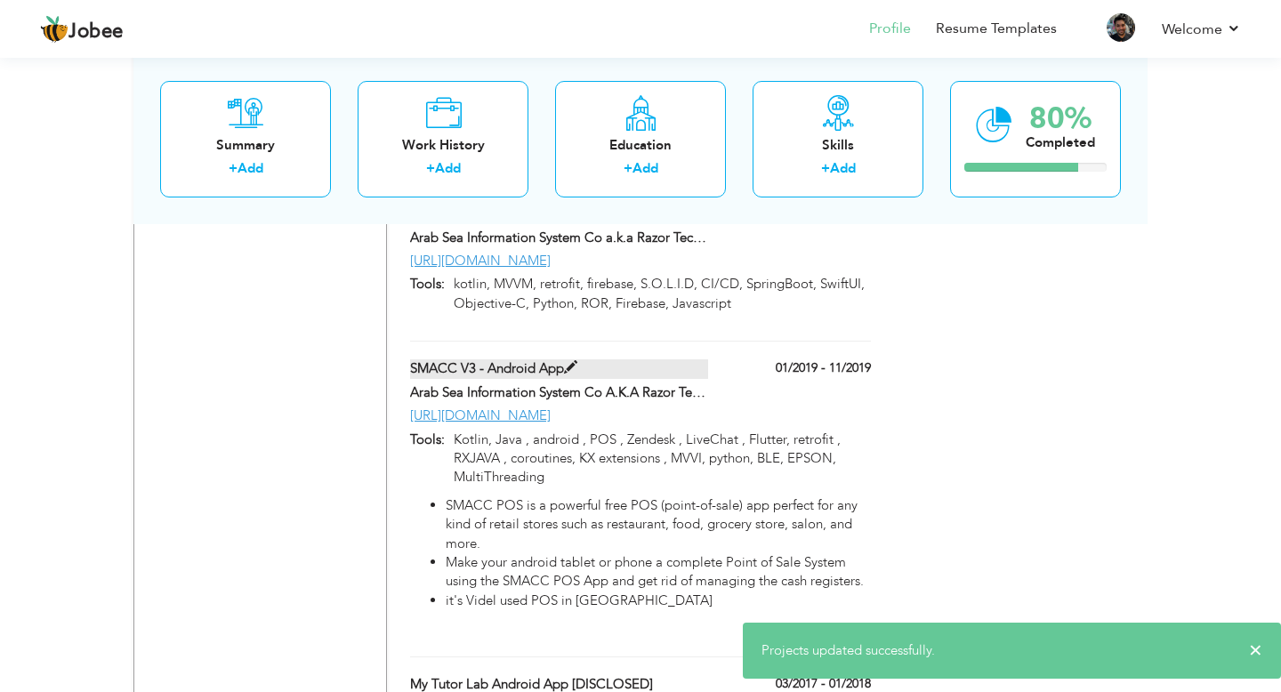
scroll to position [2909, 0]
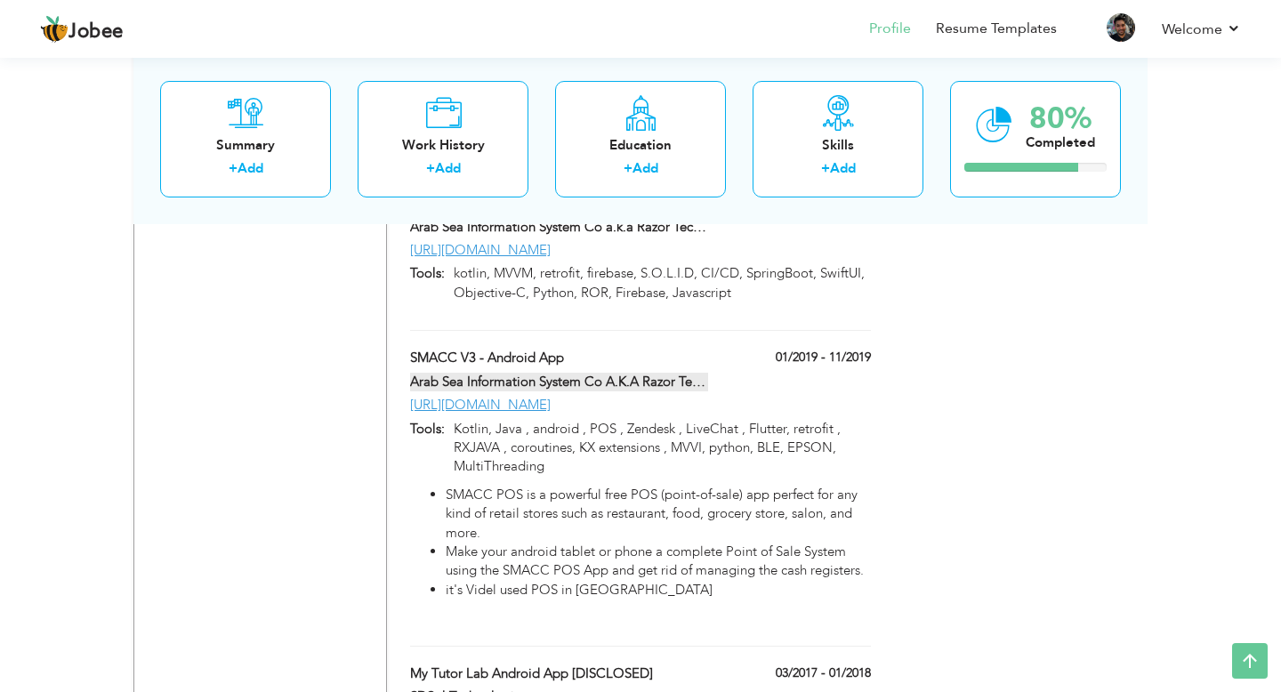
click at [622, 373] on label "Arab Sea Information System Co A.K.A Razor Technology Consultant" at bounding box center [559, 382] width 299 height 19
type input "SMACC V3 - Android App"
type input "Arab Sea Information System Co A.K.A Razor Technology Consultant"
type input "01/2019"
type input "11/2019"
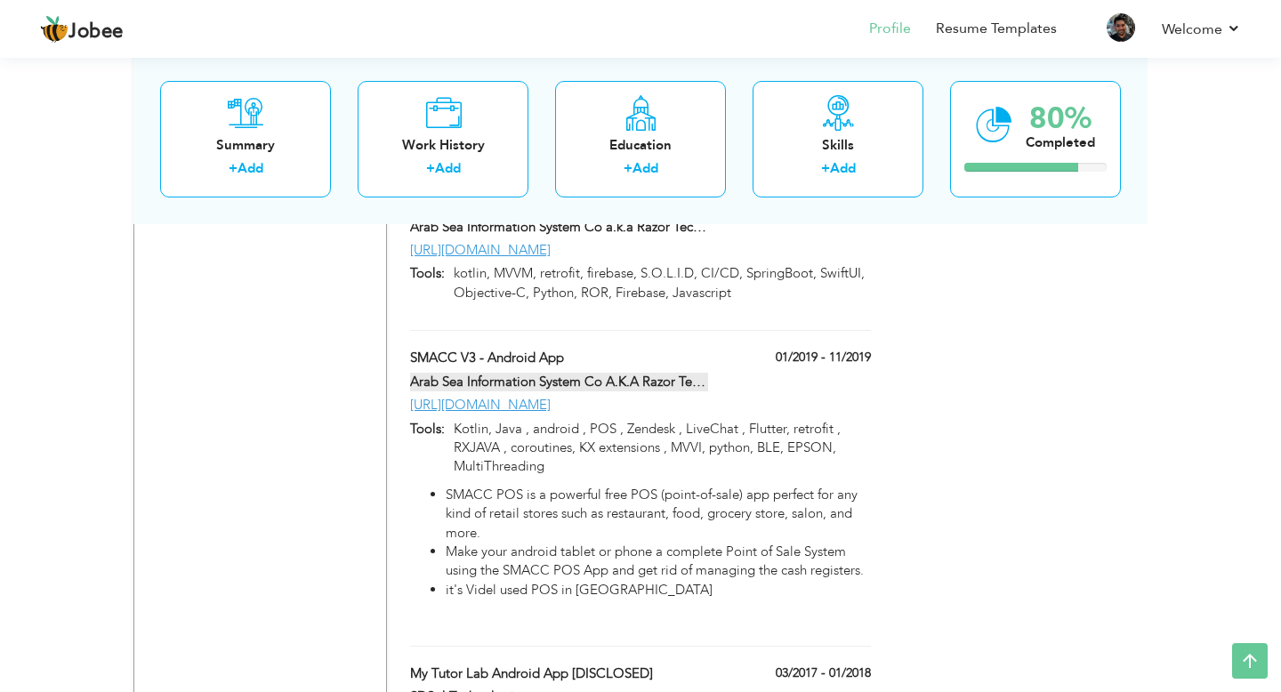
type input "[URL][DOMAIN_NAME]"
type input "Kotlin, Java , android , POS , Zendesk , LiveChat , Flutter, retrofit , RXJAVA …"
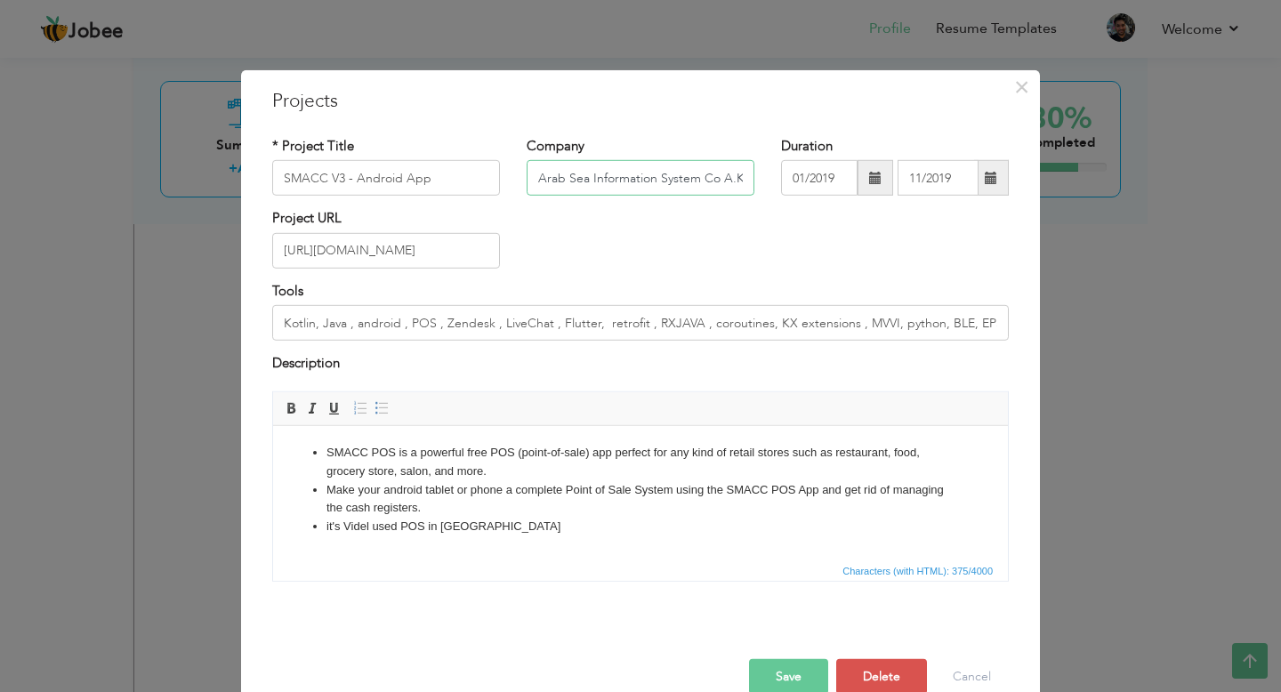
click at [614, 182] on input "Arab Sea Information System Co A.K.A Razor Technology Consultant" at bounding box center [641, 178] width 228 height 36
paste input "/"
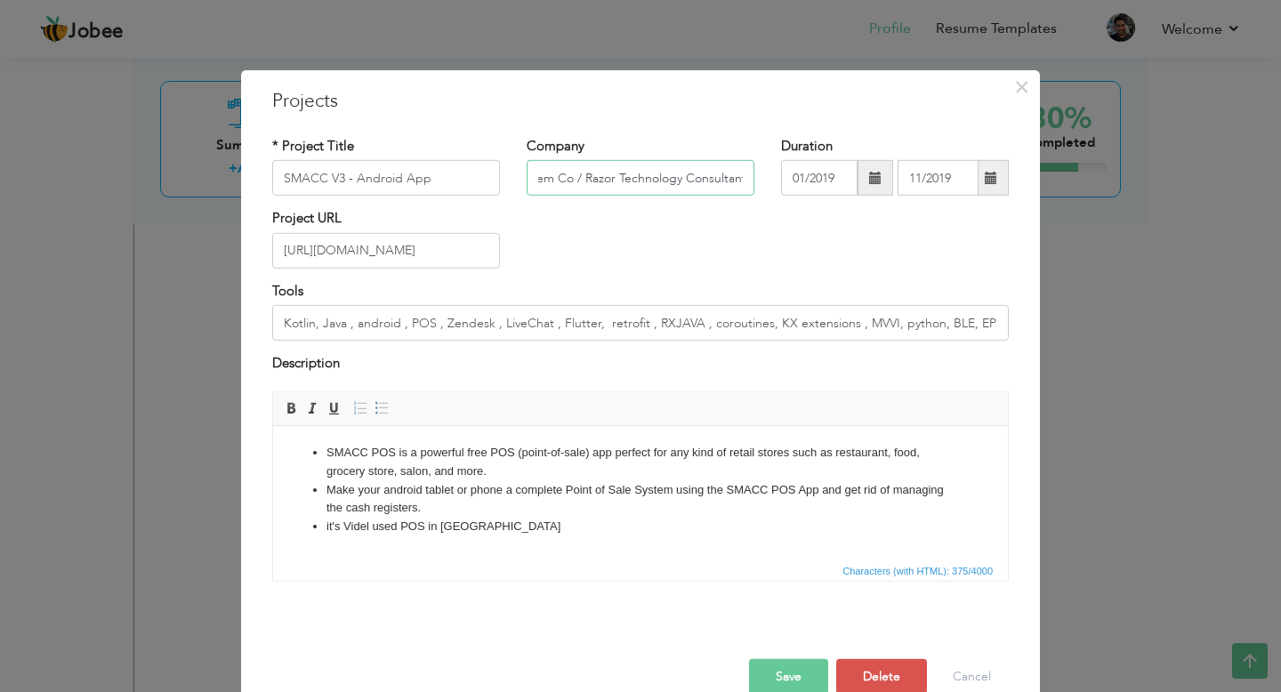
type input "Arab Sea Information System Co / Razor Technology Consultant"
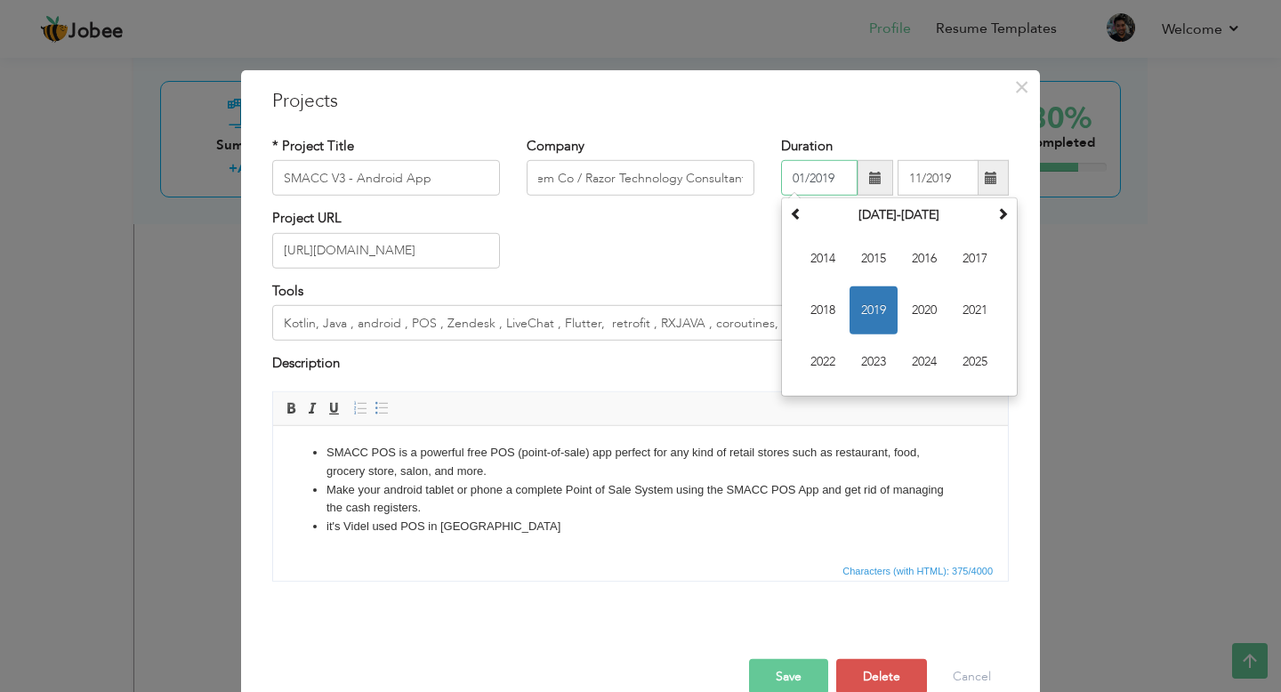
click at [808, 177] on input "01/2019" at bounding box center [819, 178] width 77 height 36
click at [942, 177] on input "11/2019" at bounding box center [938, 178] width 81 height 36
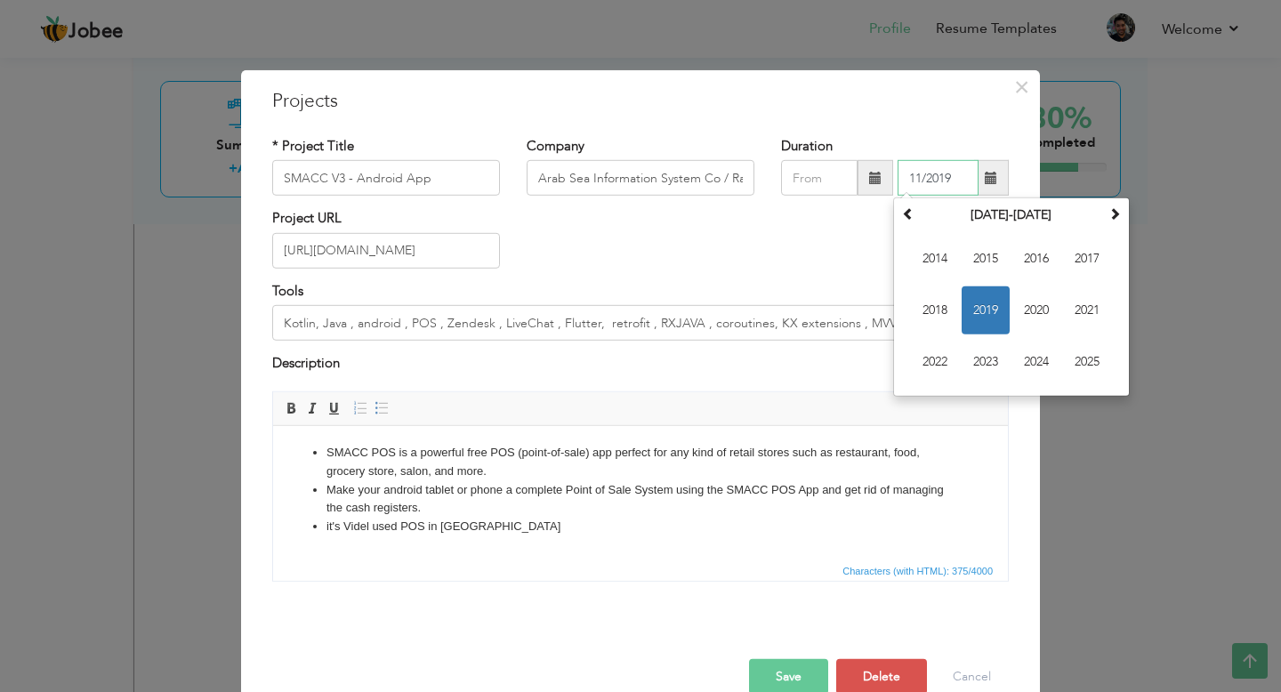
click at [942, 177] on input "11/2019" at bounding box center [938, 178] width 81 height 36
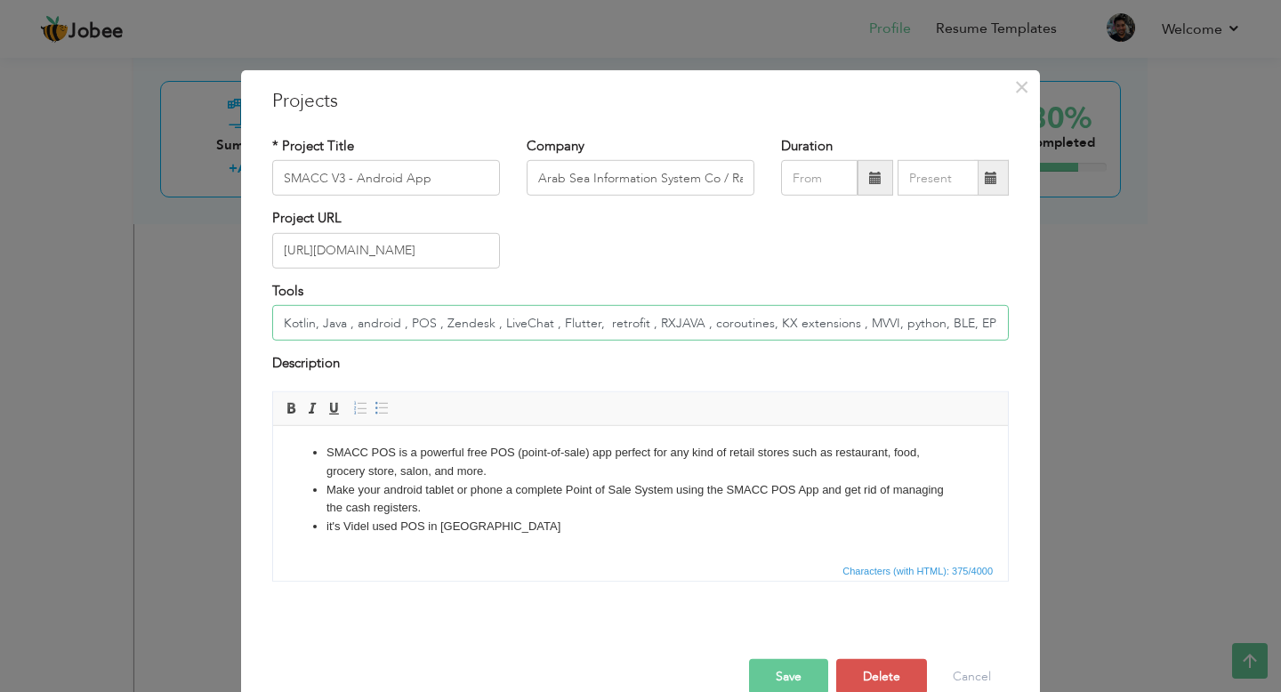
click at [420, 323] on input "Kotlin, Java , android , POS , Zendesk , LiveChat , Flutter, retrofit , RXJAVA …" at bounding box center [640, 323] width 737 height 36
paste input "Tools: Kotlin, Java, android, POS, Zendesk, LiveChat, Flutter, retrofit, RXJAVA…"
drag, startPoint x: 319, startPoint y: 326, endPoint x: 274, endPoint y: 324, distance: 45.4
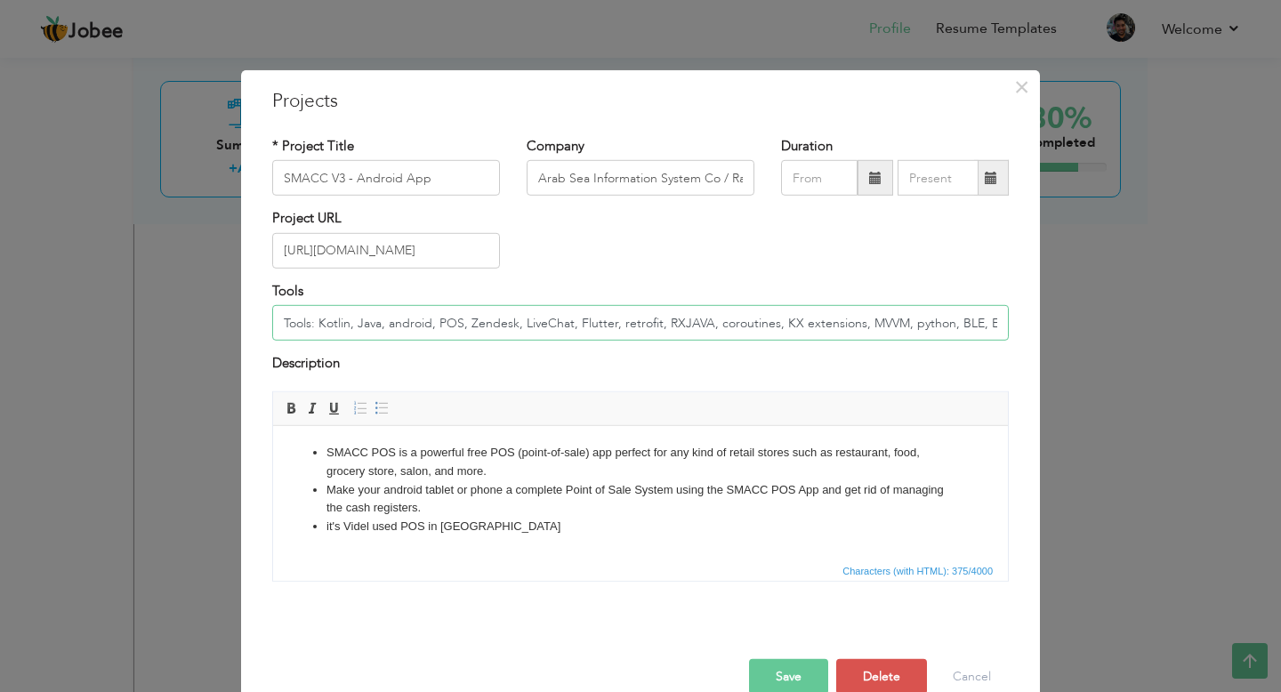
click at [274, 324] on input "Tools: Kotlin, Java, android, POS, Zendesk, LiveChat, Flutter, retrofit, RXJAVA…" at bounding box center [640, 323] width 737 height 36
type input "Kotlin, Java, android, POS, Zendesk, LiveChat, Flutter, retrofit, RXJAVA, corou…"
click at [492, 495] on li "Make your android tablet or phone a complete Point of Sale System using the SMA…" at bounding box center [641, 499] width 628 height 37
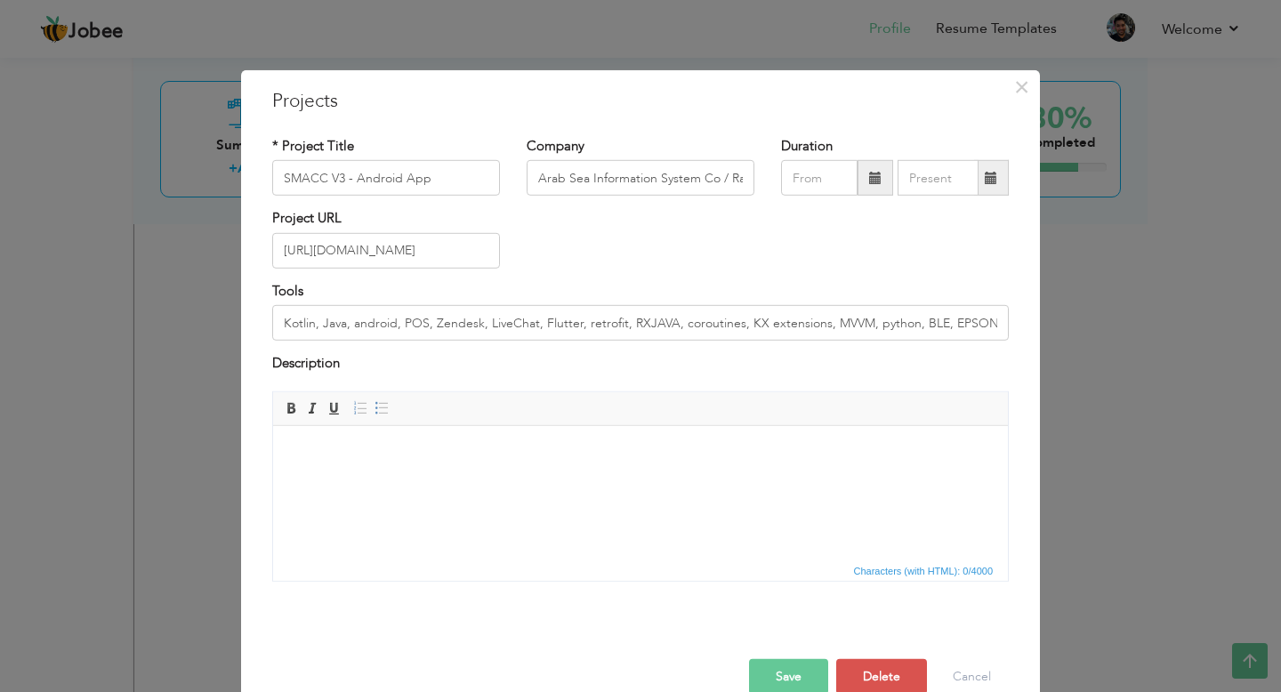
click at [796, 673] on button "Save" at bounding box center [788, 676] width 79 height 36
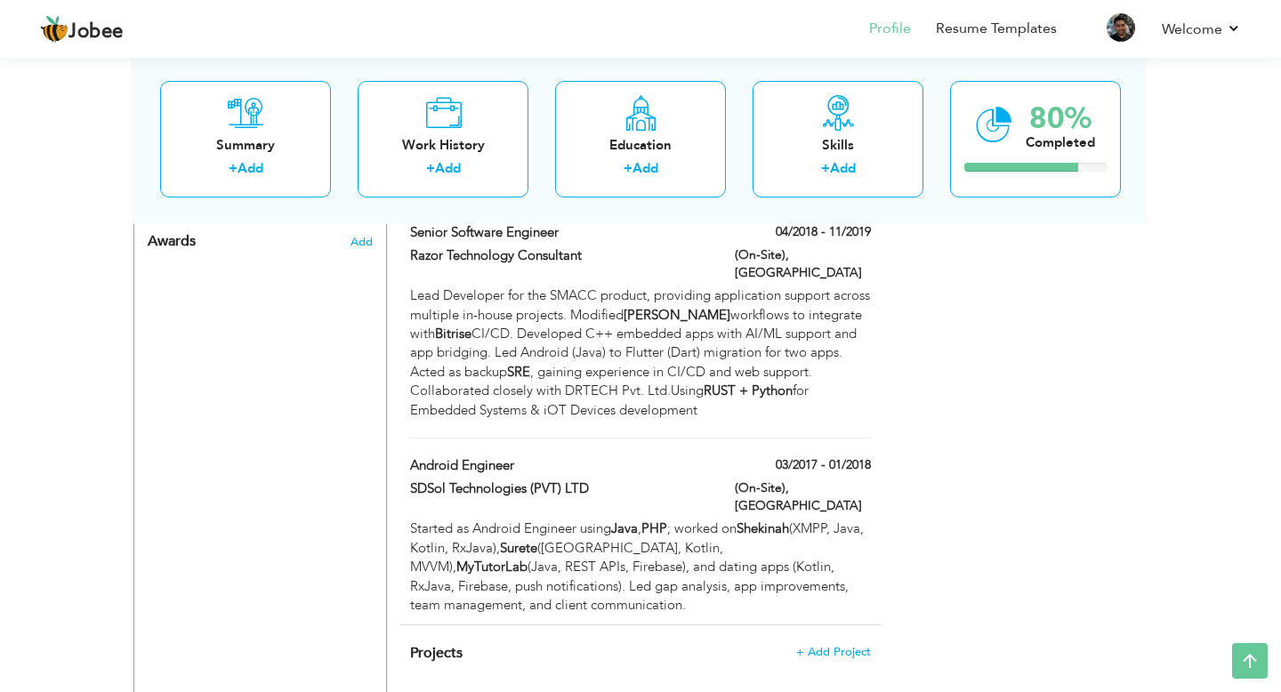
scroll to position [1313, 0]
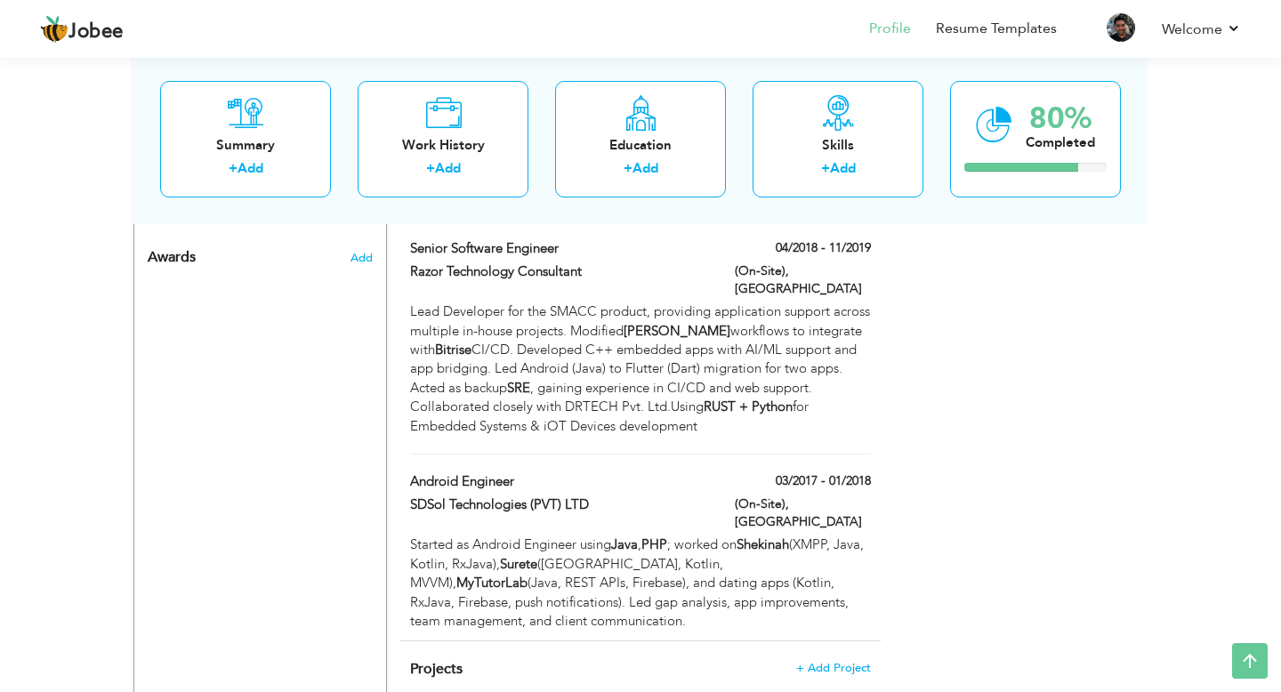
click at [822, 660] on h4 "Projects + Add Project" at bounding box center [640, 669] width 461 height 18
click at [823, 662] on span "+ Add Project" at bounding box center [834, 668] width 76 height 12
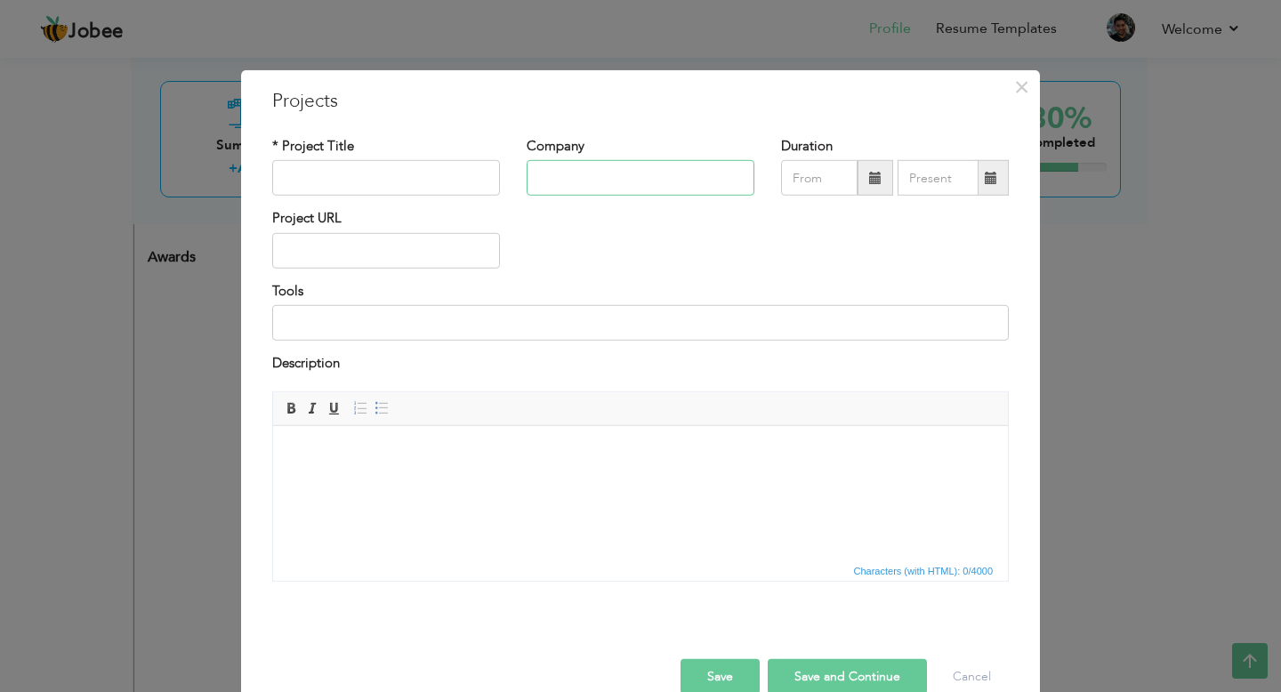
click at [574, 186] on input "text" at bounding box center [641, 178] width 228 height 36
paste input "EasyPaisa - Mobile Payment App"
type input "EasyPaisa - Mobile Payment App"
click at [364, 249] on input "text" at bounding box center [386, 251] width 228 height 36
paste input "[URL][DOMAIN_NAME]"
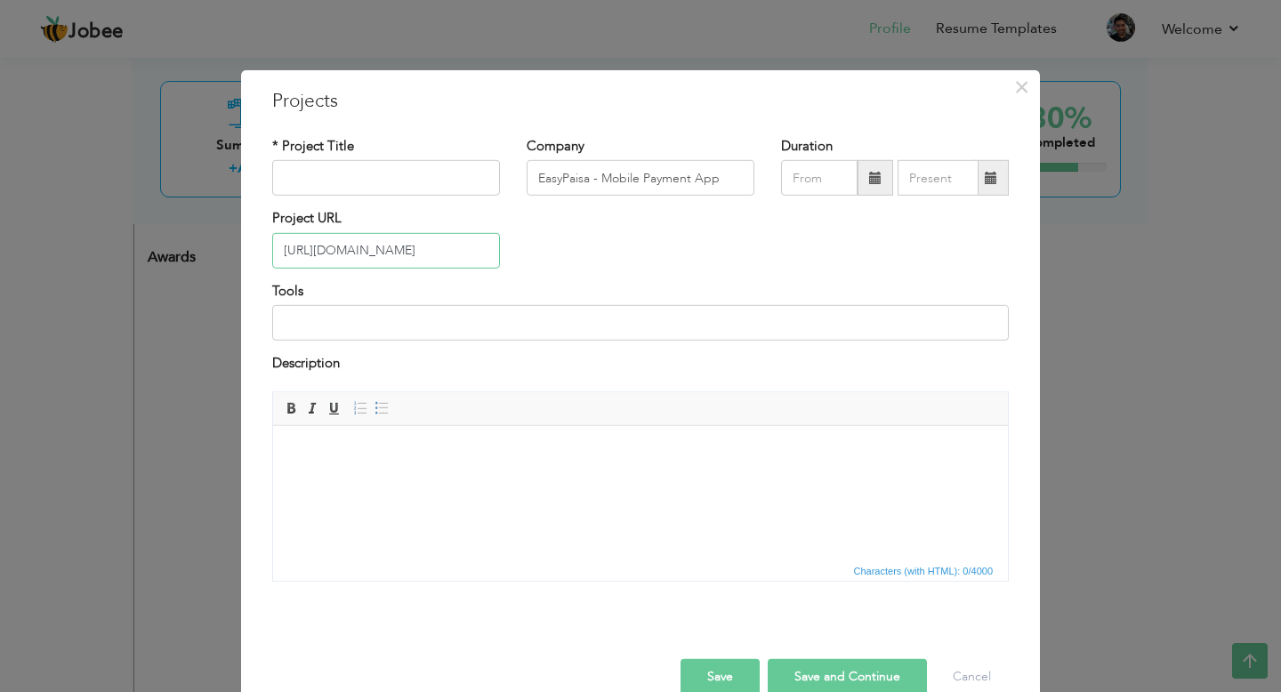
scroll to position [0, 188]
type input "[URL][DOMAIN_NAME]"
click at [390, 174] on input "text" at bounding box center [386, 178] width 228 height 36
paste input "EasyPaisa - Mobile Payment App"
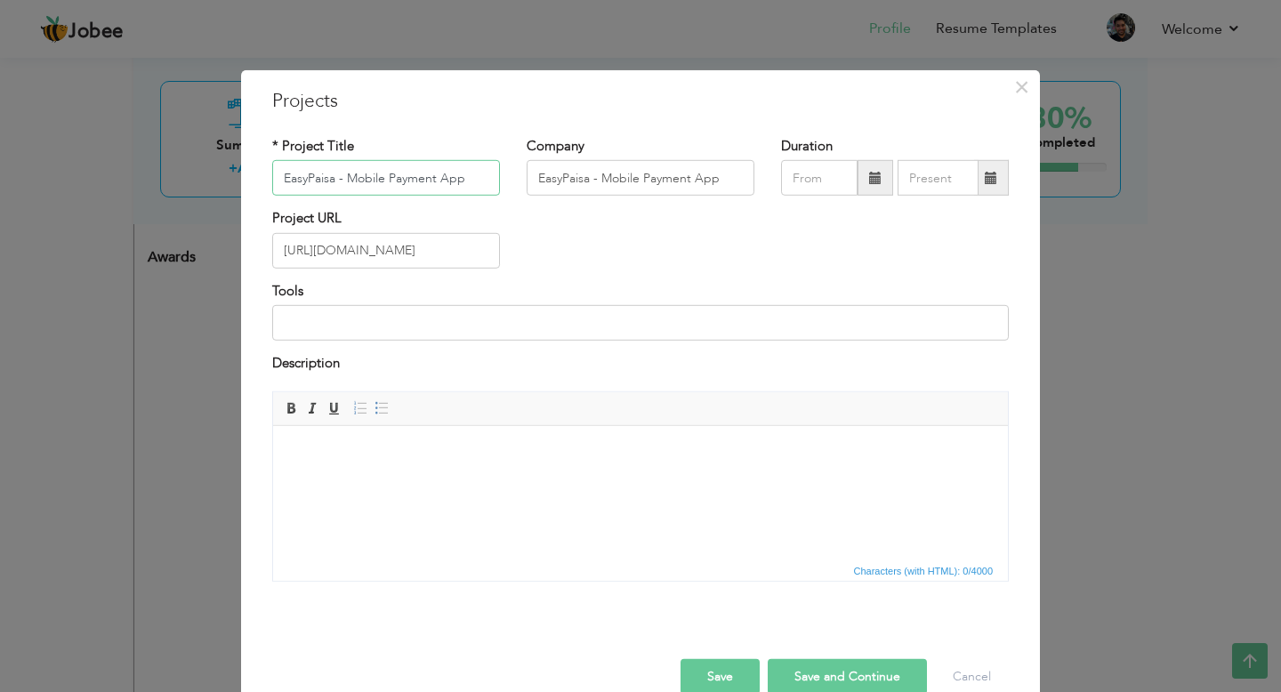
type input "EasyPaisa - Mobile Payment App"
click at [590, 171] on input "EasyPaisa - Mobile Payment App" at bounding box center [641, 178] width 228 height 36
type input "Razor Consultant"
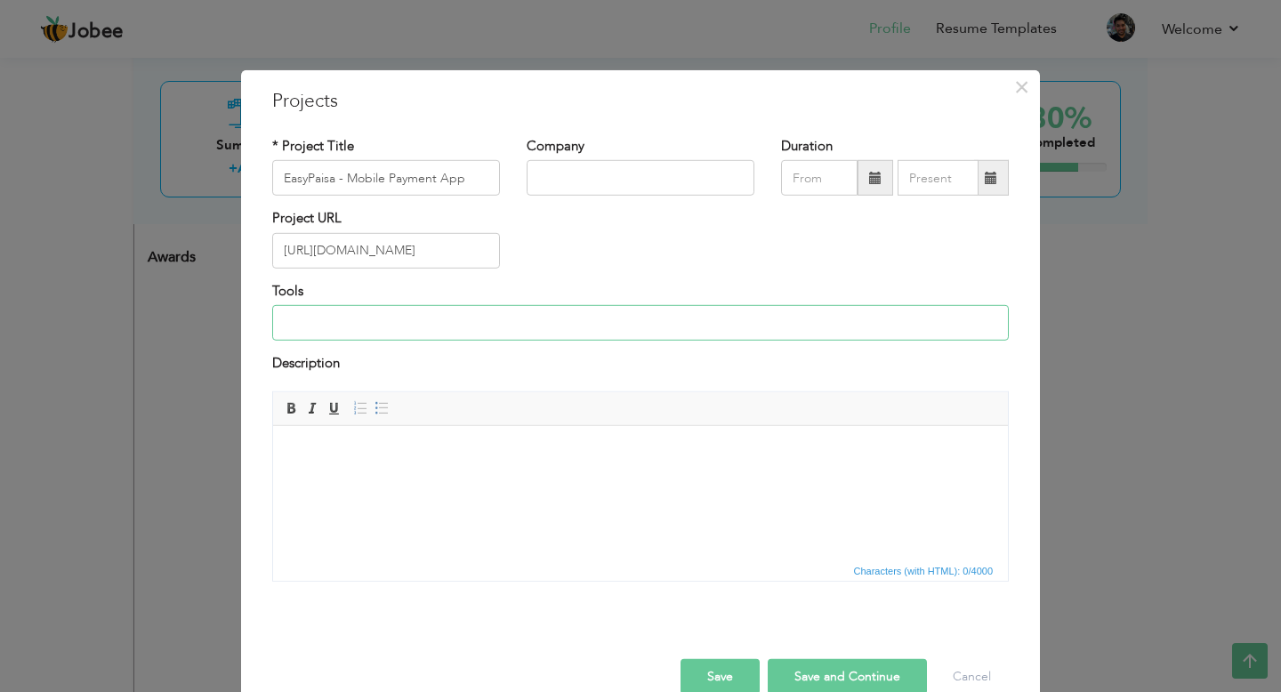
click at [476, 319] on input at bounding box center [640, 323] width 737 height 36
paste input "Tools: Kotlin, Java, android, Spring Boot (backend integrations), payment gatew…"
drag, startPoint x: 319, startPoint y: 324, endPoint x: 280, endPoint y: 326, distance: 39.2
click at [280, 326] on input "Tools: Kotlin, Java, android, Spring Boot (backend integrations), payment gatew…" at bounding box center [640, 323] width 737 height 36
type input "Kotlin, Java, android, Spring Boot (backend integrations), payment gateways, CI…"
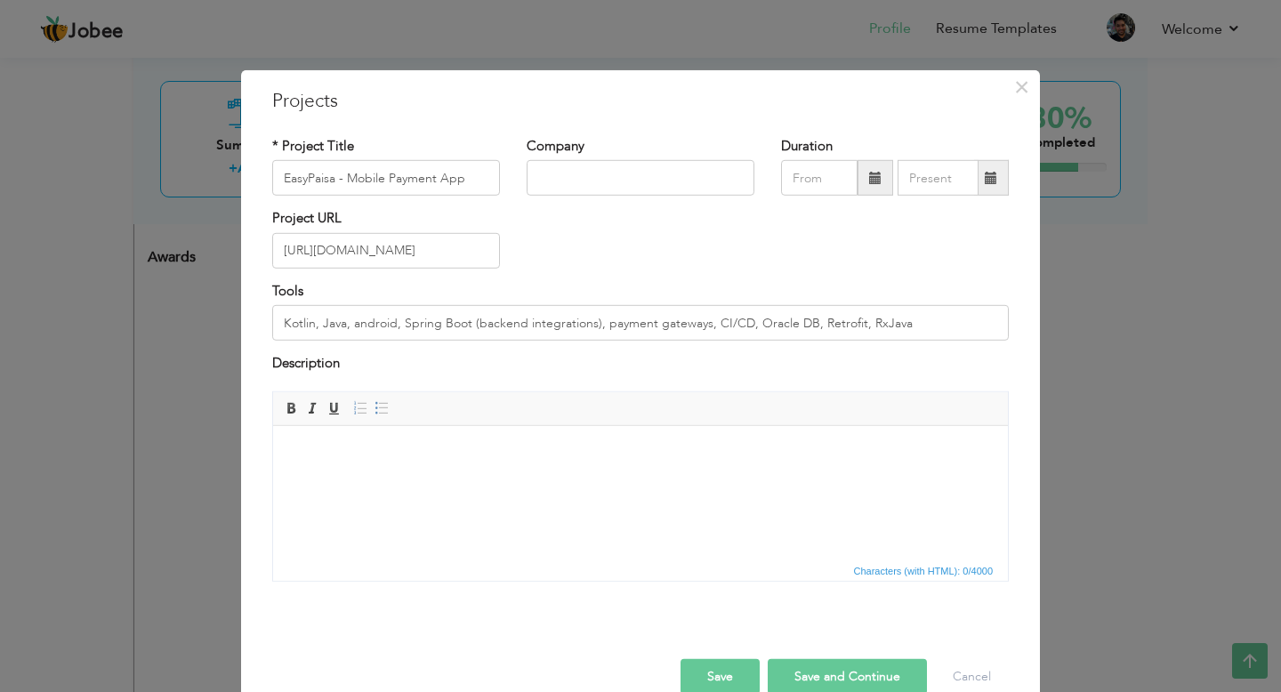
click at [735, 670] on button "Save" at bounding box center [720, 676] width 79 height 36
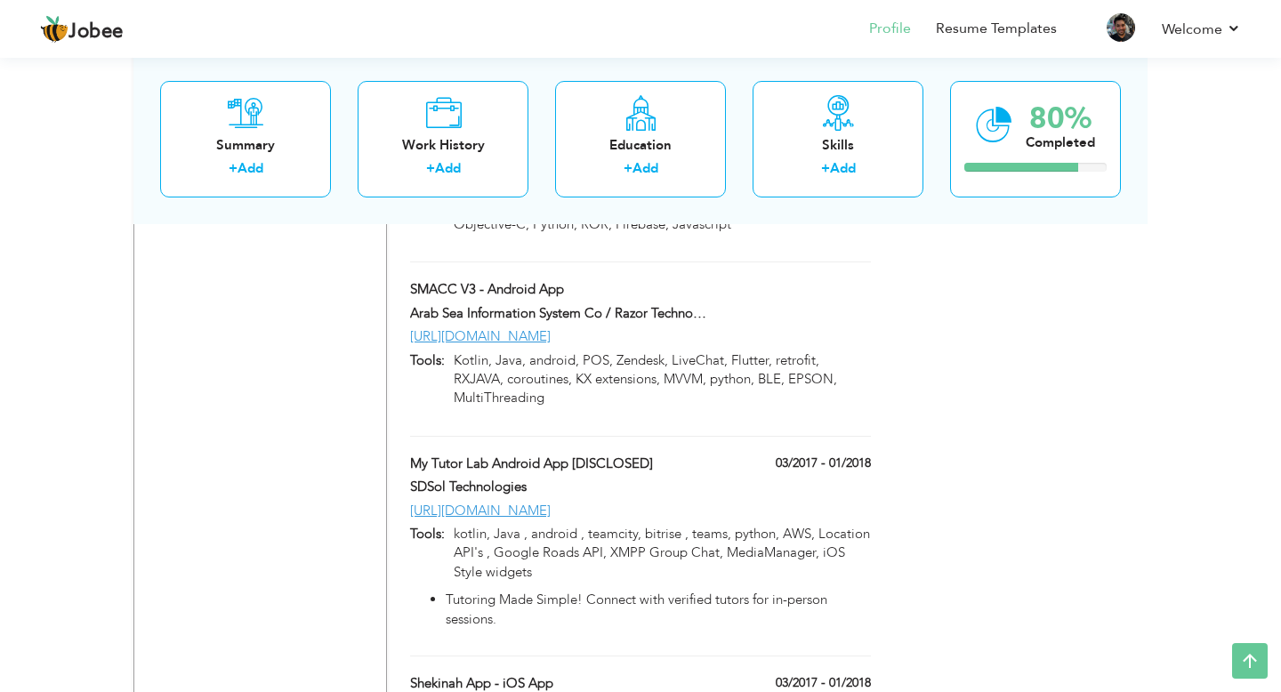
scroll to position [2972, 0]
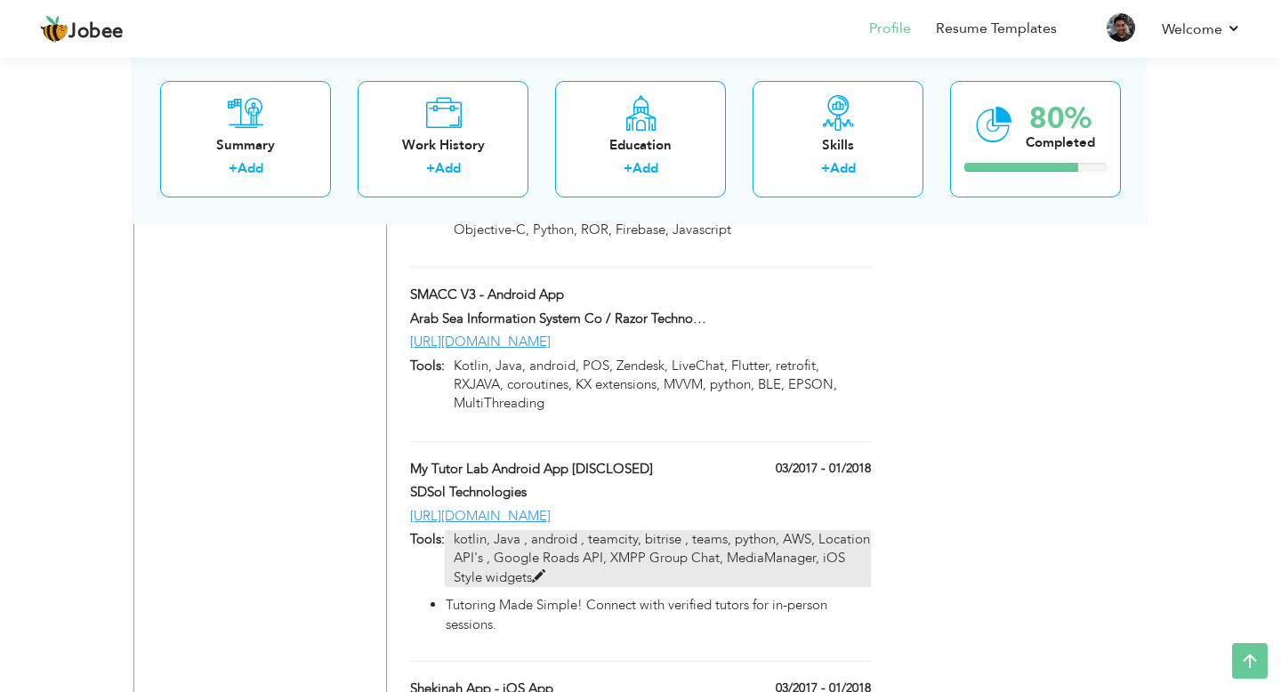
click at [549, 530] on p "kotlin, Java , android , teamcity, bitrise , teams, python, AWS, Location API's…" at bounding box center [658, 558] width 426 height 57
type input "My Tutor Lab Android App [DISCLOSED]"
type input "SDSol Technologies"
type input "03/2017"
type input "01/2018"
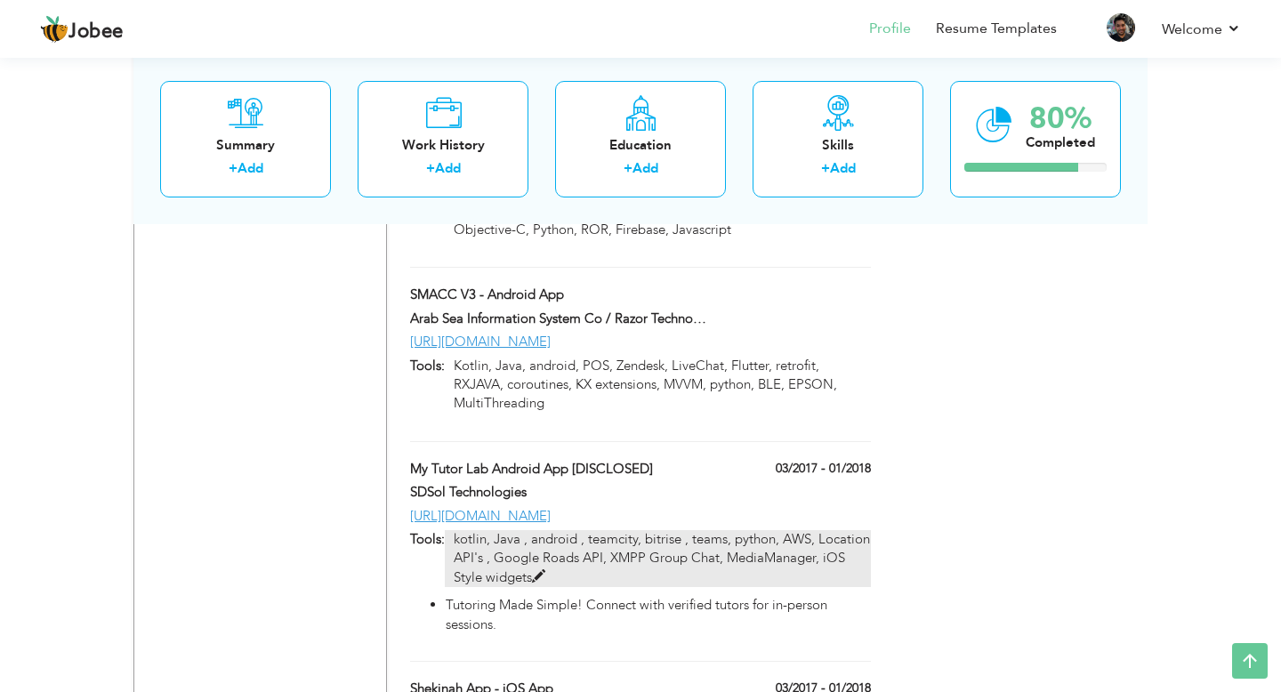
type input "[URL][DOMAIN_NAME]"
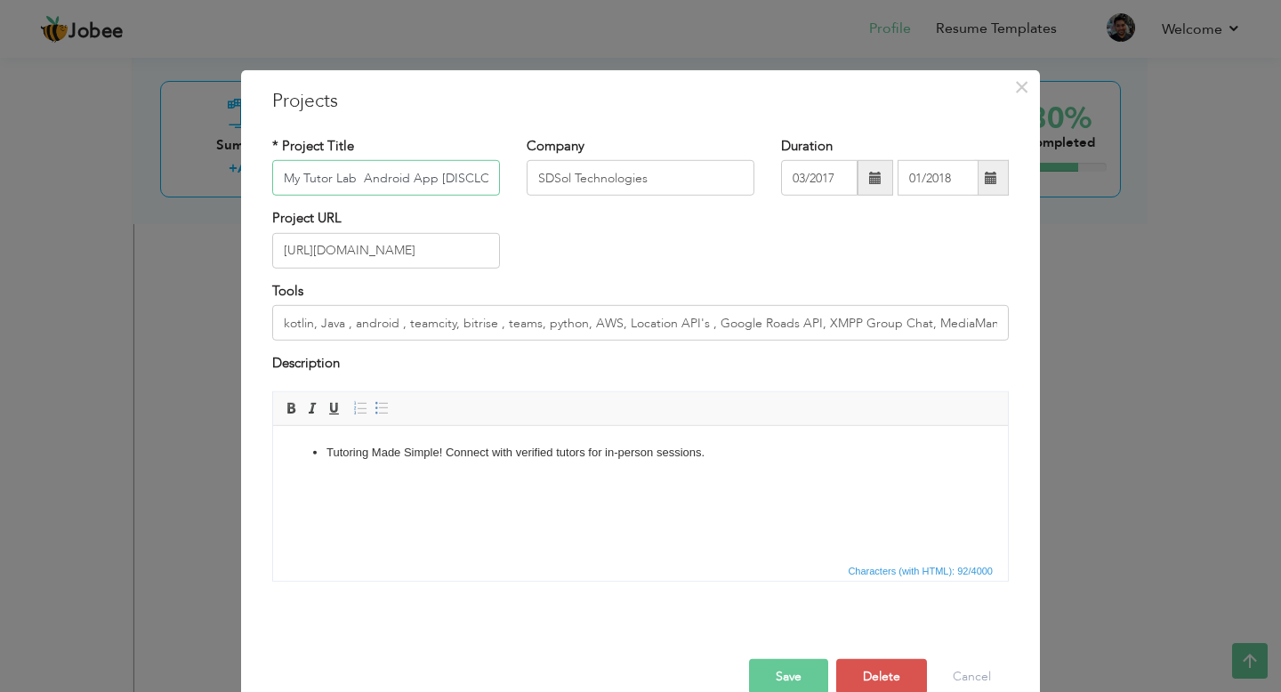
scroll to position [0, 24]
click at [563, 452] on li "Tutoring Made Simple! Connect with verified tutors for in-person sessions." at bounding box center [641, 452] width 628 height 19
click at [505, 319] on input "kotlin, Java , android , teamcity, bitrise , teams, python, AWS, Location API's…" at bounding box center [640, 323] width 737 height 36
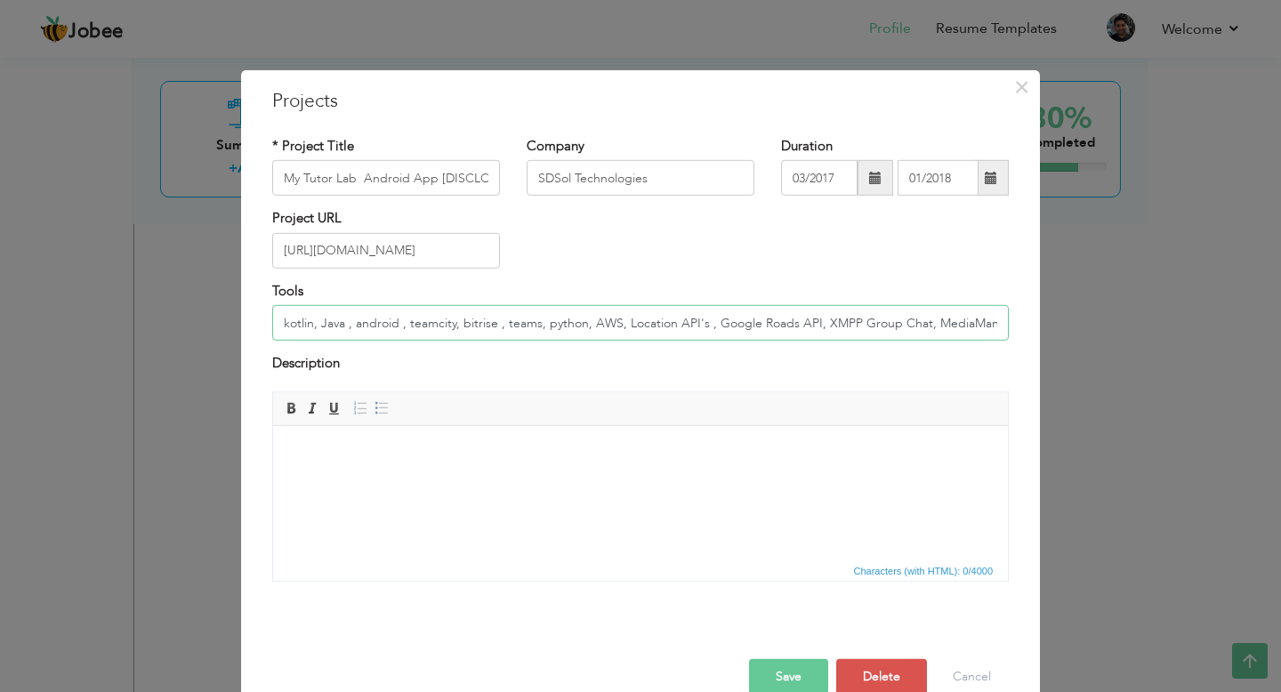
click at [505, 319] on input "kotlin, Java , android , teamcity, bitrise , teams, python, AWS, Location API's…" at bounding box center [640, 323] width 737 height 36
paste input "Tools: kotlin, Java, android, teamcity, bitrise, teams, python, AWS, Location A…"
drag, startPoint x: 328, startPoint y: 326, endPoint x: 208, endPoint y: 318, distance: 120.4
click at [208, 318] on div "× Projects * Project Title My Tutor Lab Android App [DISCLOSED] Company SDSol T…" at bounding box center [640, 346] width 1281 height 692
click at [319, 327] on input "Tools: kotlin, Java, android, teamcity, bitrise, teams, python, AWS, Location A…" at bounding box center [640, 323] width 737 height 36
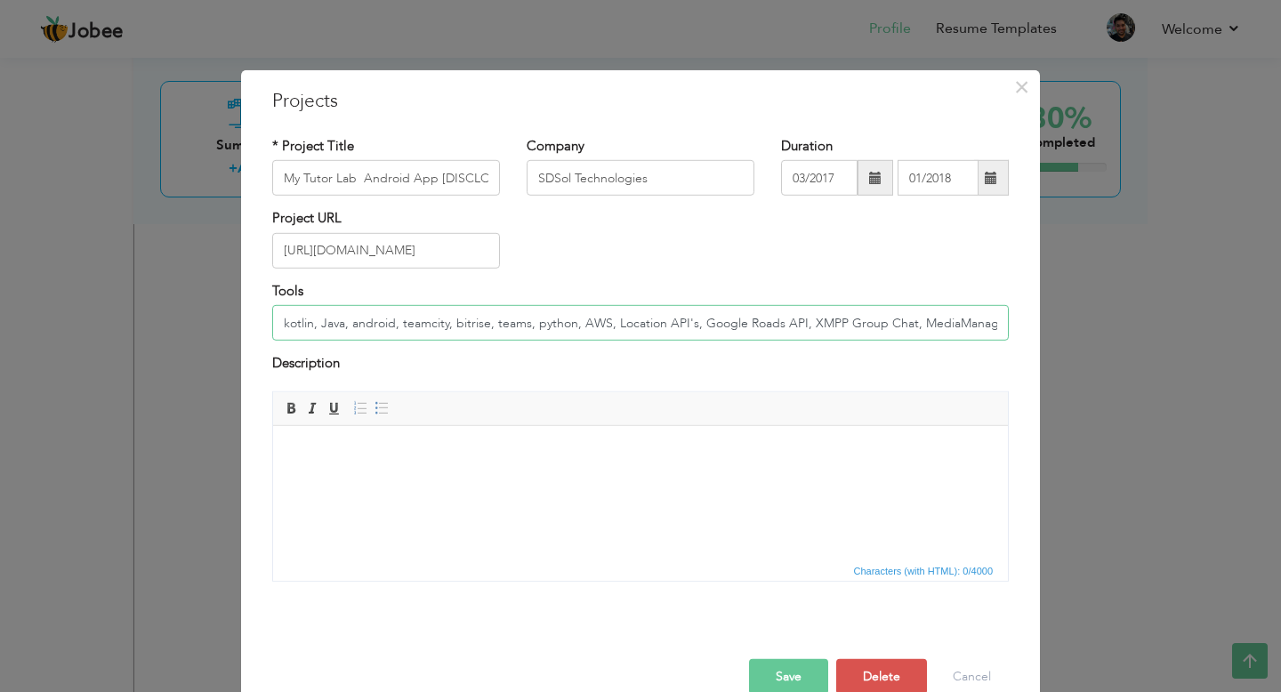
type input "kotlin, Java, android, teamcity, bitrise, teams, python, AWS, Location API's, G…"
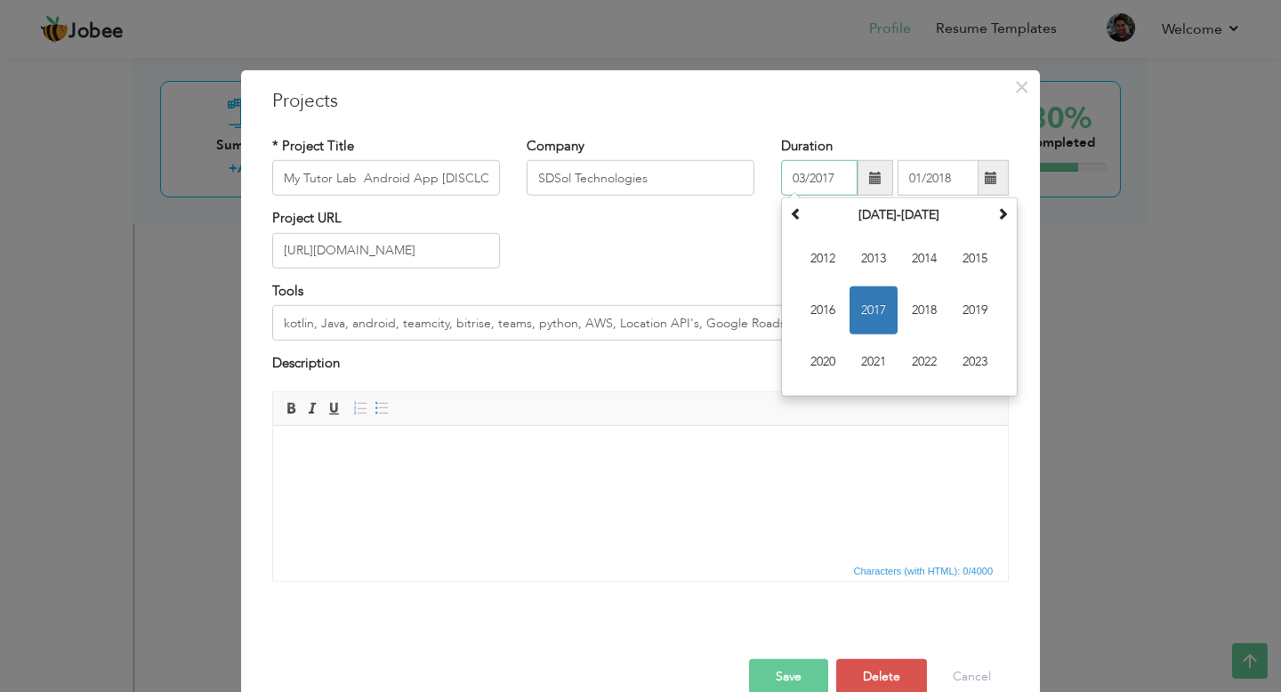
click at [810, 176] on input "03/2017" at bounding box center [819, 178] width 77 height 36
click at [942, 183] on input "01/2018" at bounding box center [938, 178] width 81 height 36
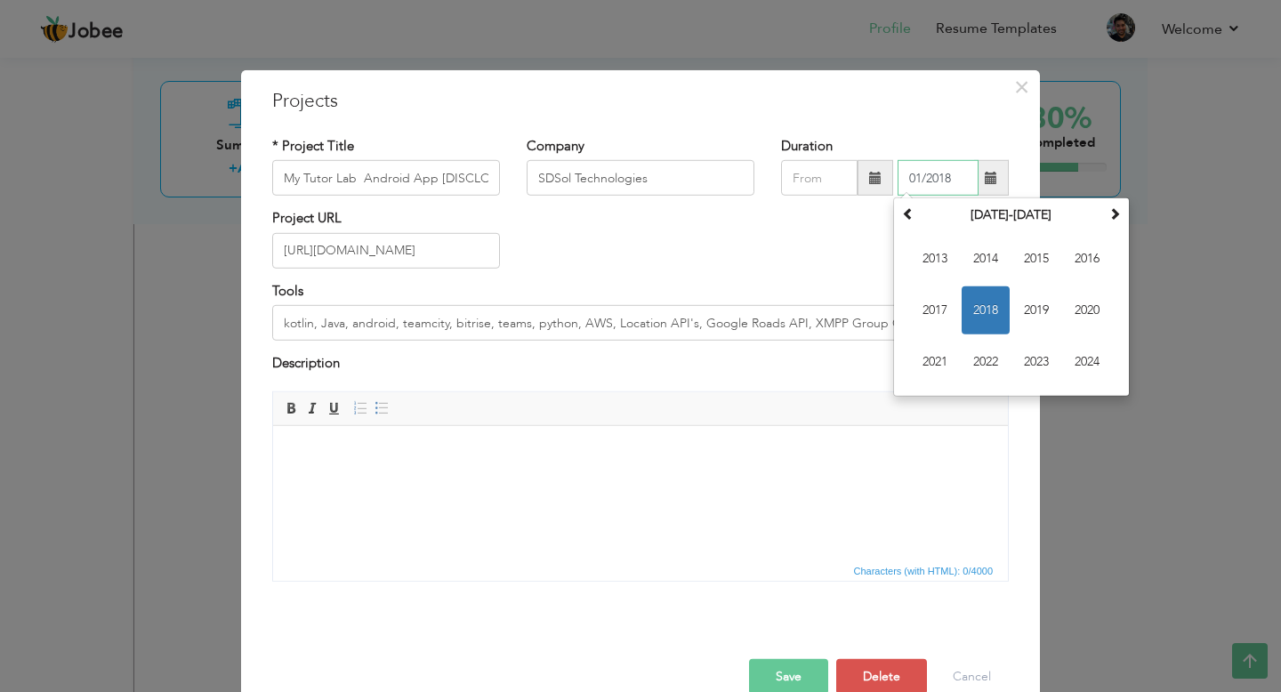
click at [942, 183] on input "01/2018" at bounding box center [938, 178] width 81 height 36
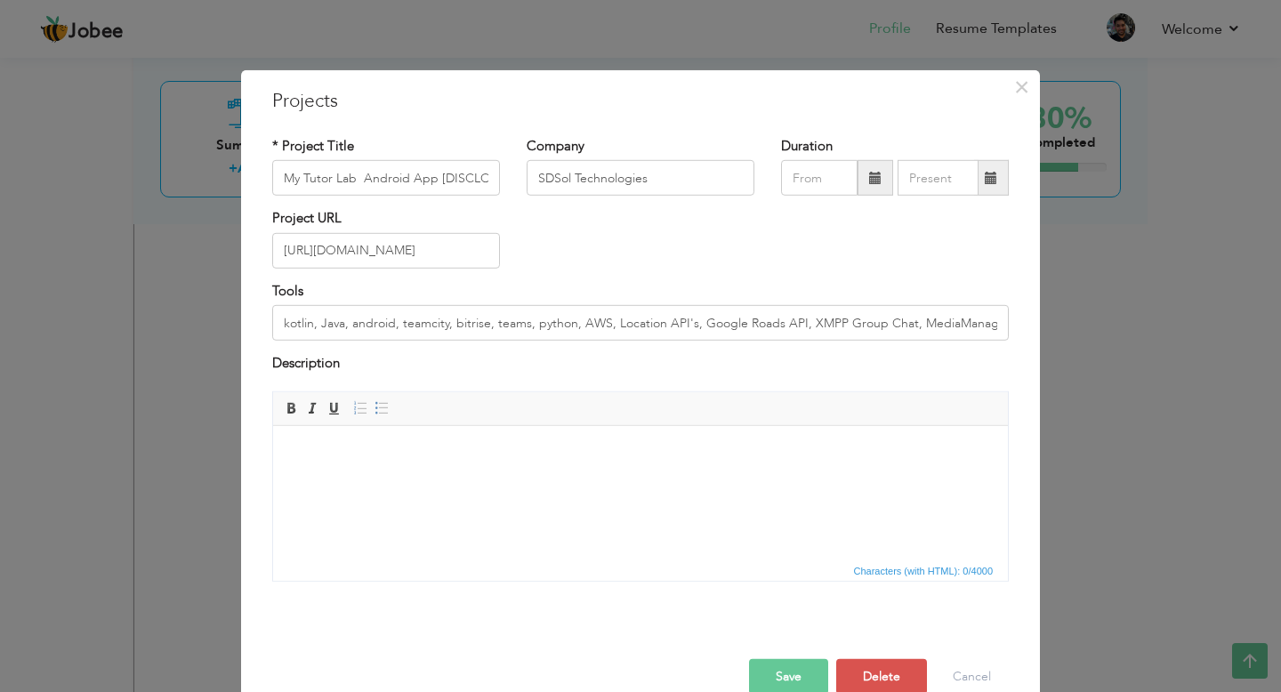
click at [788, 676] on button "Save" at bounding box center [788, 676] width 79 height 36
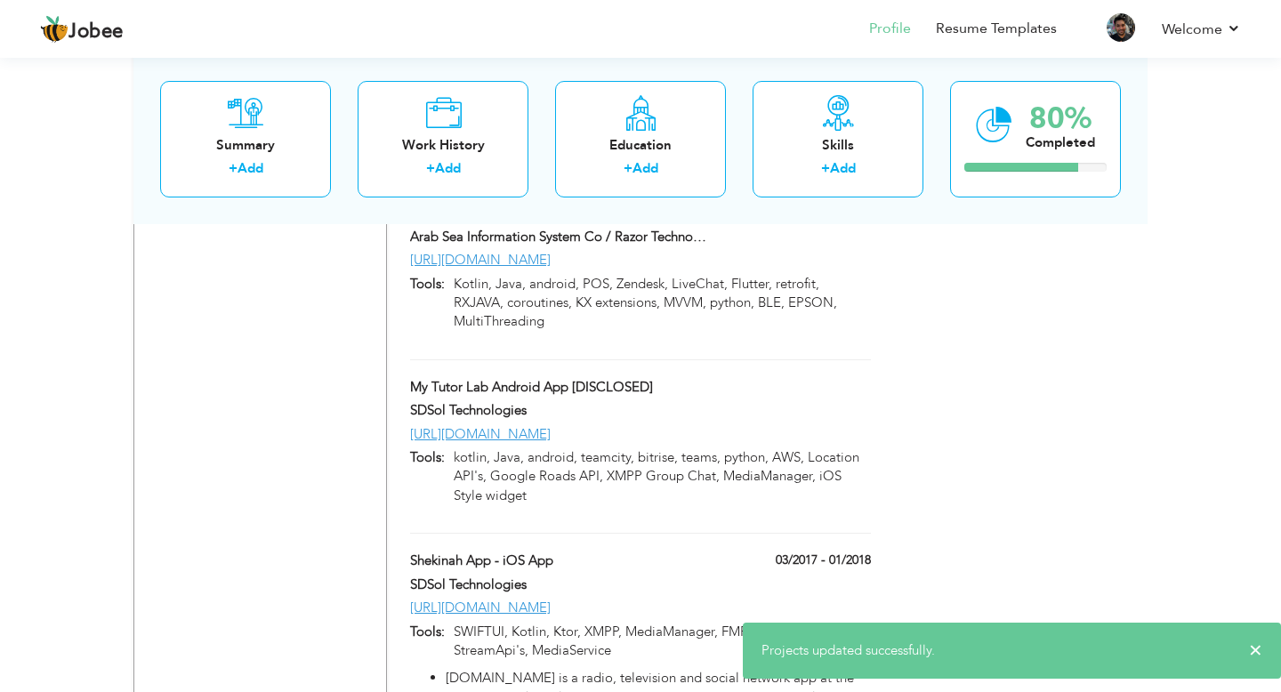
scroll to position [3058, 0]
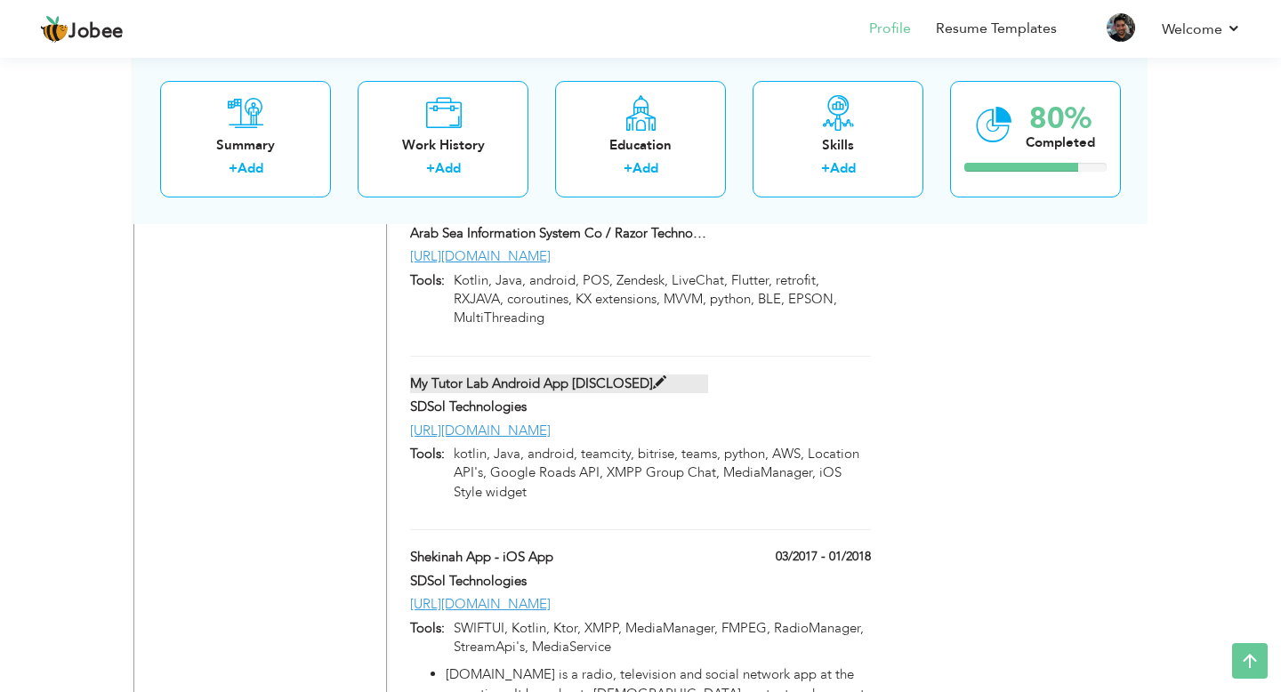
click at [549, 375] on label "My Tutor Lab Android App [DISCLOSED]" at bounding box center [559, 384] width 299 height 19
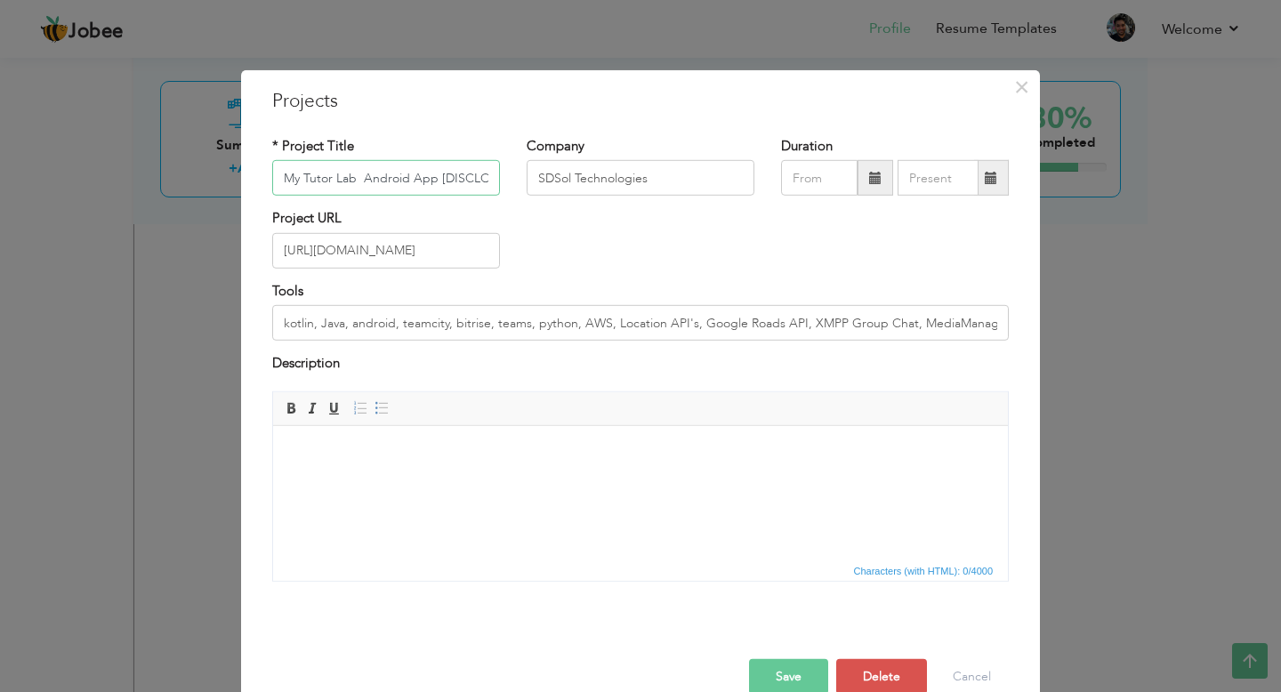
scroll to position [0, 24]
drag, startPoint x: 336, startPoint y: 175, endPoint x: 509, endPoint y: 174, distance: 172.6
click at [509, 174] on div "* Project Title My Tutor Lab Android App [DISCLOSED]" at bounding box center [386, 173] width 254 height 72
drag, startPoint x: 492, startPoint y: 179, endPoint x: 327, endPoint y: 182, distance: 164.6
click at [327, 182] on input "My Tutor Lab Android App [DISCLOSED]" at bounding box center [386, 178] width 228 height 36
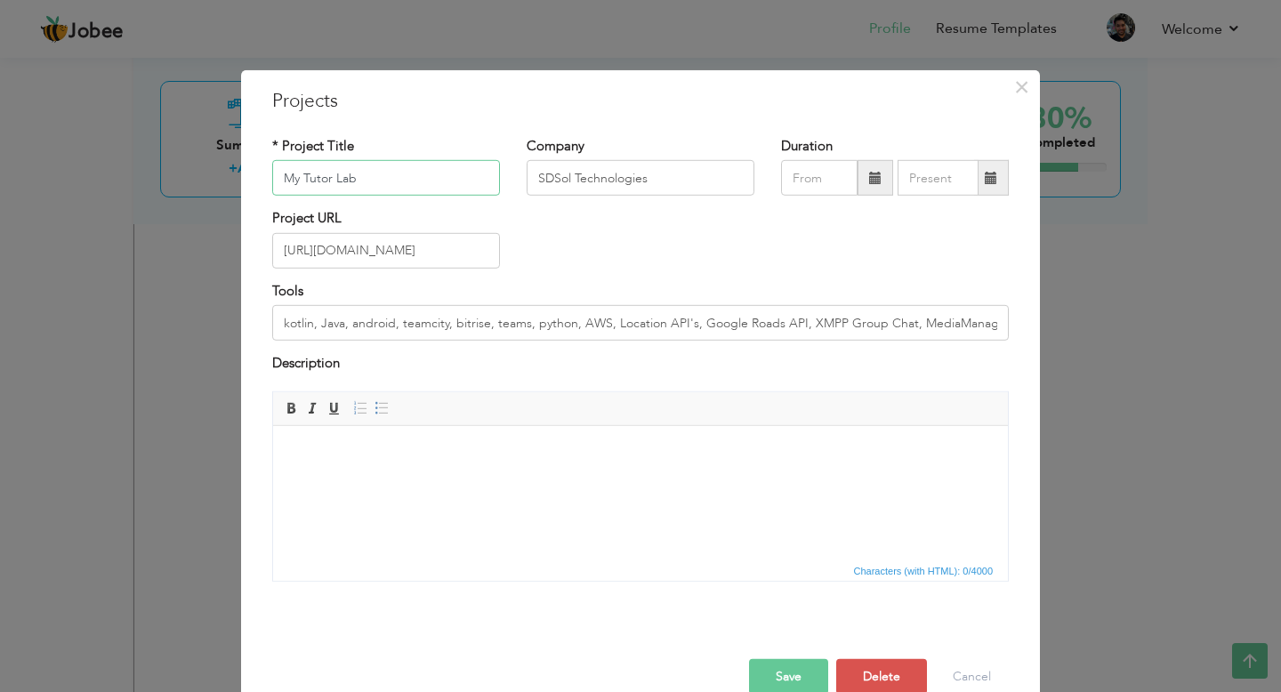
scroll to position [0, 0]
click at [802, 669] on button "Save" at bounding box center [788, 676] width 79 height 36
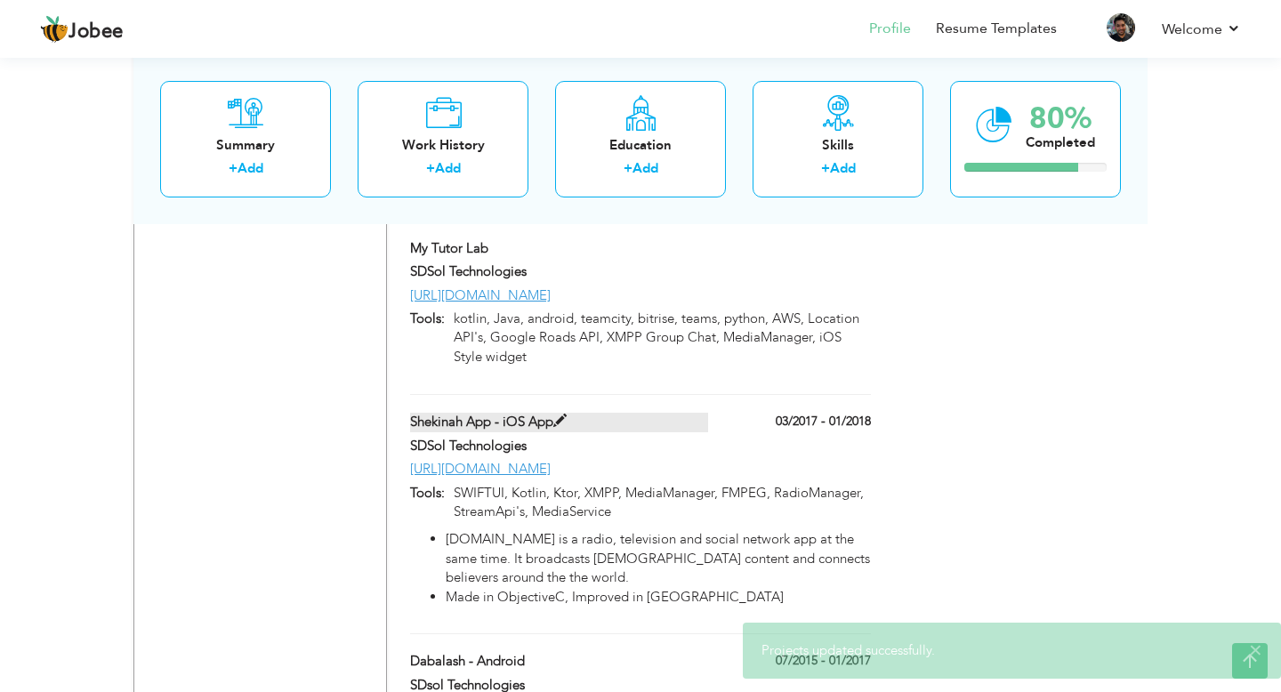
scroll to position [3202, 0]
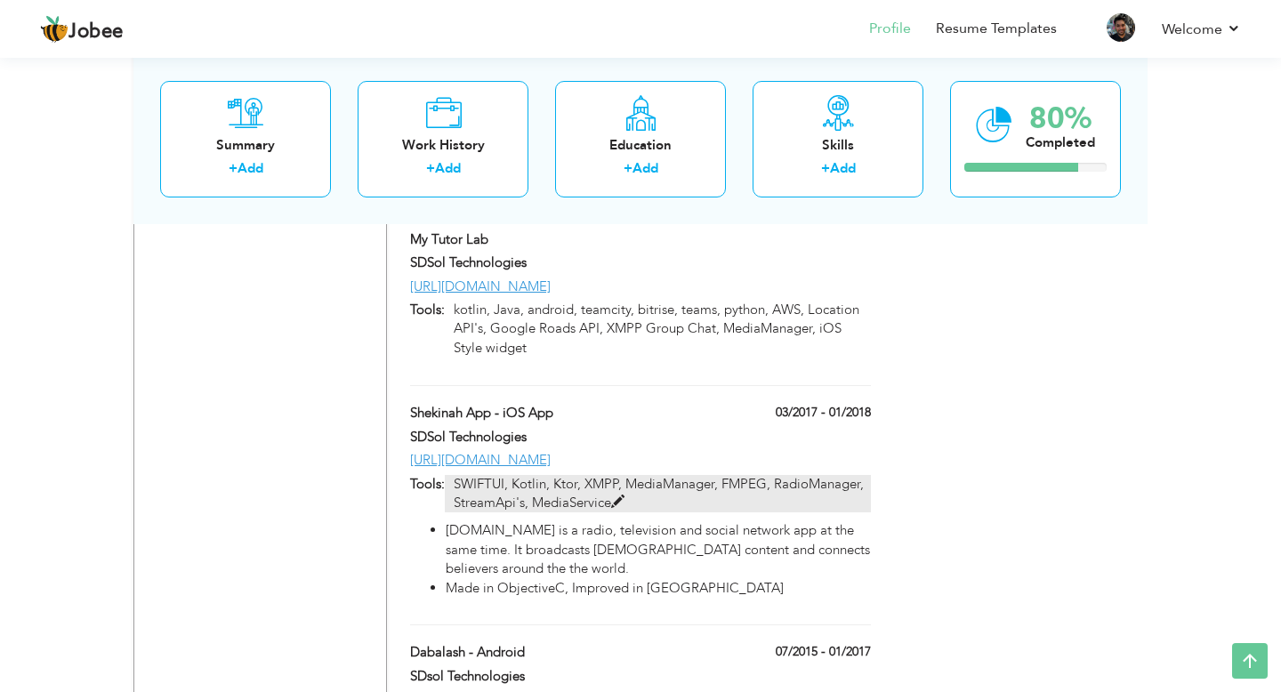
click at [623, 496] on span at bounding box center [617, 502] width 13 height 13
type input "‎Shekinah App - iOS App"
type input "03/2017"
type input "01/2018"
type input "[URL][DOMAIN_NAME]"
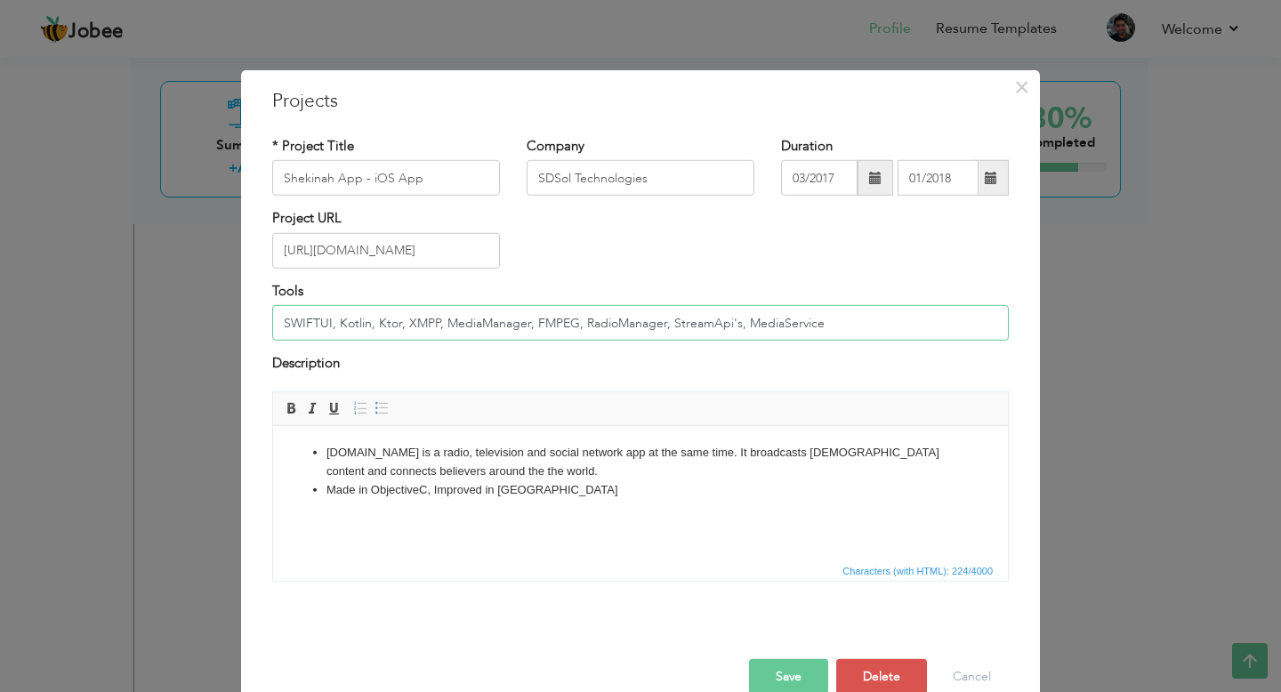
click at [496, 329] on input "SWIFTUI, Kotlin, Ktor, XMPP, MediaManager, FMPEG, RadioManager, StreamApi's, Me…" at bounding box center [640, 323] width 737 height 36
paste input "Tools:"
drag, startPoint x: 317, startPoint y: 323, endPoint x: 196, endPoint y: 333, distance: 121.4
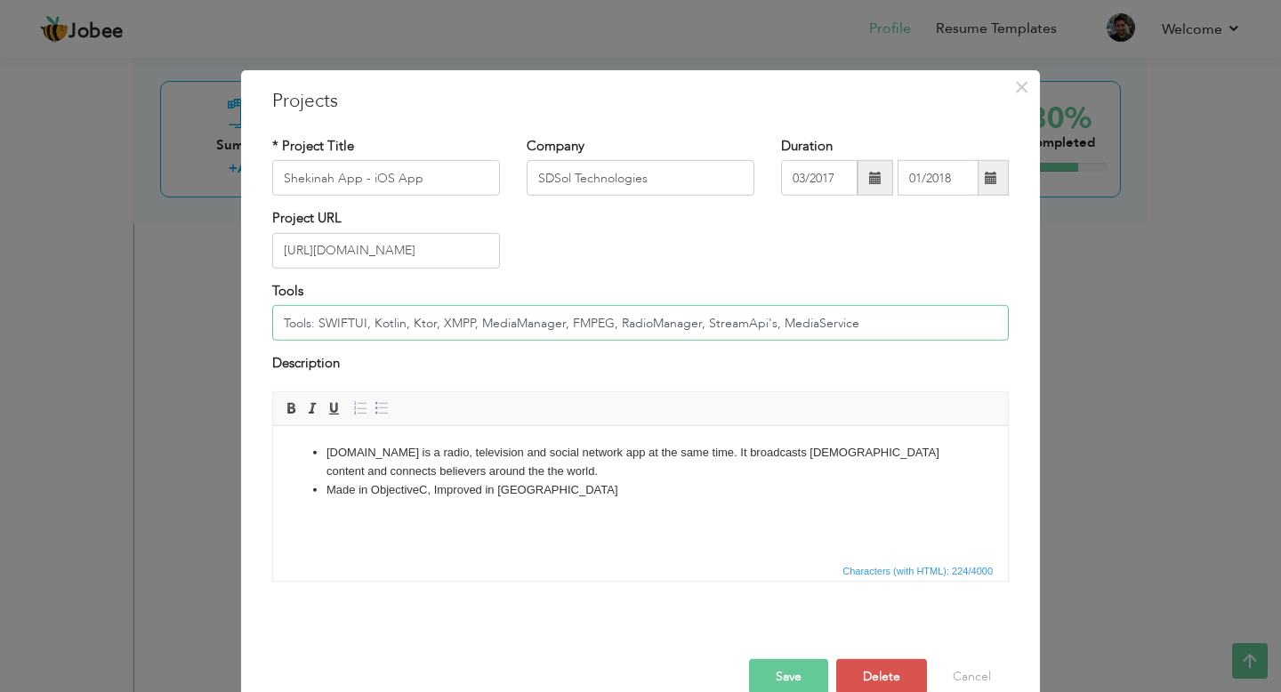
click at [196, 333] on div "× Projects * Project Title ‎Shekinah App - iOS App Company SDSol Technologies D…" at bounding box center [640, 346] width 1281 height 692
type input "SWIFTUI, Kotlin, Ktor, XMPP, MediaManager, FMPEG, RadioManager, StreamApi's, Me…"
click at [521, 492] on li "Made in ObjectiveC, Improved in SwiftUI" at bounding box center [641, 490] width 628 height 19
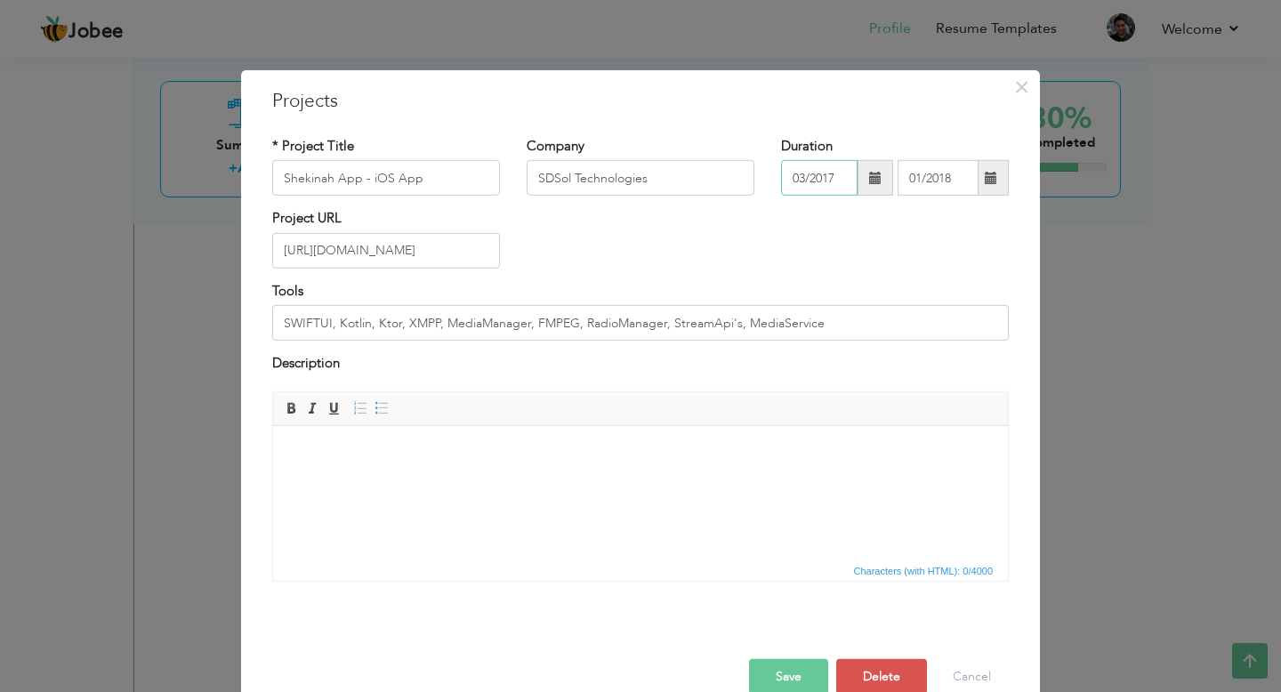
click at [797, 185] on input "03/2017" at bounding box center [819, 178] width 77 height 36
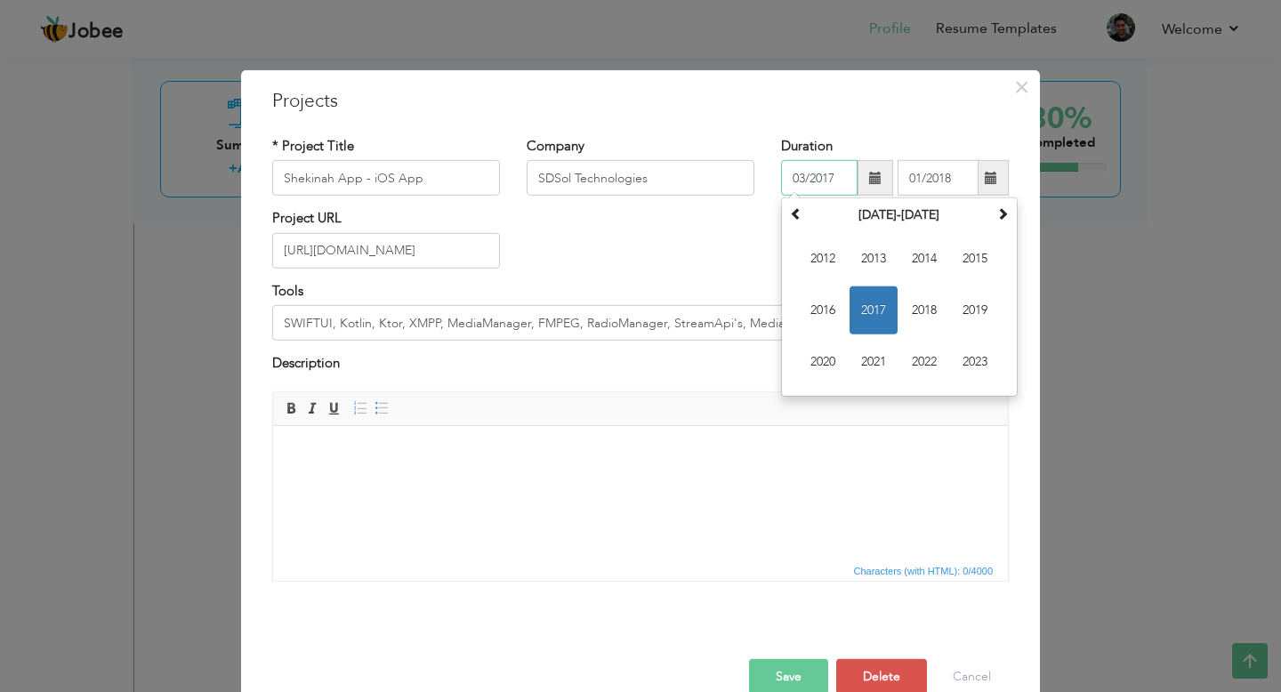
click at [797, 185] on input "03/2017" at bounding box center [819, 178] width 77 height 36
click at [932, 189] on input "01/2018" at bounding box center [938, 178] width 81 height 36
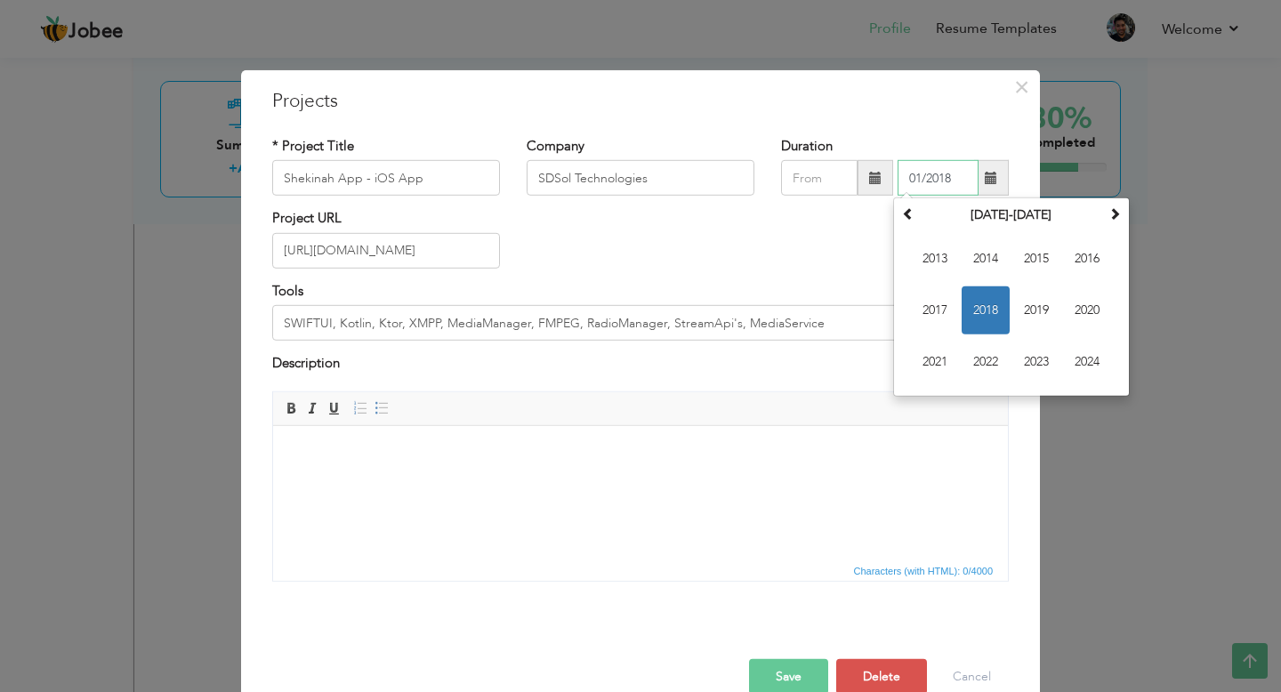
click at [932, 189] on input "01/2018" at bounding box center [938, 178] width 81 height 36
click at [655, 190] on input "SDSol Technologies" at bounding box center [641, 178] width 228 height 36
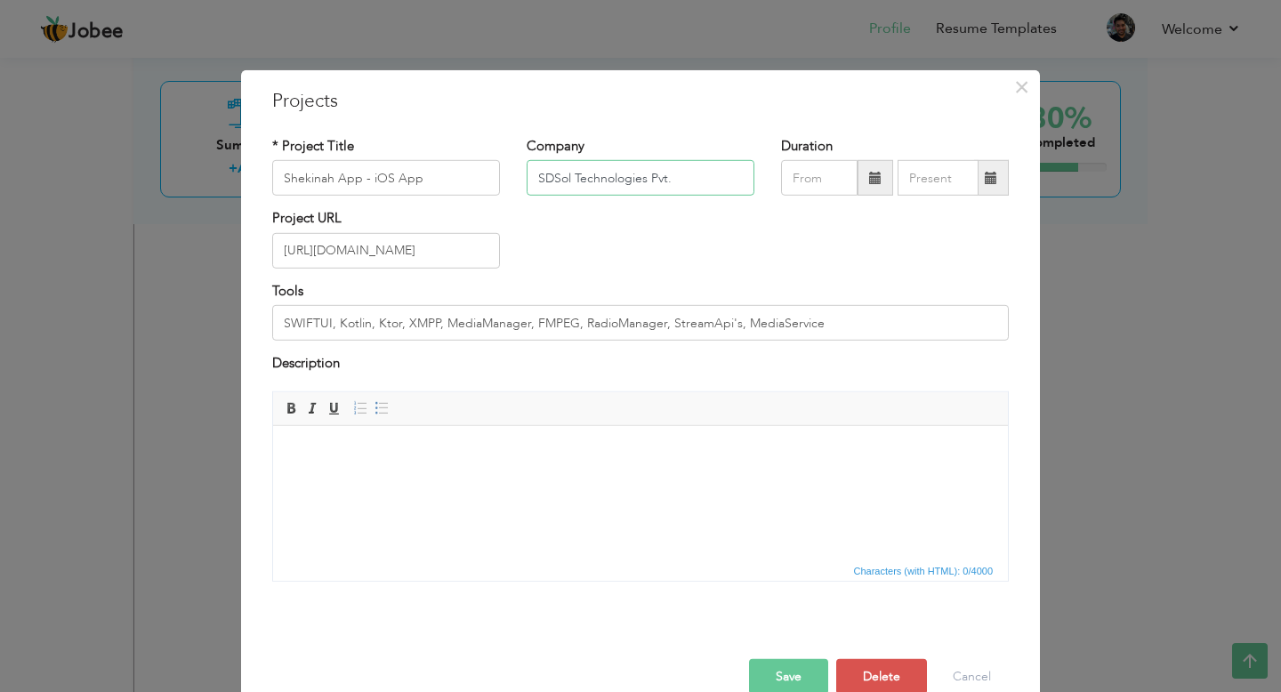
type input "SDSol Technologies Pvt."
click at [803, 662] on button "Save" at bounding box center [788, 676] width 79 height 36
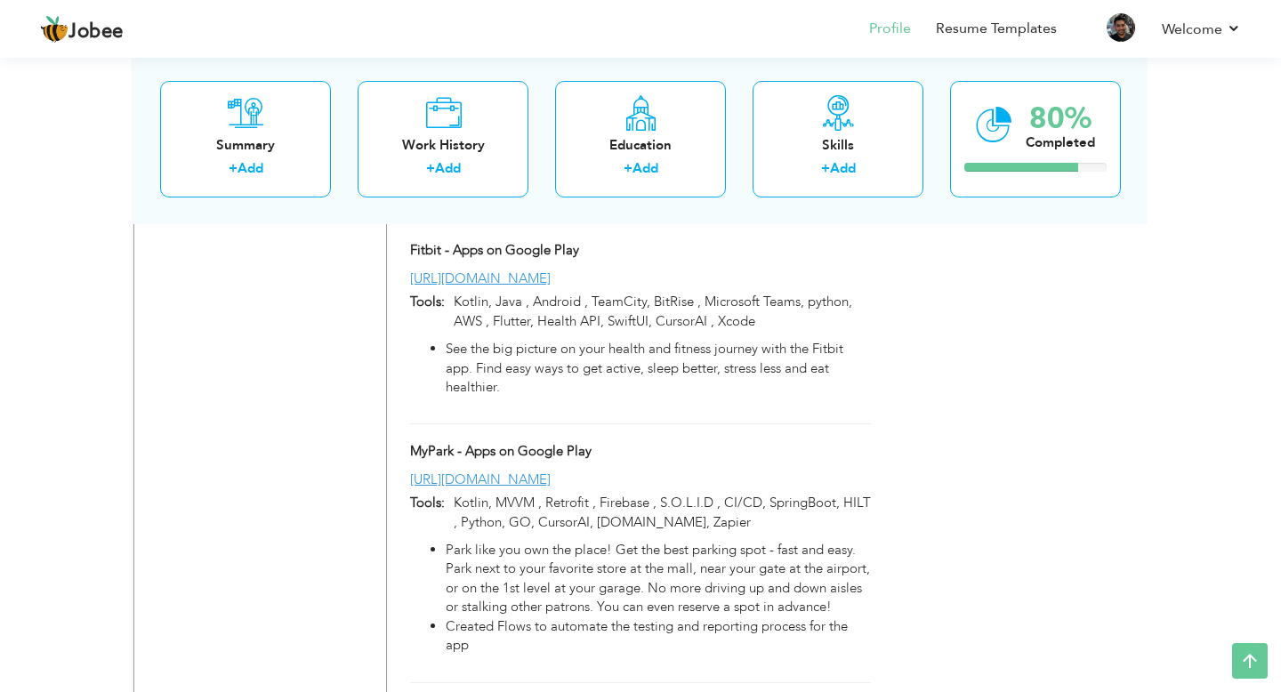
scroll to position [3713, 0]
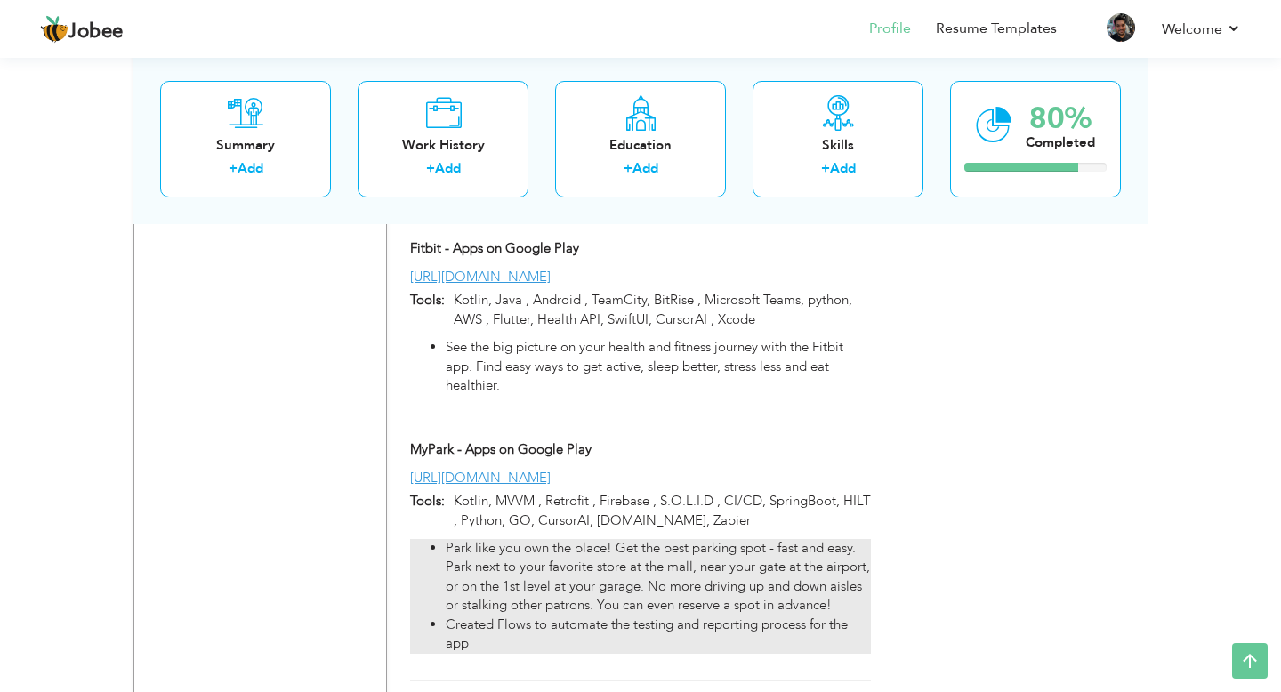
click at [599, 539] on li "Park like you own the place! Get the best parking spot - fast and easy. Park ne…" at bounding box center [658, 577] width 425 height 77
type input "MyPark - Apps on Google Play"
type input "[URL][DOMAIN_NAME]"
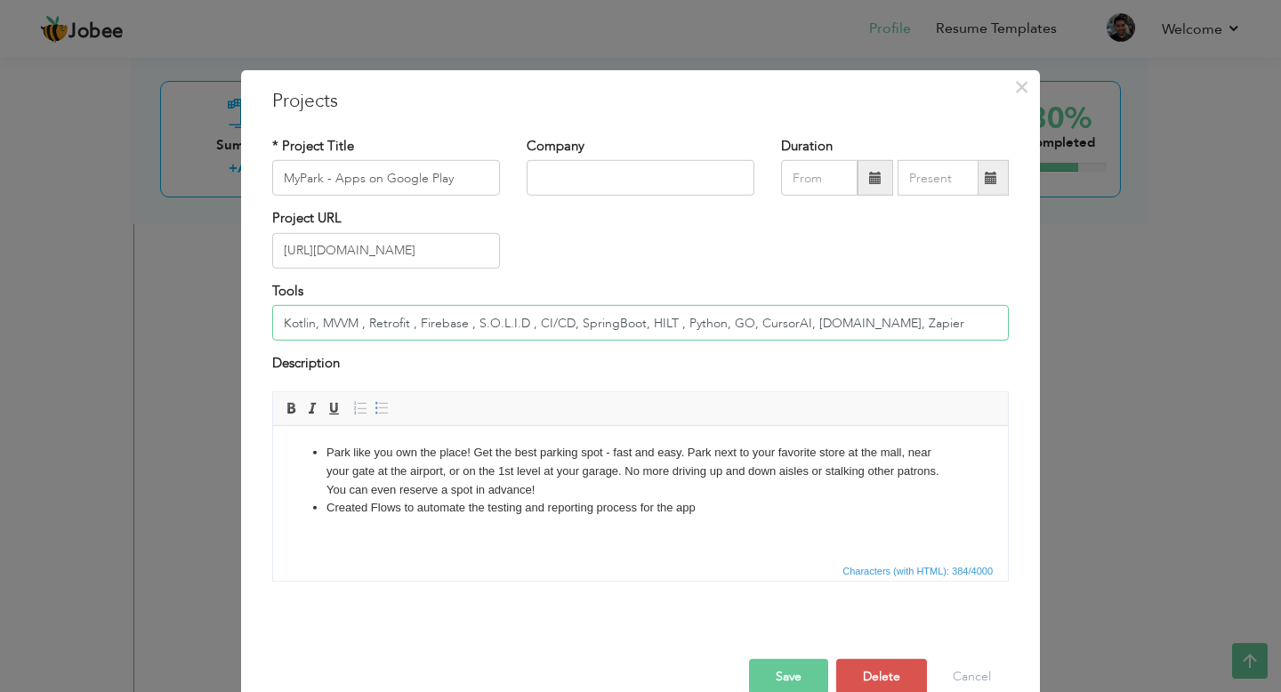
click at [476, 327] on input "Kotlin, MVVM , Retrofit , Firebase , S.O.L.I.D , CI/CD, SpringBoot, HILT , Pyth…" at bounding box center [640, 323] width 737 height 36
paste input "Tools: Kotlin, MVVM, Retrofit, Firebase, SpringBoot (backend), HILT, Python, GO…"
drag, startPoint x: 319, startPoint y: 326, endPoint x: 256, endPoint y: 320, distance: 63.4
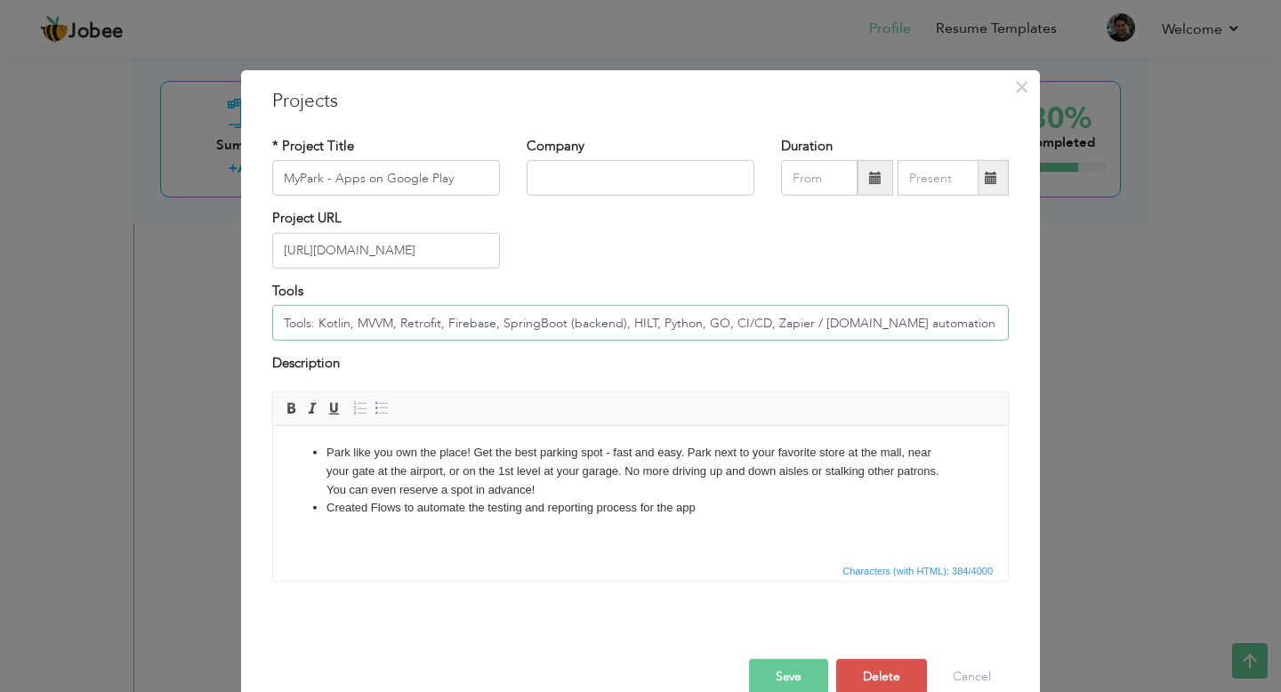
click at [256, 320] on div "× Projects * Project Title MyPark - Apps on Google Play Company Duration Projec…" at bounding box center [640, 398] width 799 height 656
type input "Kotlin, MVVM, Retrofit, Firebase, SpringBoot (backend), HILT, Python, GO, CI/CD…"
click at [376, 170] on input "MyPark - Apps on Google Play" at bounding box center [386, 178] width 228 height 36
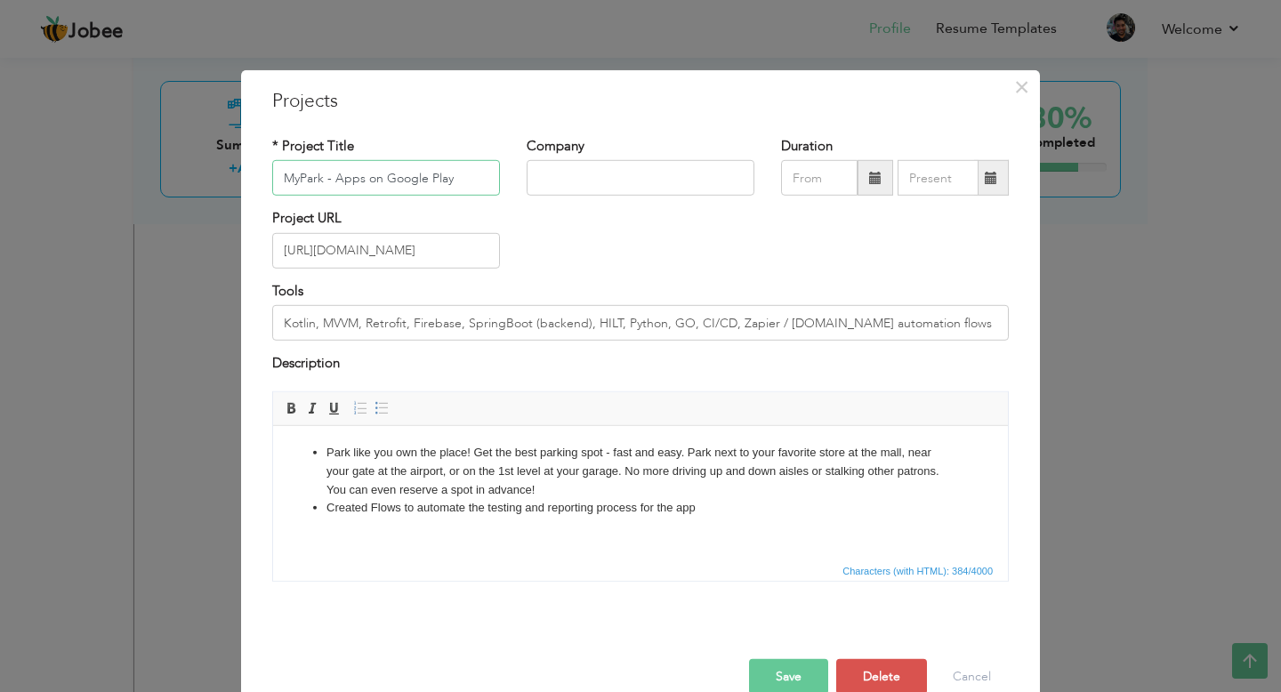
paste input "Smart Parking Backend & App"
type input "MyPark - Smart Parking Backend & App"
click at [568, 182] on input "text" at bounding box center [641, 178] width 228 height 36
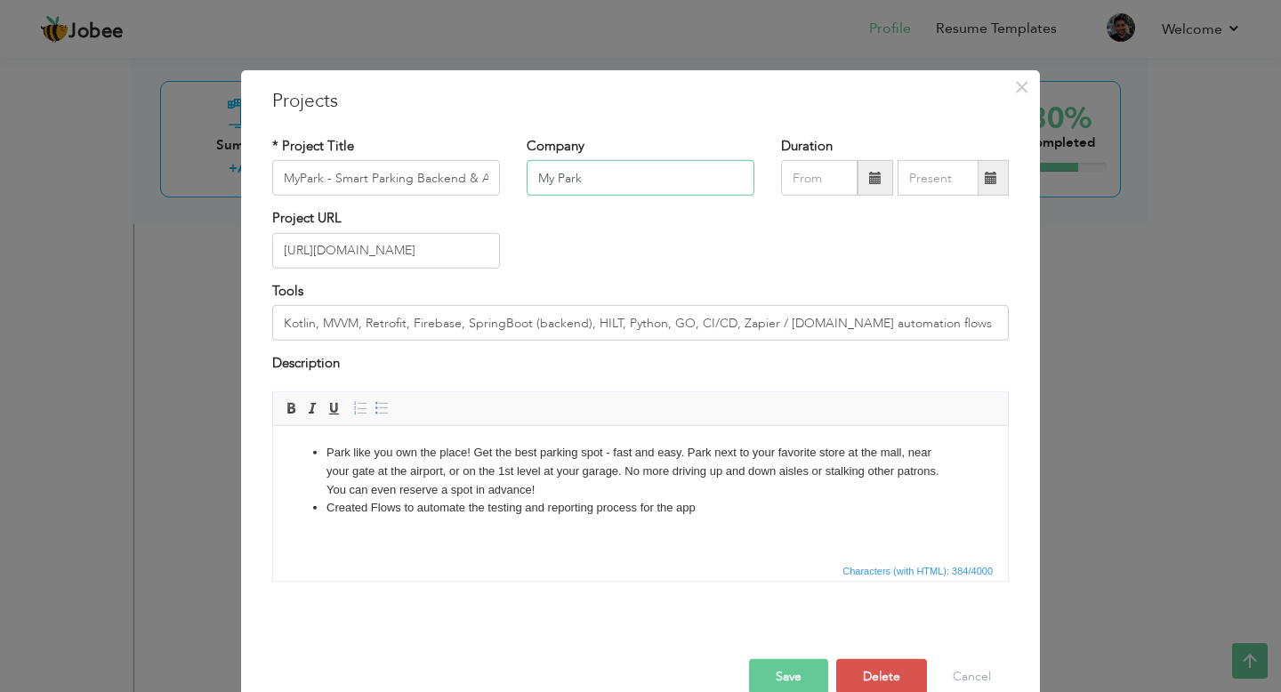
type input "My Park"
click at [609, 481] on li "Park like you own the place! Get the best parking spot - fast and easy. Park ne…" at bounding box center [641, 470] width 628 height 55
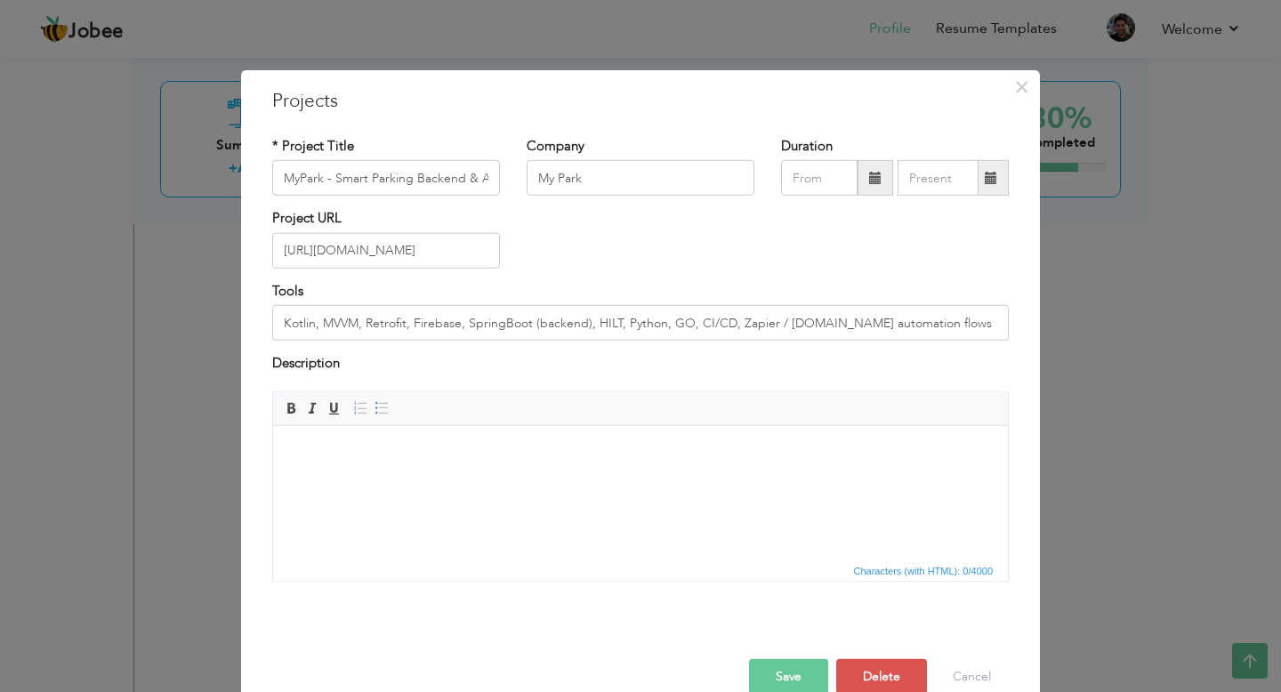
click at [780, 679] on button "Save" at bounding box center [788, 676] width 79 height 36
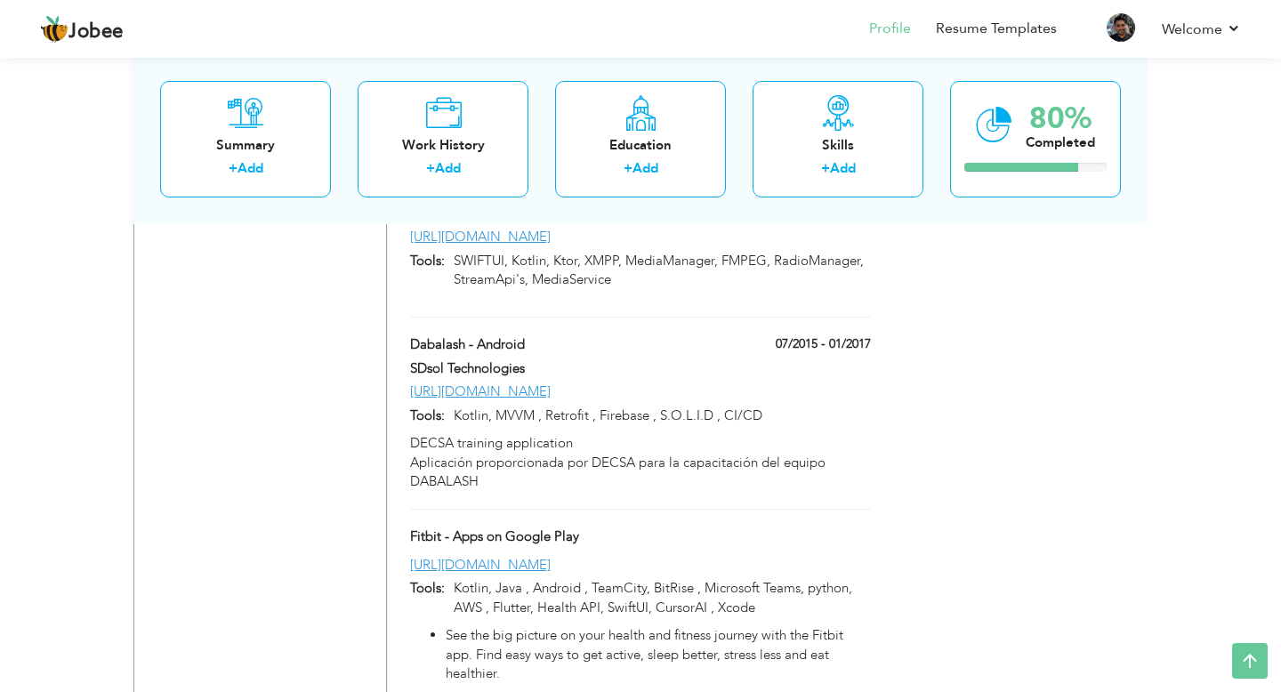
scroll to position [3423, 0]
click at [583, 531] on span at bounding box center [585, 537] width 13 height 13
type input "Fitbit - Apps on Google Play"
type input "[URL][DOMAIN_NAME]"
type input "Kotlin, Java , Android , TeamCity, BitRise , Microsoft Teams, python, AWS , Flu…"
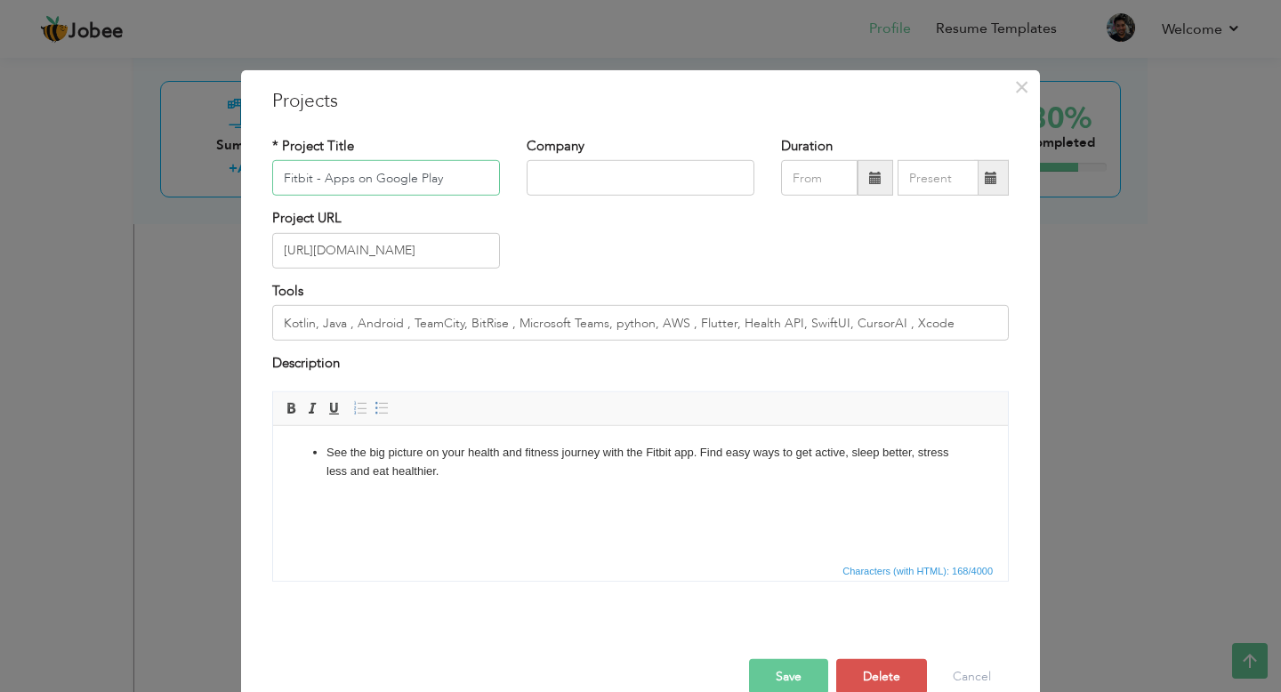
click at [378, 172] on input "Fitbit - Apps on Google Play" at bounding box center [386, 178] width 228 height 36
paste input "UOB Digital Banking"
type input "UOB Digital Banking"
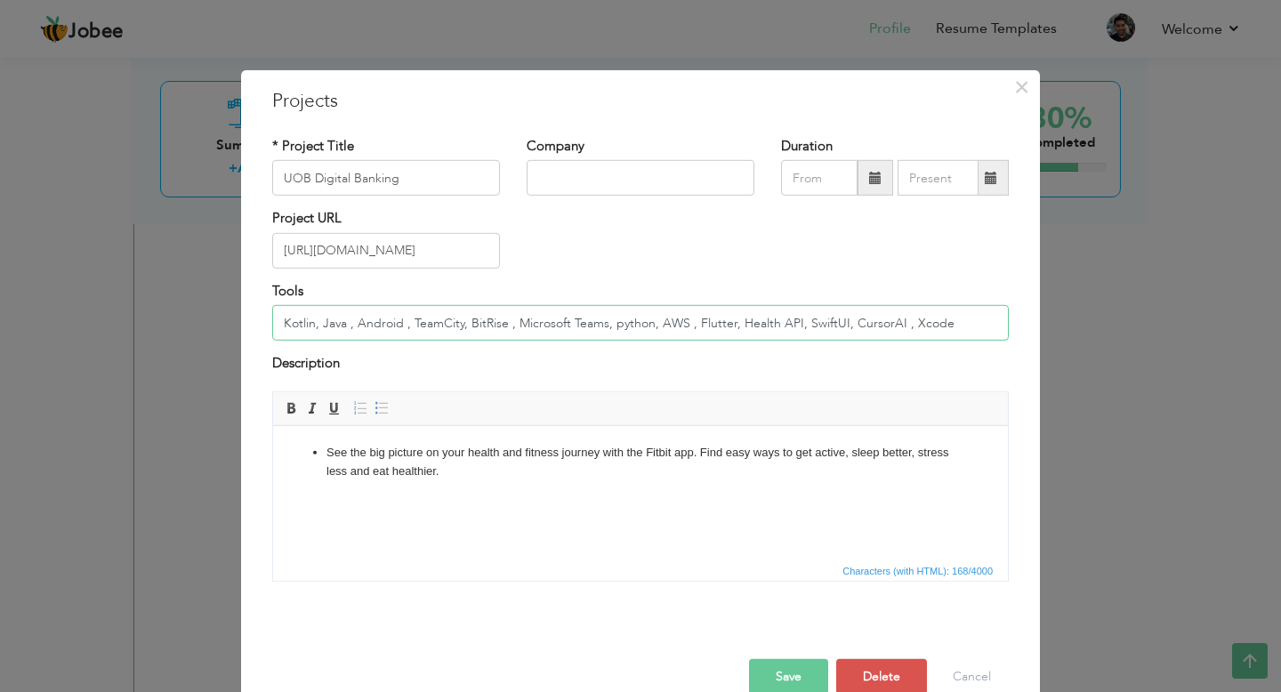
click at [464, 329] on input "Kotlin, Java , Android , TeamCity, BitRise , Microsoft Teams, python, AWS , Flu…" at bounding box center [640, 323] width 737 height 36
paste input "Tools: Java, Spring Boot, Oracle DB, Unix Shell, Jenkins CI/CD, WebLogic, API g…"
drag, startPoint x: 320, startPoint y: 326, endPoint x: 260, endPoint y: 326, distance: 60.5
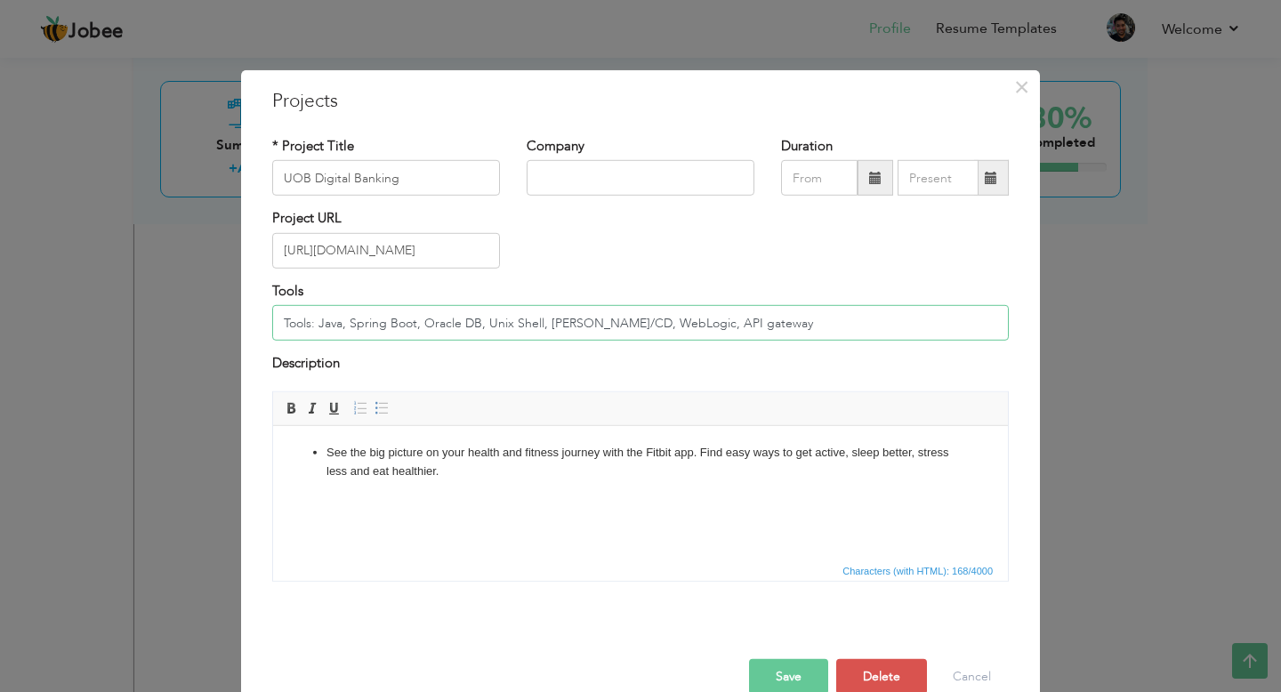
click at [260, 326] on div "Tools Tools: Java, Spring Boot, Oracle DB, Unix Shell, Jenkins CI/CD, WebLogic,…" at bounding box center [640, 318] width 763 height 72
type input "Java, Spring Boot, Oracle DB, Unix Shell, [PERSON_NAME]/CD, WebLogic, API gatew…"
click at [510, 458] on li "See the big picture on your health and fitness journey with the Fitbit app. Fin…" at bounding box center [641, 461] width 628 height 37
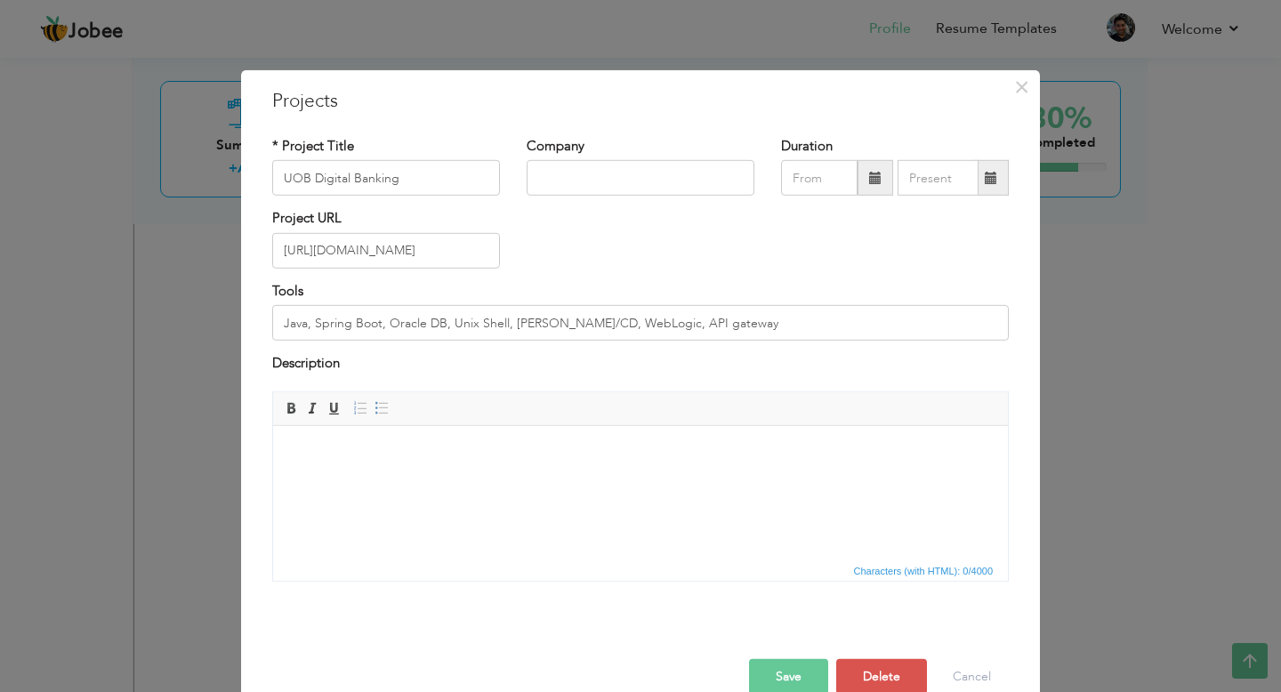
click at [610, 164] on input "text" at bounding box center [641, 178] width 228 height 36
type input "Rave Business Systems LLC"
click at [809, 680] on button "Save" at bounding box center [788, 676] width 79 height 36
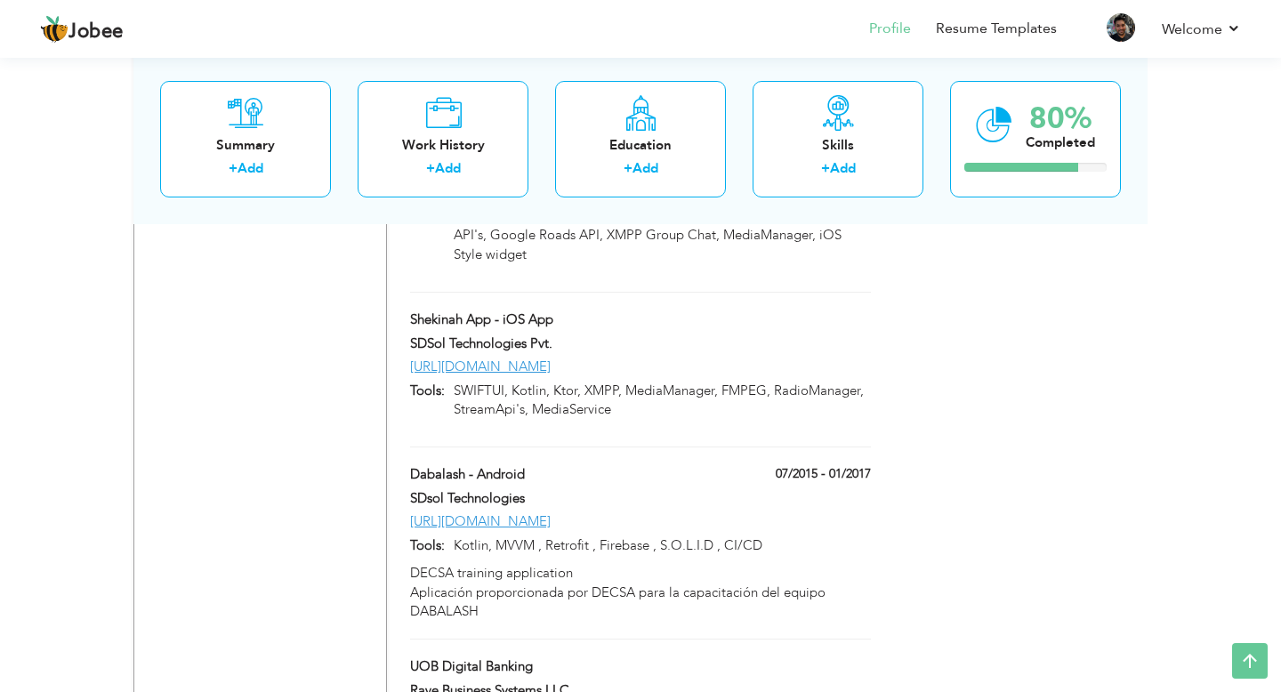
scroll to position [3255, 0]
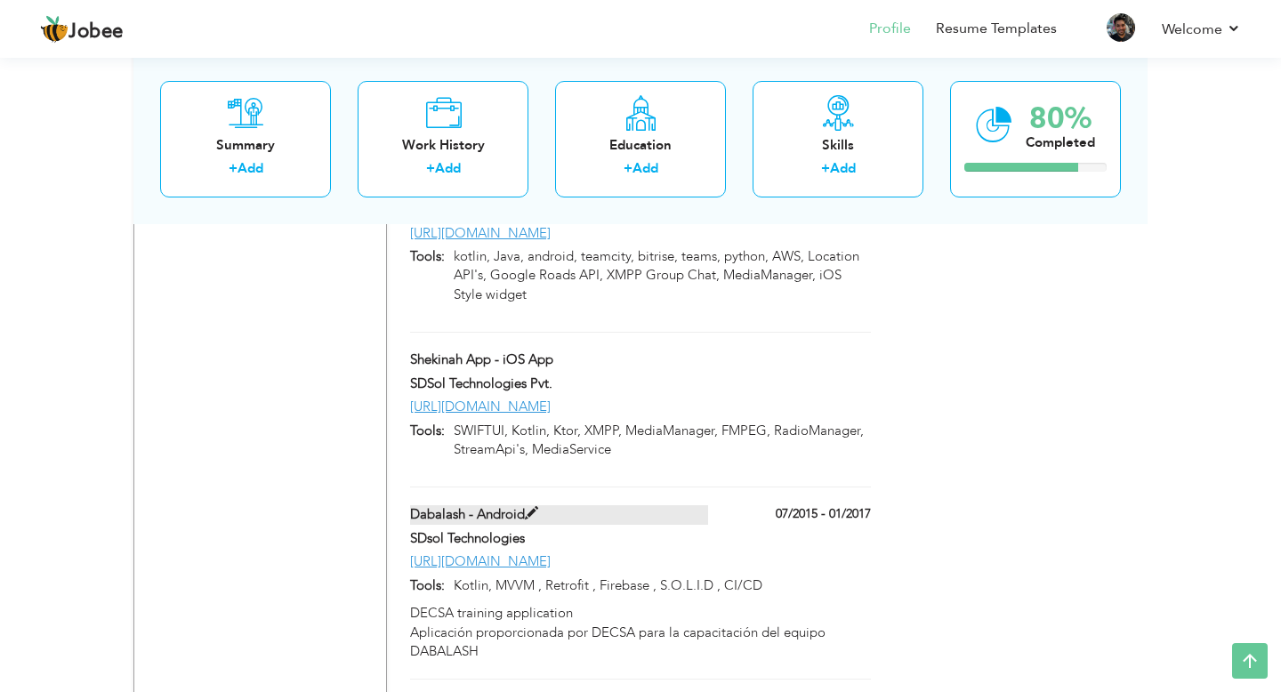
click at [535, 507] on span at bounding box center [531, 513] width 13 height 13
type input "Dabalash - Android"
type input "SDsol Technologies"
type input "07/2015"
type input "01/2017"
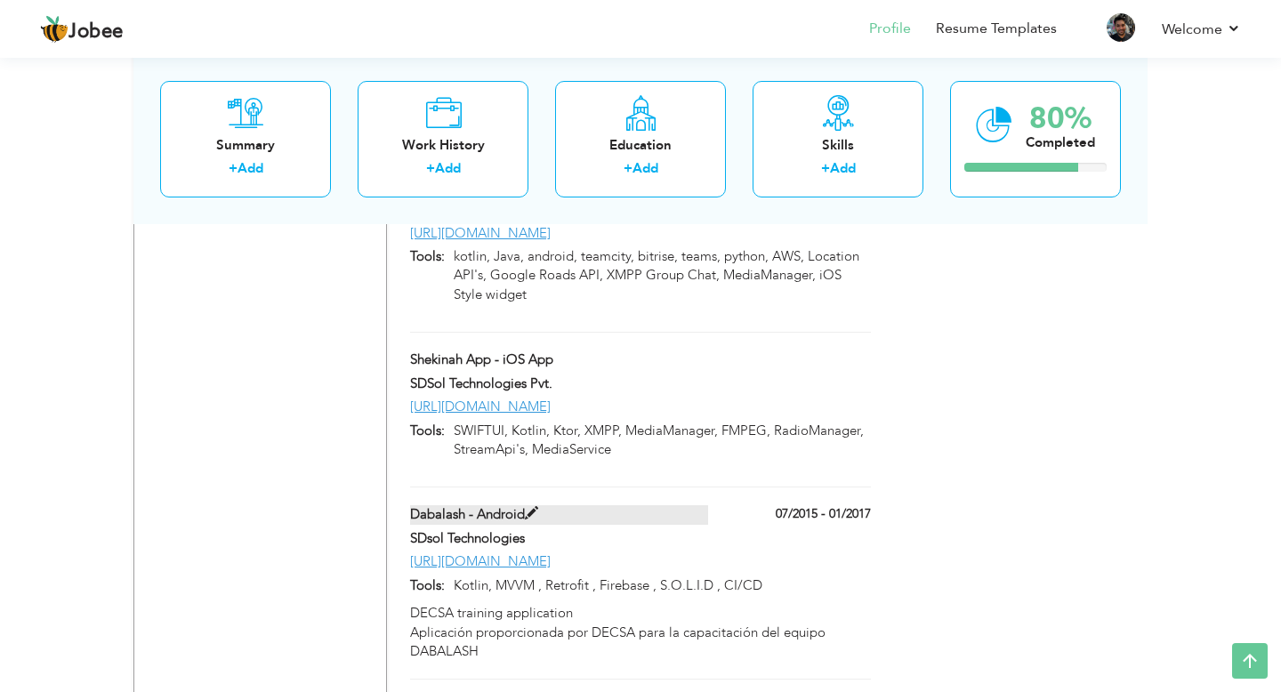
type input "https://apkpure.com/dabalash/mx.decsa.dabalash"
type input "Kotlin, MVVM , Retrofit , Firebase , S.O.L.I.D , CI/CD"
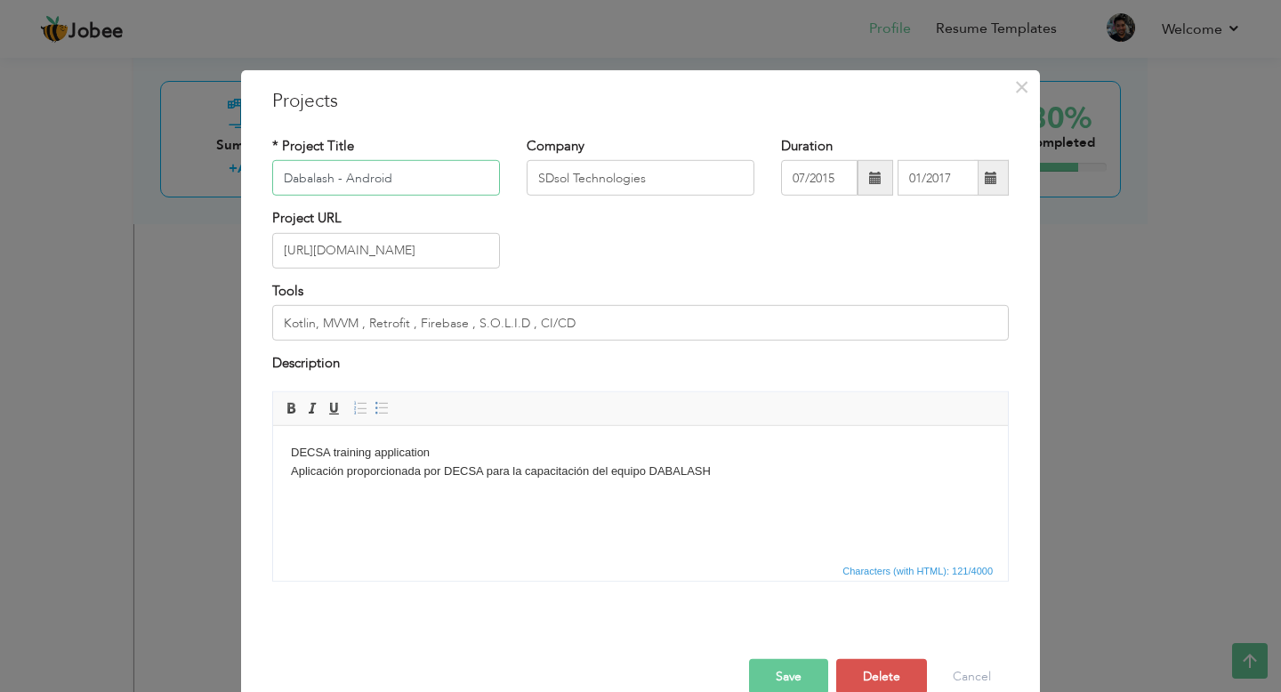
click at [343, 184] on input "Dabalash - Android" at bounding box center [386, 178] width 228 height 36
paste input "Chase Mobile"
type input "Chase Mobile"
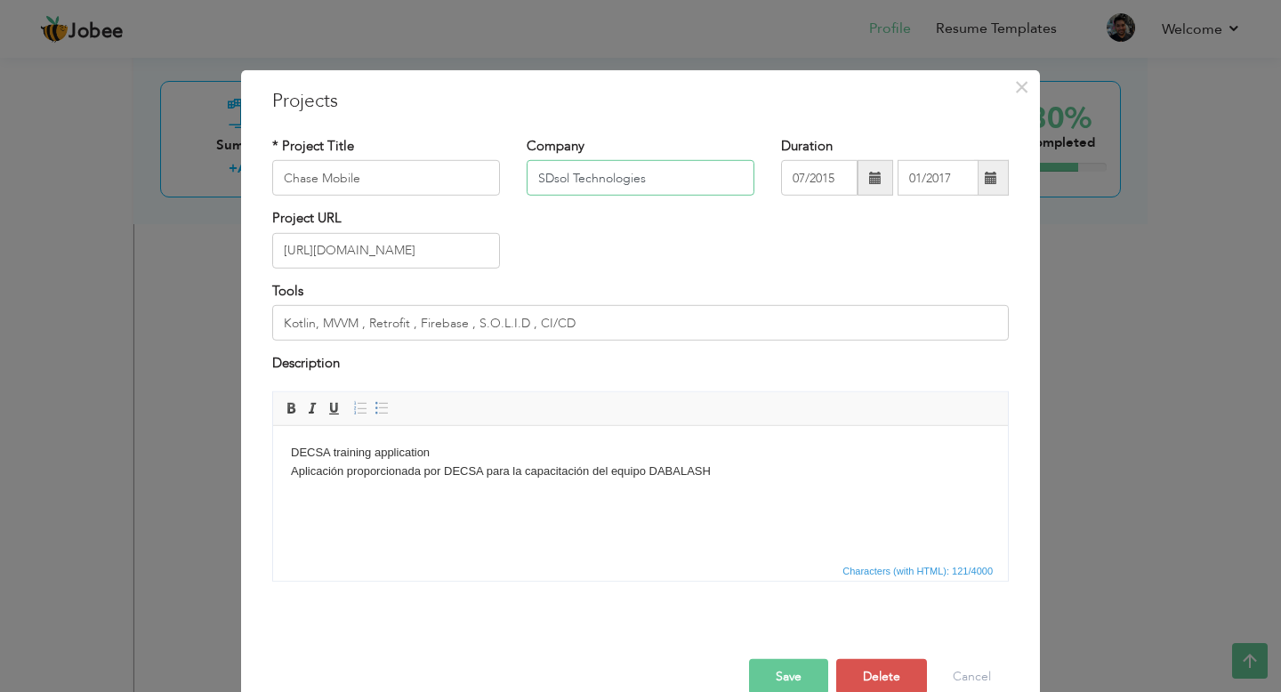
click at [592, 176] on input "SDsol Technologies" at bounding box center [641, 178] width 228 height 36
type input "CHASE"
click at [358, 178] on input "Chase Mobile" at bounding box center [386, 178] width 228 height 36
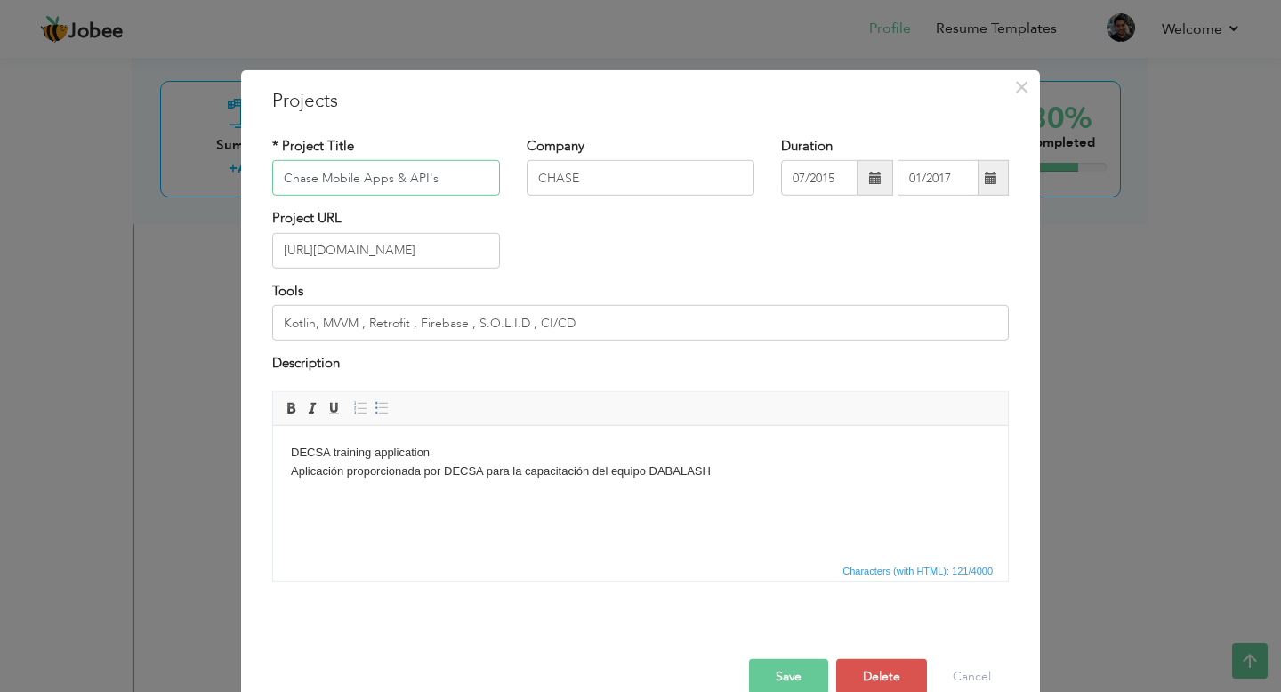
type input "Chase Mobile Apps & API's"
click at [387, 258] on input "https://apkpure.com/dabalash/mx.decsa.dabalash" at bounding box center [386, 251] width 228 height 36
paste input "play.google.com/store/apps/details?id=com.chase.sig.android"
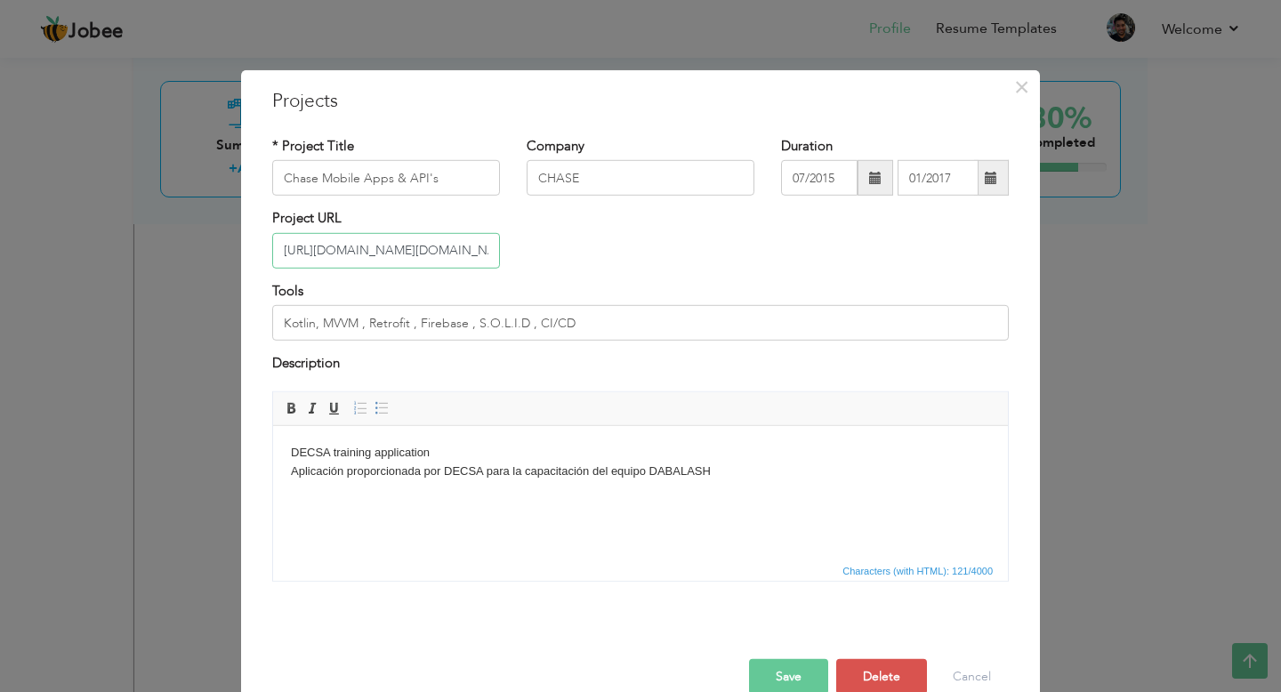
scroll to position [0, 182]
type input "[URL][DOMAIN_NAME][DOMAIN_NAME]"
click at [433, 319] on input "Kotlin, MVVM , Retrofit , Firebase , S.O.L.I.D , CI/CD" at bounding box center [640, 323] width 737 height 36
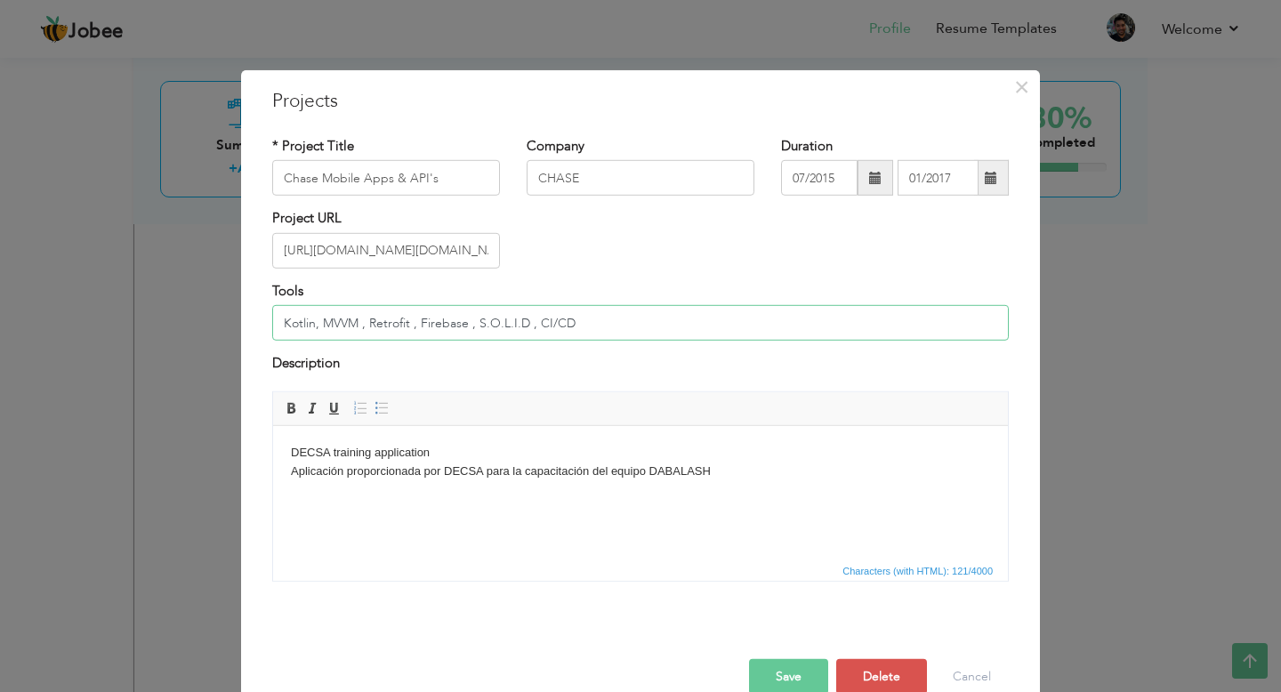
click at [433, 319] on input "Kotlin, MVVM , Retrofit , Firebase , S.O.L.I.D , CI/CD" at bounding box center [640, 323] width 737 height 36
paste input "Tools: Java, Spring Boot, Oracle, Unix, API orchestration"
drag, startPoint x: 319, startPoint y: 327, endPoint x: 266, endPoint y: 325, distance: 52.5
click at [266, 325] on div "Tools Tools: Java, Spring Boot, Oracle, Unix, API orchestration" at bounding box center [640, 318] width 763 height 72
type input "Java, Spring Boot, Oracle, Unix, API orchestration"
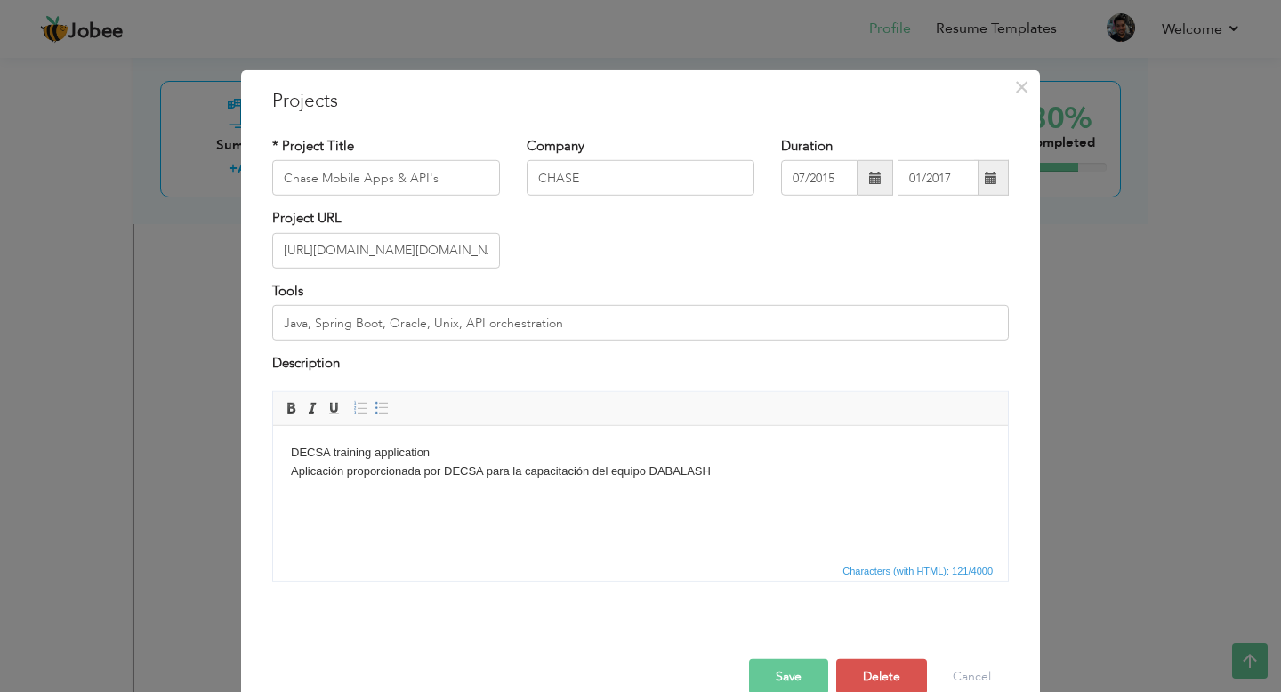
click at [482, 469] on body "DECSA training application Aplicación proporcionada por DECSA para la capacitac…" at bounding box center [640, 461] width 699 height 37
click at [802, 661] on button "Save" at bounding box center [788, 676] width 79 height 36
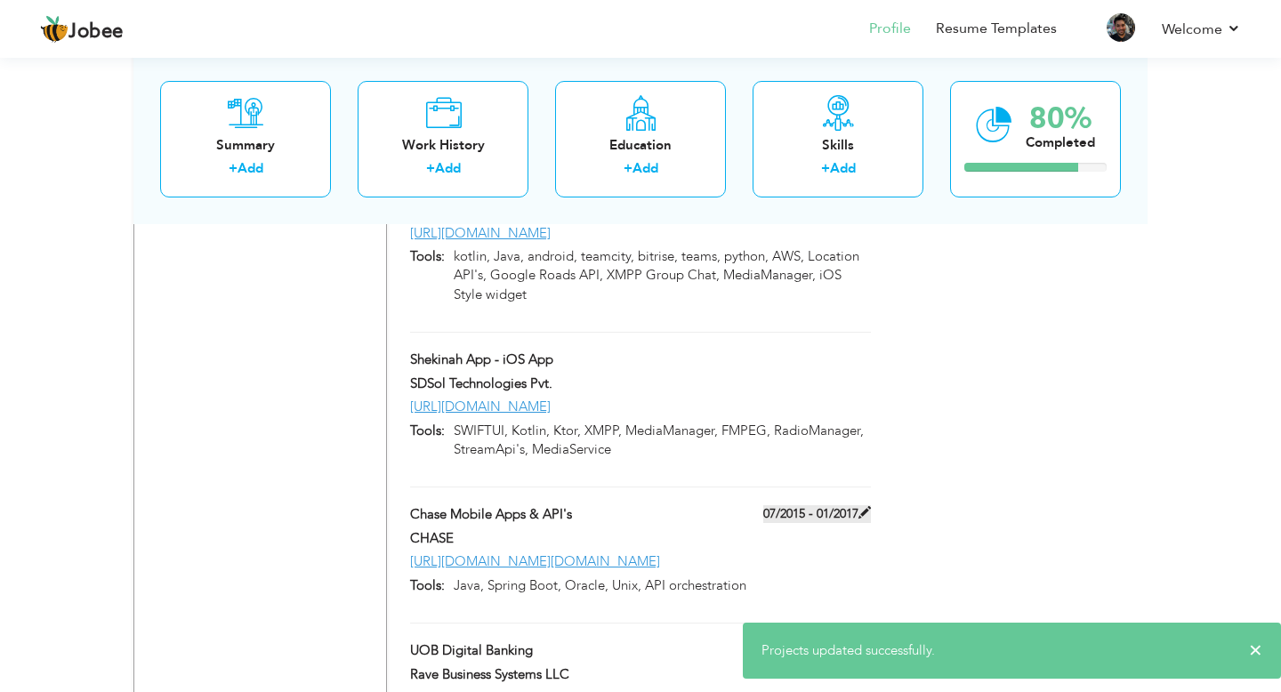
click at [824, 505] on label "07/2015 - 01/2017" at bounding box center [817, 514] width 108 height 18
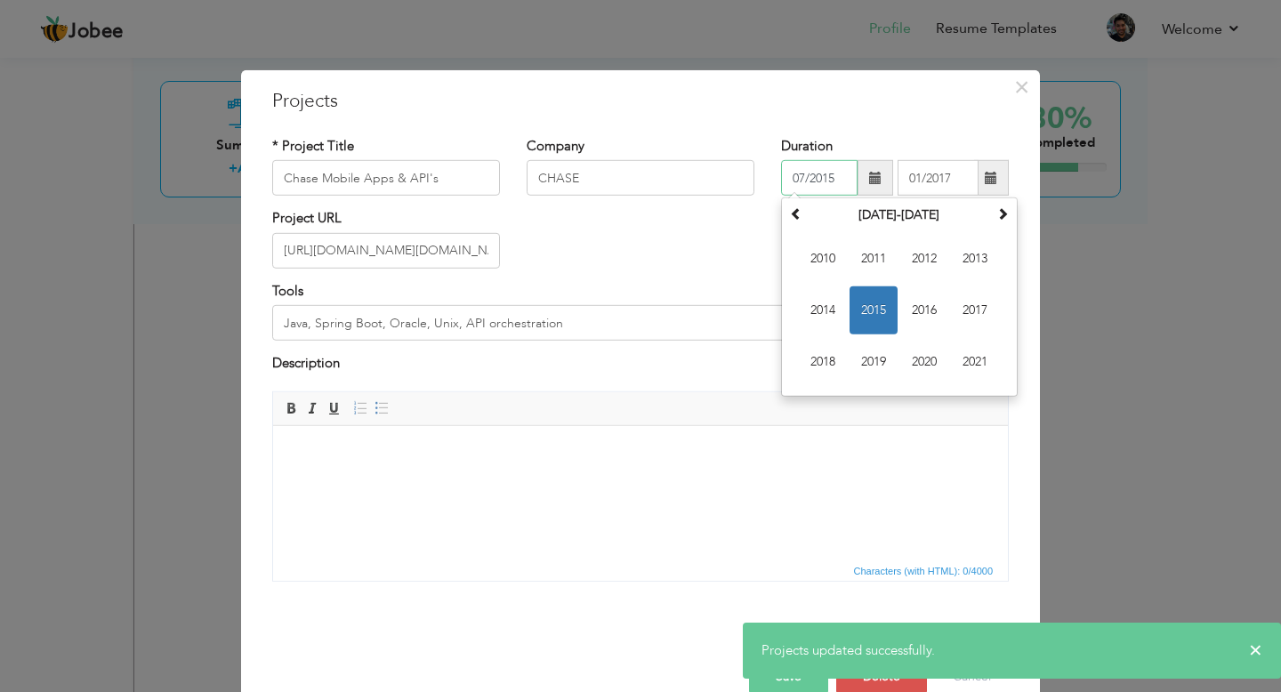
click at [808, 180] on input "07/2015" at bounding box center [819, 178] width 77 height 36
click at [950, 182] on input "01/2017" at bounding box center [938, 178] width 81 height 36
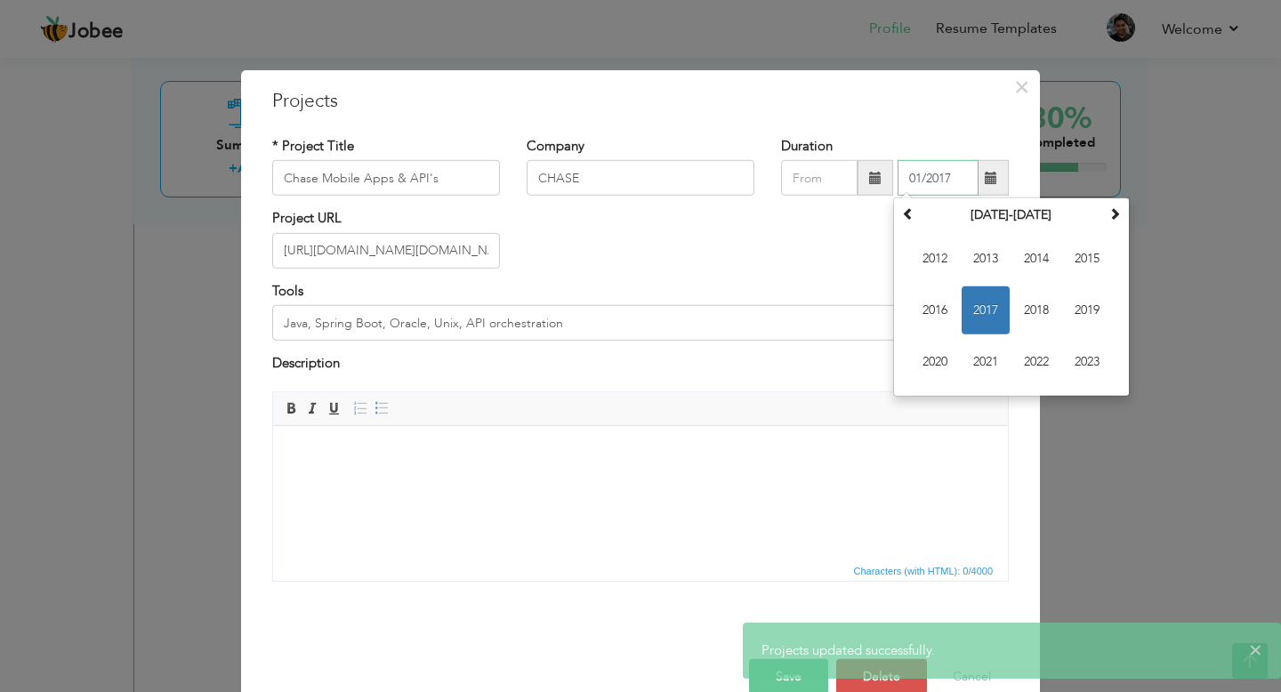
click at [950, 182] on input "01/2017" at bounding box center [938, 178] width 81 height 36
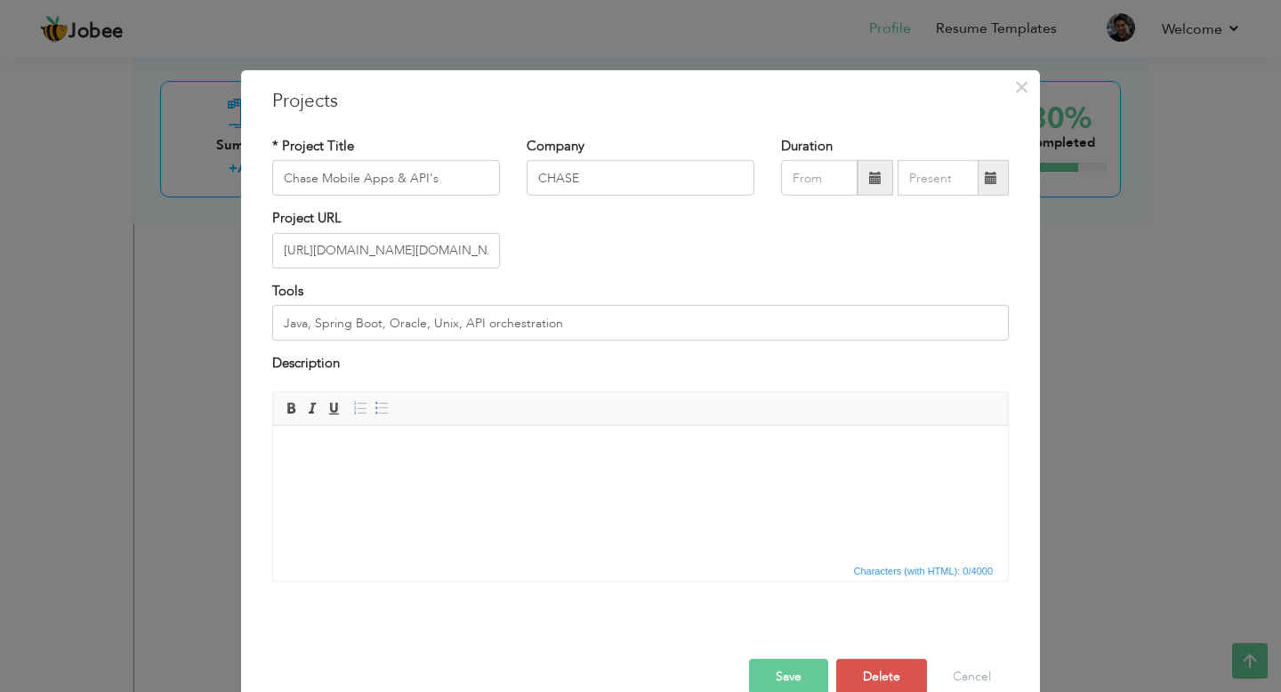
click at [786, 677] on button "Save" at bounding box center [788, 676] width 79 height 36
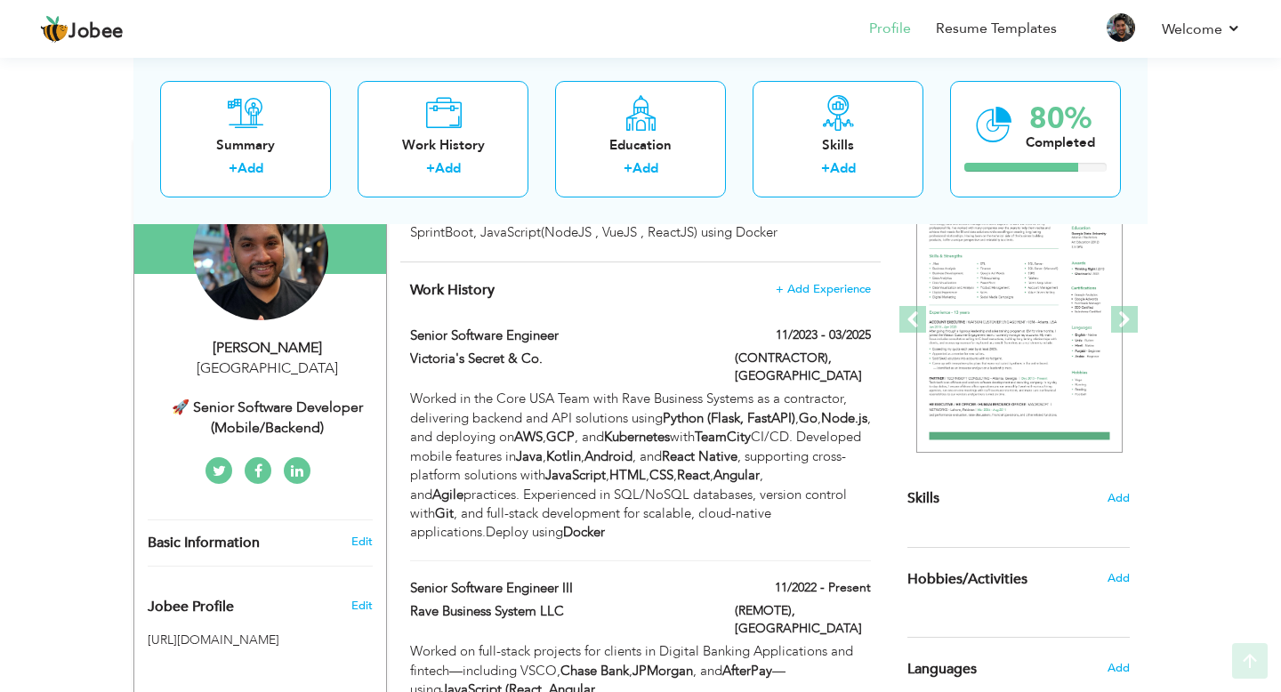
scroll to position [206, 0]
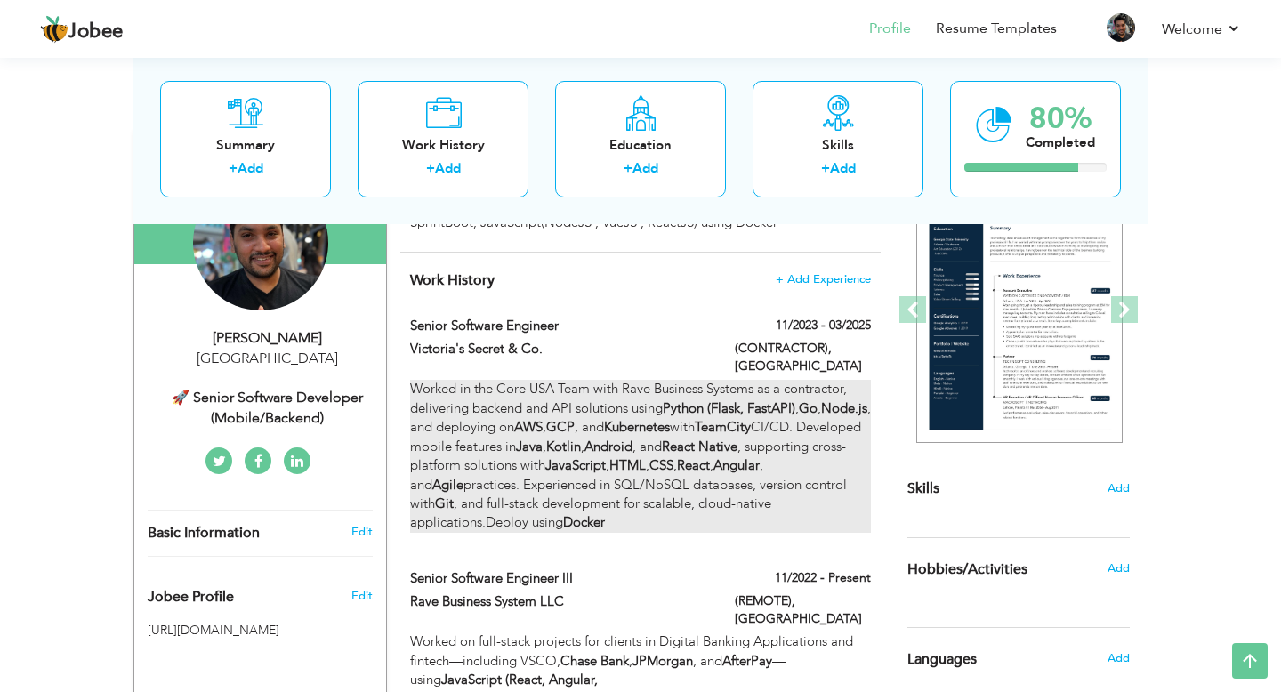
click at [650, 446] on div "Worked in the Core USA Team with Rave Business Systems as a contractor, deliver…" at bounding box center [640, 456] width 461 height 152
type input "Senior Software Engineer"
type input "Victoria's Secret & Co."
type input "11/2023"
type input "03/2025"
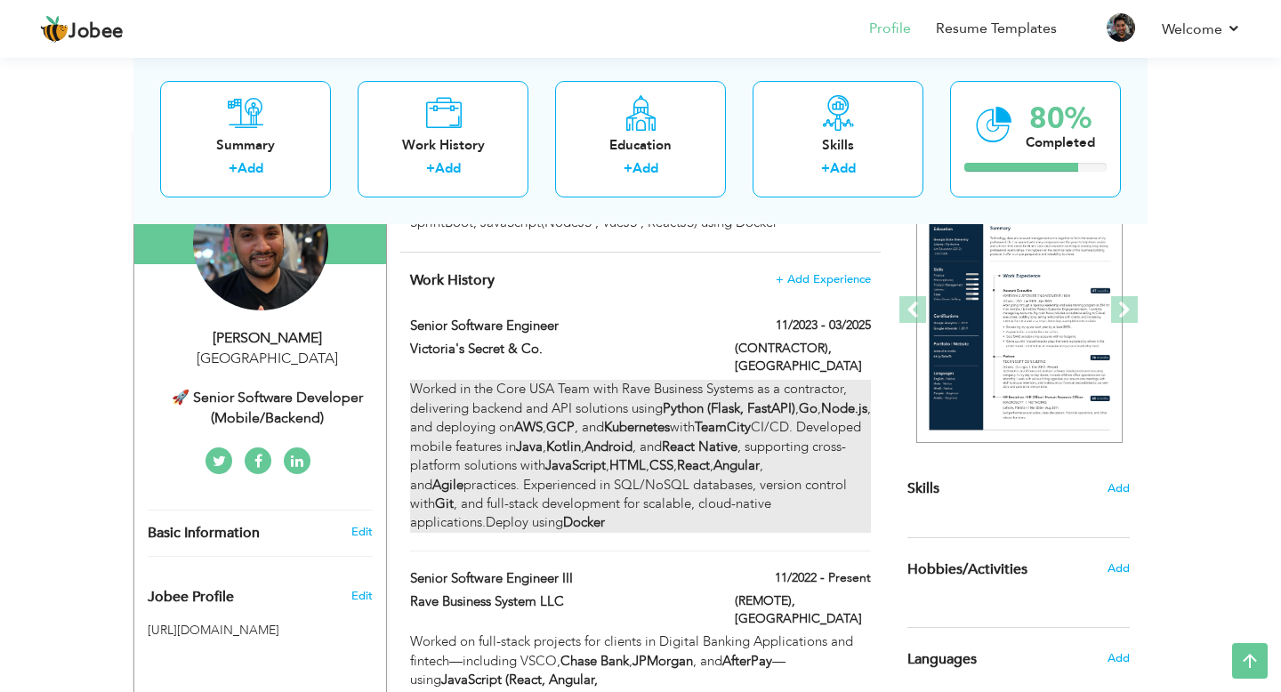
type input "[GEOGRAPHIC_DATA]"
type input "(CONTRACTOR)"
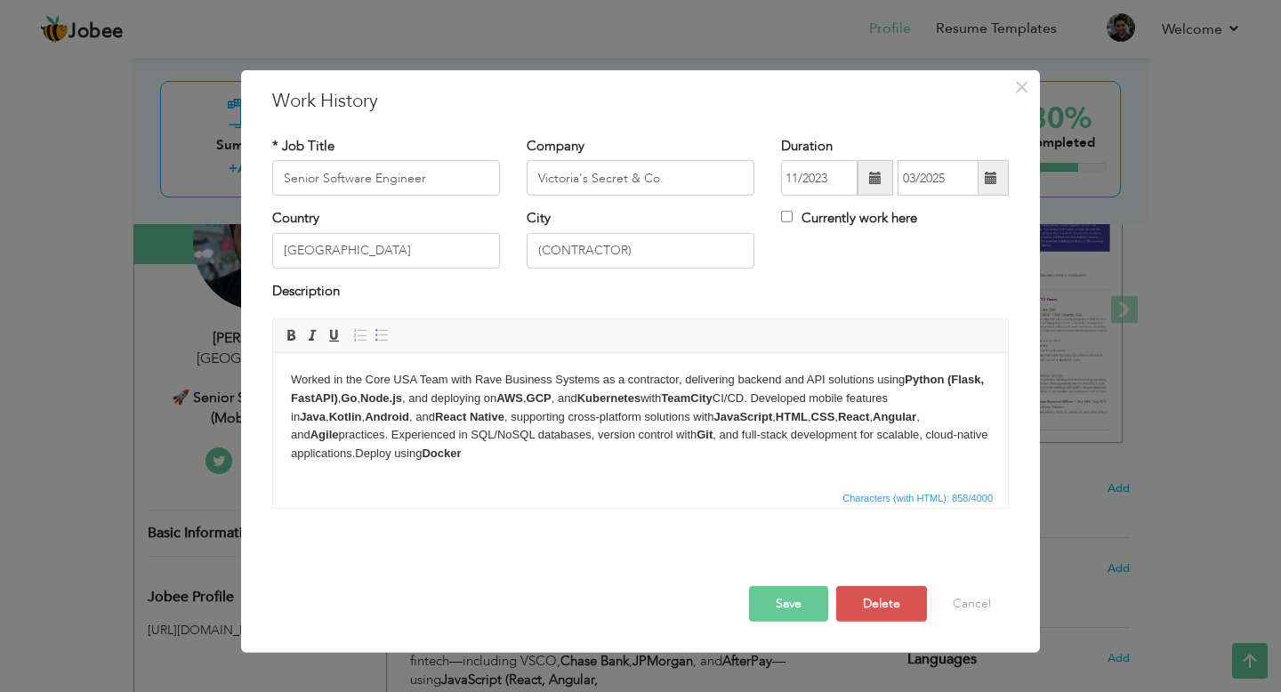
click at [494, 408] on body "Worked in the Core USA Team with Rave Business Systems as a contractor, deliver…" at bounding box center [640, 417] width 699 height 93
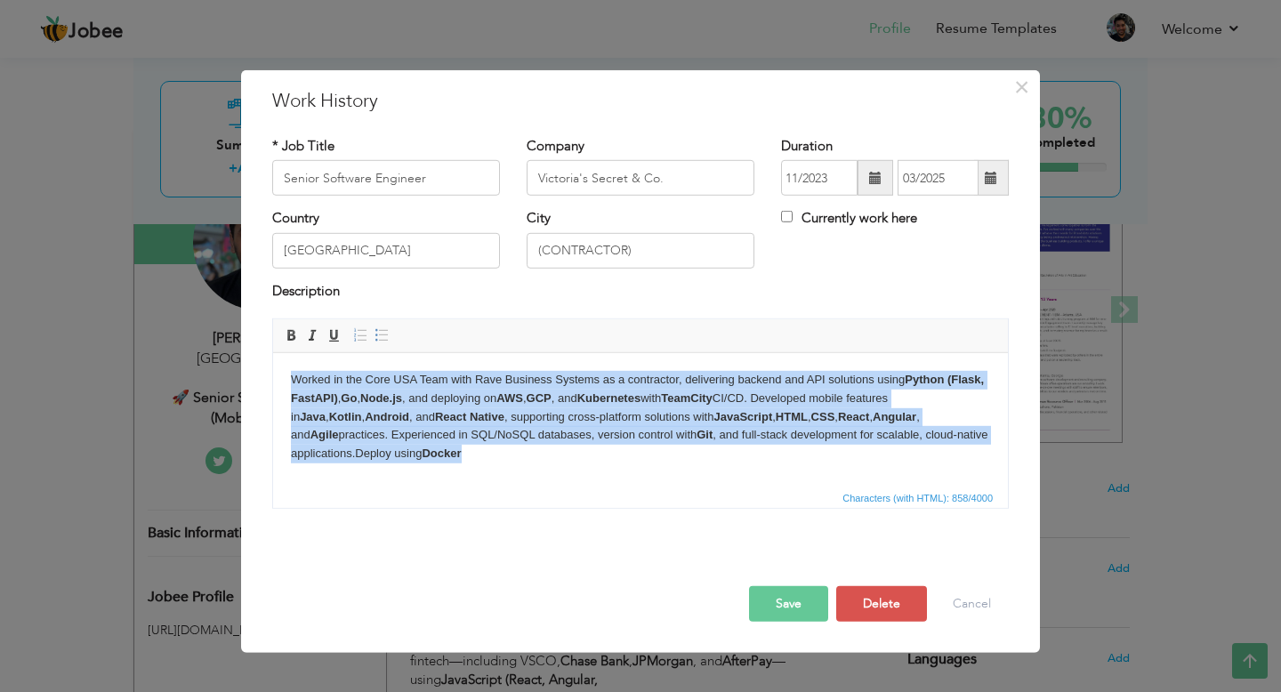
copy body "Worked in the Core USA Team with Rave Business Systems as a contractor, deliver…"
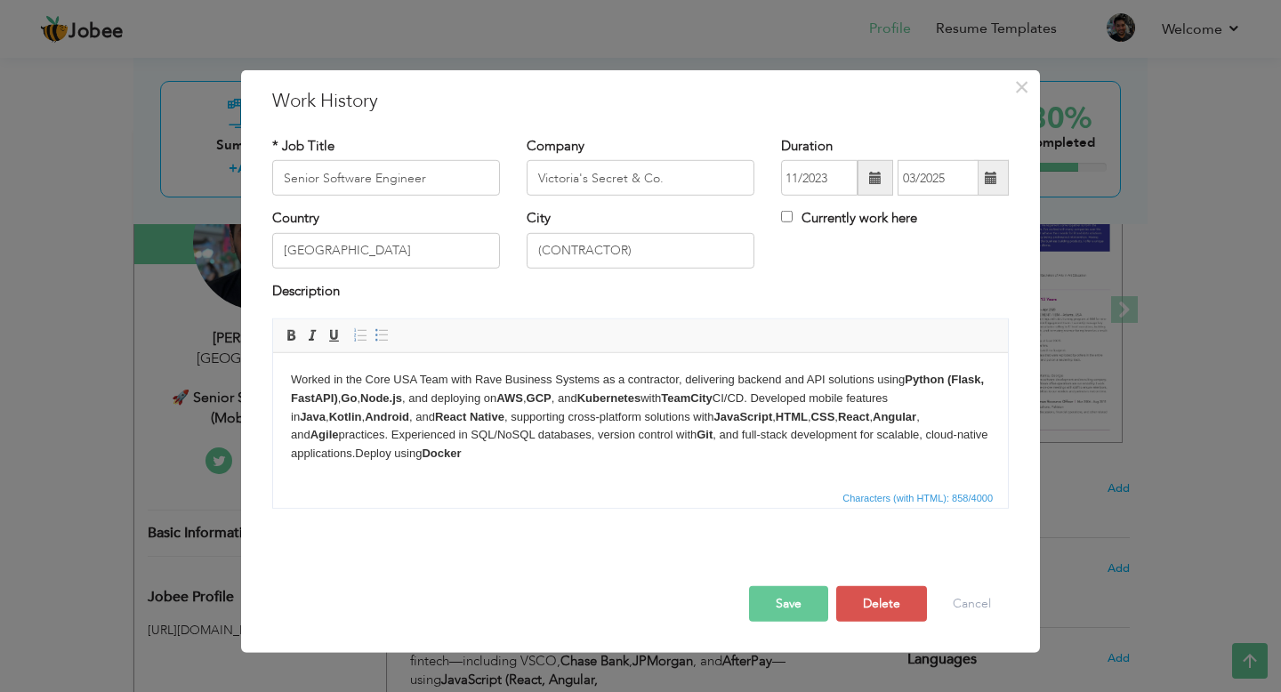
click at [542, 400] on strong "GCP" at bounding box center [539, 398] width 25 height 13
click at [481, 423] on body "Worked in the Core USA Team with Rave Business Systems as a contractor, deliver…" at bounding box center [640, 417] width 699 height 93
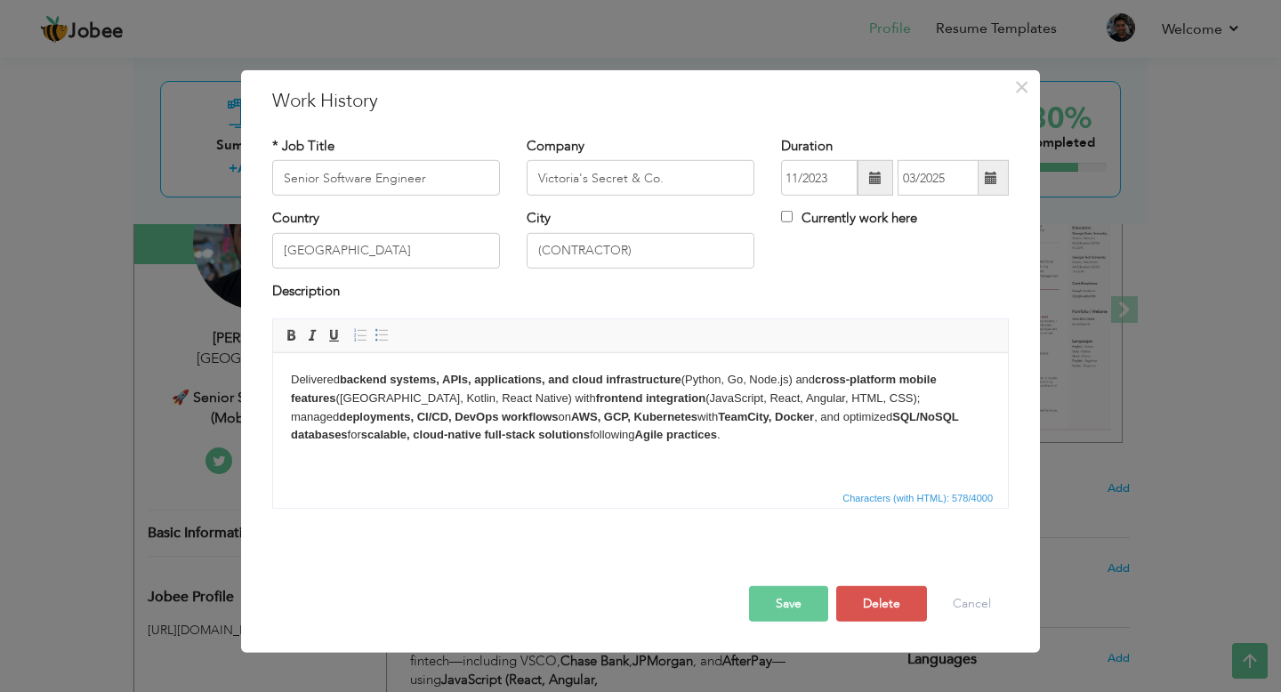
click at [796, 608] on button "Save" at bounding box center [788, 604] width 79 height 36
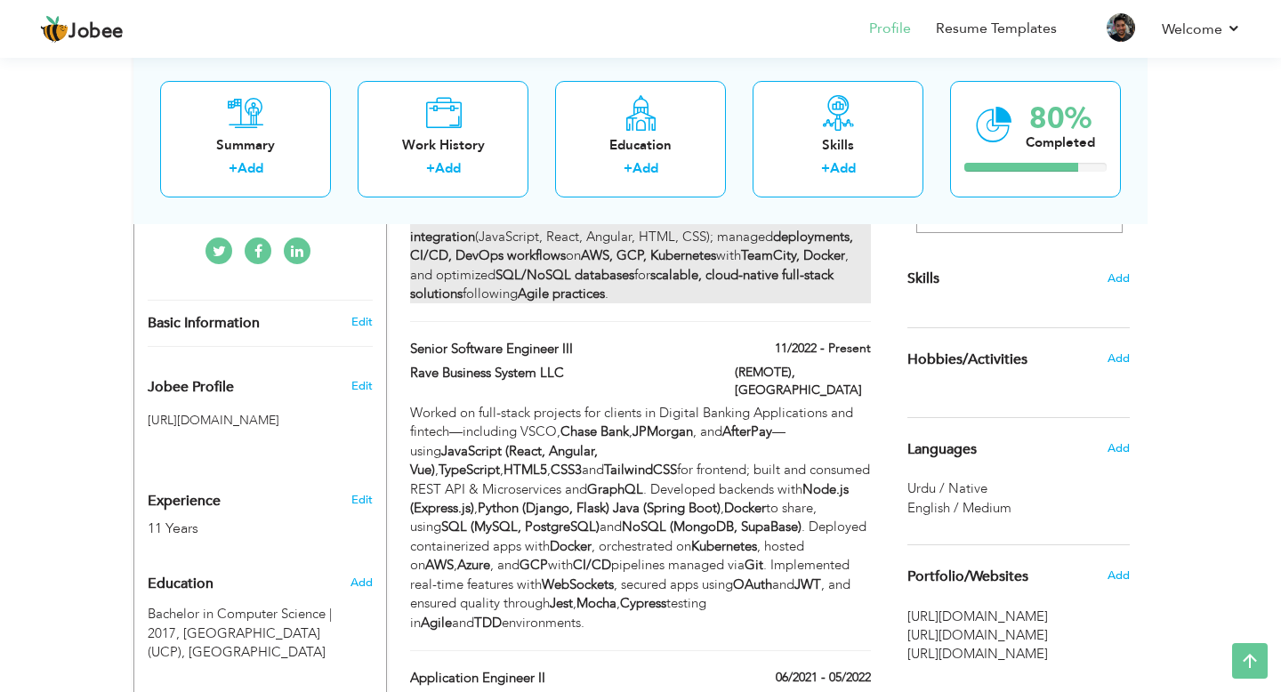
scroll to position [416, 0]
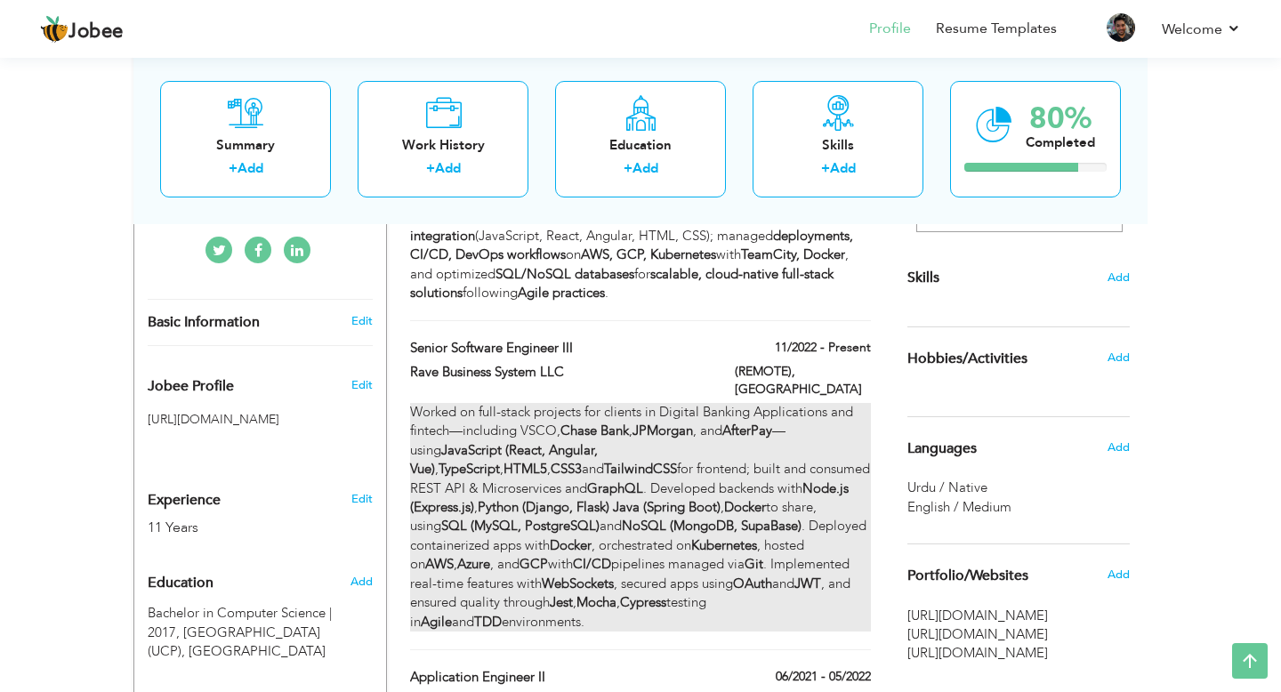
click at [600, 517] on strong "SQL (MySQL, PostgreSQL)" at bounding box center [520, 526] width 158 height 18
type input "Senior Software Engineer III"
type input "Rave Business System LLC"
type input "11/2022"
type input "(REMOTE)"
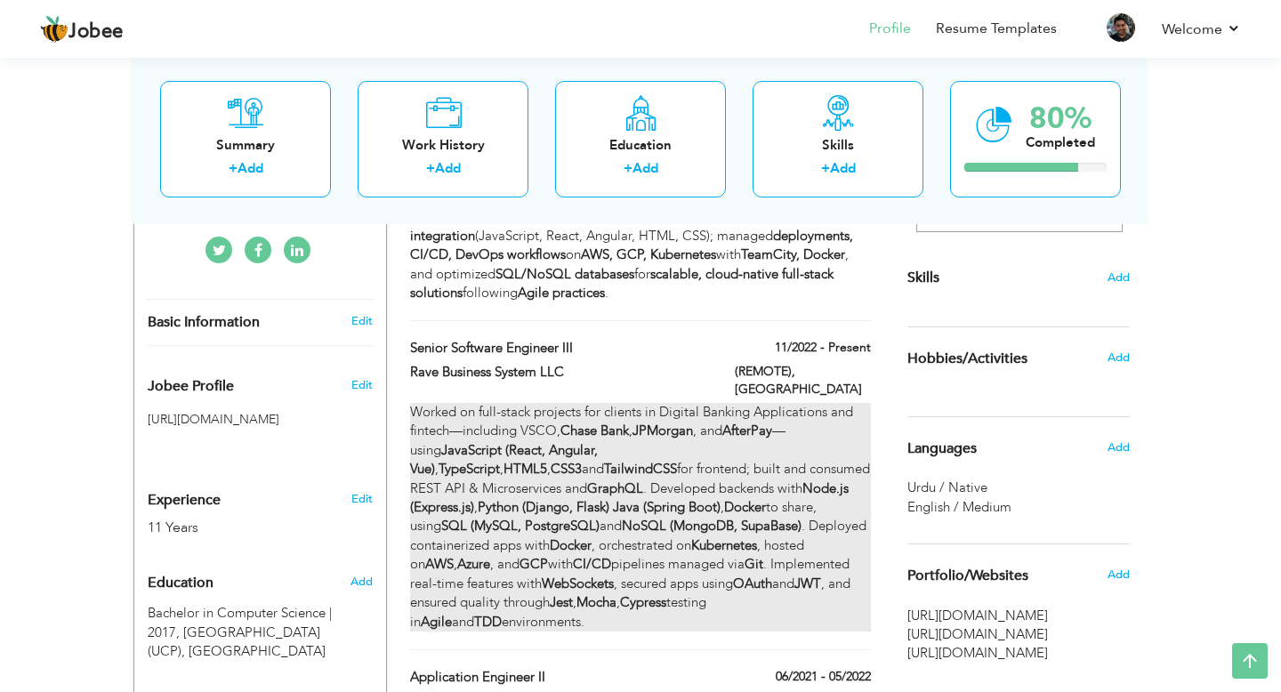
checkbox input "true"
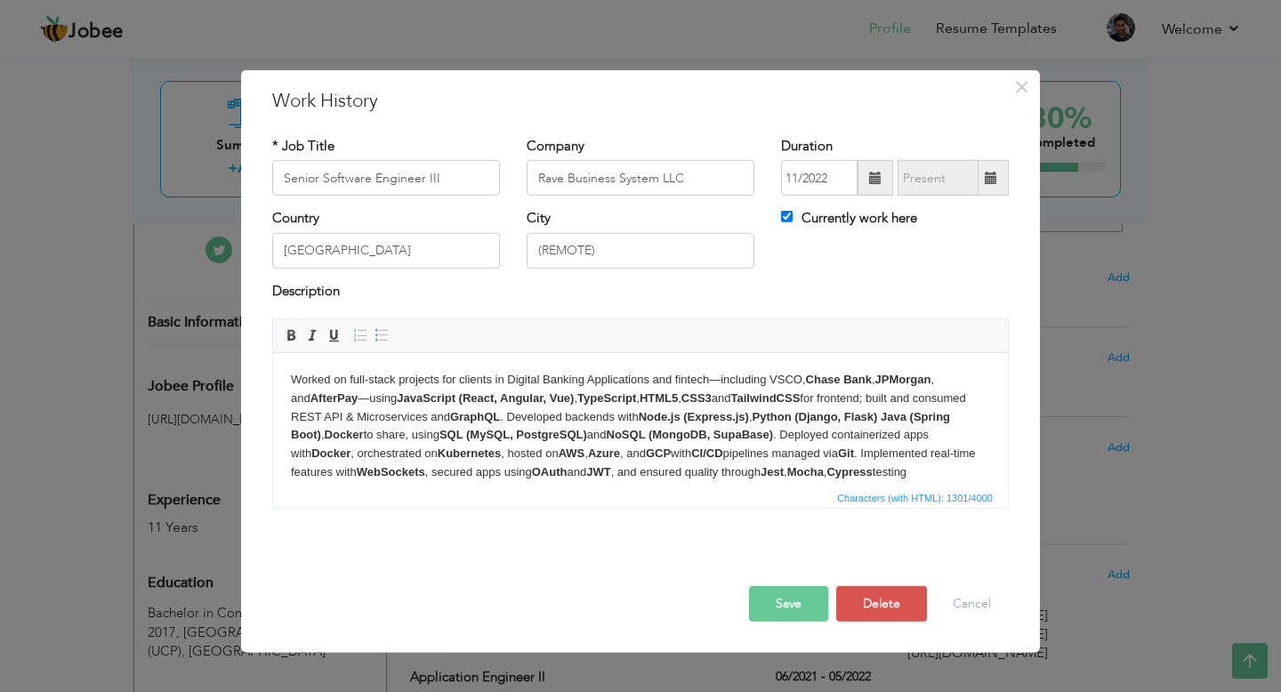
click at [505, 399] on strong "JavaScript (React, Angular, Vue)" at bounding box center [485, 398] width 177 height 13
copy body "Worked on full-stack projects for clients in Digital Banking Applications and f…"
click at [445, 423] on body "Worked on full-stack projects for clients in Digital Banking Applications and f…" at bounding box center [640, 436] width 699 height 130
paste body
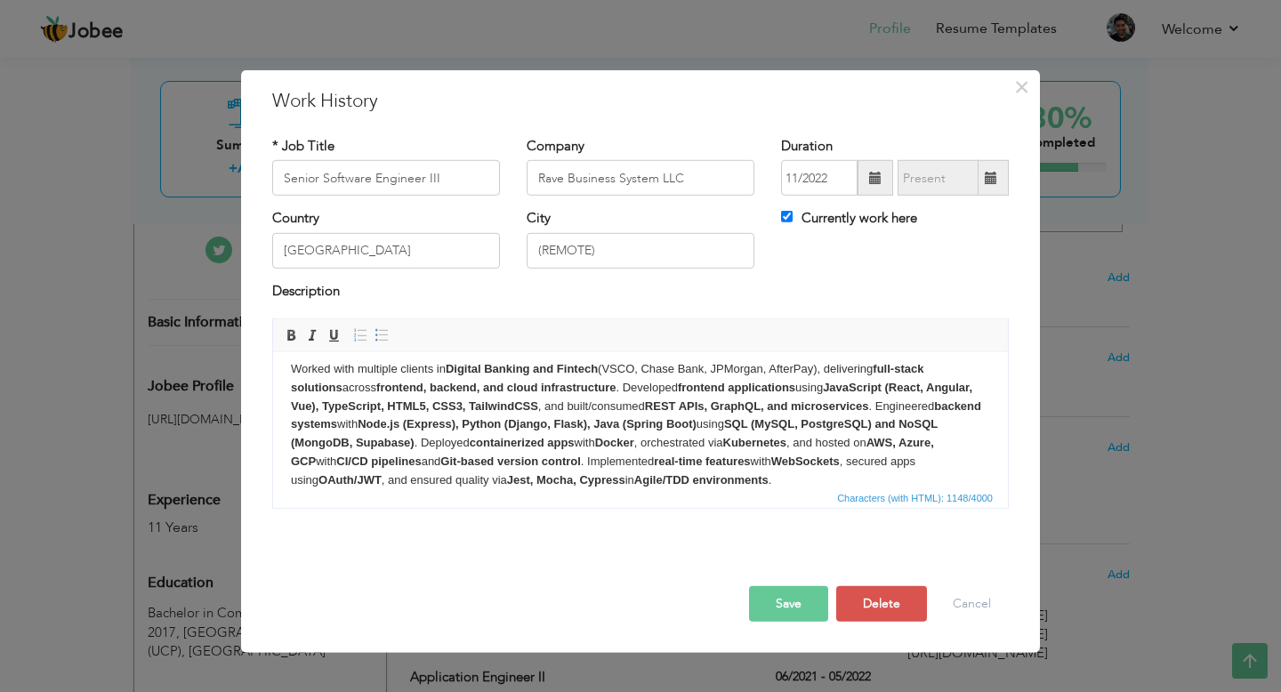
click at [798, 369] on body "Worked with multiple clients in Digital Banking and Fintech (VSCO, Chase Bank, …" at bounding box center [640, 425] width 699 height 130
click at [734, 427] on body "Worked with multiple clients in Digital Banking and Fintech (VSCO, Chase Bank, …" at bounding box center [640, 425] width 699 height 130
click at [881, 428] on strong "SQL (MySQL, PostgreSQL) and NoSQL (MongoDB, Supabase)" at bounding box center [614, 433] width 647 height 32
click at [805, 603] on button "Save" at bounding box center [788, 604] width 79 height 36
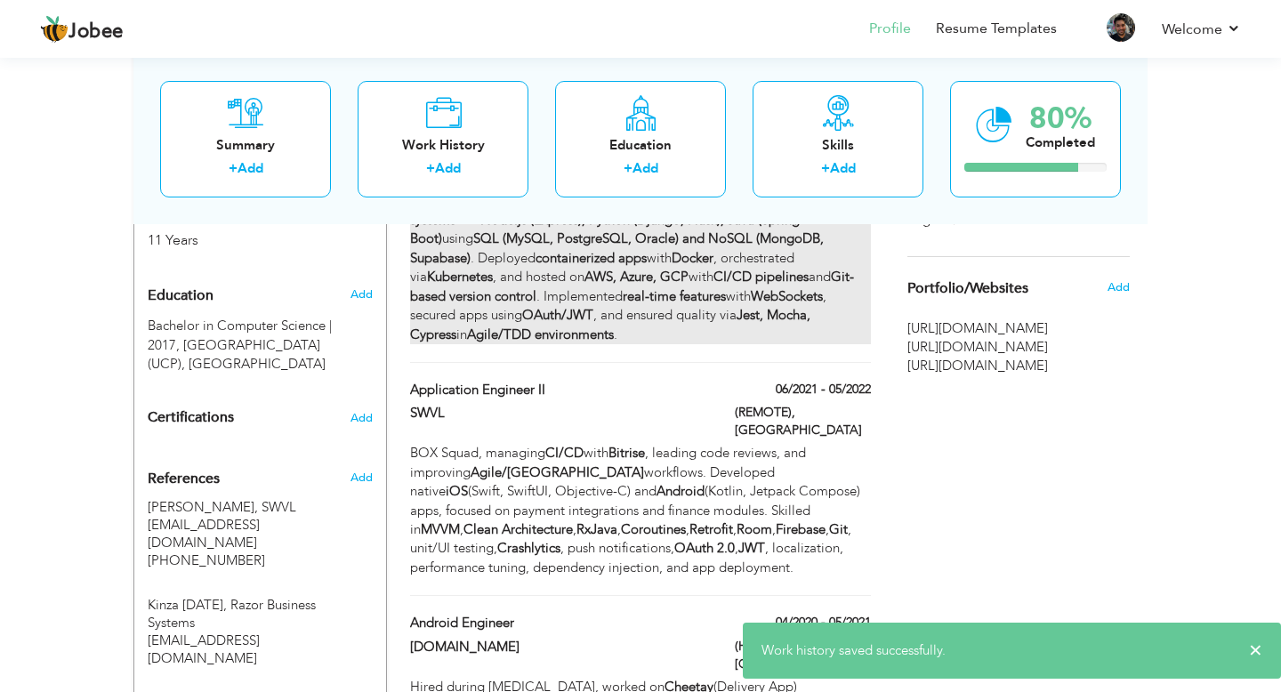
scroll to position [715, 0]
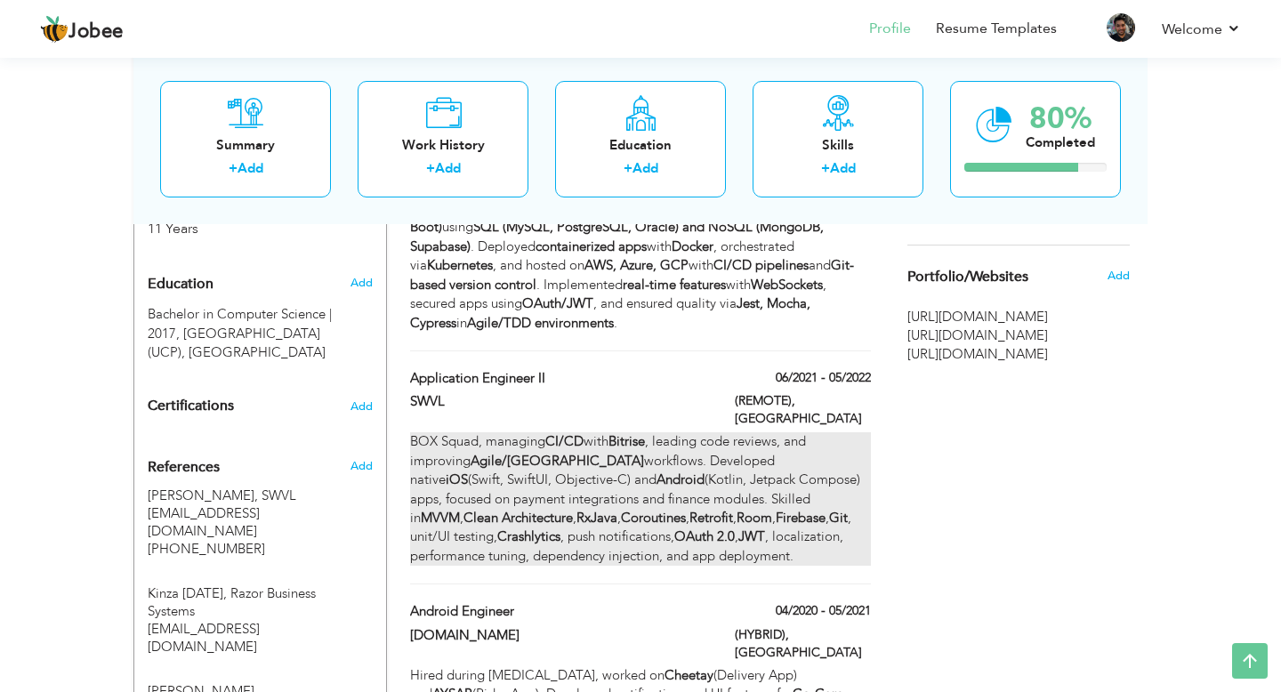
click at [621, 432] on div "BOX Squad, managing CI/CD with Bitrise , leading code reviews, and improving Ag…" at bounding box center [640, 498] width 461 height 133
type input "Application Engineer II"
type input "SWVL"
type input "06/2021"
type input "05/2022"
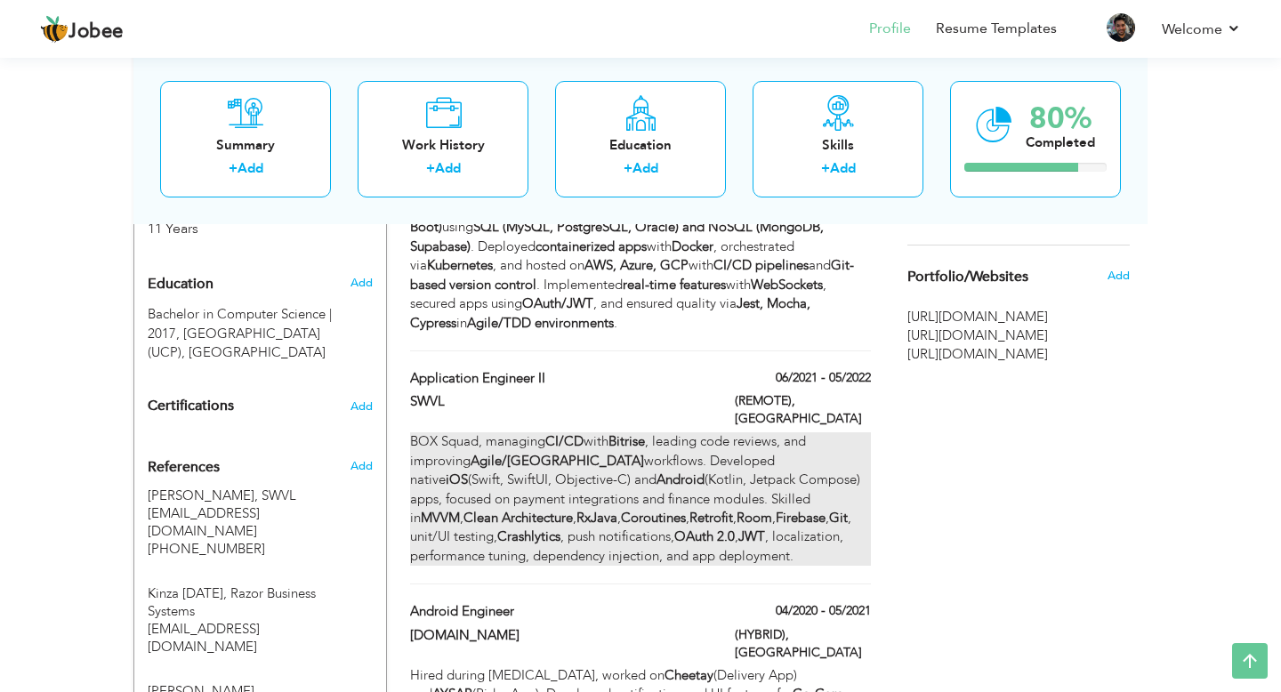
type input "[GEOGRAPHIC_DATA]"
checkbox input "false"
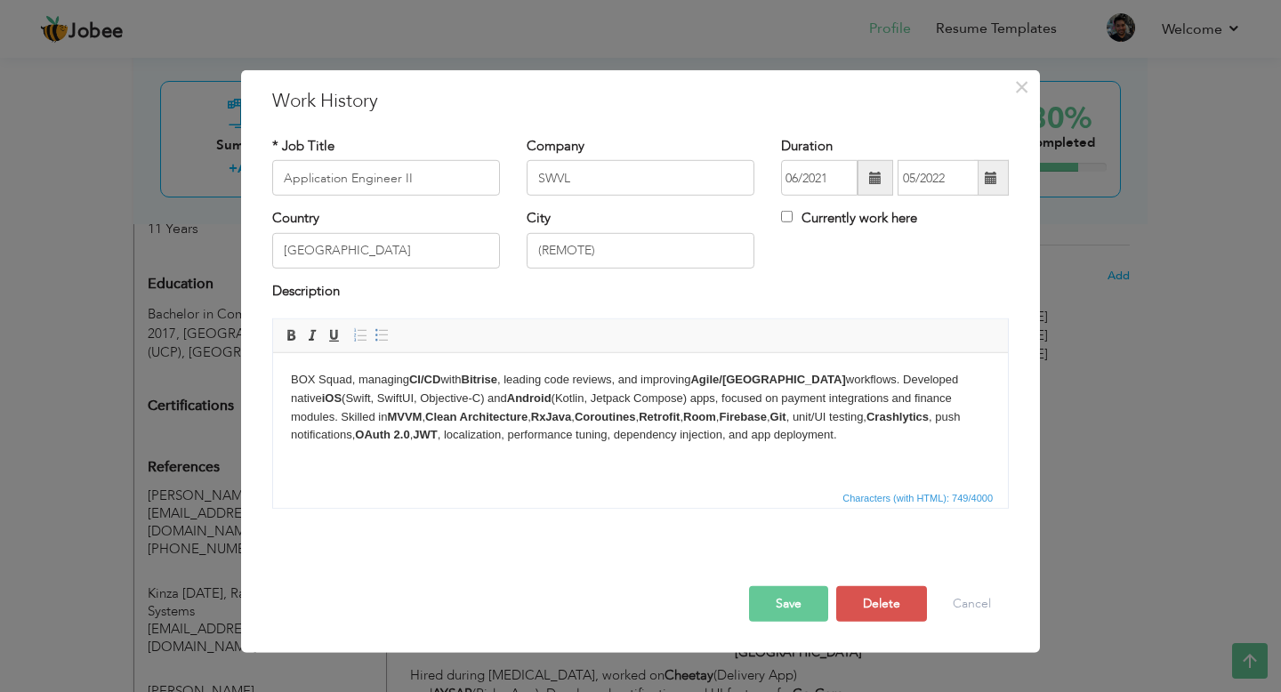
click at [698, 396] on body "BOX Squad, managing CI/CD with Bitrise , leading code reviews, and improving Ag…" at bounding box center [640, 408] width 699 height 74
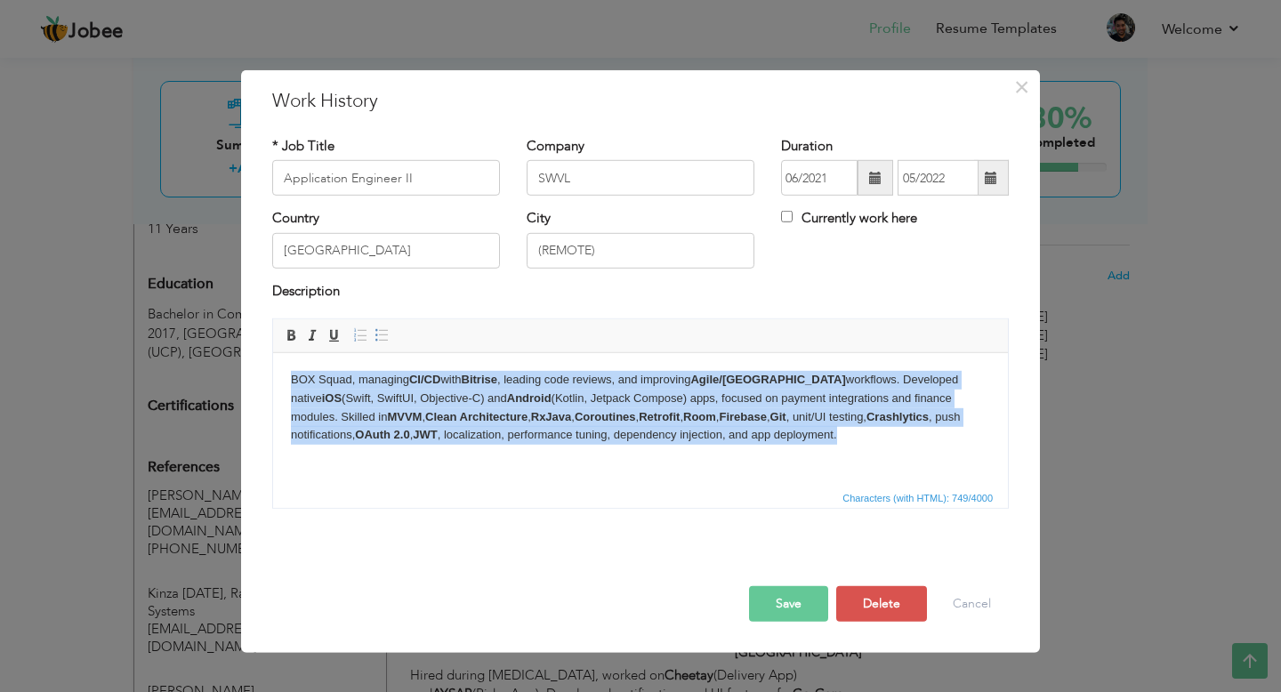
copy body "BOX Squad, managing CI/CD with Bitrise , leading code reviews, and improving Ag…"
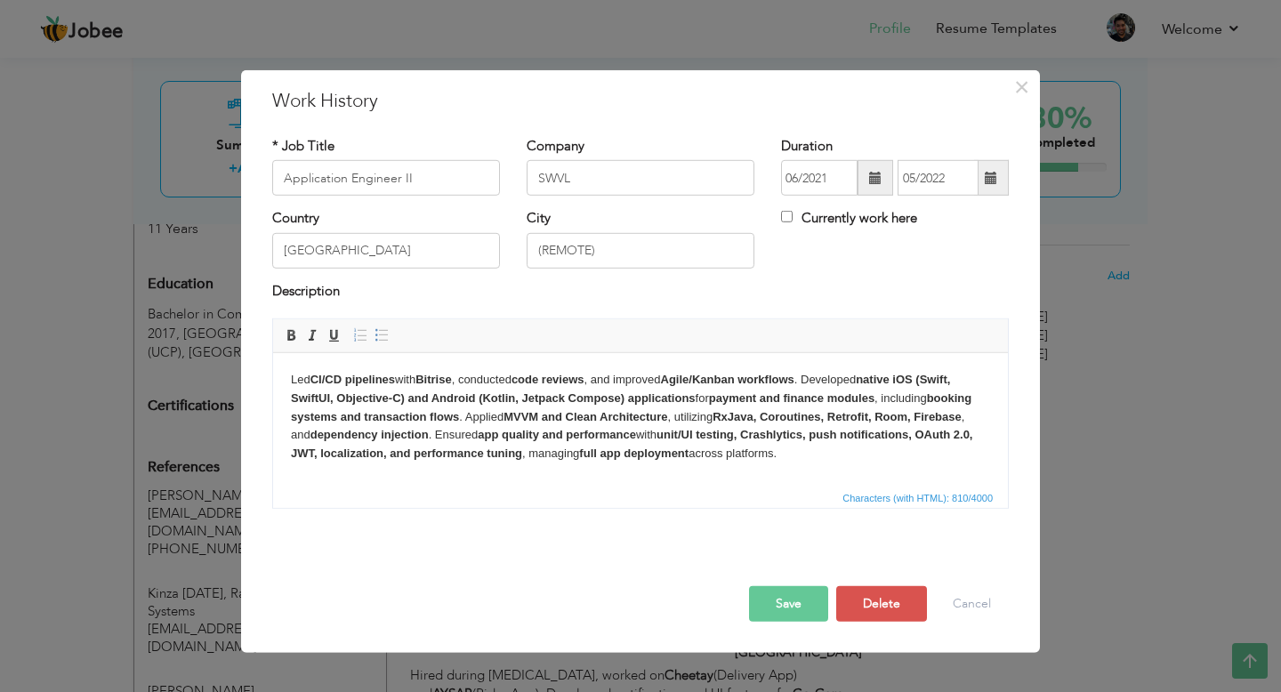
click at [797, 606] on button "Save" at bounding box center [788, 604] width 79 height 36
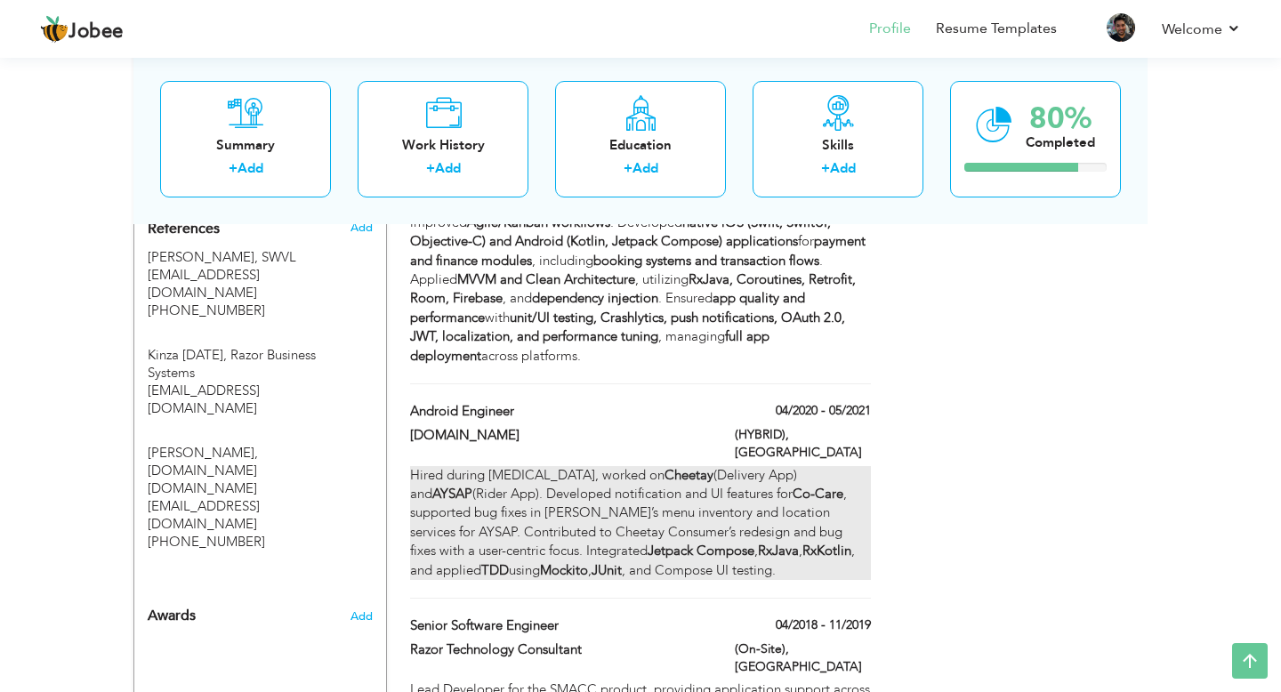
scroll to position [956, 0]
click at [609, 464] on div "Hired during COVID-19, worked on Cheetay (Delivery App) and AYSAP (Rider App). …" at bounding box center [640, 521] width 461 height 115
type input "Android Engineer"
type input "Cheetay.PK"
type input "04/2020"
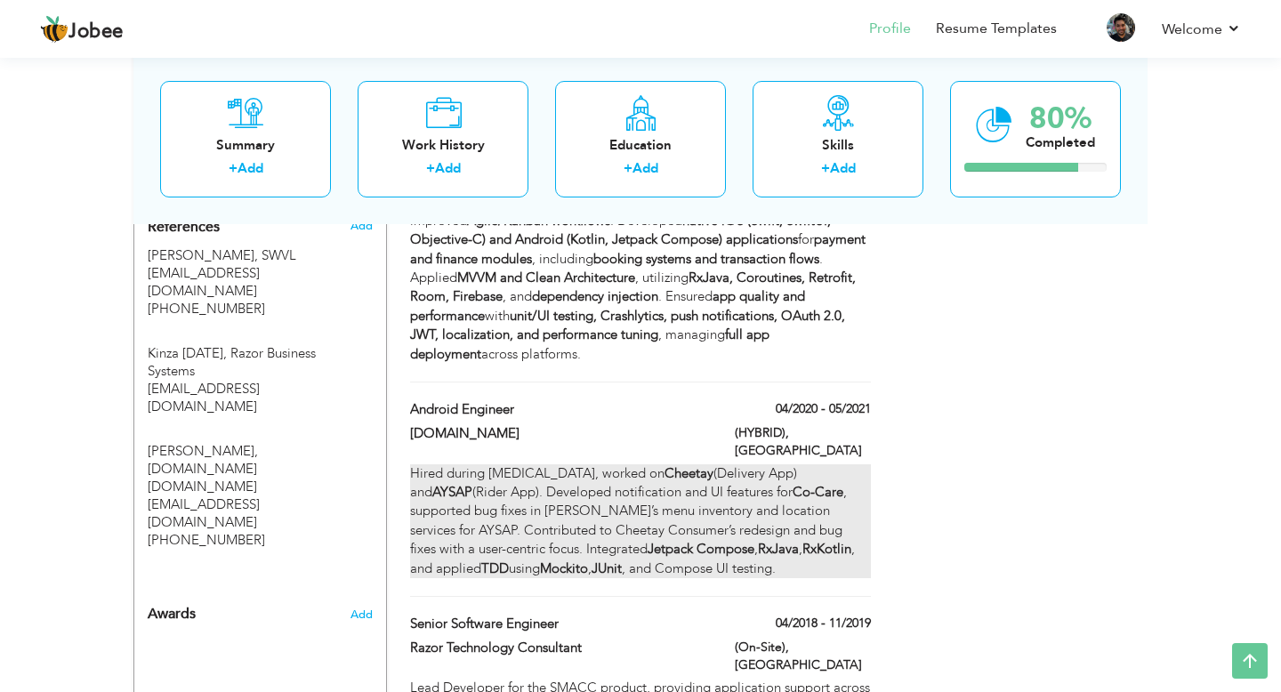
type input "05/2021"
type input "[GEOGRAPHIC_DATA]"
type input "(HYBRID)"
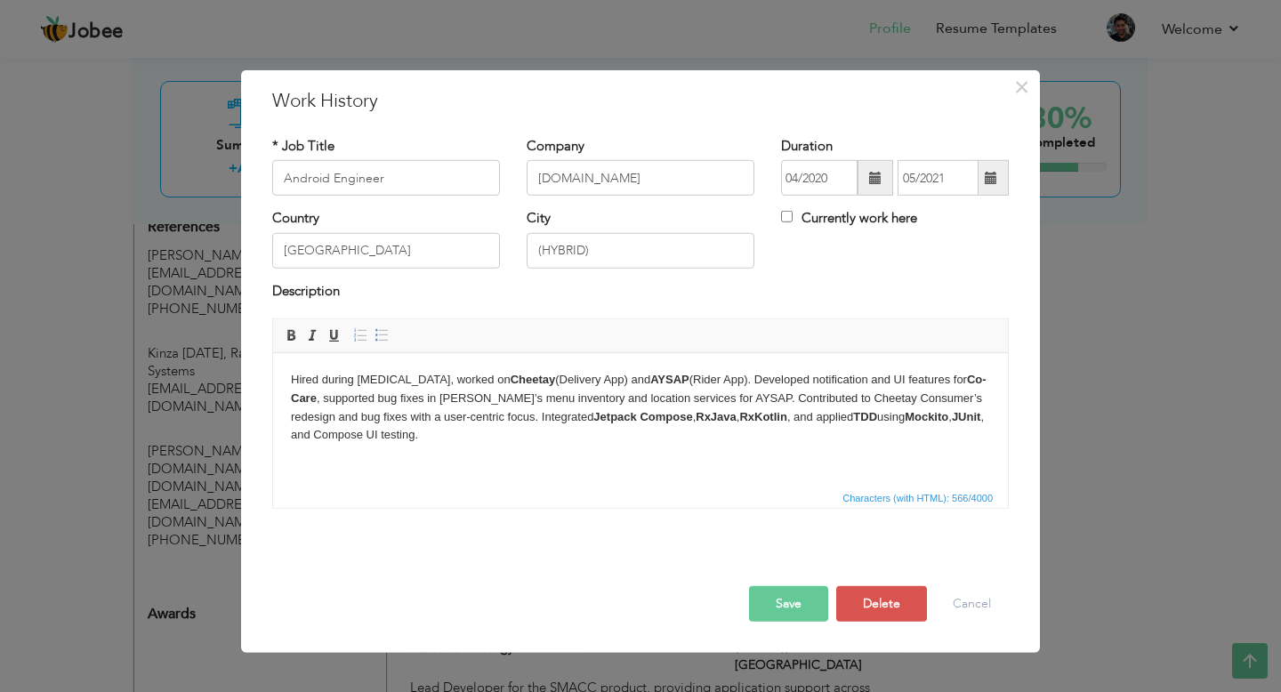
click at [594, 422] on strong "Jetpack Compose" at bounding box center [643, 416] width 99 height 13
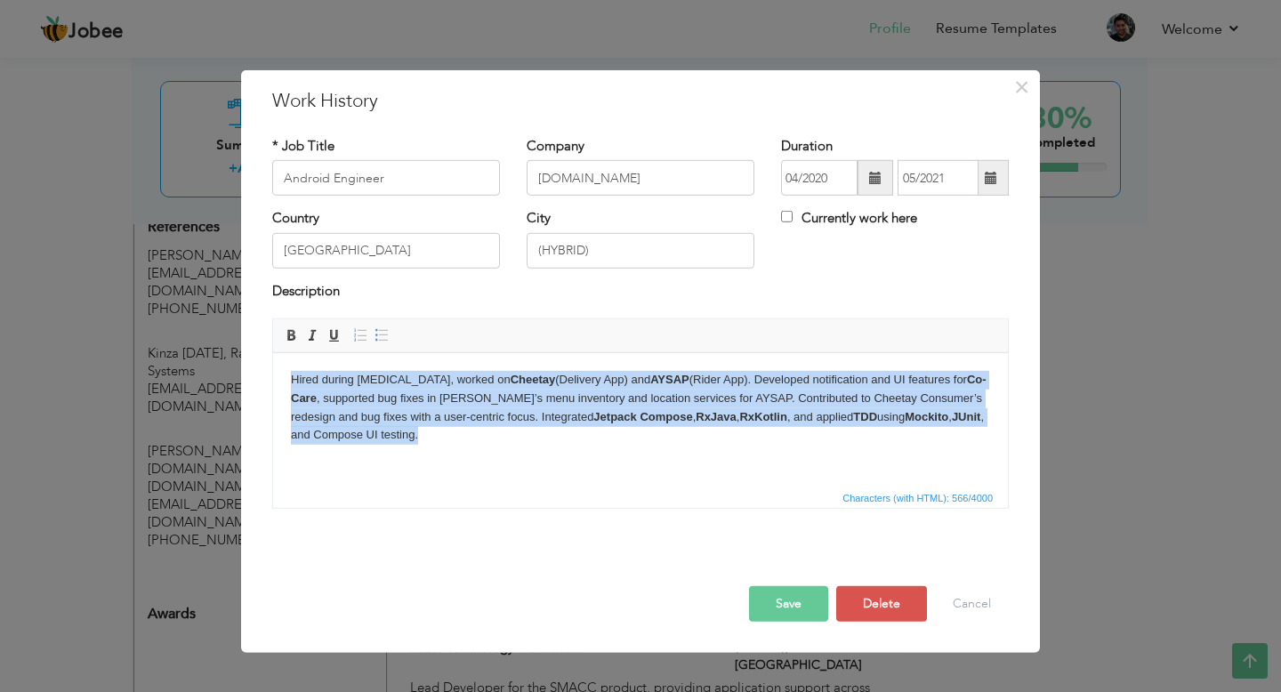
copy body "Hired during COVID-19, worked on Cheetay (Delivery App) and AYSAP (Rider App). …"
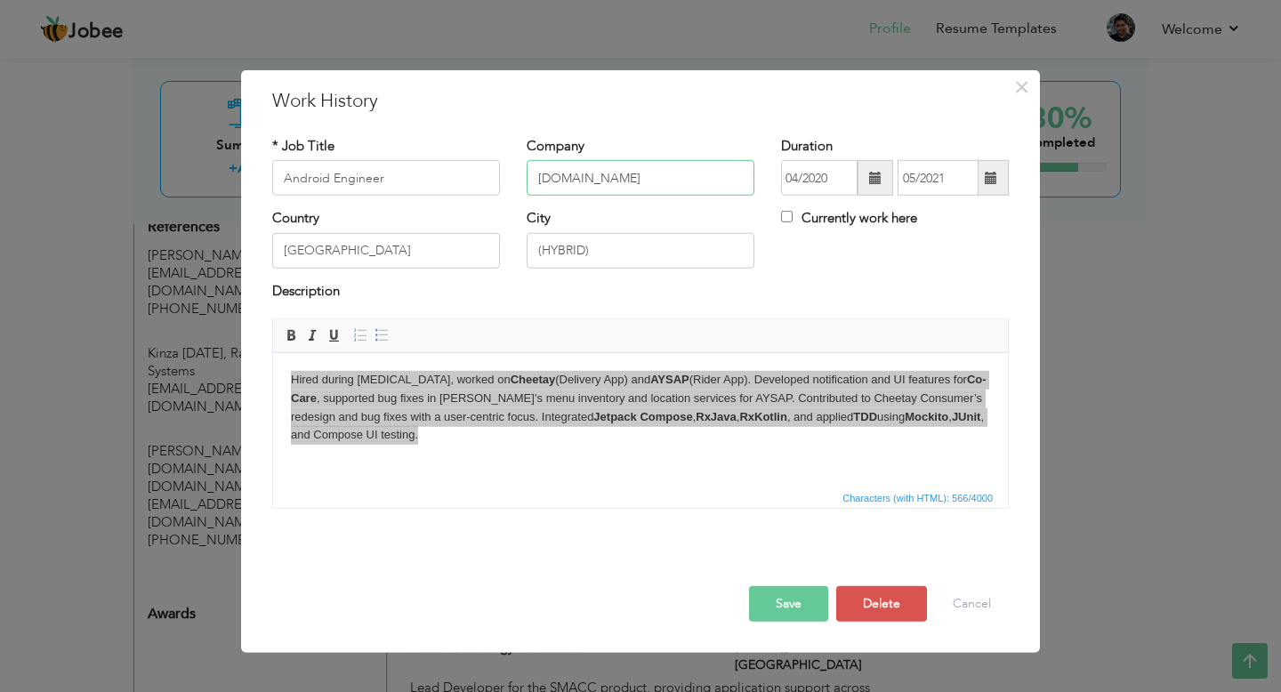
click at [609, 173] on input "Cheetay.PK" at bounding box center [641, 178] width 228 height 36
type input "[DOMAIN_NAME]"
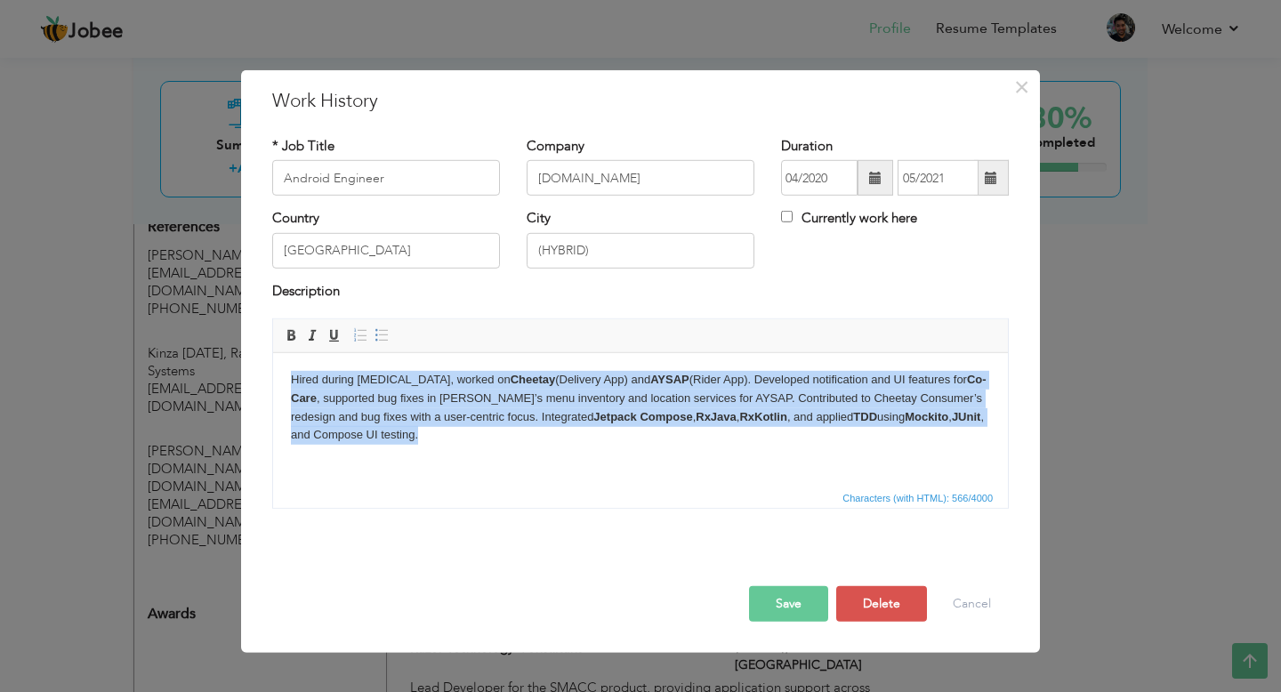
click at [549, 406] on body "Hired during COVID-19, worked on Cheetay (Delivery App) and AYSAP (Rider App). …" at bounding box center [640, 408] width 699 height 74
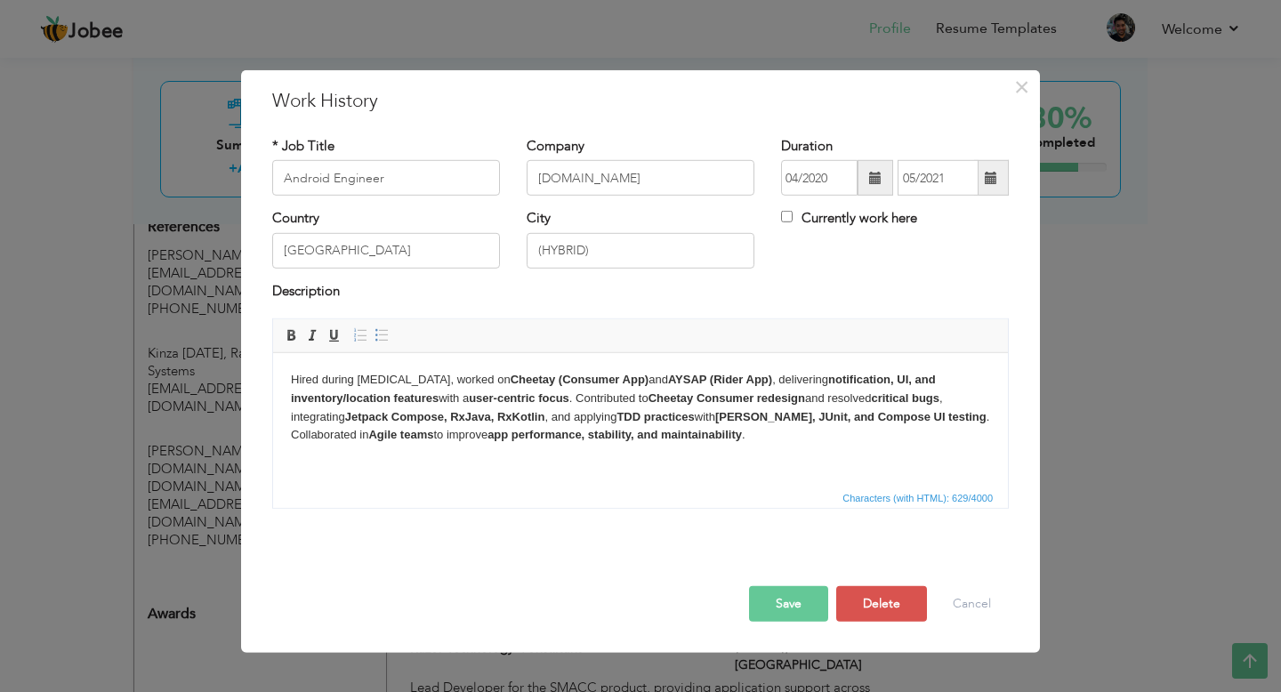
click at [796, 449] on html "Hired during [MEDICAL_DATA], worked on Cheetay (Consumer App) and AYSAP (Rider …" at bounding box center [640, 407] width 735 height 109
click at [778, 616] on button "Save" at bounding box center [788, 604] width 79 height 36
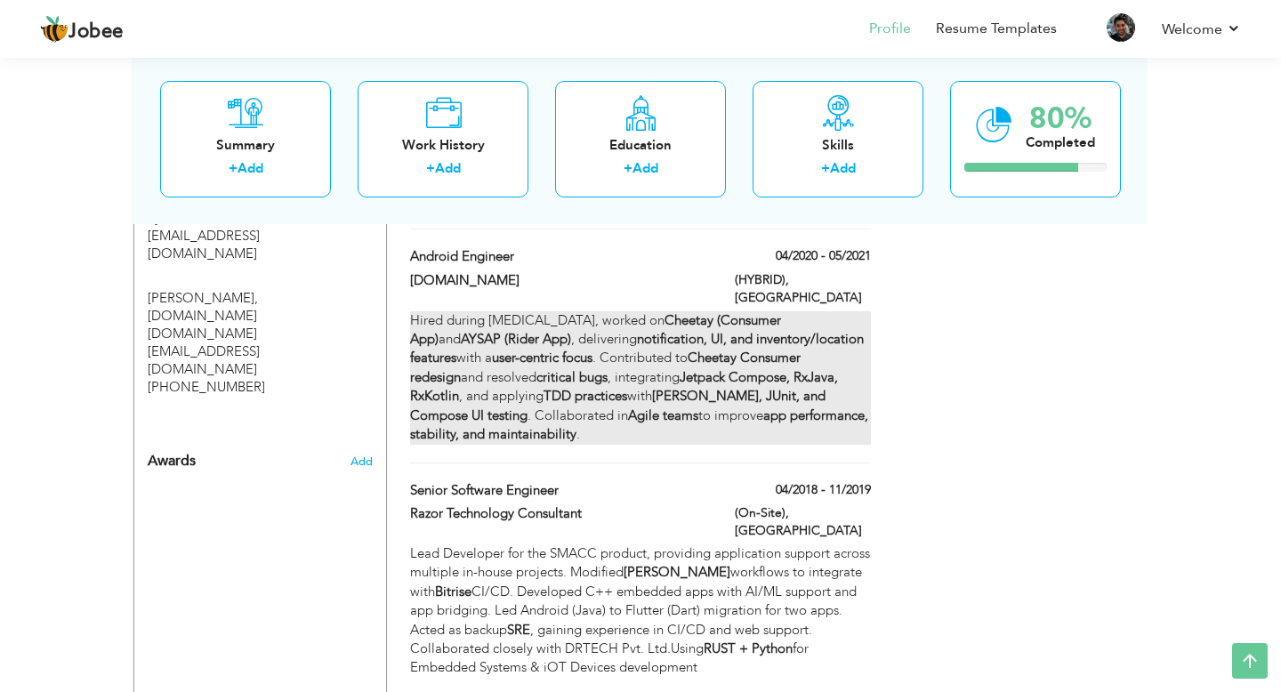
scroll to position [1161, 0]
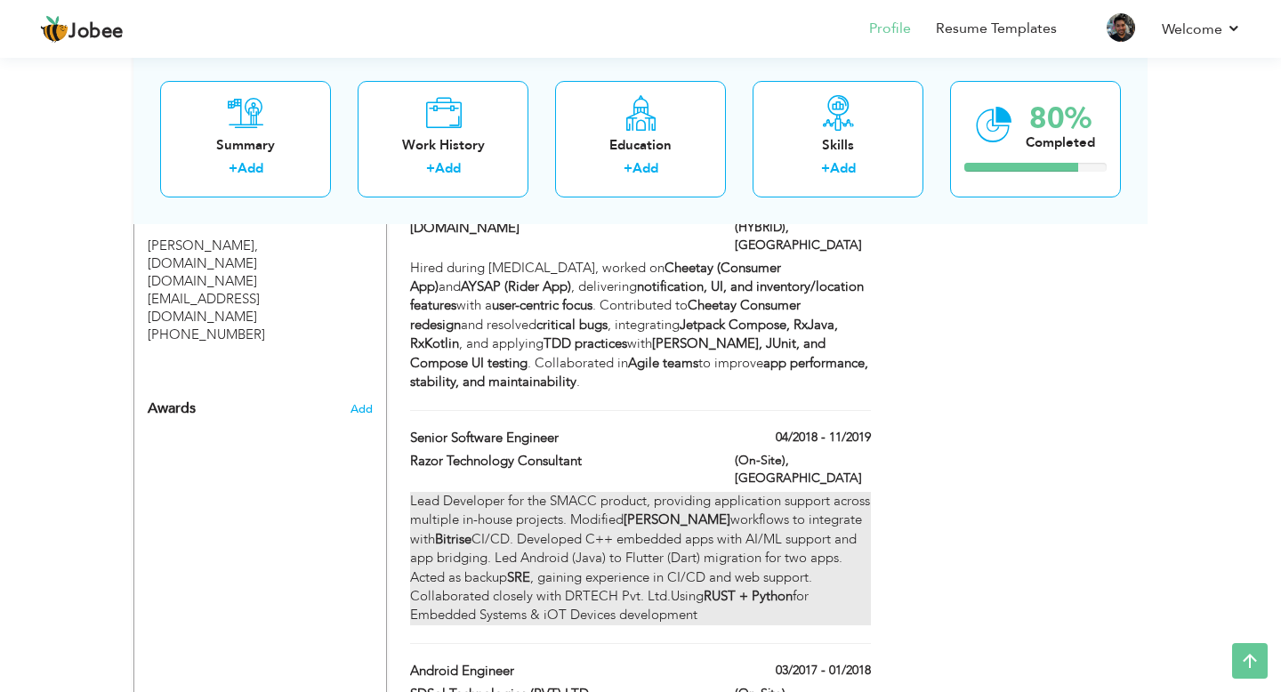
click at [631, 492] on div "Lead Developer for the SMACC product, providing application support across mult…" at bounding box center [640, 558] width 461 height 133
type input "Senior Software Engineer"
type input "Razor Technology Consultant"
type input "04/2018"
type input "11/2019"
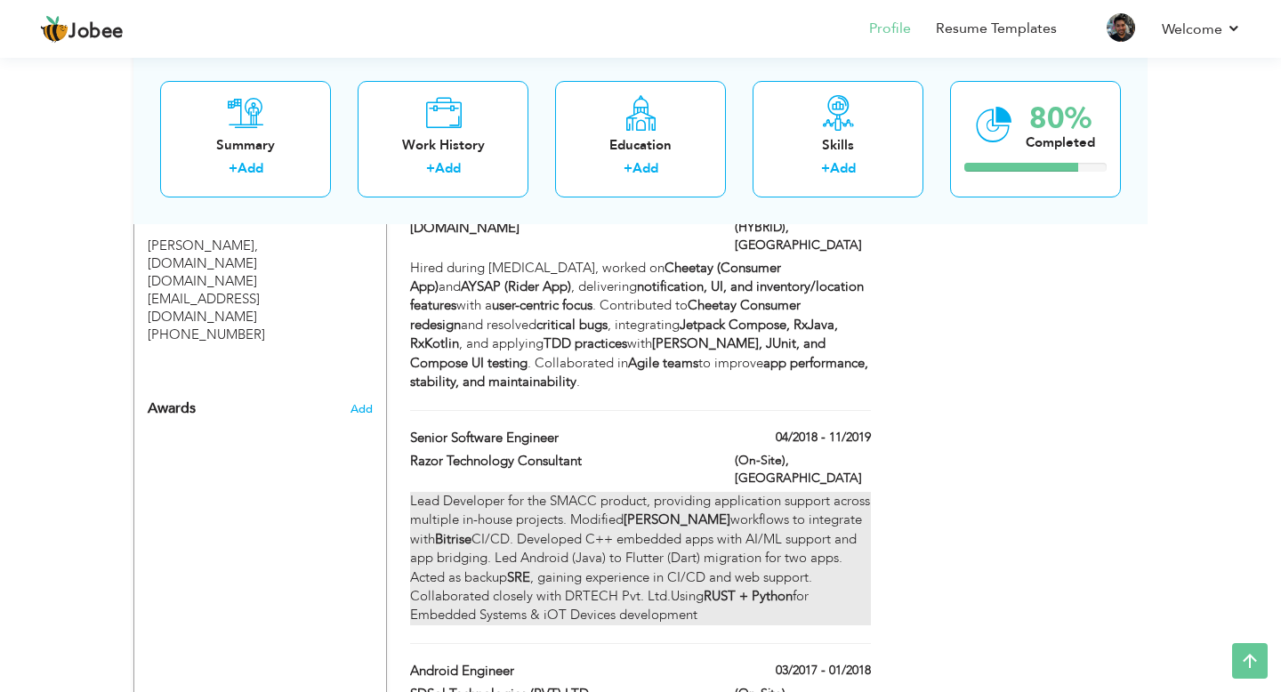
type input "(On-Site)"
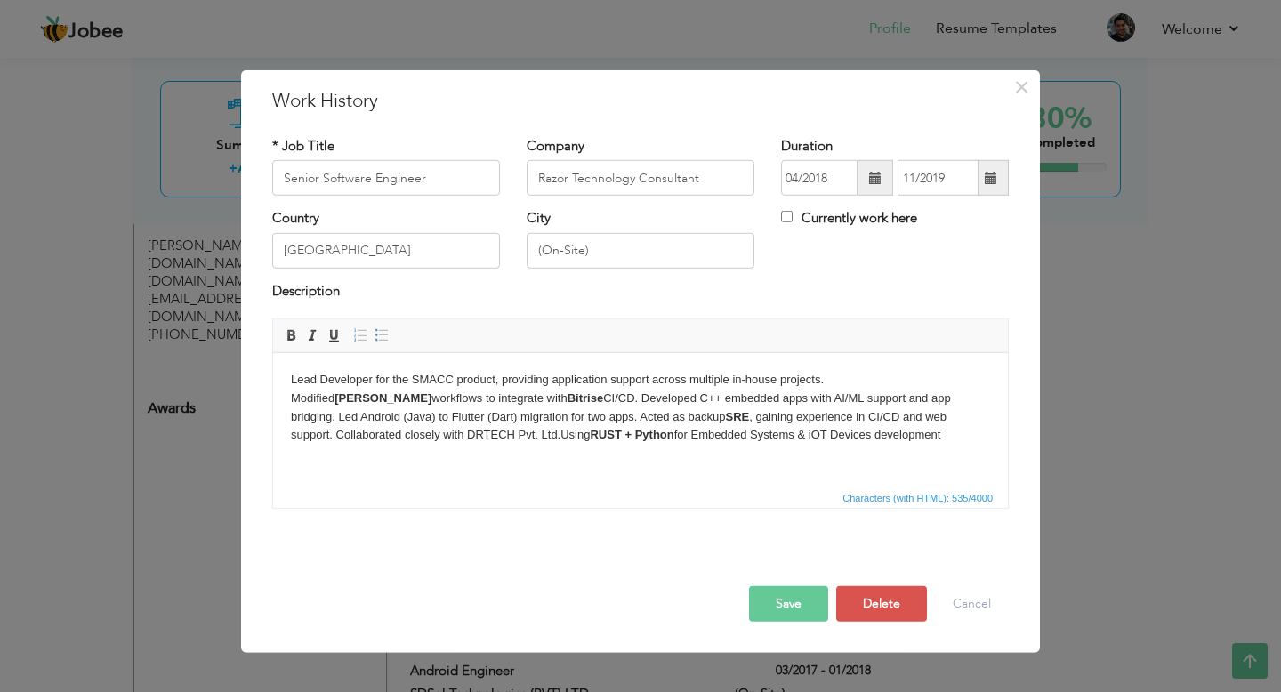
click at [527, 432] on body "Lead Developer for the SMACC product, providing application support across mult…" at bounding box center [640, 408] width 699 height 74
copy body "Lead Developer for the SMACC product, providing application support across mult…"
click at [406, 178] on input "Senior Software Engineer" at bounding box center [386, 178] width 228 height 36
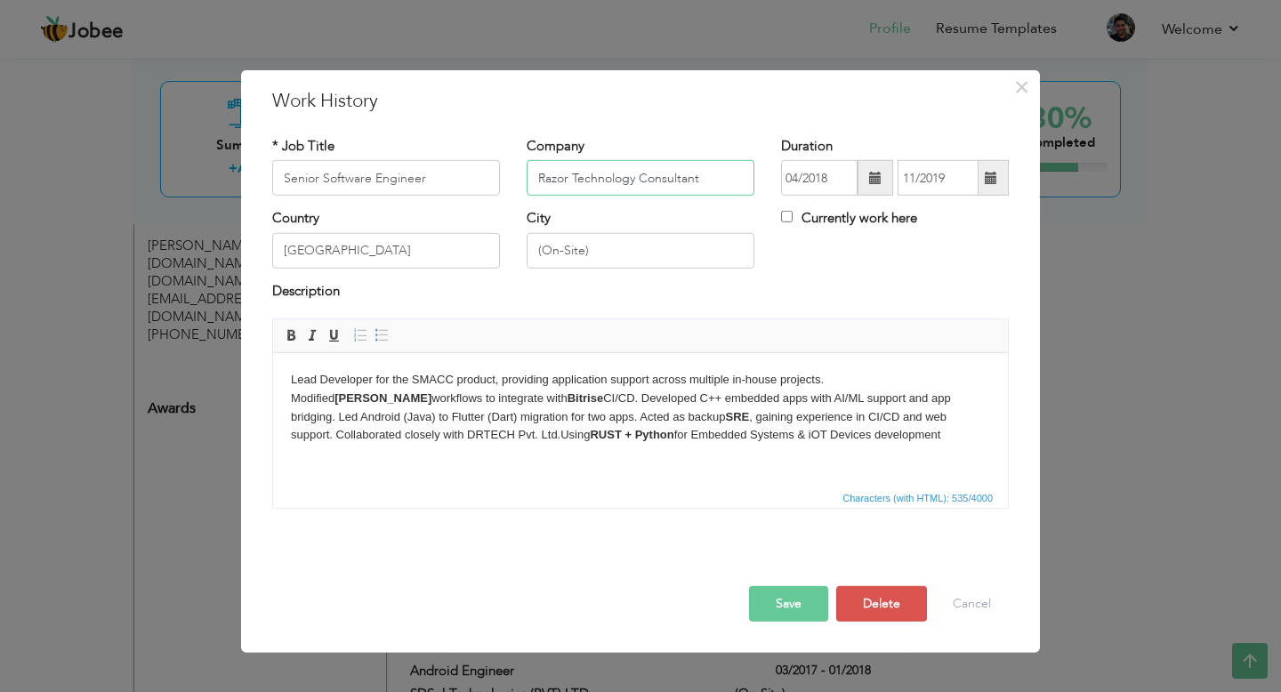
click at [648, 187] on input "Razor Technology Consultant" at bounding box center [641, 178] width 228 height 36
click at [651, 178] on input "Razor Technology Consultant" at bounding box center [641, 178] width 228 height 36
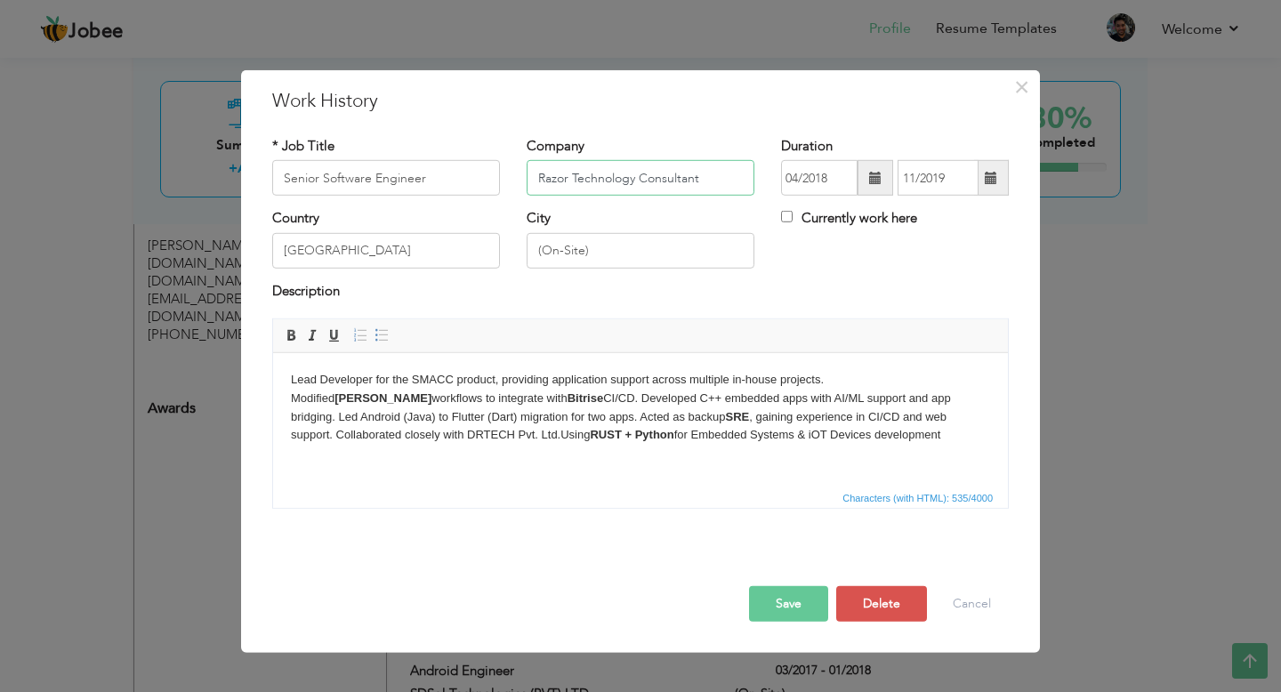
click at [651, 178] on input "Razor Technology Consultant" at bounding box center [641, 178] width 228 height 36
type input "Arab Sea Information Systems"
drag, startPoint x: 603, startPoint y: 254, endPoint x: 532, endPoint y: 252, distance: 71.2
click at [532, 252] on input "(On-Site)" at bounding box center [641, 251] width 228 height 36
click at [641, 418] on body "Lead Developer for the SMACC product, providing application support across mult…" at bounding box center [640, 408] width 699 height 74
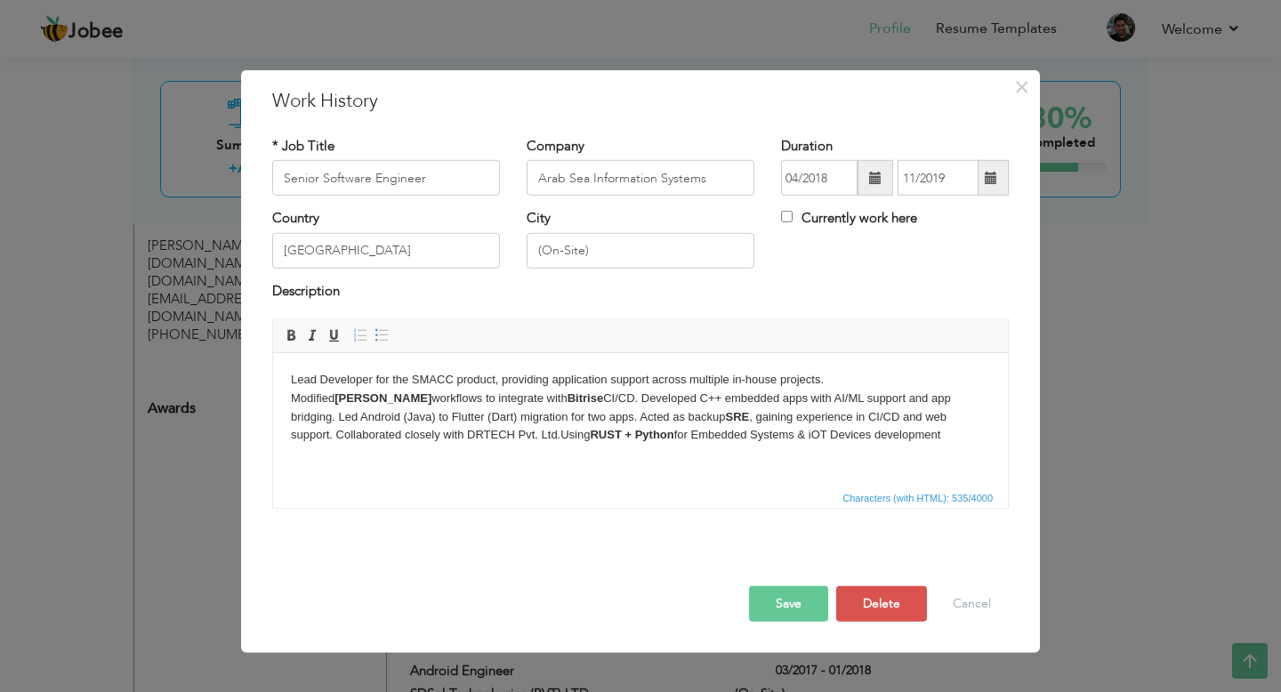
click at [704, 446] on html "Lead Developer for the SMACC product, providing application support across mult…" at bounding box center [640, 407] width 735 height 109
click at [575, 397] on body "Lead Developer for the SMACC product, providing application support across mult…" at bounding box center [640, 408] width 699 height 74
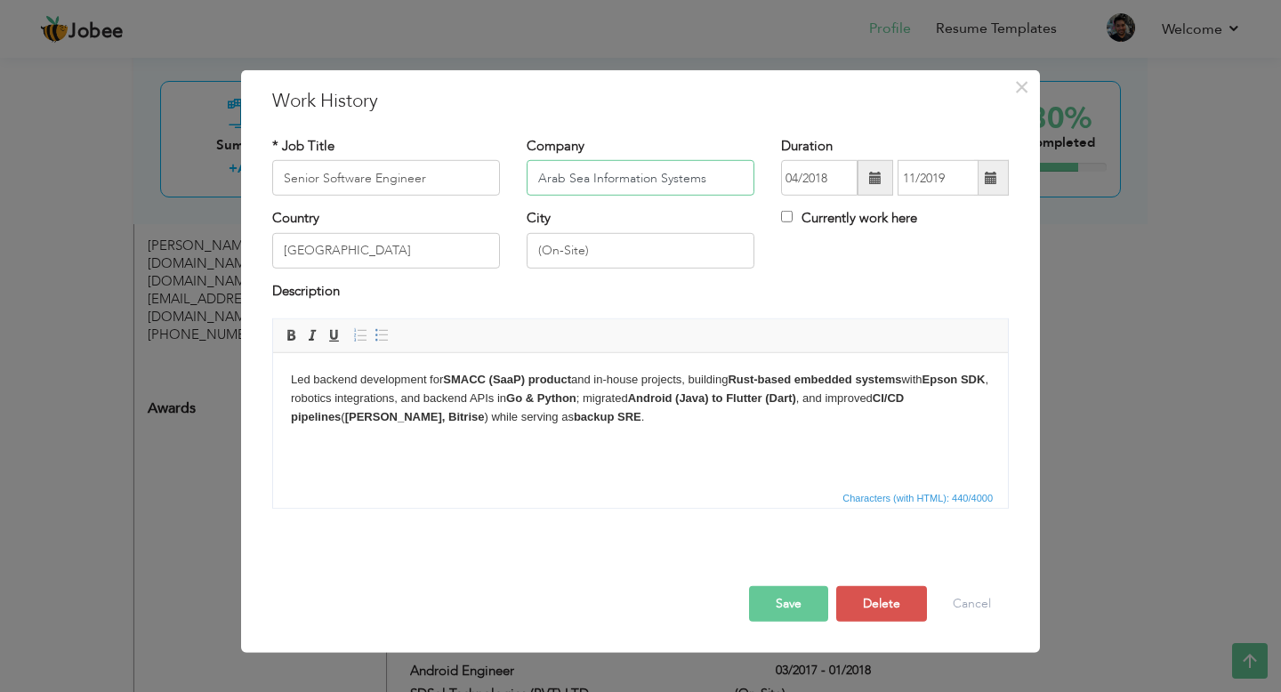
click at [658, 174] on input "Arab Sea Information Systems" at bounding box center [641, 178] width 228 height 36
click at [777, 607] on button "Save" at bounding box center [788, 604] width 79 height 36
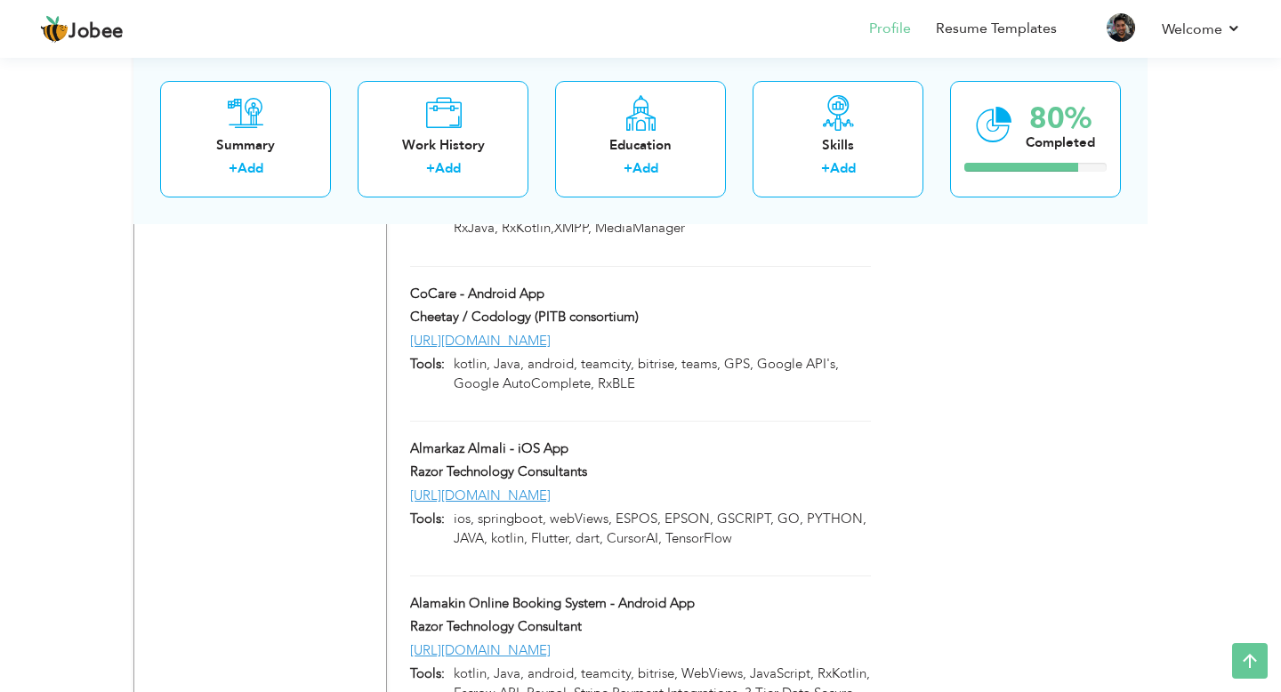
scroll to position [2355, 0]
click at [538, 462] on label "Razor Technology Consultants" at bounding box center [559, 471] width 299 height 19
type input "Almarkaz Almali - iOS App"
type input "Razor Technology Consultants"
type input "[URL][DOMAIN_NAME]"
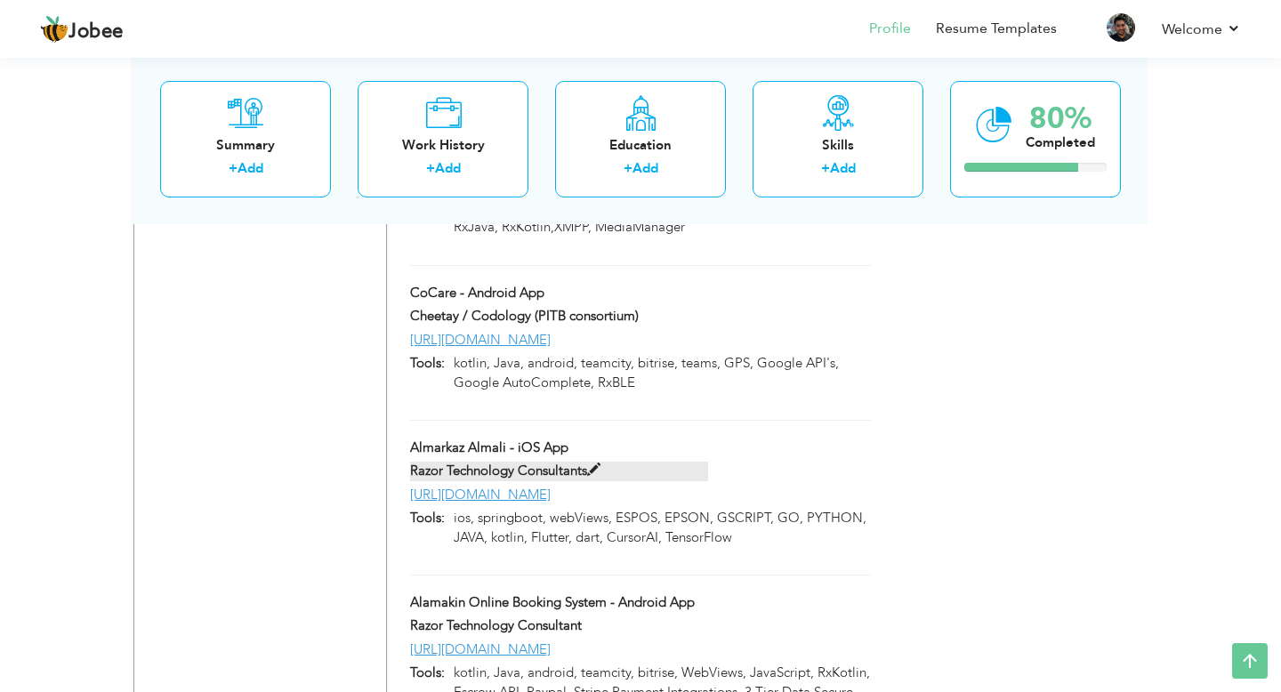
type input "ios, springboot, webViews, ESPOS, EPSON, GSCRIPT, GO, PYTHON, JAVA, kotlin, Flu…"
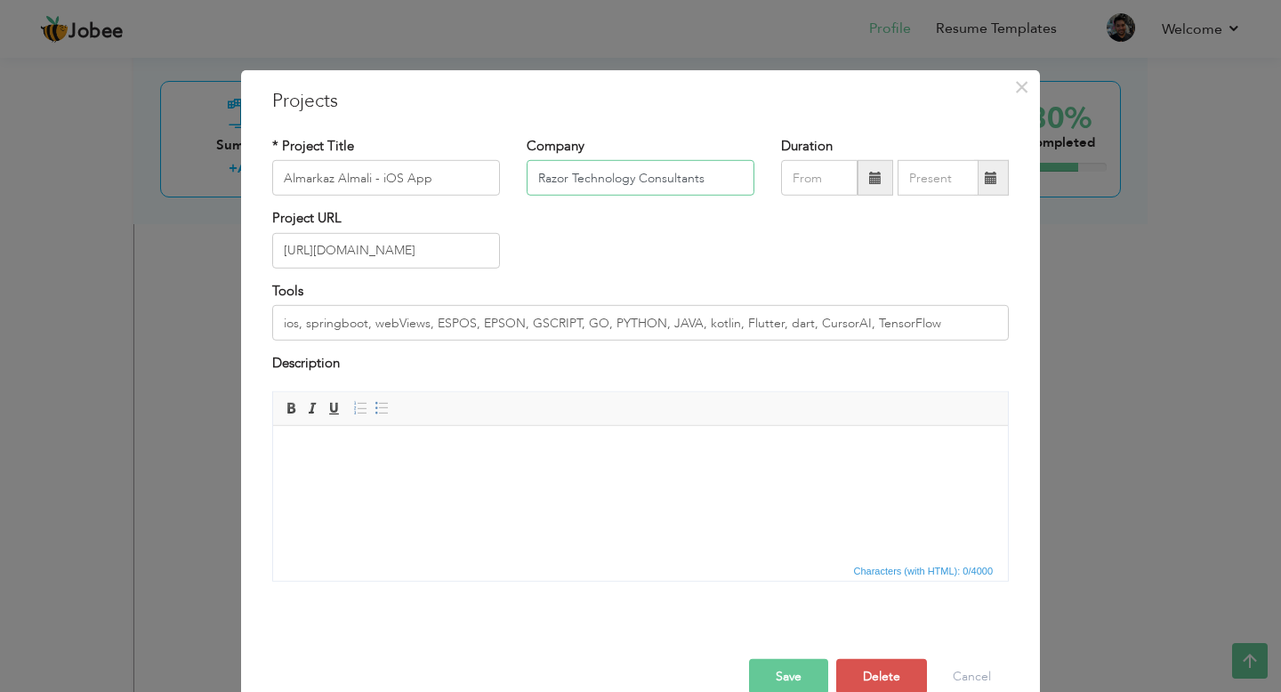
click at [589, 178] on input "Razor Technology Consultants" at bounding box center [641, 178] width 228 height 36
paste input "Arab Sea Information System"
type input "Arab Sea Information Systems"
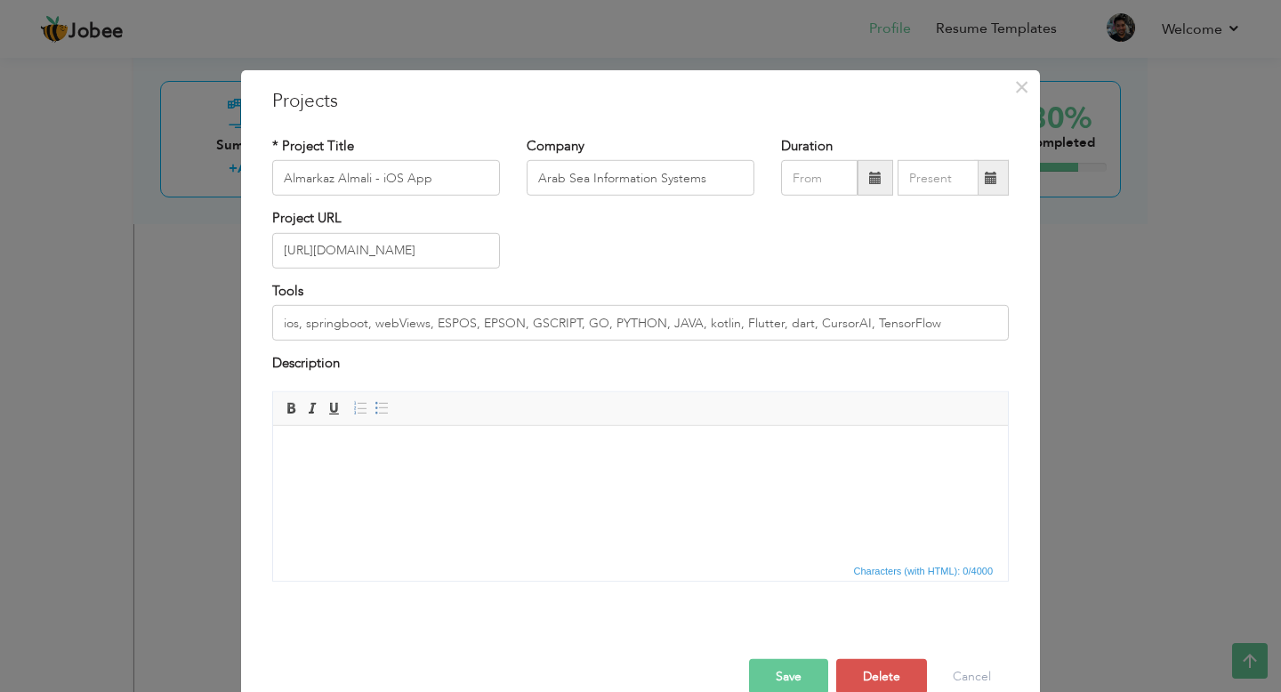
click at [783, 678] on button "Save" at bounding box center [788, 676] width 79 height 36
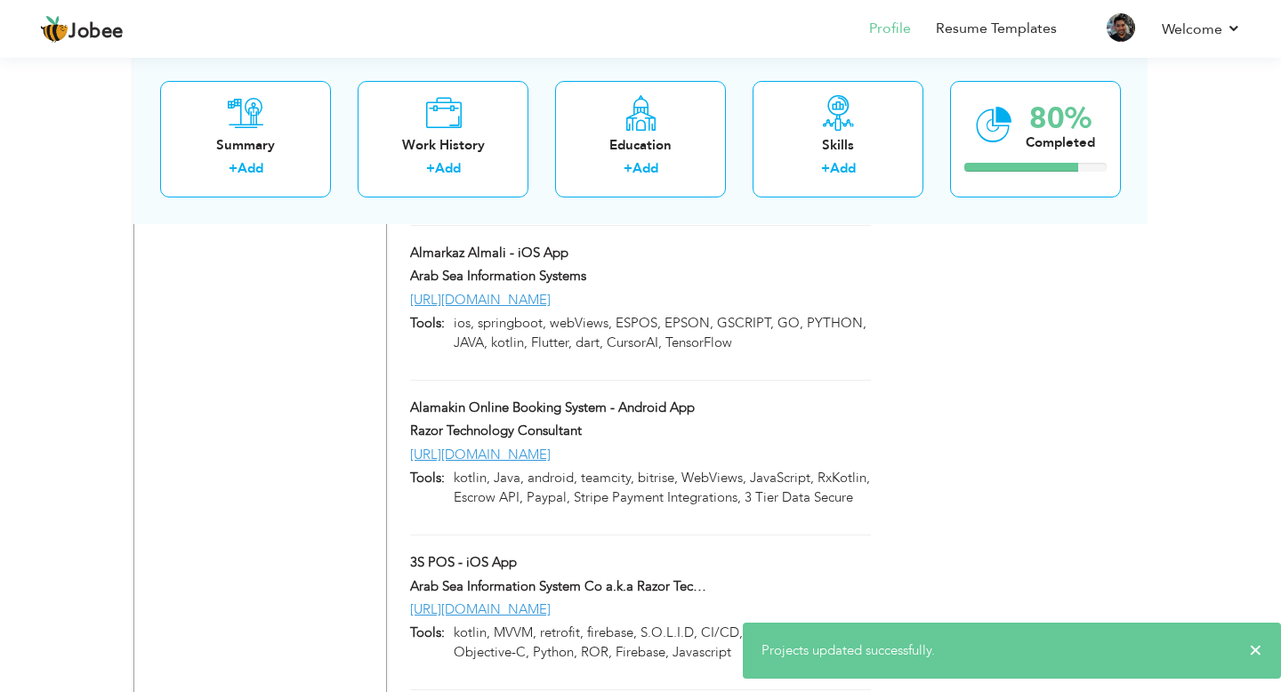
scroll to position [2551, 0]
click at [546, 420] on label "Razor Technology Consultant" at bounding box center [559, 429] width 299 height 19
type input "Alamakin Online Booking System - Android App"
type input "Razor Technology Consultant"
type input "[URL][DOMAIN_NAME]"
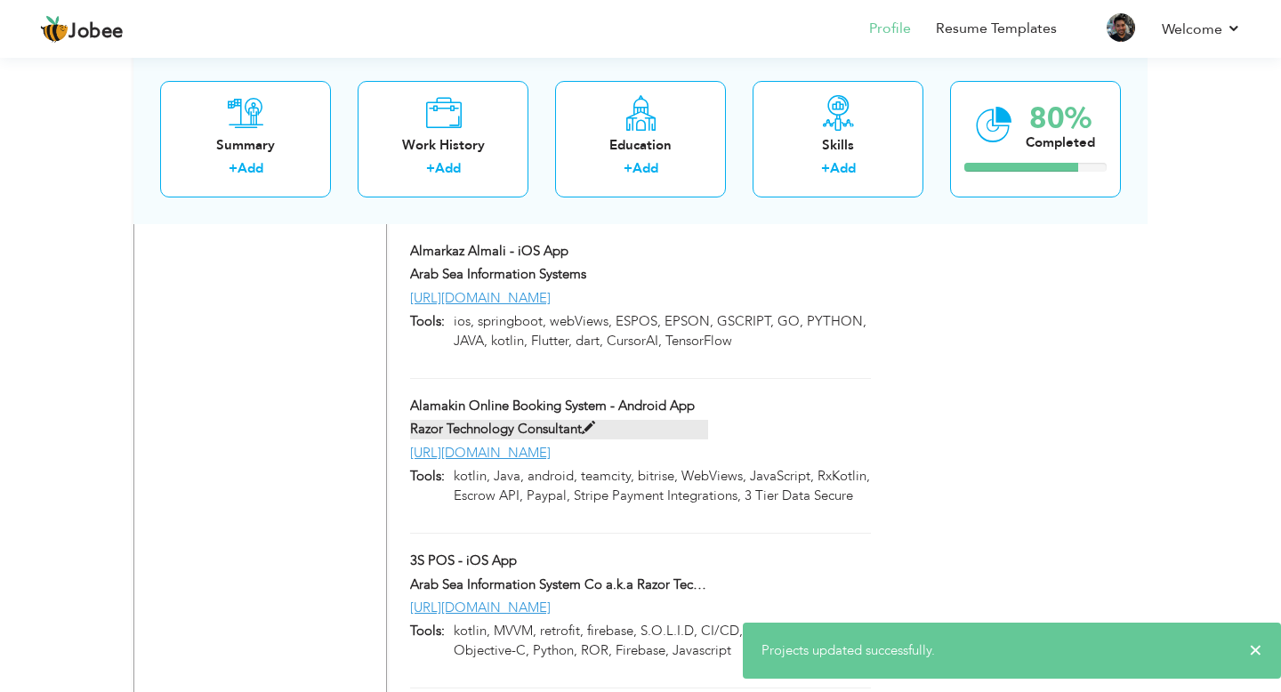
type input "kotlin, Java, android, teamcity, bitrise, WebViews, JavaScript, RxKotlin, Escro…"
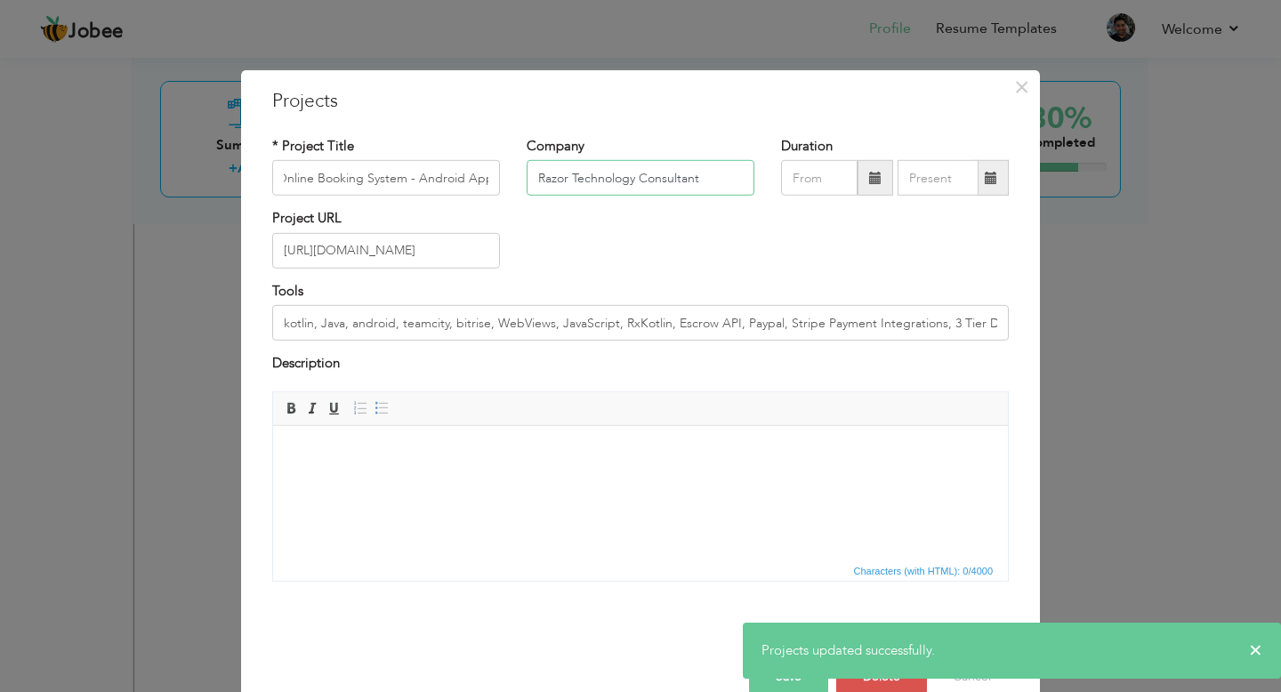
scroll to position [0, 0]
click at [691, 169] on input "Razor Technology Consultant" at bounding box center [641, 178] width 228 height 36
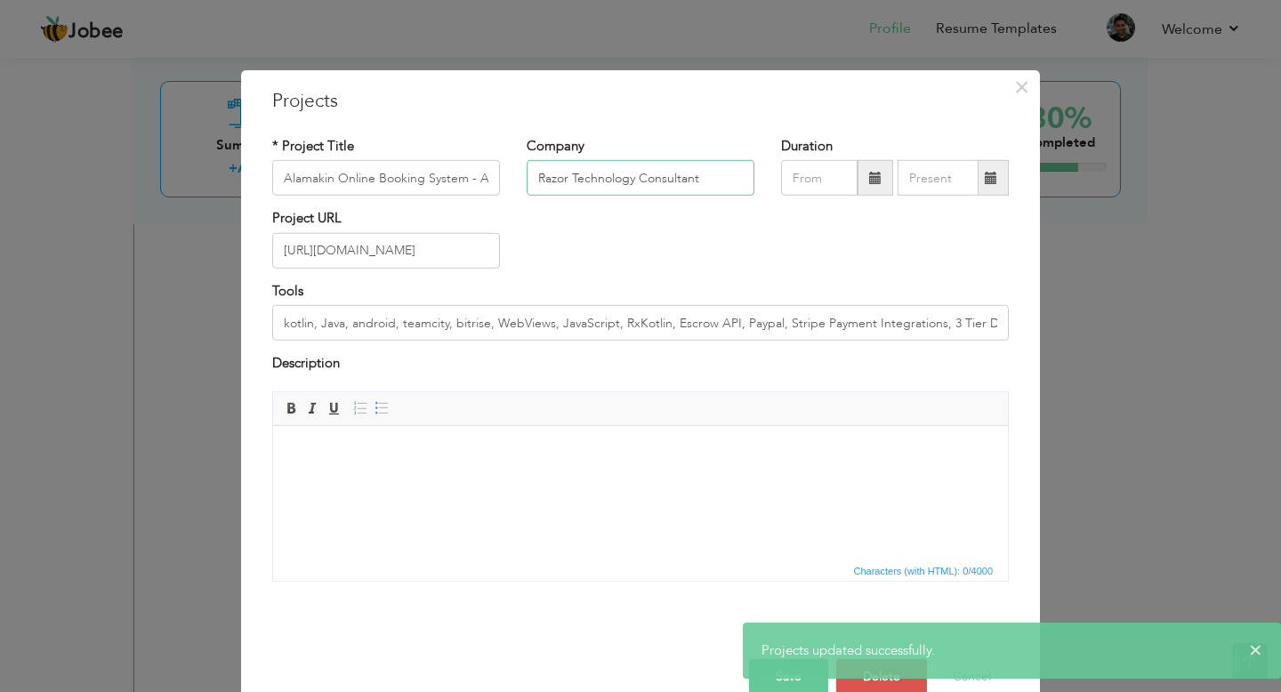
click at [691, 169] on input "Razor Technology Consultant" at bounding box center [641, 178] width 228 height 36
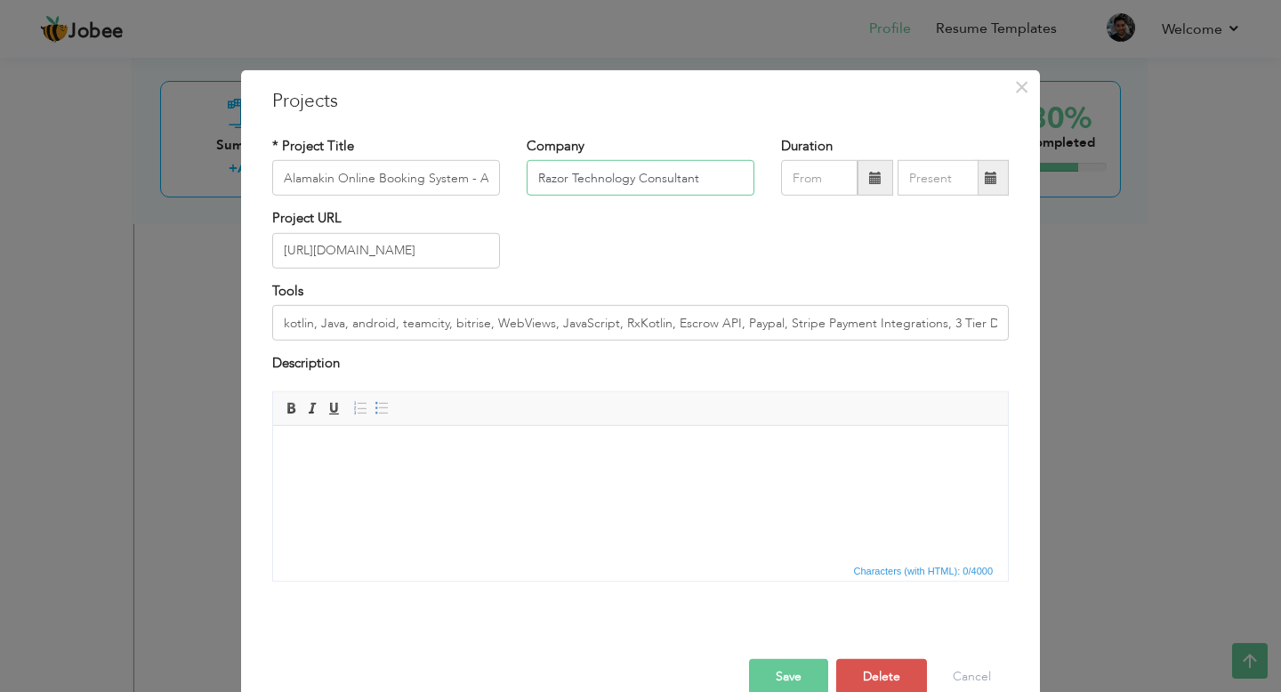
paste input "Arab Sea Information Systems"
type input "Arab Sea Information Systems"
click at [763, 667] on button "Save" at bounding box center [788, 676] width 79 height 36
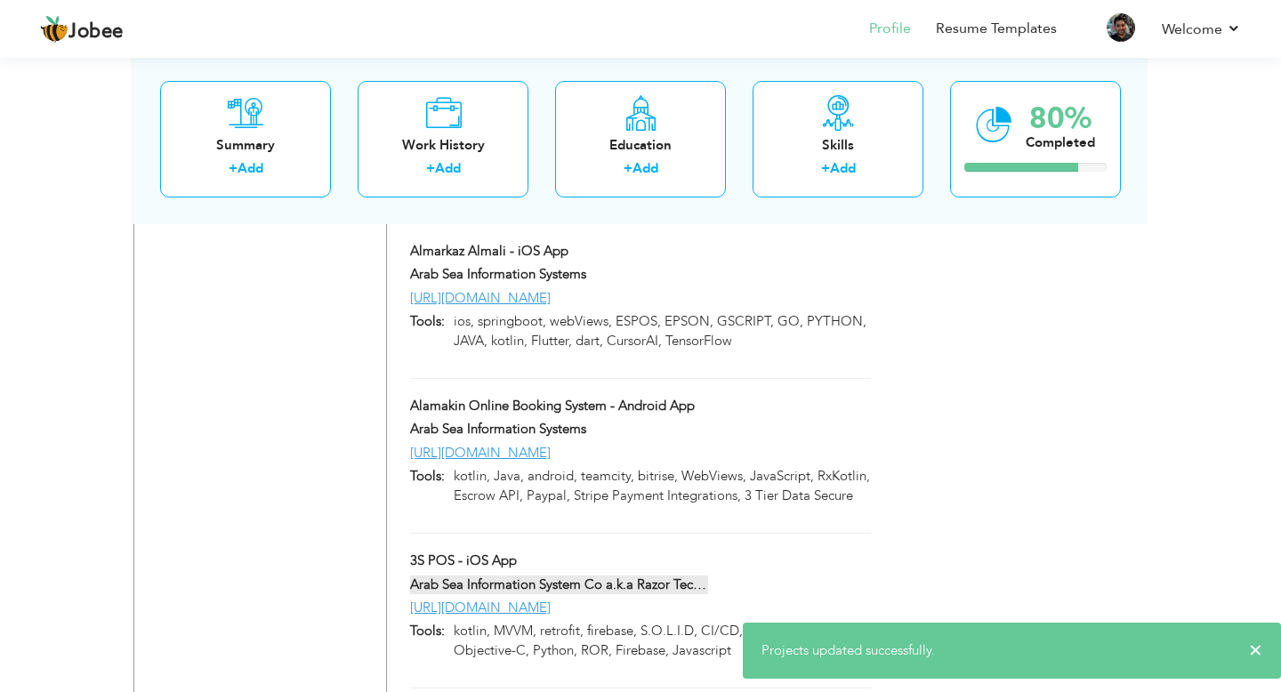
click at [486, 576] on label "Arab Sea Information System Co a.k.a Razor Technology Consultant" at bounding box center [559, 585] width 299 height 19
type input "‎3S POS - iOS App"
type input "Arab Sea Information System Co a.k.a Razor Technology Consultant"
type input "[URL][DOMAIN_NAME]"
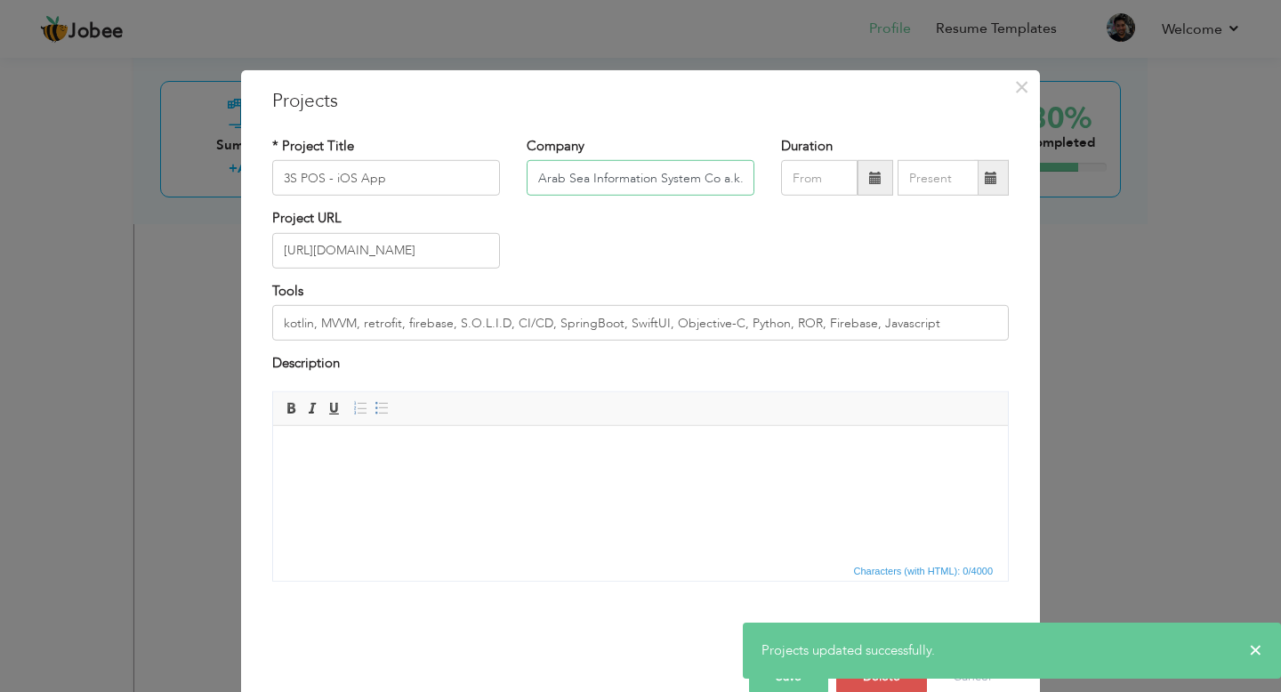
click at [623, 181] on input "Arab Sea Information System Co a.k.a Razor Technology Consultant" at bounding box center [641, 178] width 228 height 36
paste input "s"
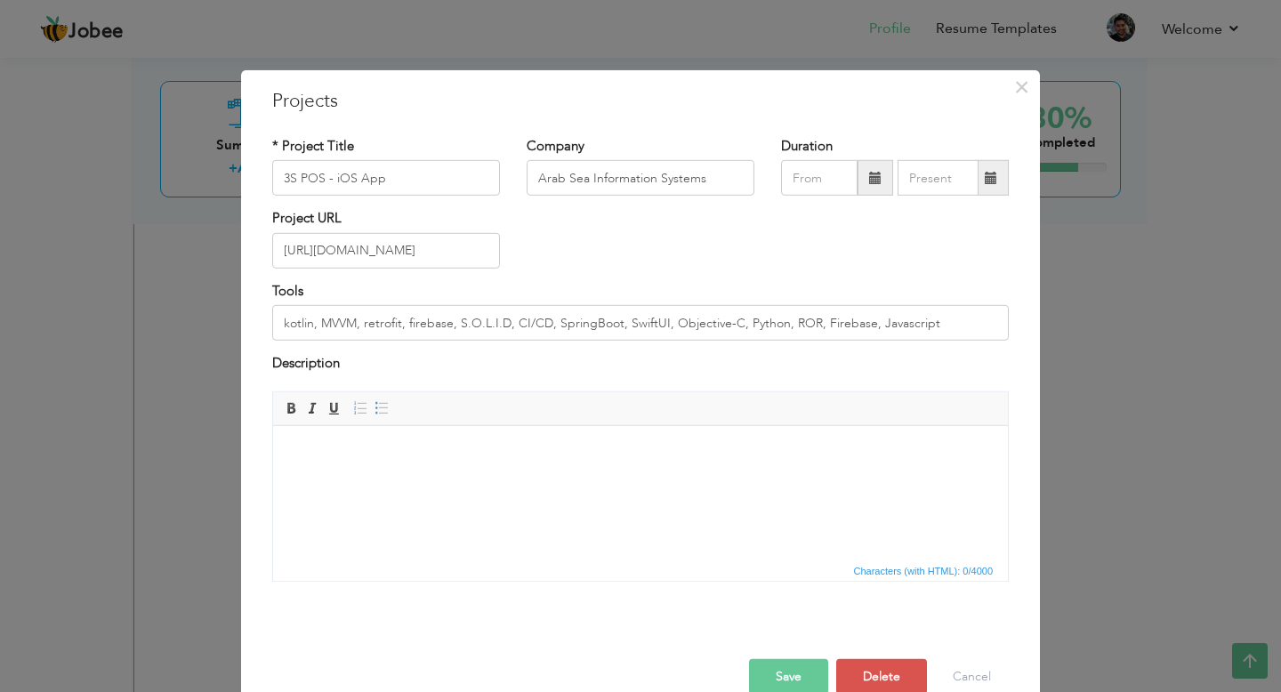
click at [779, 683] on button "Save" at bounding box center [788, 676] width 79 height 36
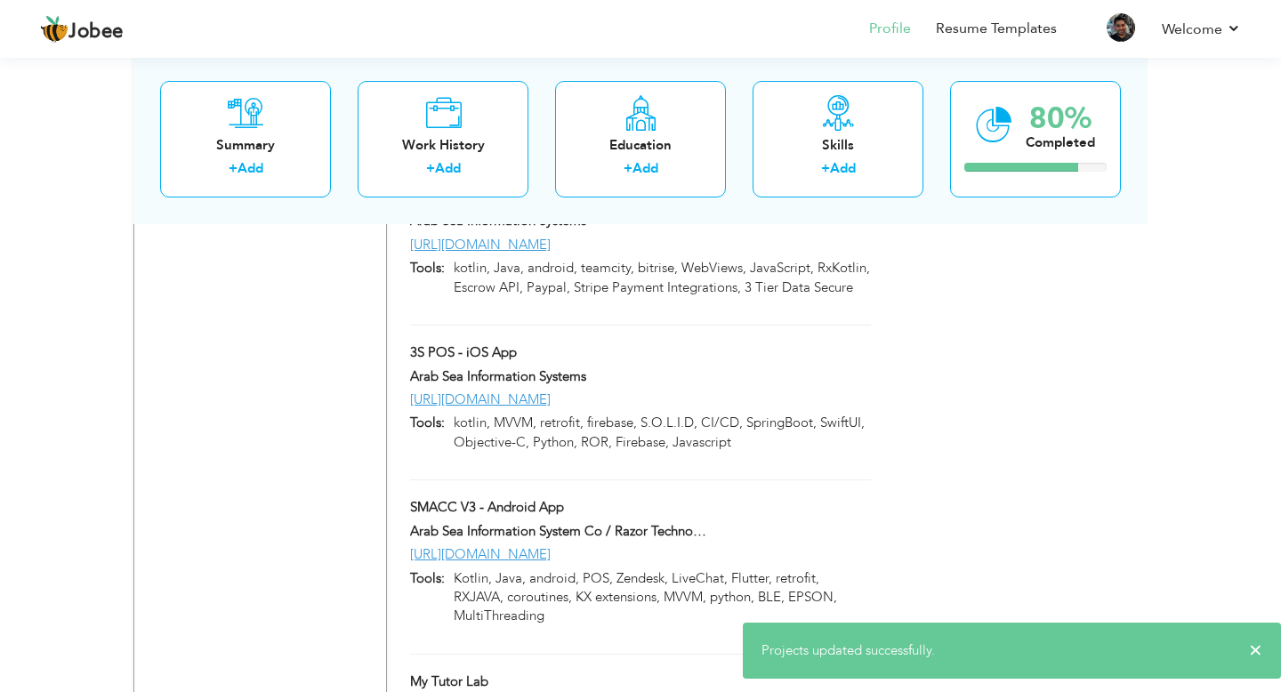
scroll to position [2760, 0]
click at [627, 521] on label "Arab Sea Information System Co / Razor Technology Consultant" at bounding box center [559, 530] width 299 height 19
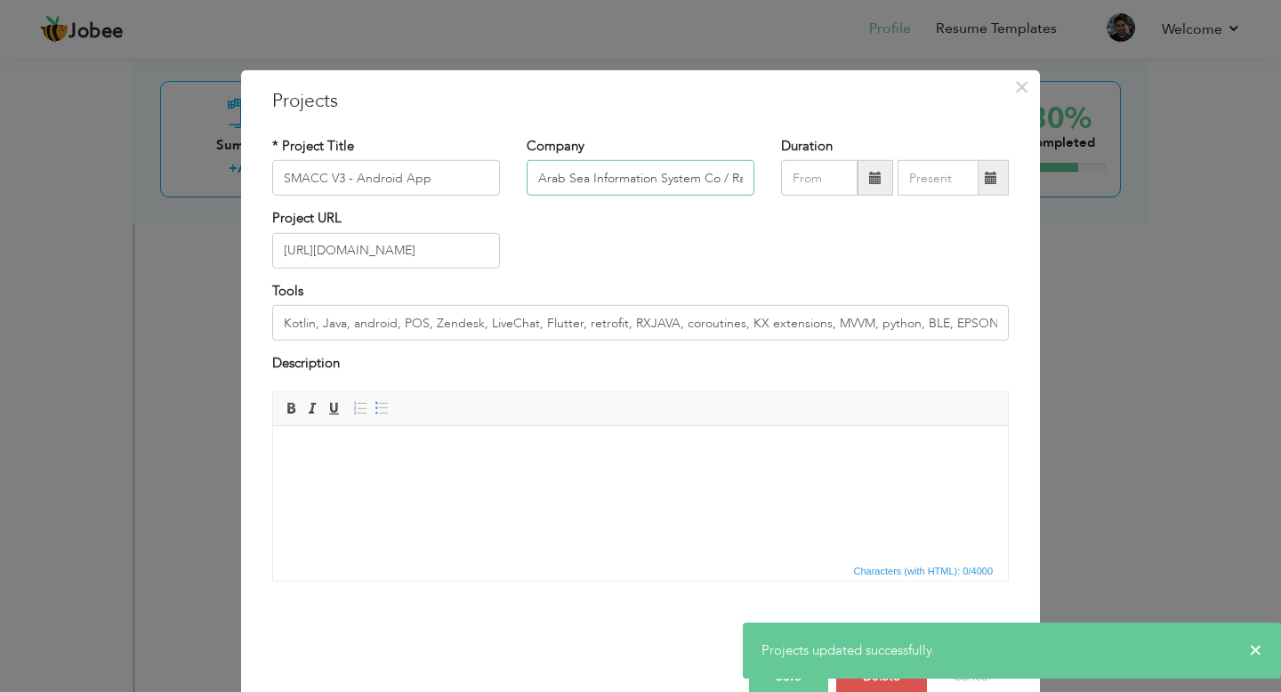
click at [650, 176] on input "Arab Sea Information System Co / Razor Technology Consultant" at bounding box center [641, 178] width 228 height 36
paste input "s"
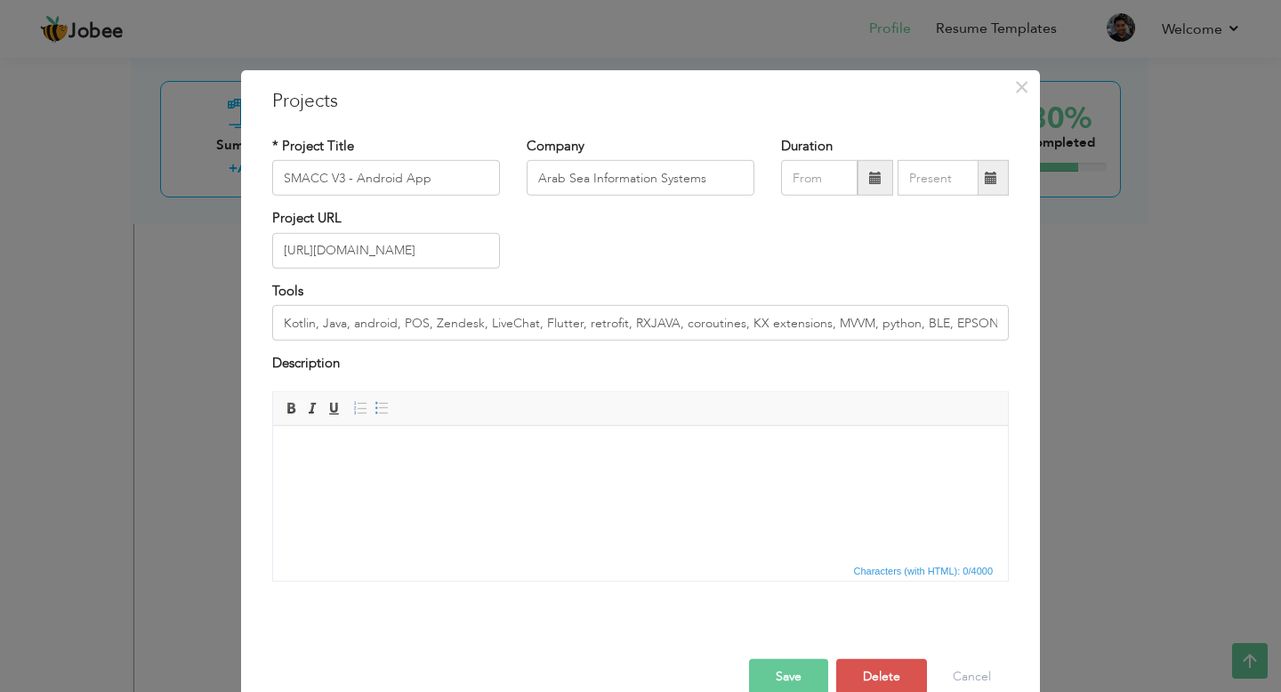
click at [780, 669] on button "Save" at bounding box center [788, 676] width 79 height 36
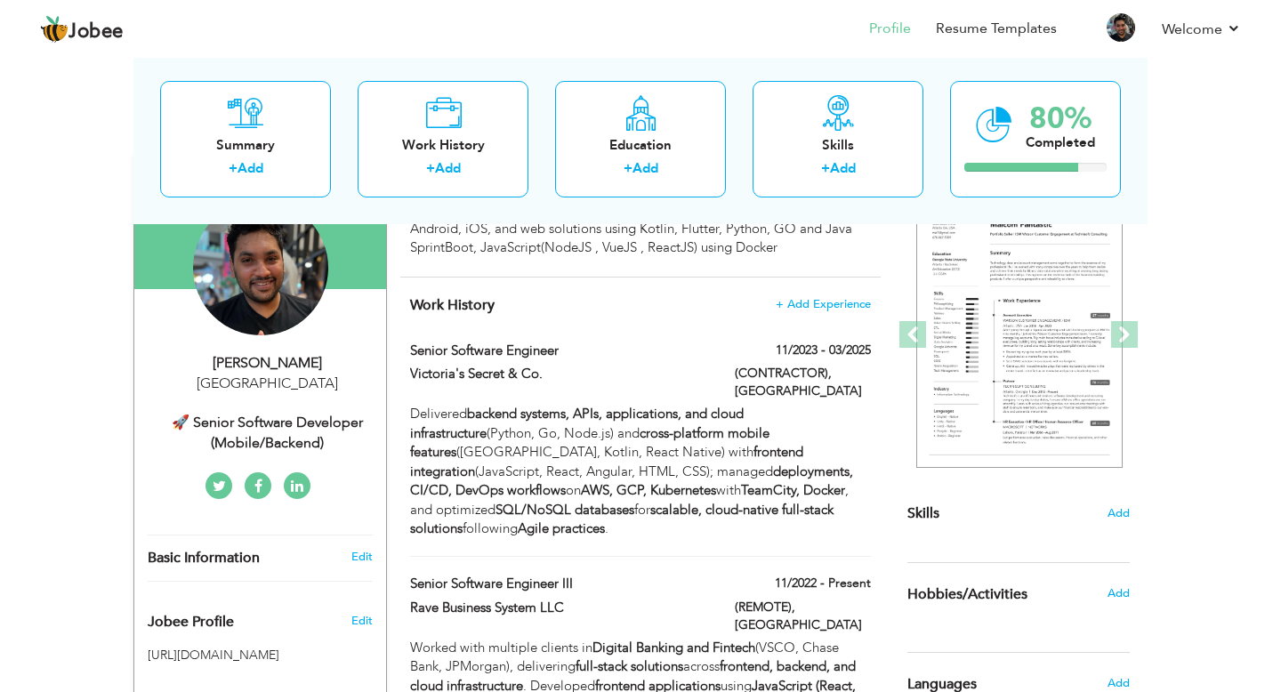
scroll to position [182, 0]
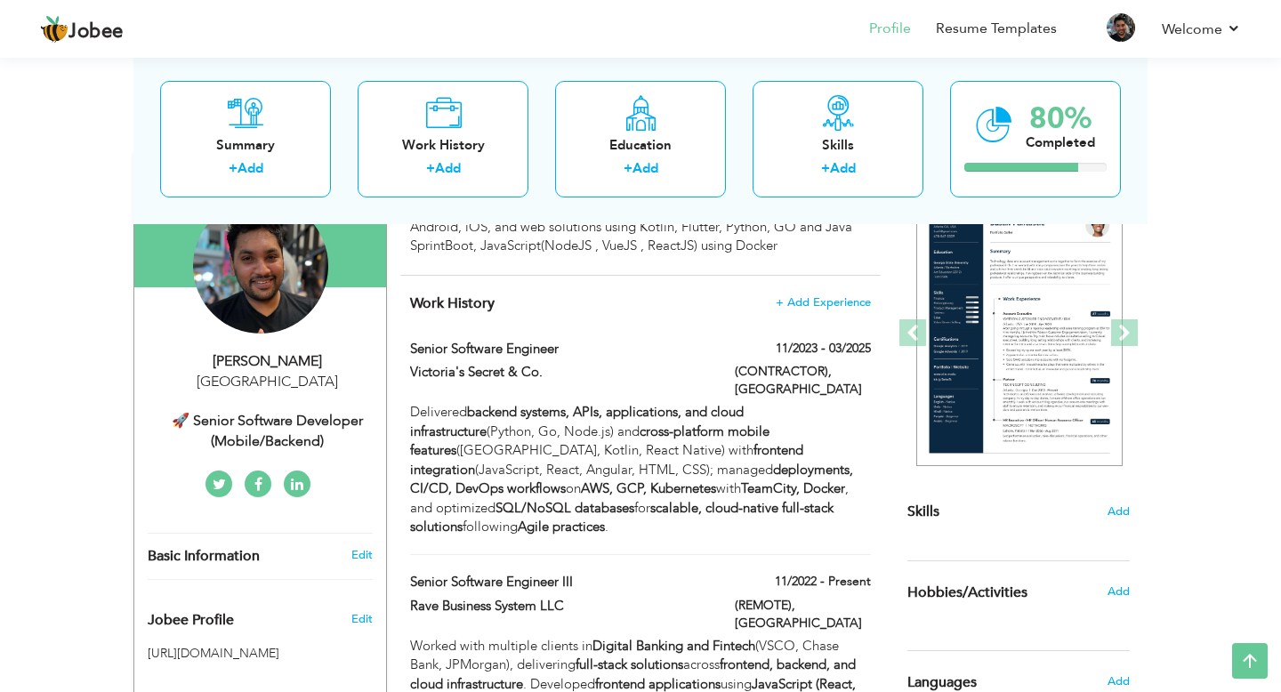
click at [290, 432] on div "🚀 Senior Software Developer (Mobile/Backend)" at bounding box center [267, 431] width 238 height 41
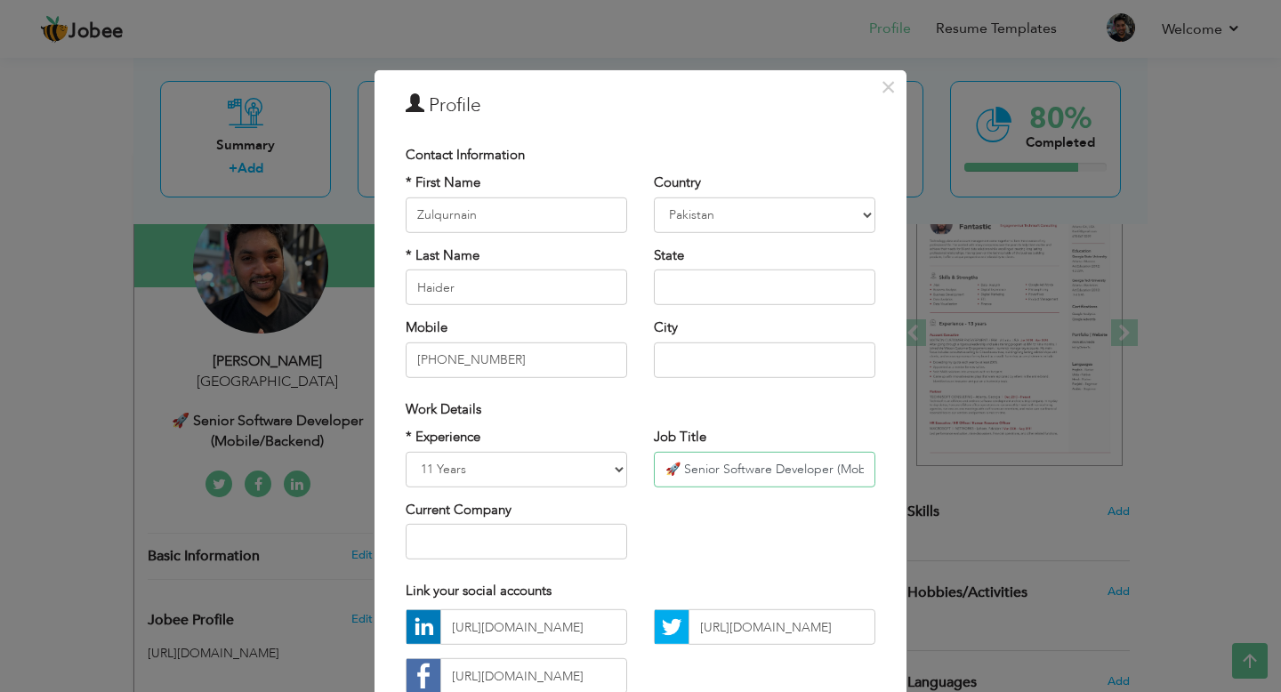
click at [796, 466] on input "🚀 Senior Software Developer (Mobile/Backend)" at bounding box center [765, 469] width 222 height 36
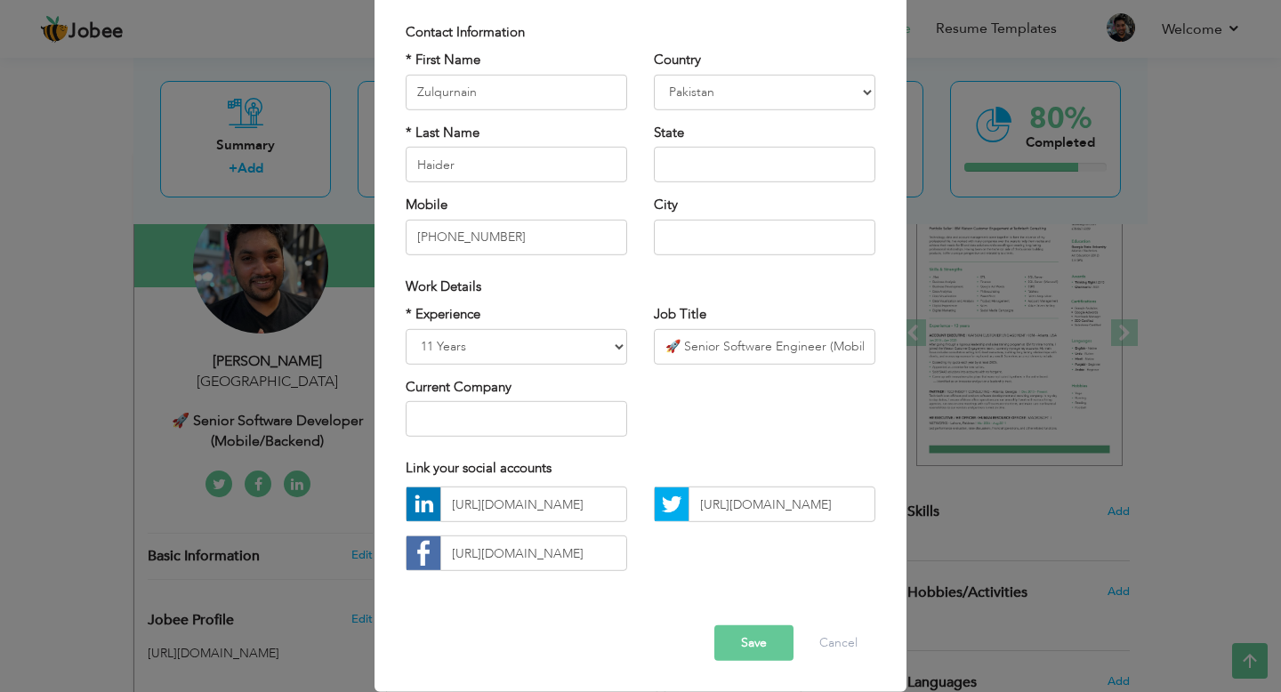
click at [756, 645] on button "Save" at bounding box center [754, 644] width 79 height 36
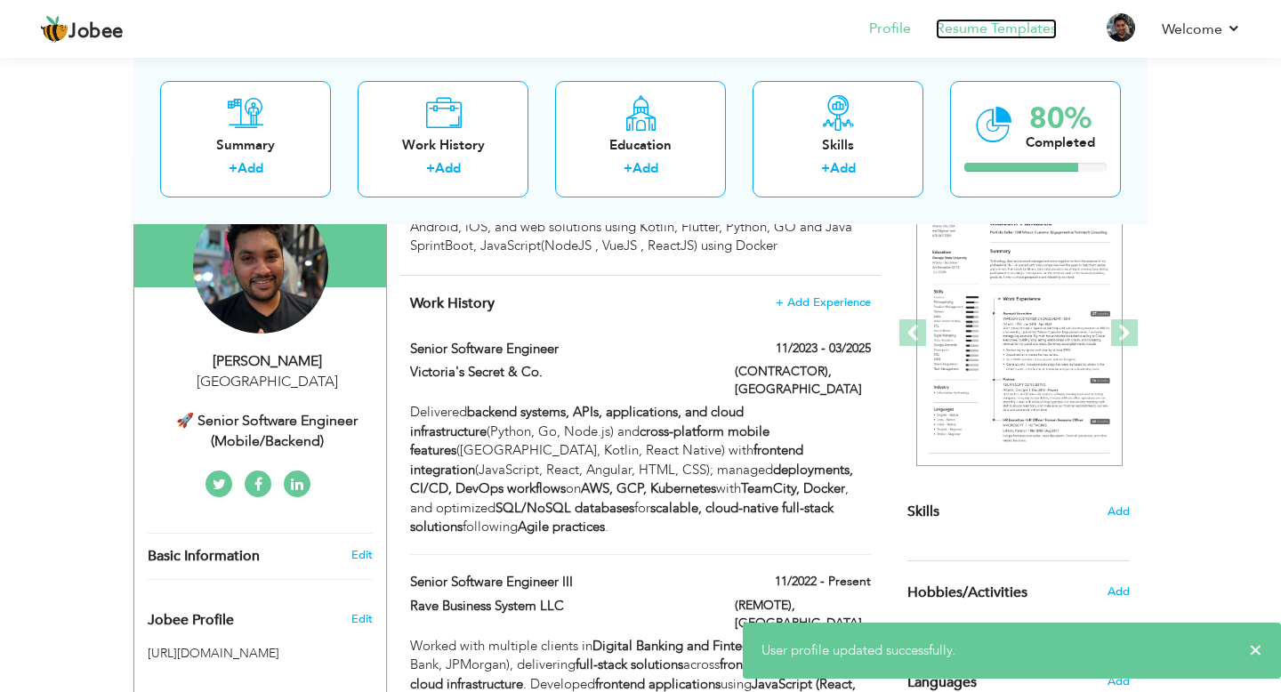
click at [1044, 28] on link "Resume Templates" at bounding box center [996, 29] width 121 height 20
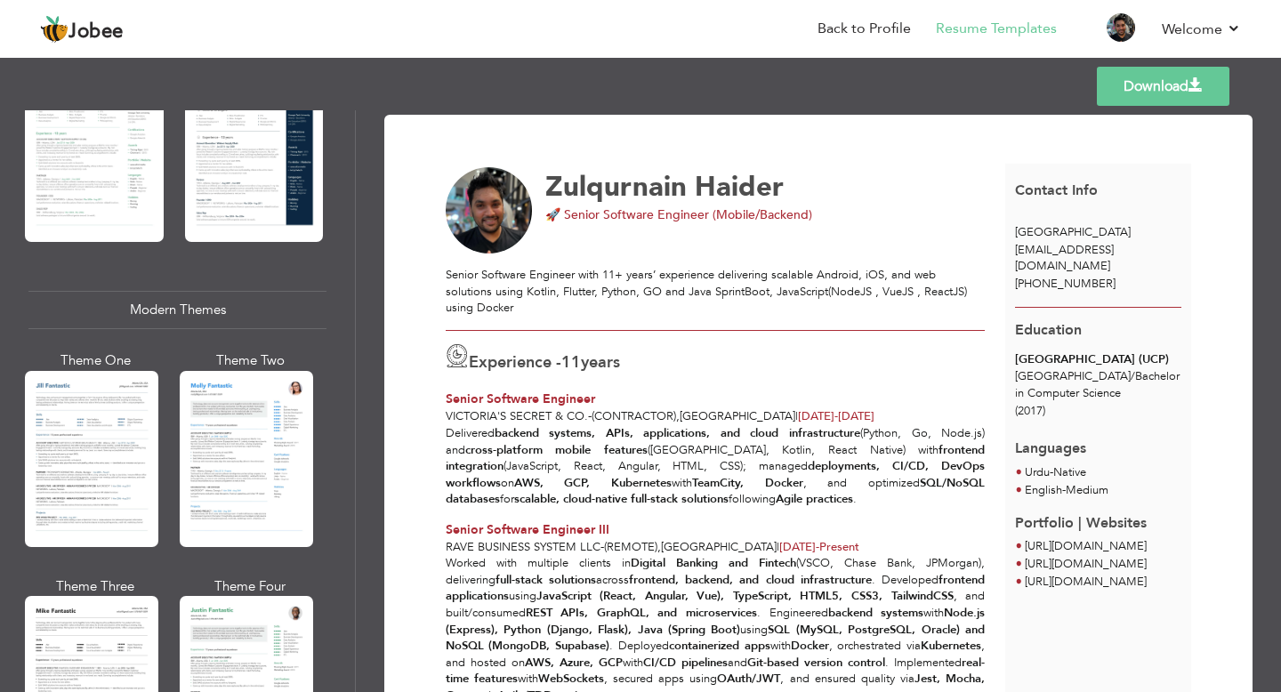
scroll to position [653, 0]
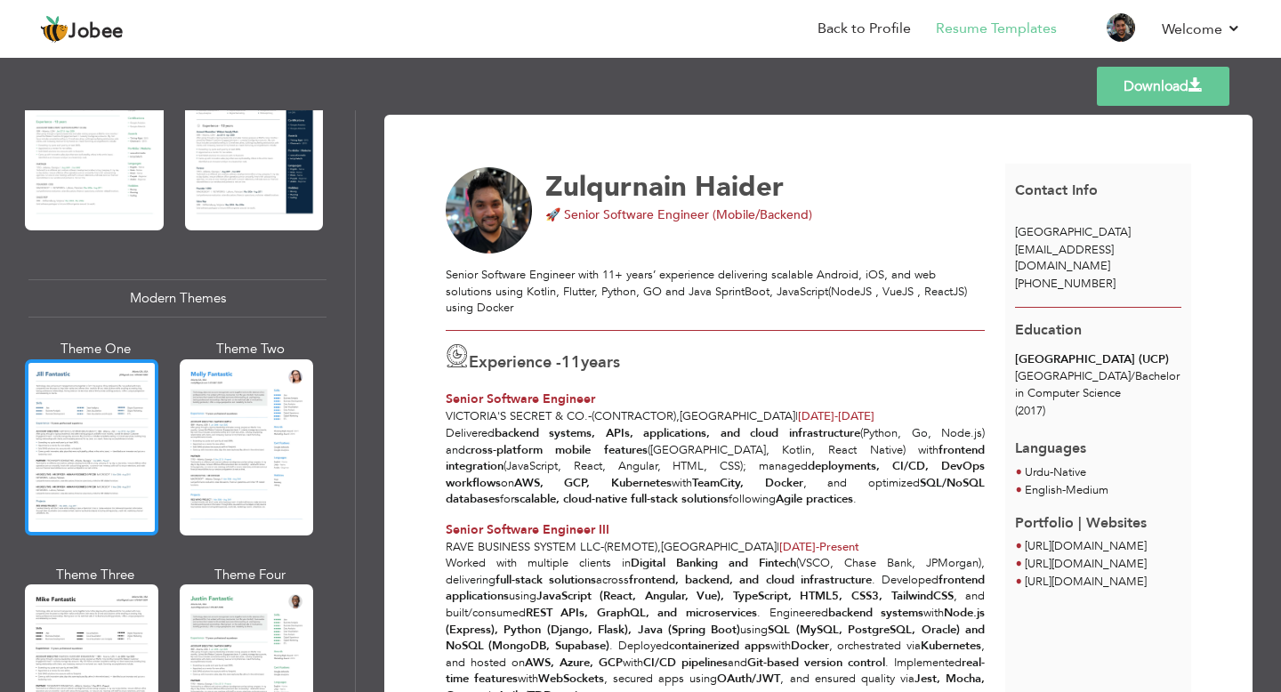
click at [85, 434] on div at bounding box center [91, 447] width 133 height 176
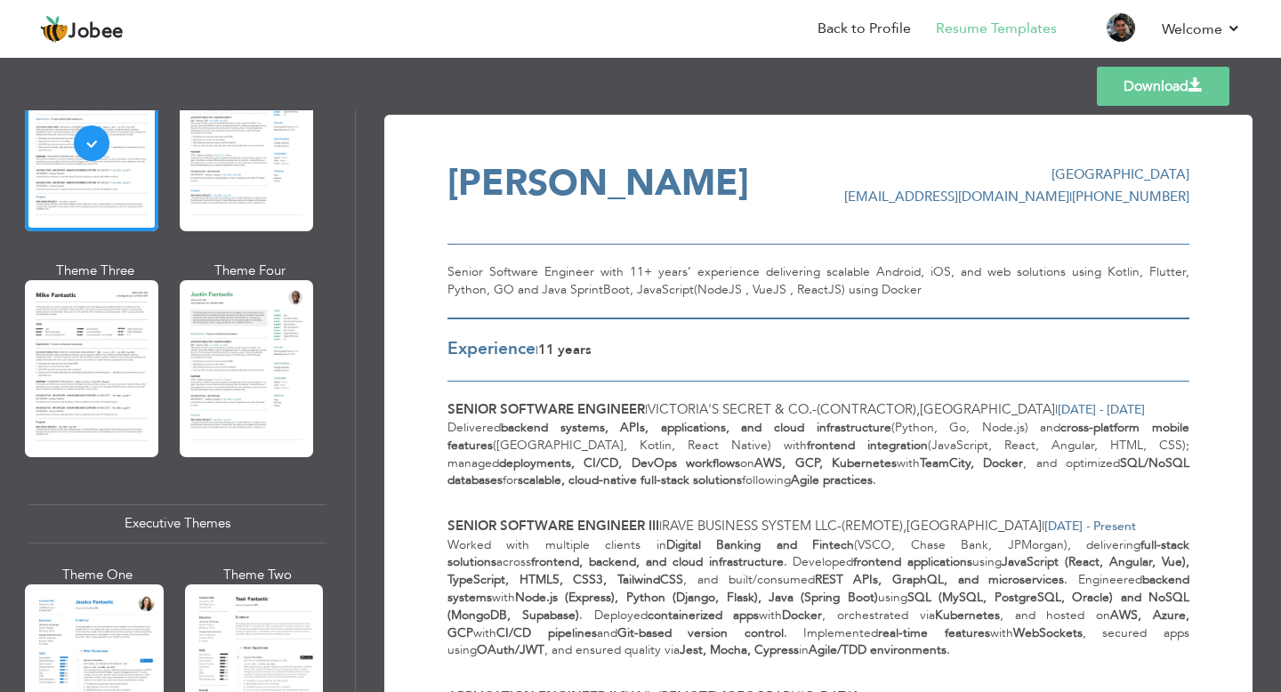
scroll to position [972, 0]
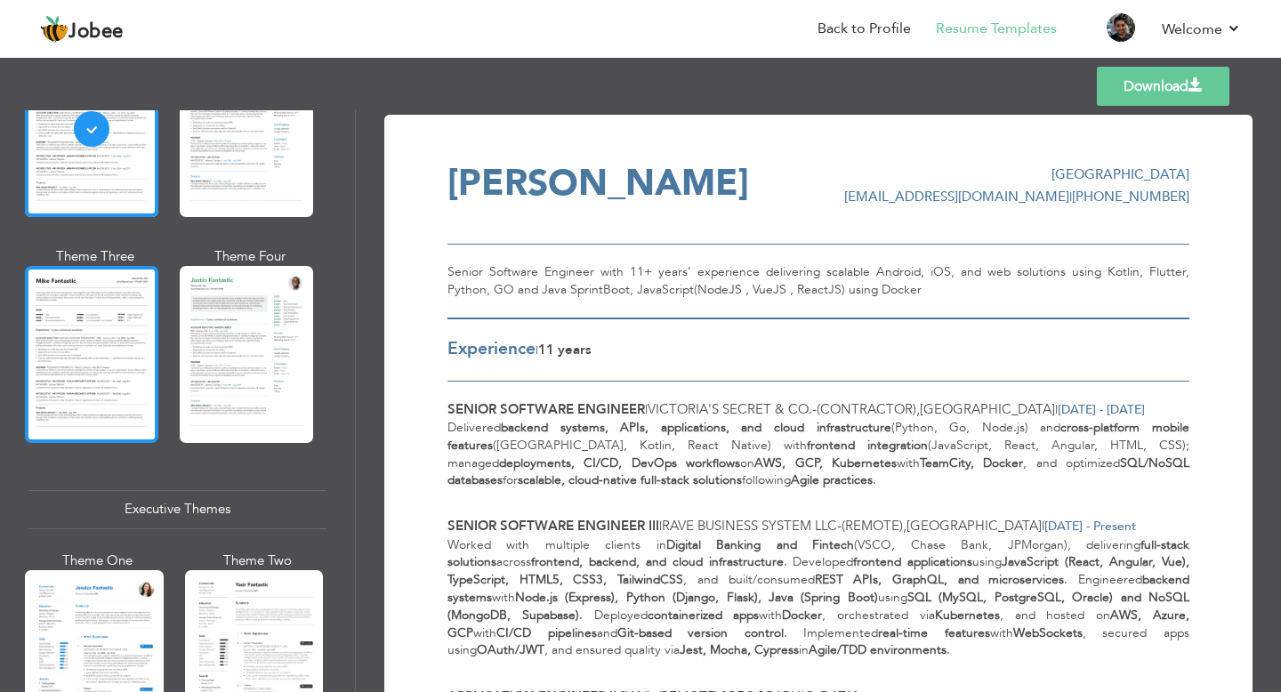
click at [121, 338] on div at bounding box center [91, 354] width 133 height 176
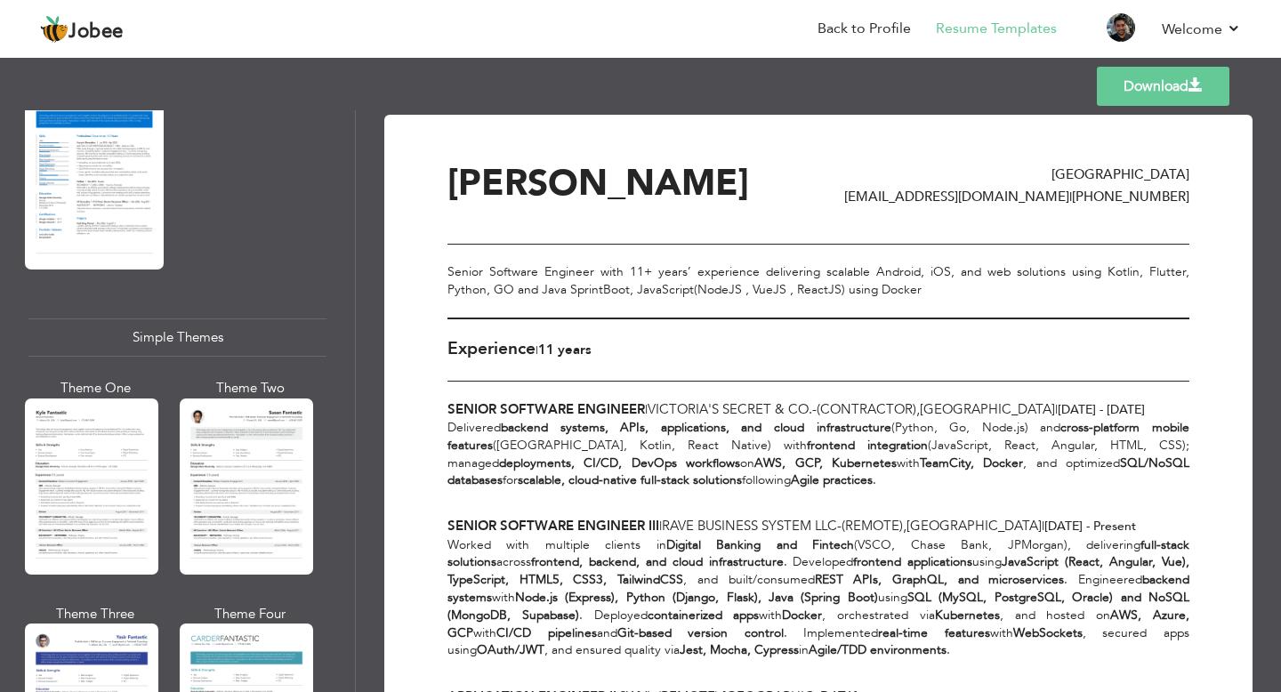
scroll to position [2938, 0]
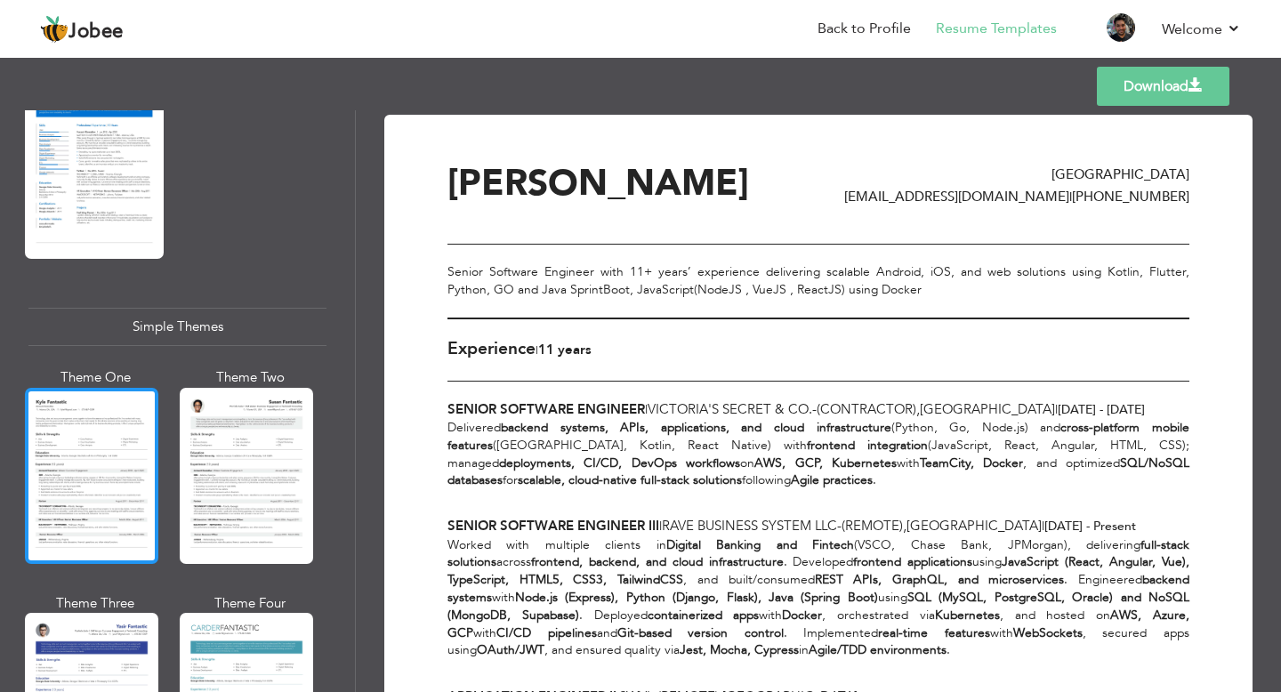
click at [134, 456] on div at bounding box center [91, 476] width 133 height 176
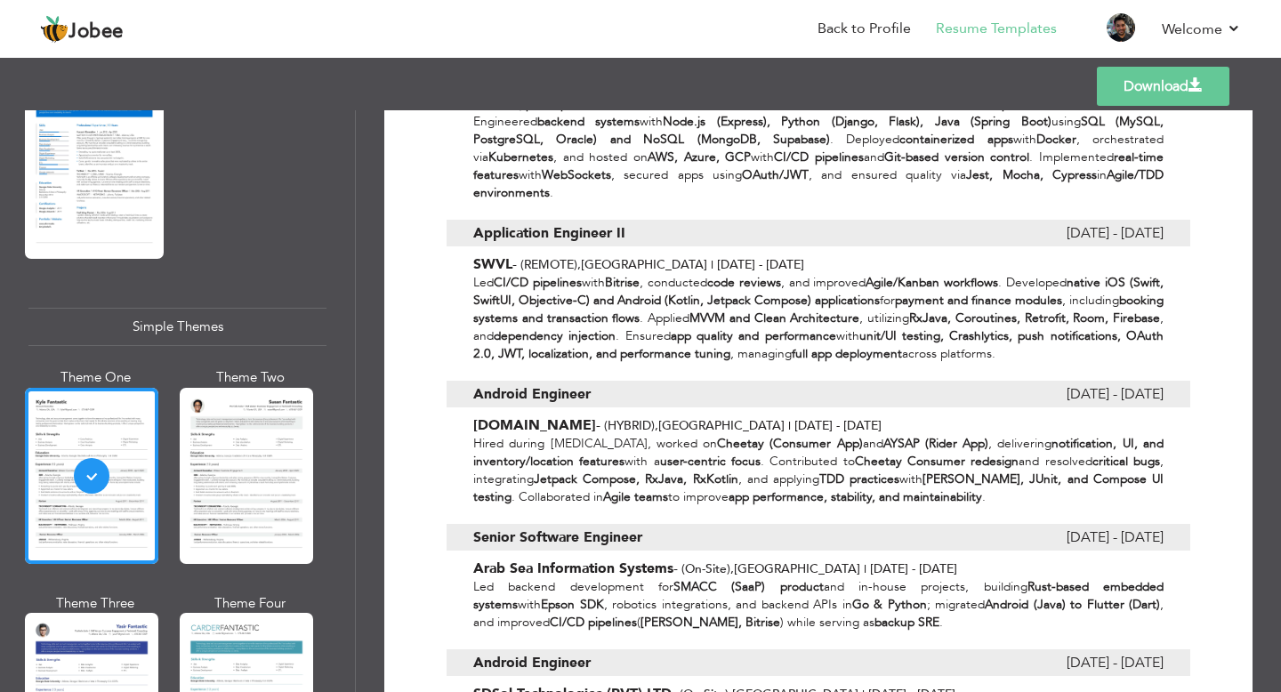
scroll to position [649, 0]
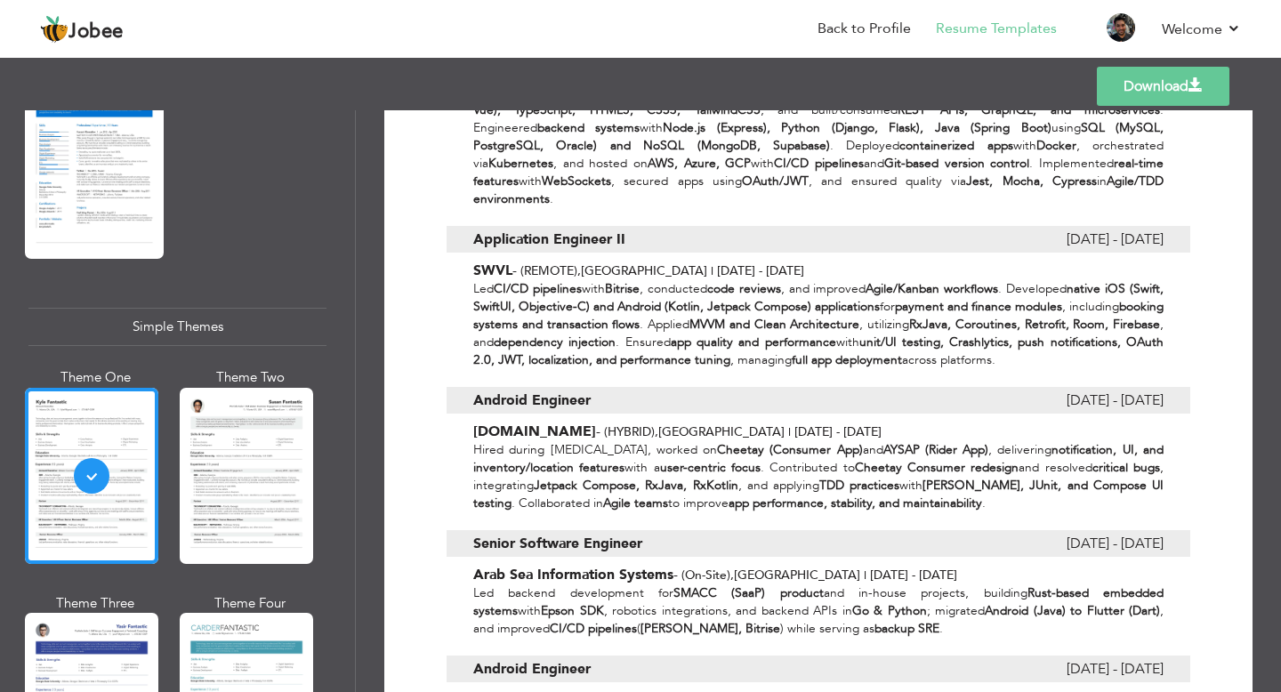
click at [1137, 91] on link "Download" at bounding box center [1163, 86] width 133 height 39
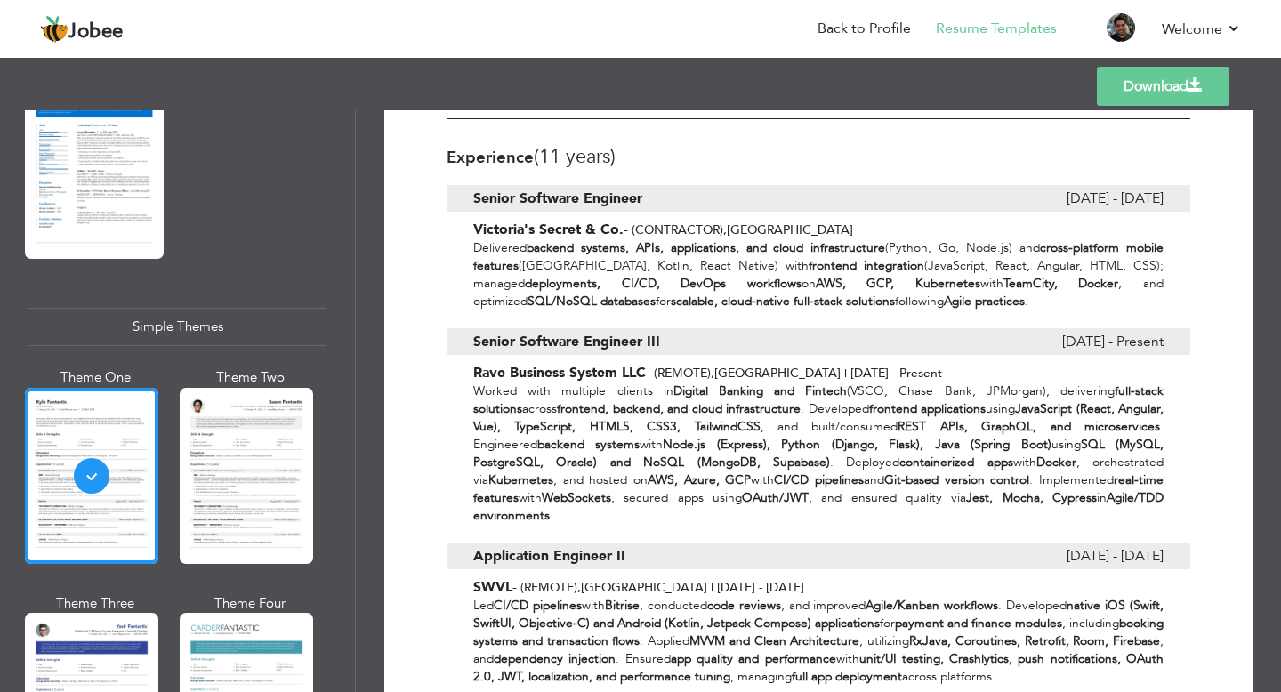
scroll to position [336, 0]
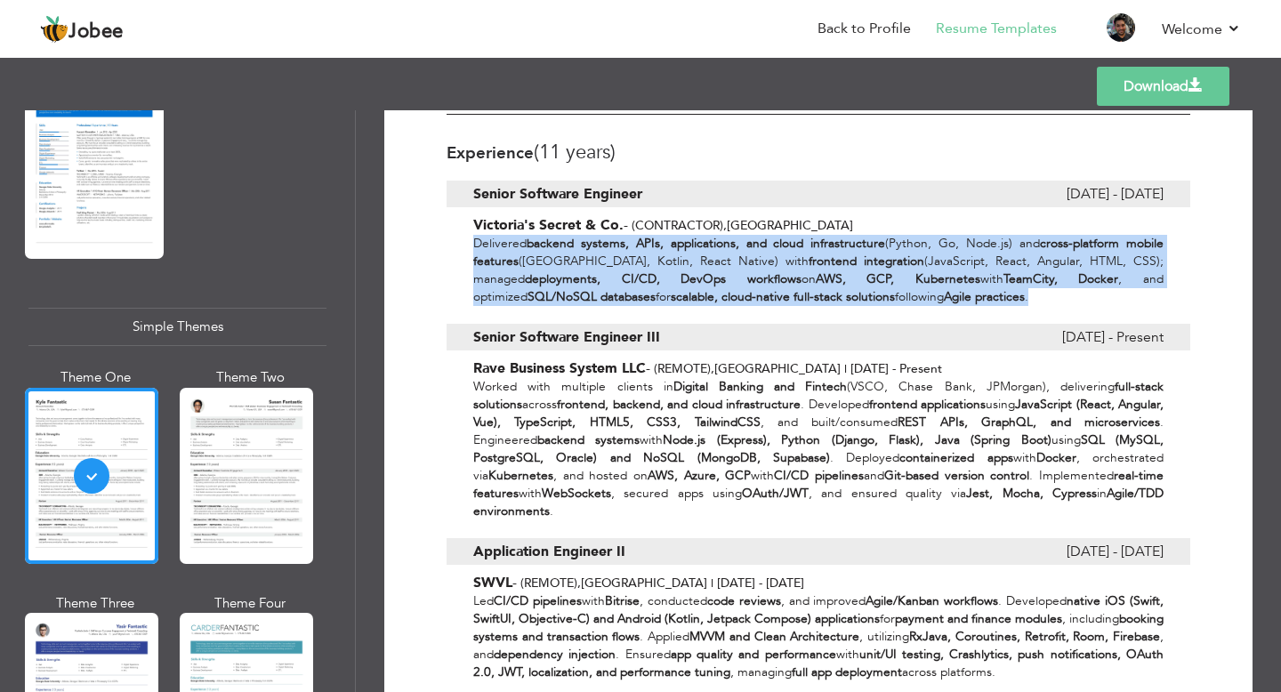
drag, startPoint x: 474, startPoint y: 242, endPoint x: 910, endPoint y: 310, distance: 441.2
copy div "Delivered backend systems, APIs, applications, and cloud infrastructure (Python…"
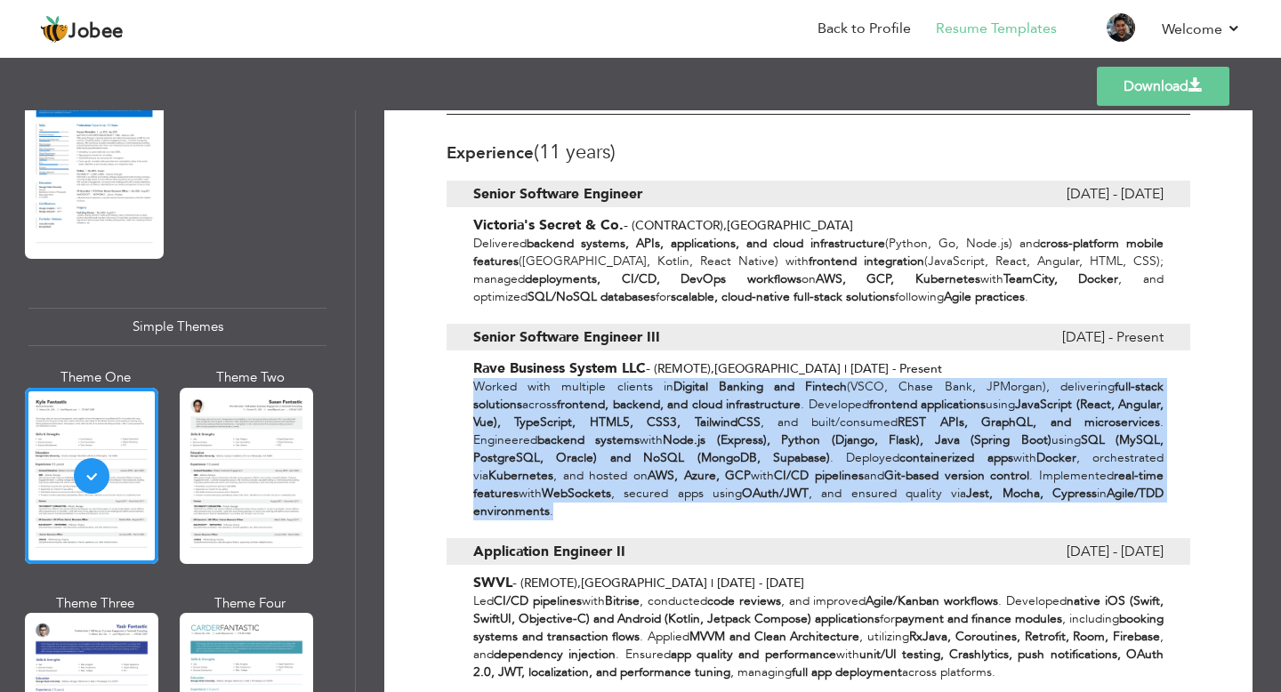
drag, startPoint x: 474, startPoint y: 385, endPoint x: 1027, endPoint y: 489, distance: 562.2
click at [1027, 489] on div "Worked with multiple clients in Digital Banking and Fintech (VSCO, Chase Bank, …" at bounding box center [819, 449] width 744 height 142
copy div "Worked with multiple clients in Digital Banking and Fintech (VSCO, Chase Bank, …"
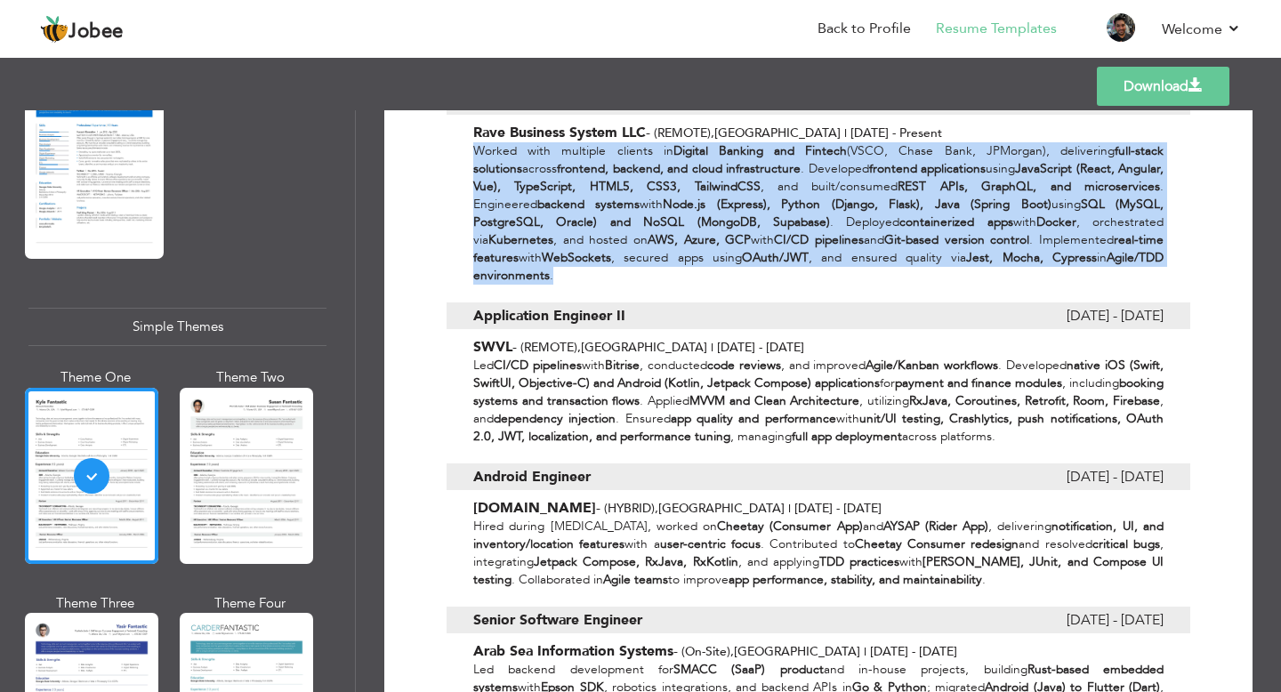
scroll to position [593, 0]
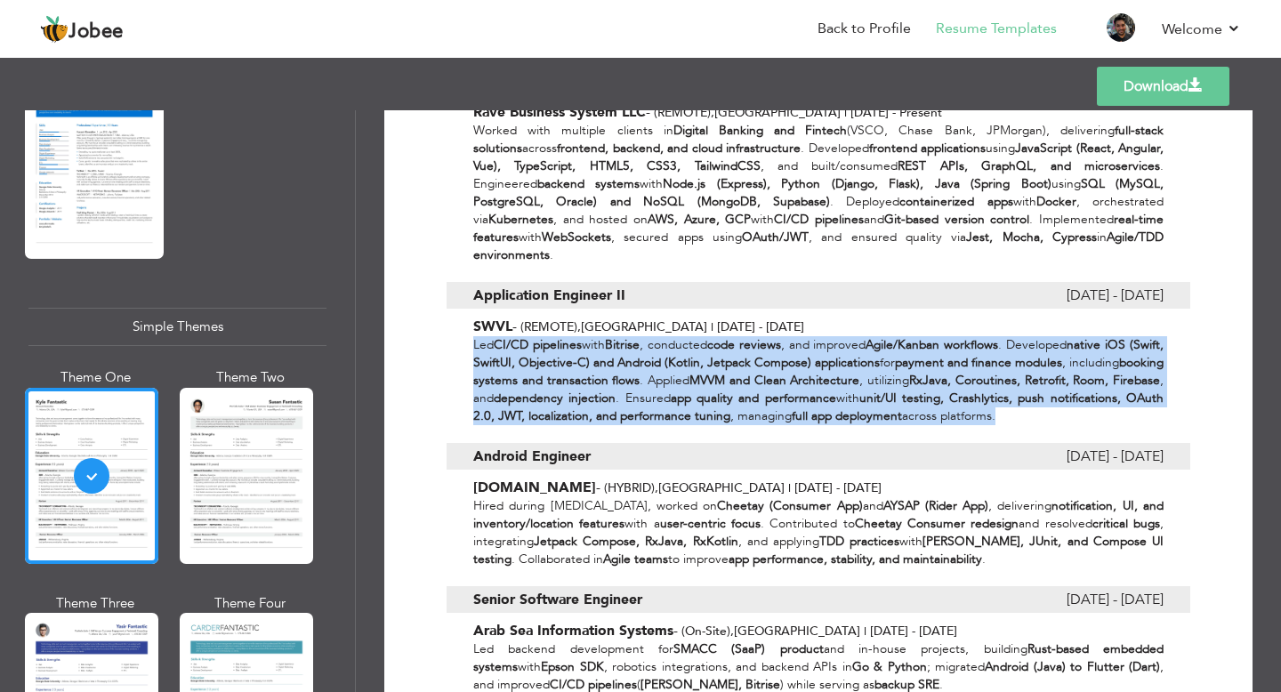
drag, startPoint x: 474, startPoint y: 325, endPoint x: 1175, endPoint y: 413, distance: 705.8
copy div "Led CI/CD pipelines with Bitrise , conducted code reviews , and improved Agile/…"
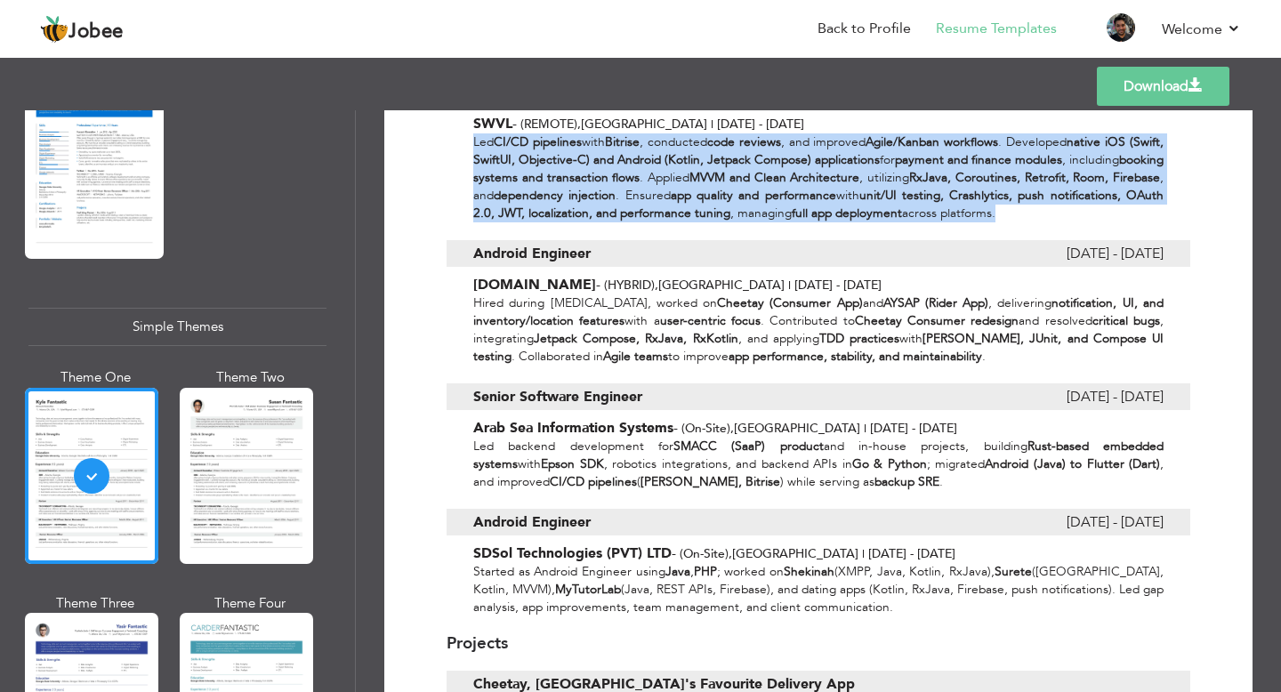
scroll to position [799, 0]
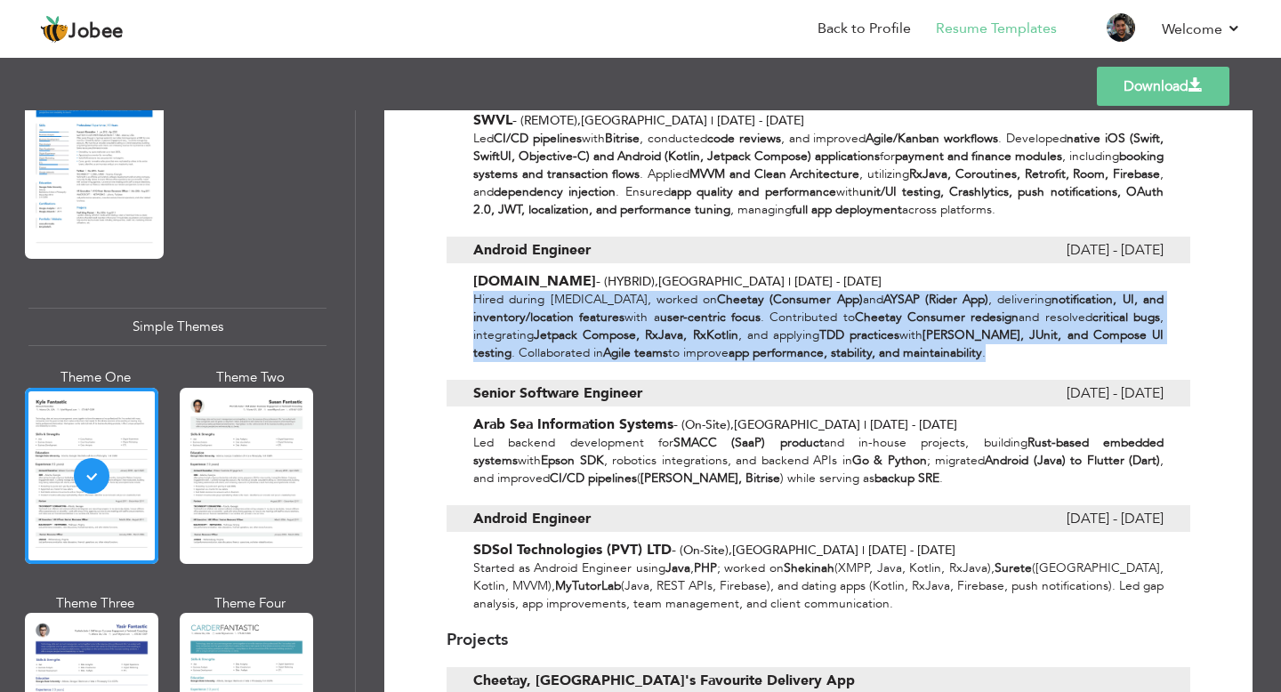
drag, startPoint x: 474, startPoint y: 276, endPoint x: 951, endPoint y: 333, distance: 480.3
click at [951, 333] on div "Hired during [MEDICAL_DATA], worked on Cheetay (Consumer App) and AYSAP (Rider …" at bounding box center [819, 326] width 744 height 71
copy div "Hired during [MEDICAL_DATA], worked on Cheetay (Consumer App) and AYSAP (Rider …"
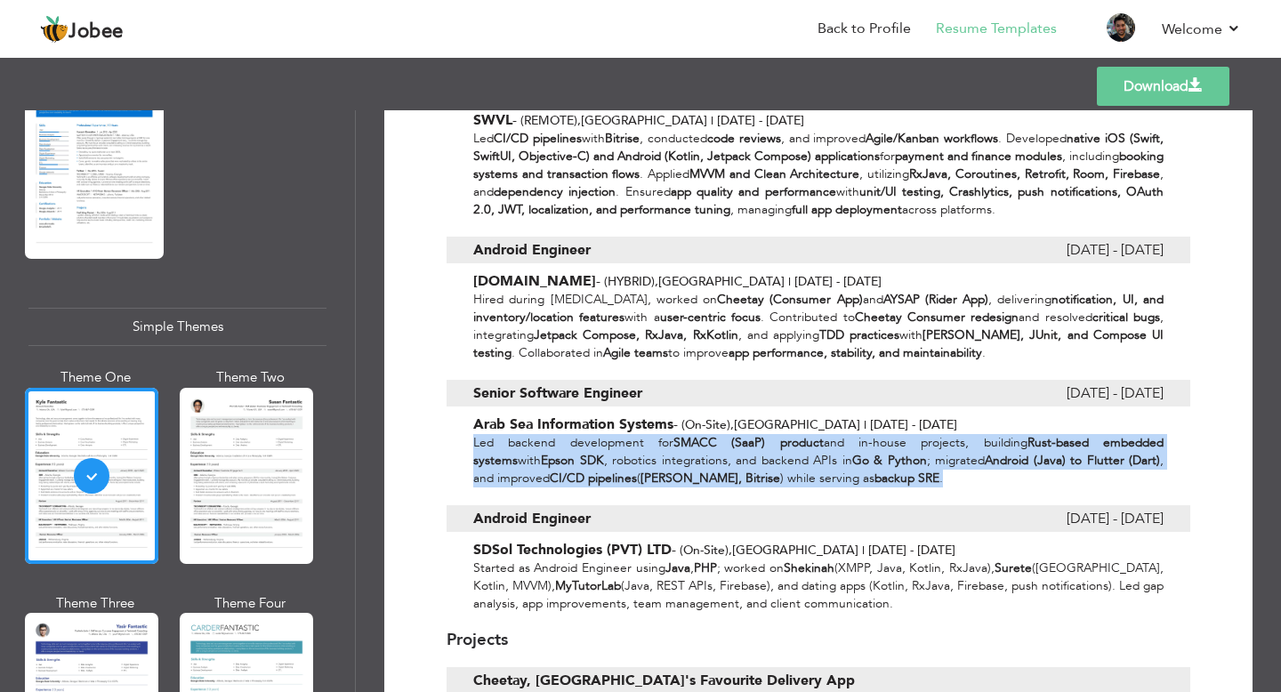
drag, startPoint x: 474, startPoint y: 422, endPoint x: 822, endPoint y: 455, distance: 349.5
click at [822, 455] on div "Led backend development for SMACC (SaaP) product and in-house projects, buildin…" at bounding box center [819, 460] width 744 height 53
copy div "Led backend development for SMACC (SaaP) product and in-house projects, buildin…"
drag, startPoint x: 474, startPoint y: 544, endPoint x: 838, endPoint y: 575, distance: 365.3
click at [838, 575] on div "Started as Android Engineer using Java , PHP ; worked on Shekinah (XMPP, Java, …" at bounding box center [819, 586] width 744 height 53
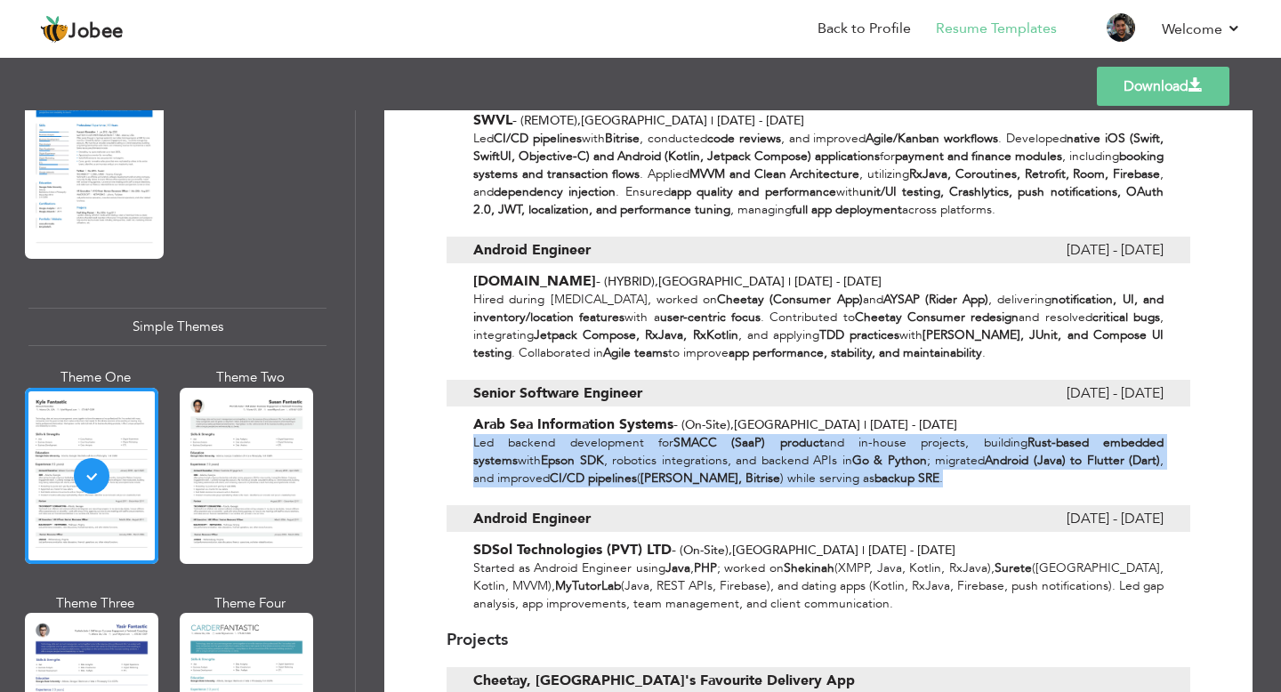
copy div "Started as Android Engineer using Java , PHP ; worked on Shekinah (XMPP, Java, …"
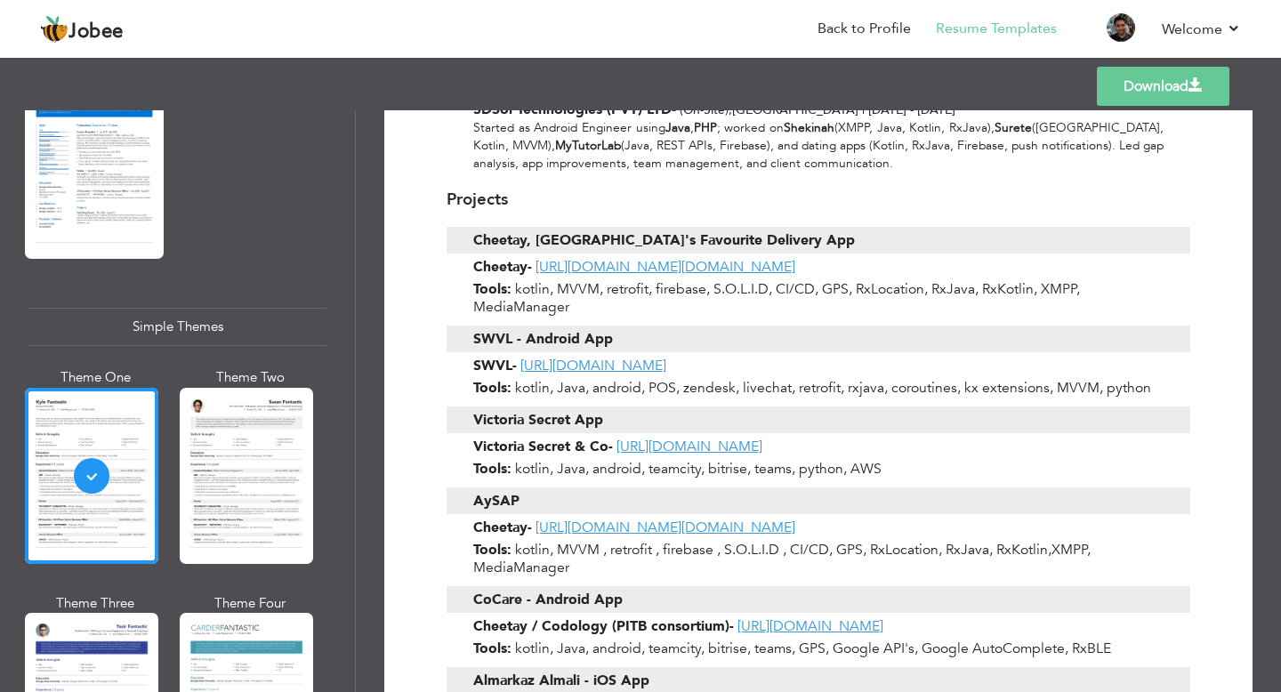
scroll to position [1239, 0]
click at [505, 228] on span "Cheetay, [GEOGRAPHIC_DATA]'s Favourite Delivery App" at bounding box center [664, 241] width 382 height 27
copy span "Cheetay"
